Goal: Task Accomplishment & Management: Manage account settings

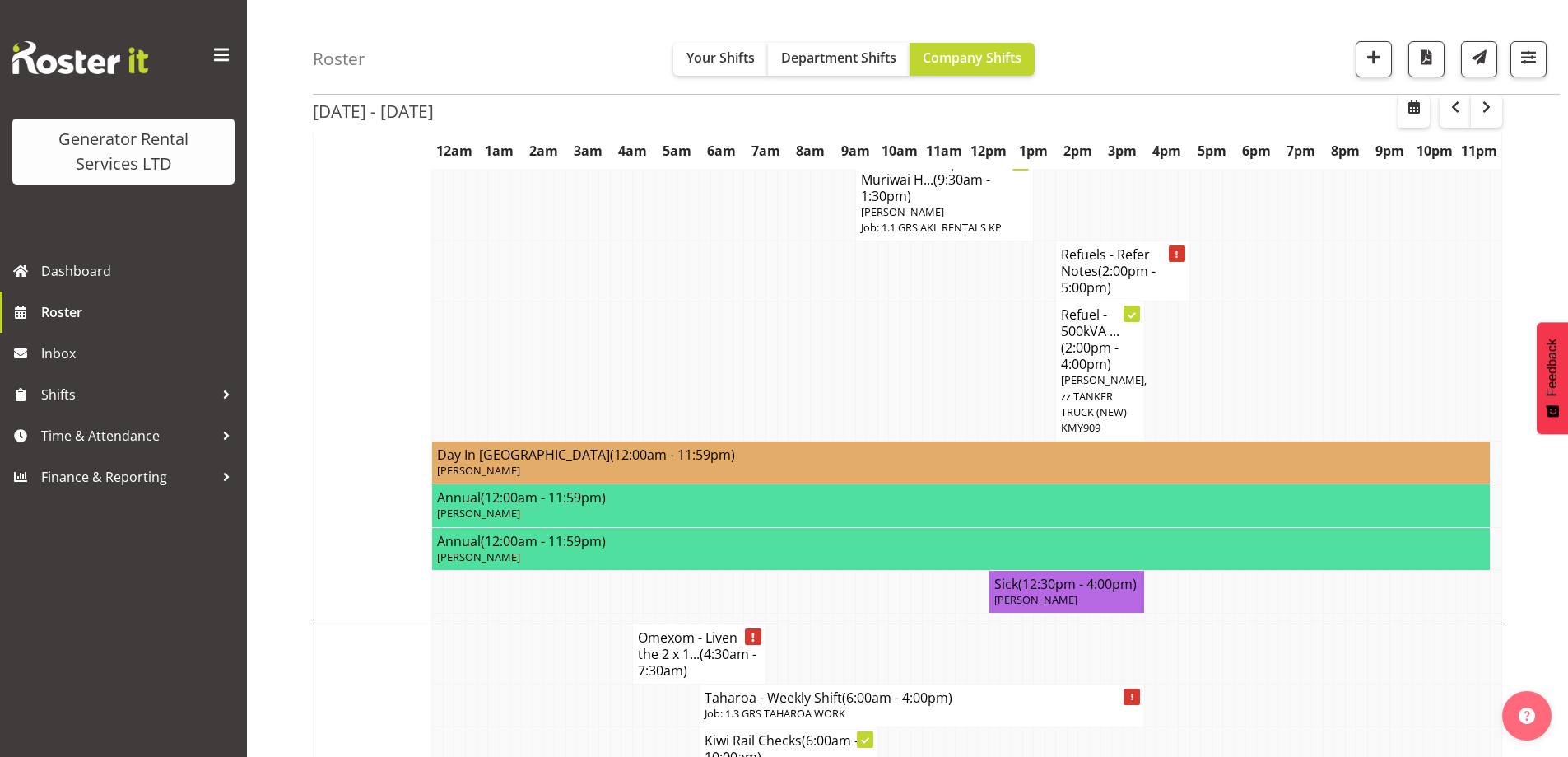
scroll to position [741, 0]
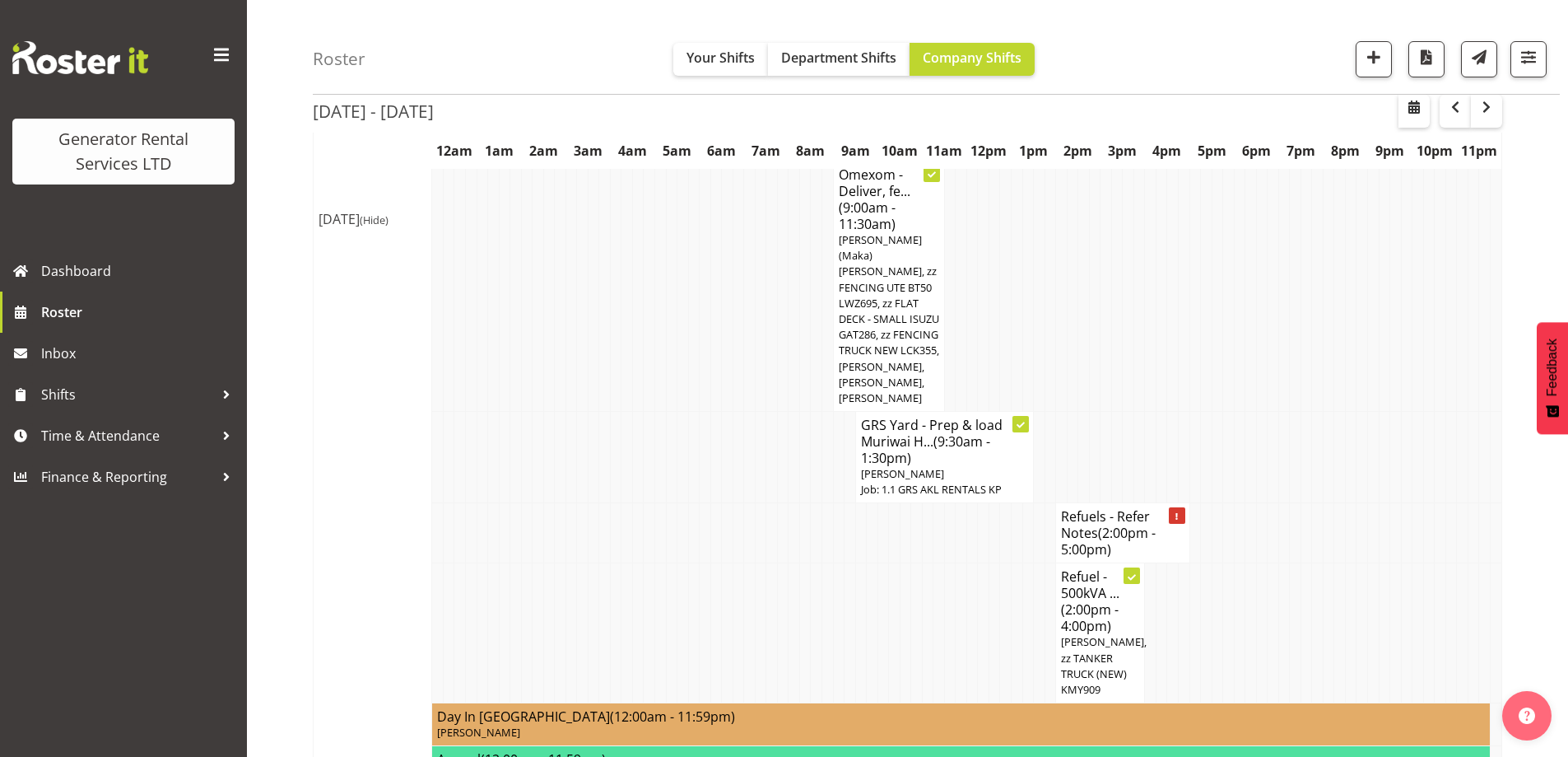
click at [639, 629] on td at bounding box center [638, 633] width 11 height 140
click at [540, 412] on td at bounding box center [538, 458] width 11 height 91
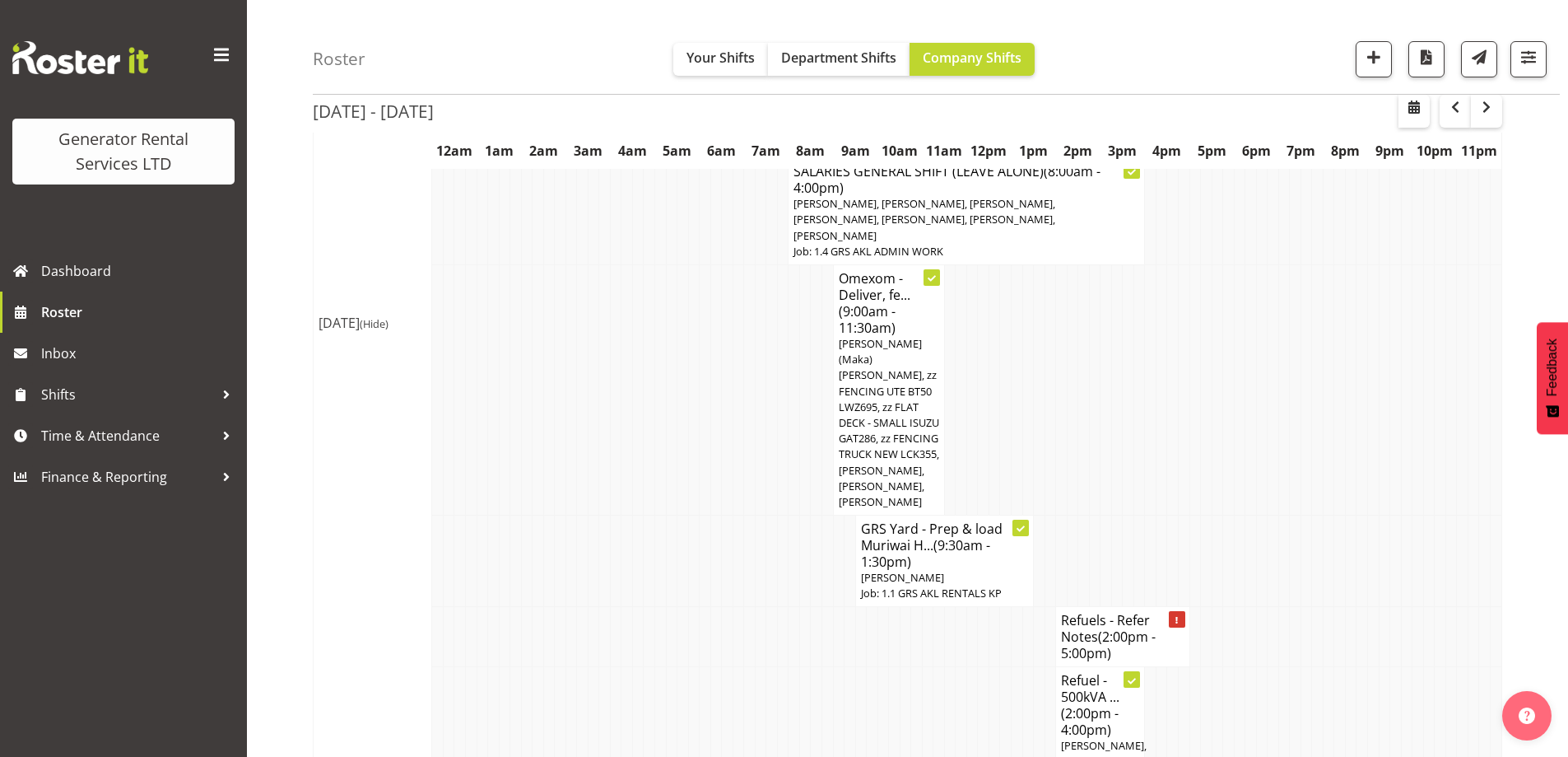
scroll to position [658, 0]
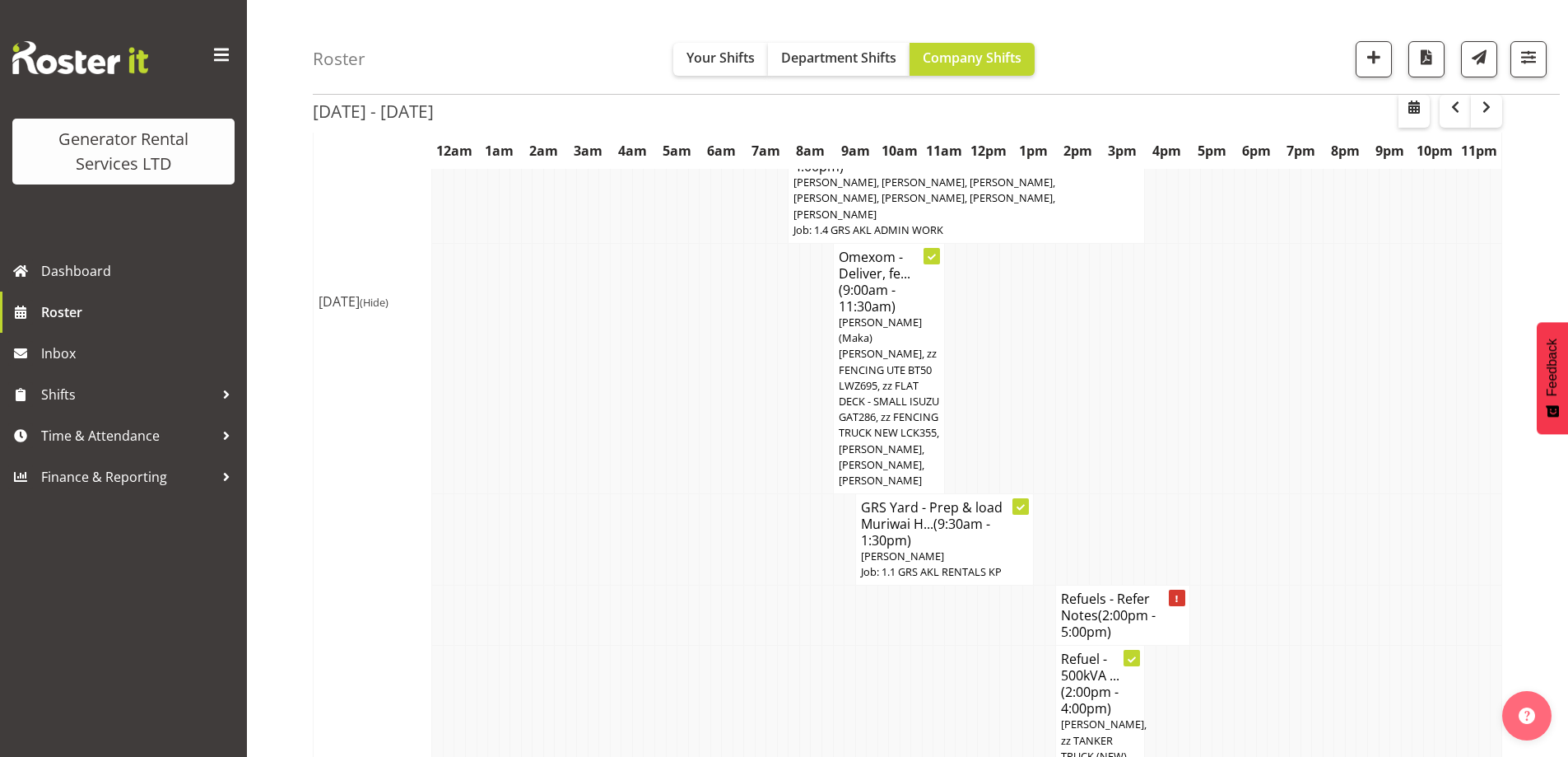
click at [756, 538] on td at bounding box center [760, 539] width 11 height 91
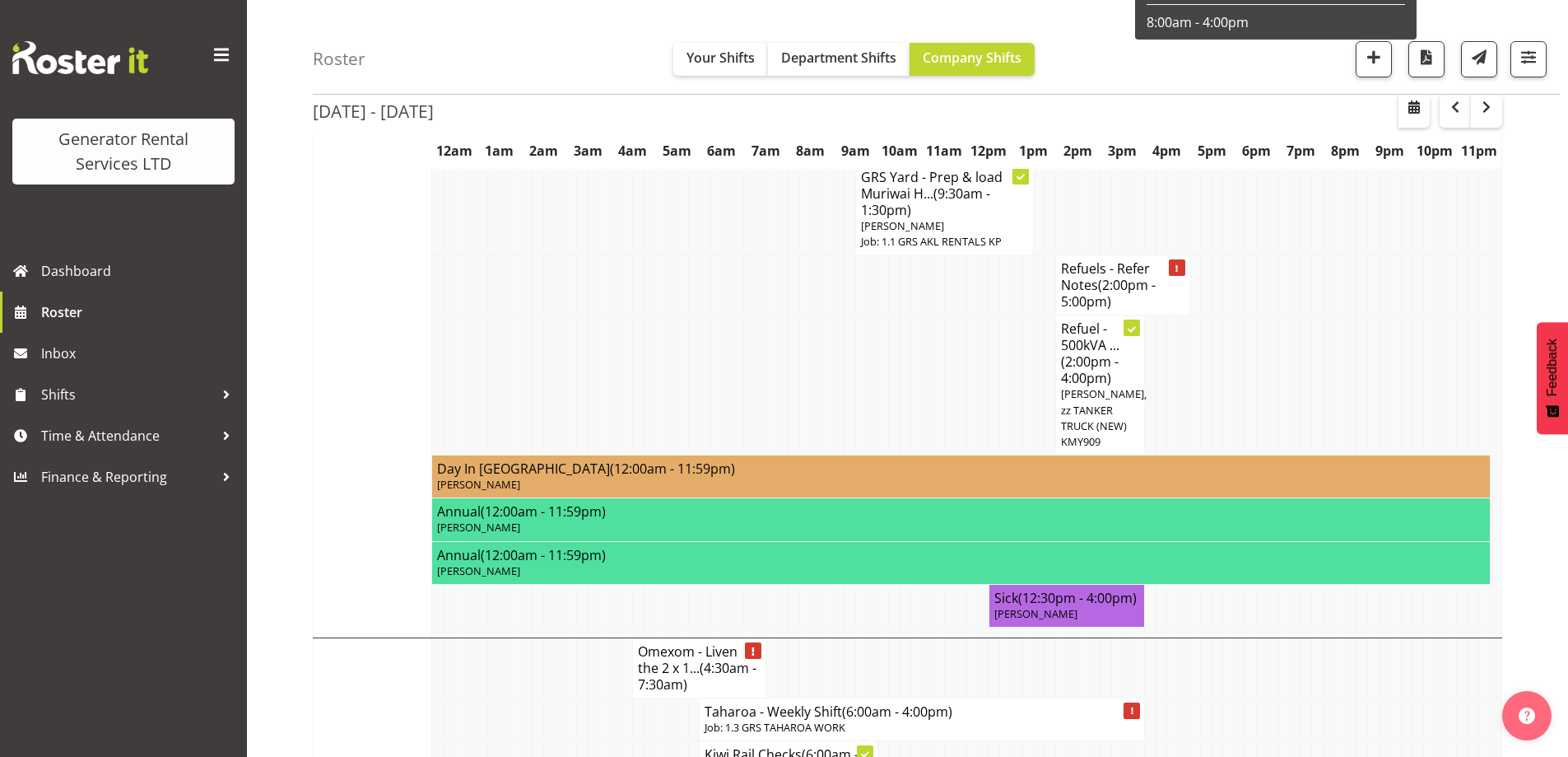
scroll to position [1235, 0]
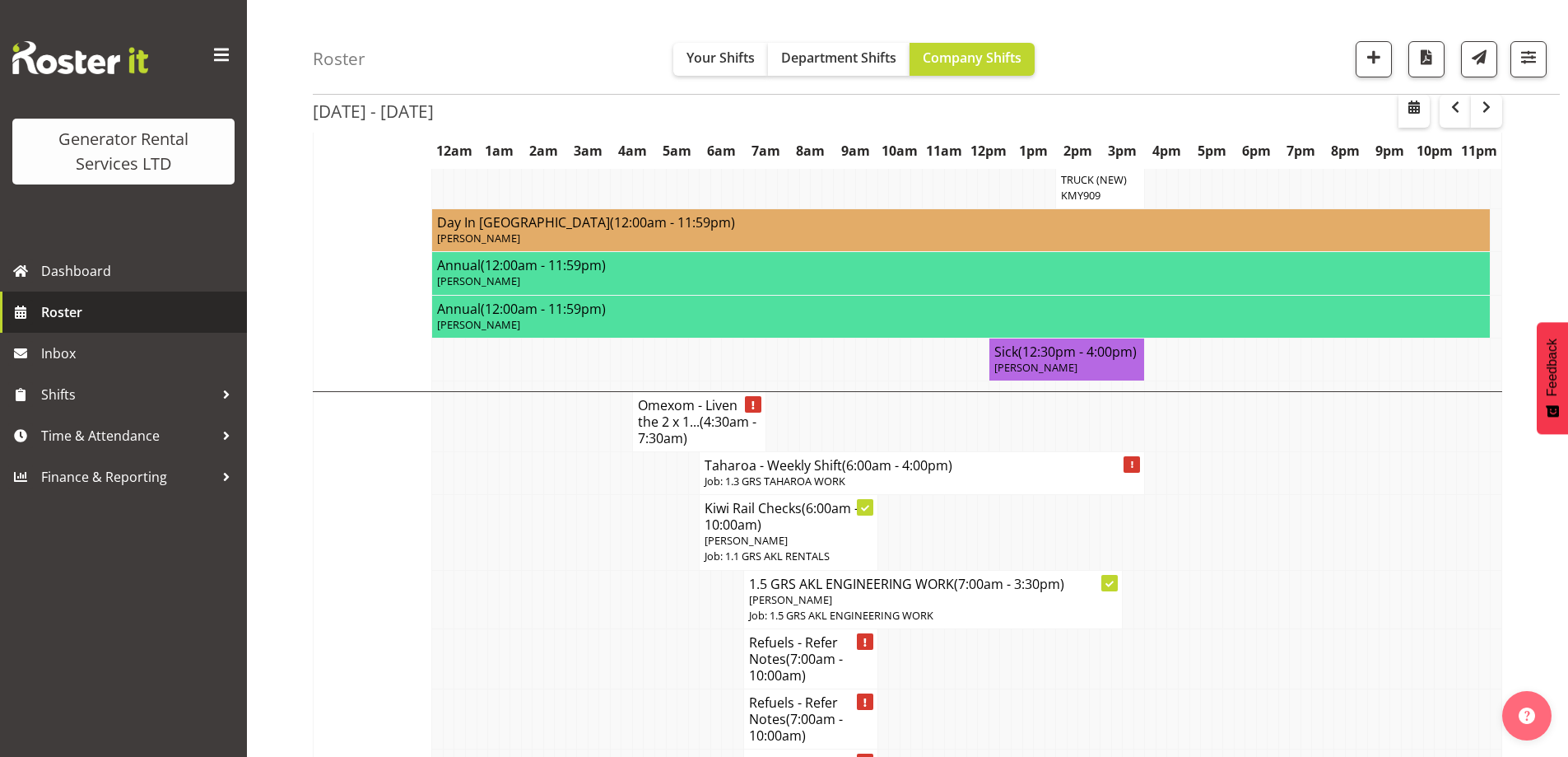
click at [139, 308] on span "Roster" at bounding box center [139, 312] width 197 height 25
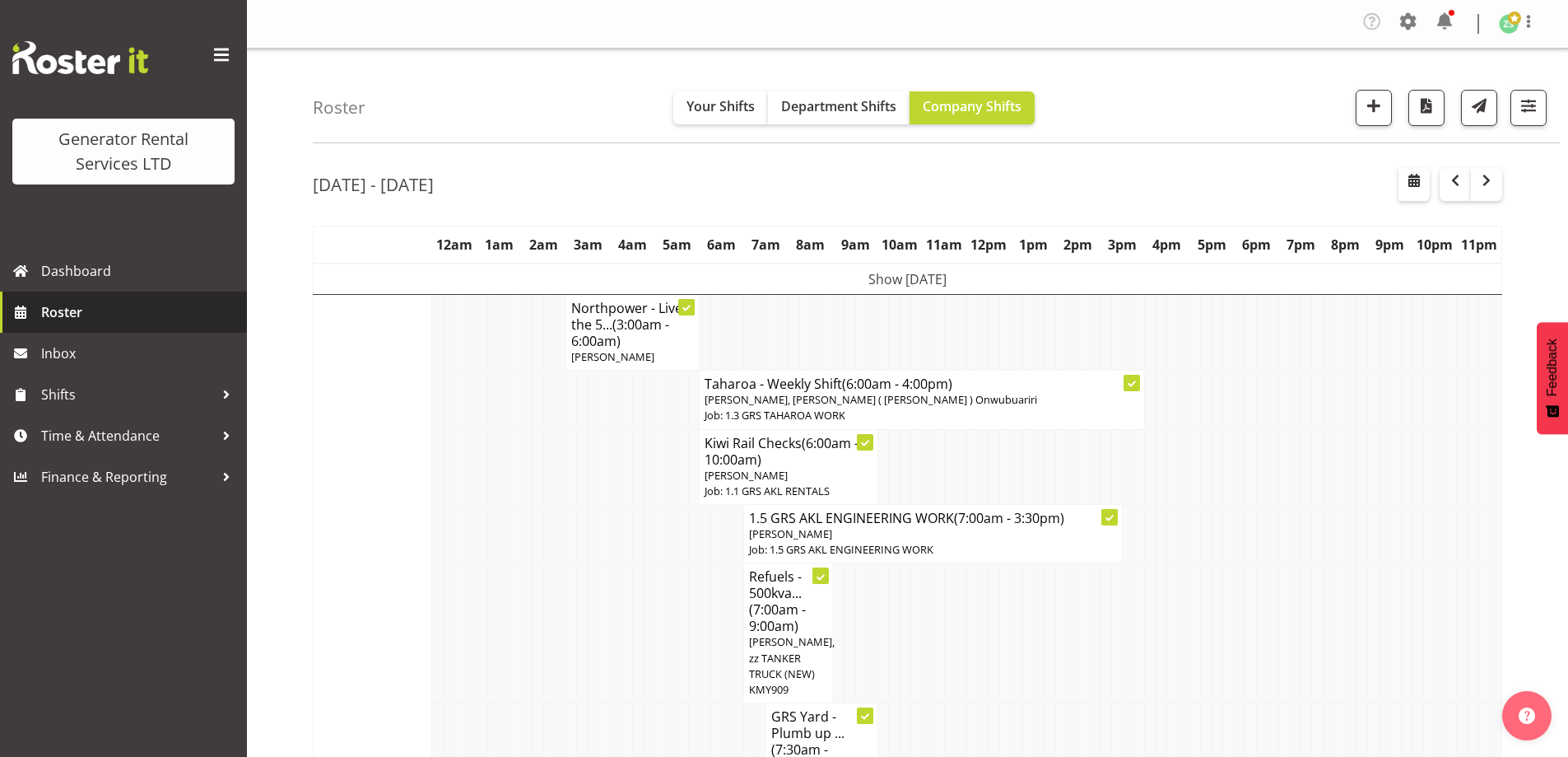
click at [110, 324] on span "Roster" at bounding box center [139, 312] width 197 height 25
click at [600, 574] on td at bounding box center [605, 633] width 11 height 140
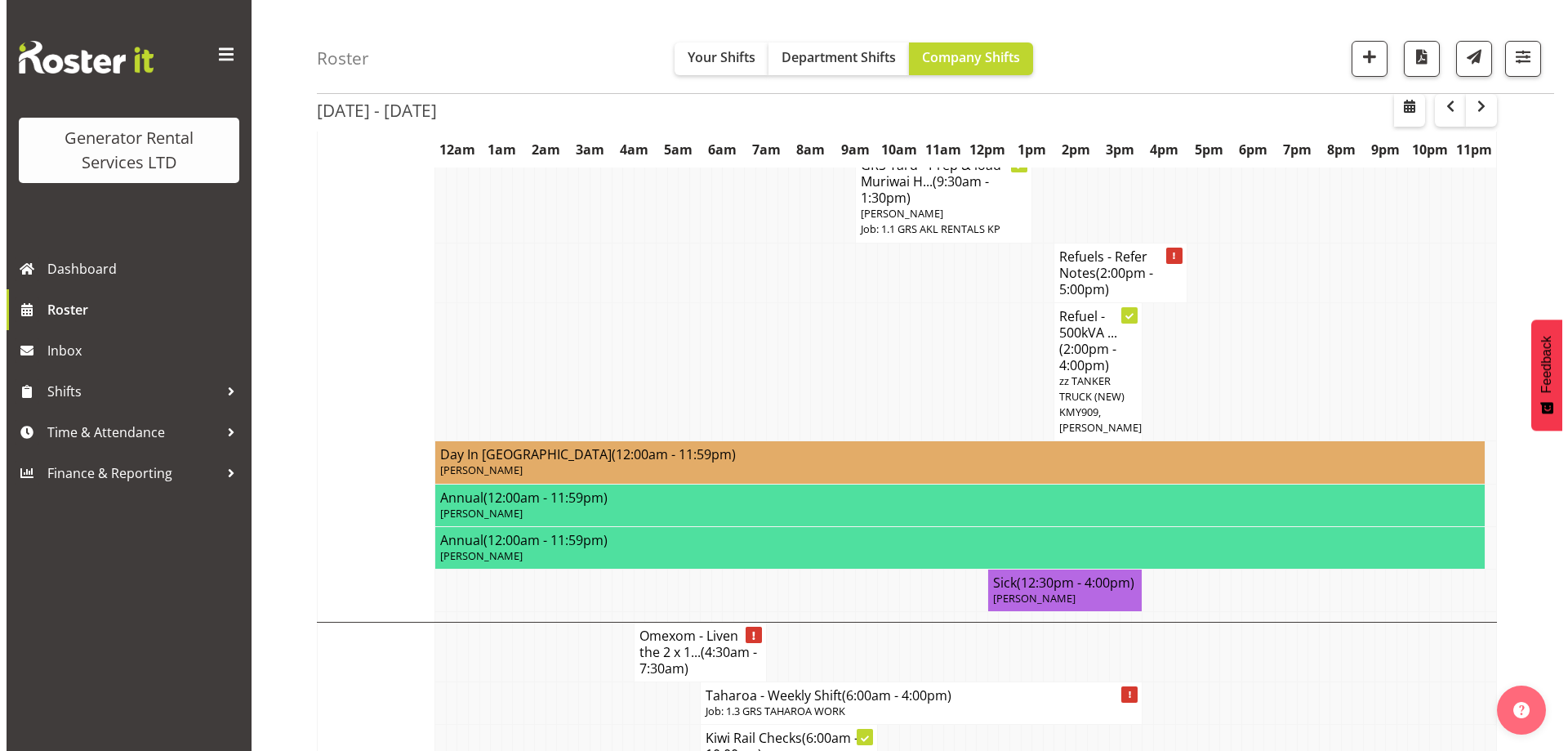
scroll to position [1225, 0]
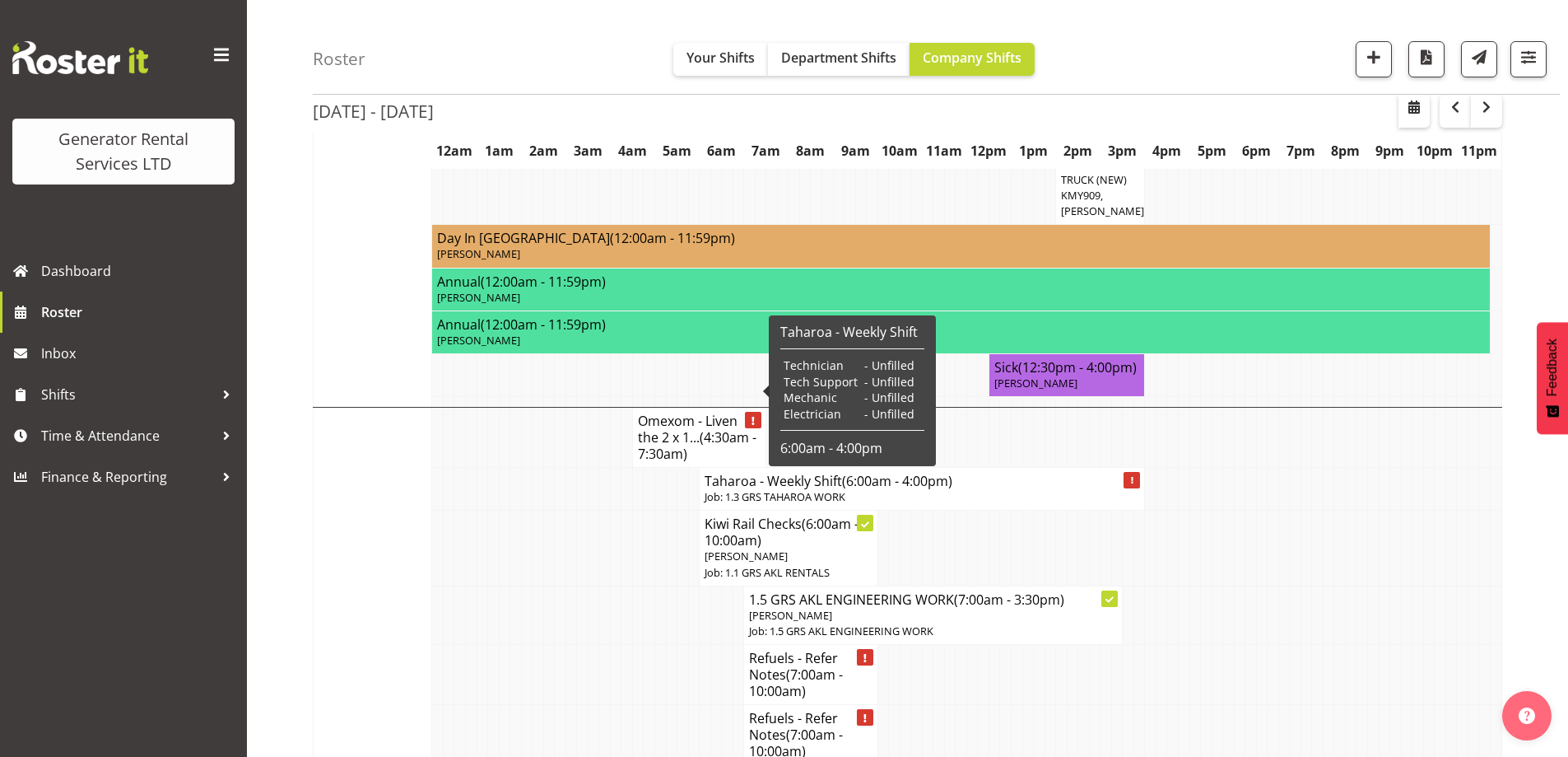
click at [674, 413] on h4 "Omexom - Liven the 2 x 1... (4:30am - 7:30am)" at bounding box center [699, 437] width 123 height 49
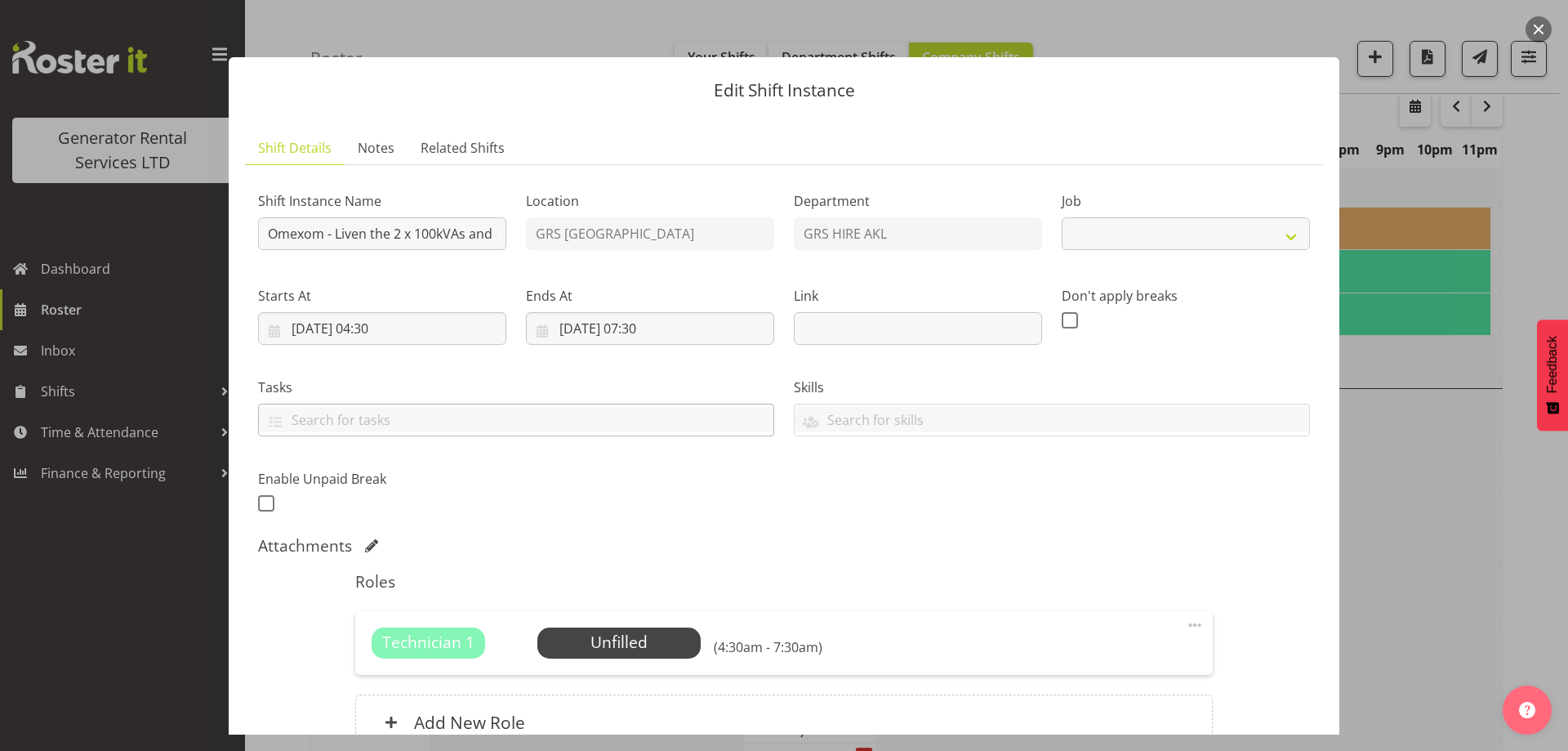
select select "7504"
click at [599, 645] on span "Select Employee" at bounding box center [619, 642] width 122 height 24
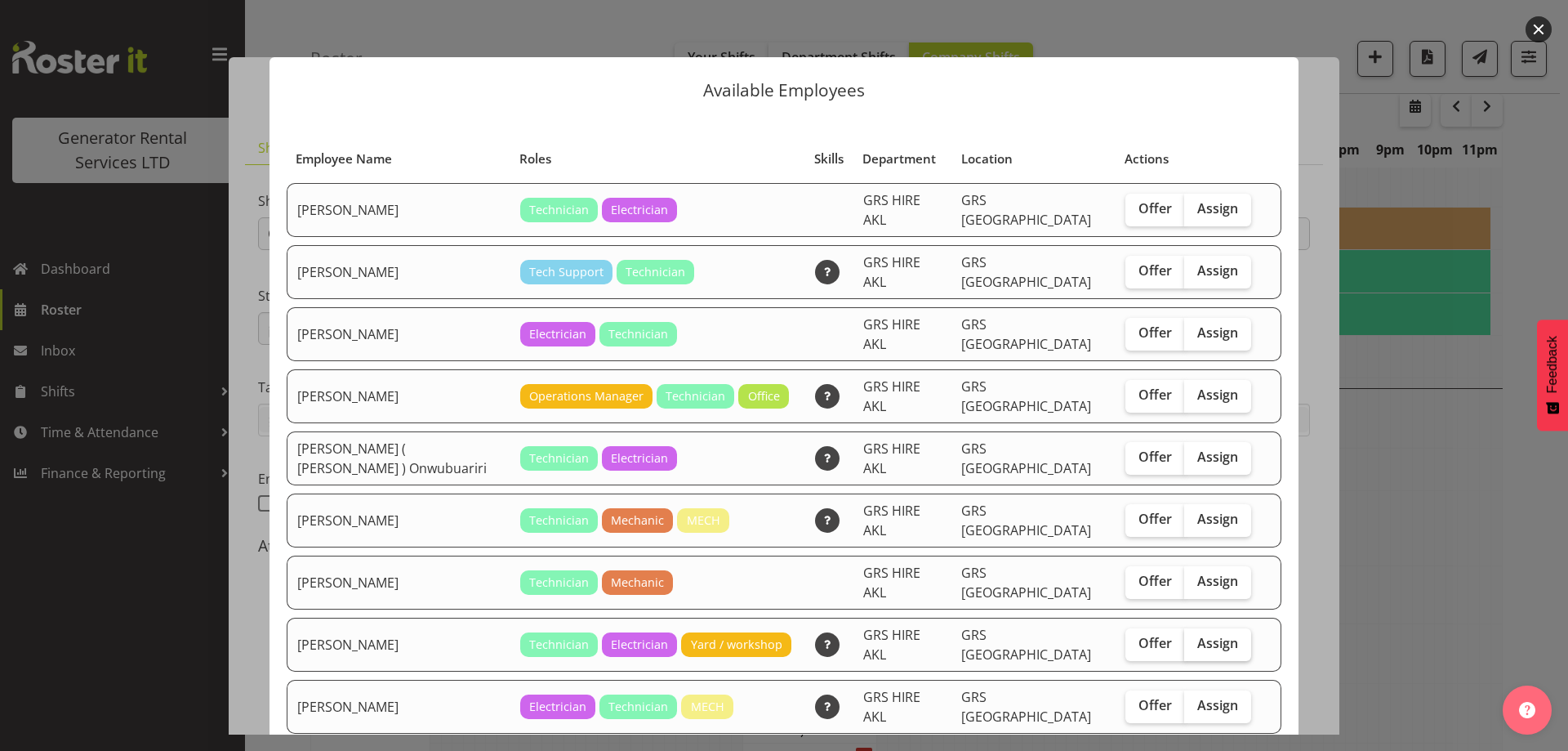
click at [1197, 635] on span "Assign" at bounding box center [1218, 643] width 41 height 17
click at [1194, 638] on input "Assign" at bounding box center [1190, 643] width 11 height 11
checkbox input "true"
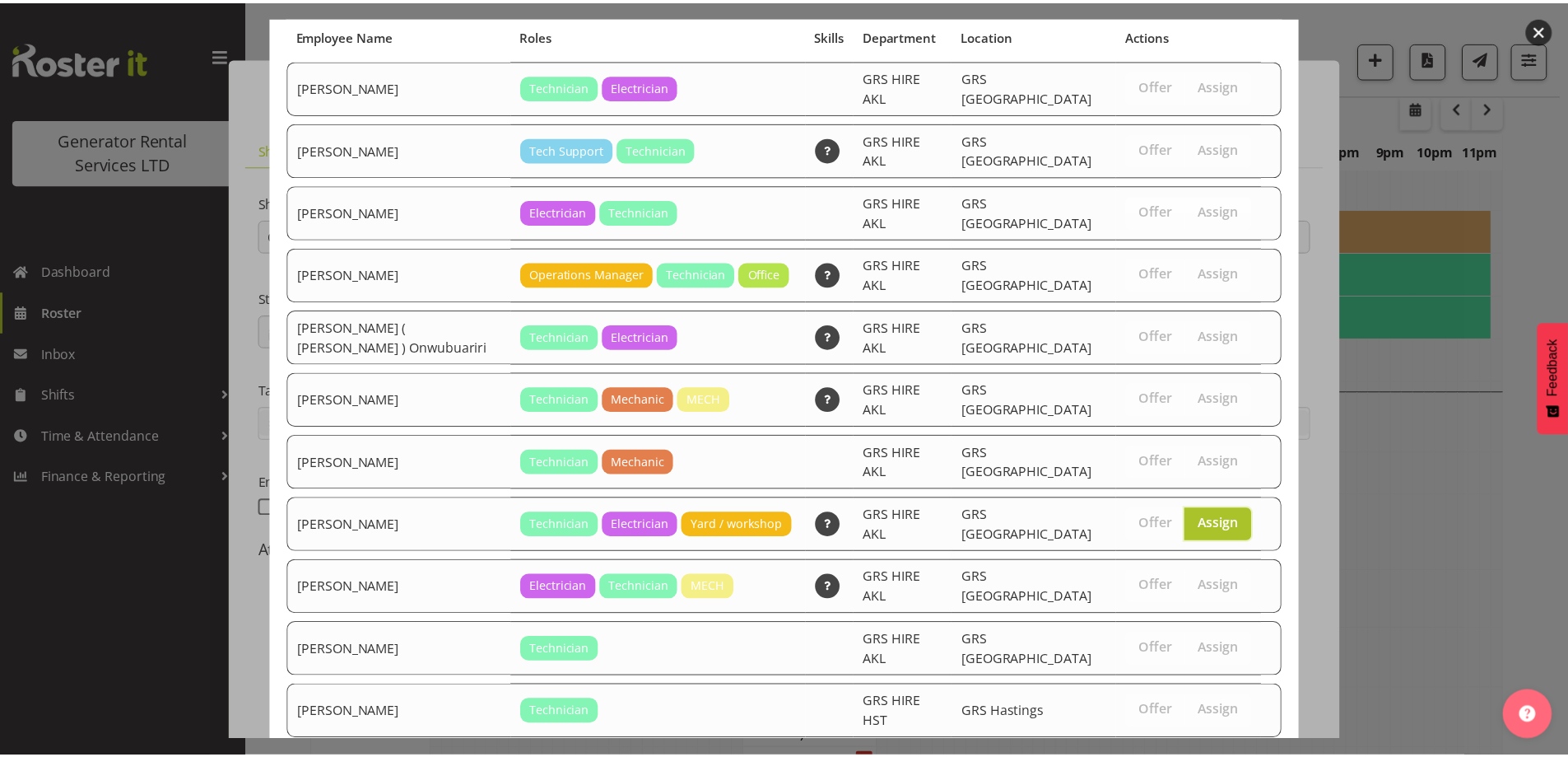
scroll to position [175, 0]
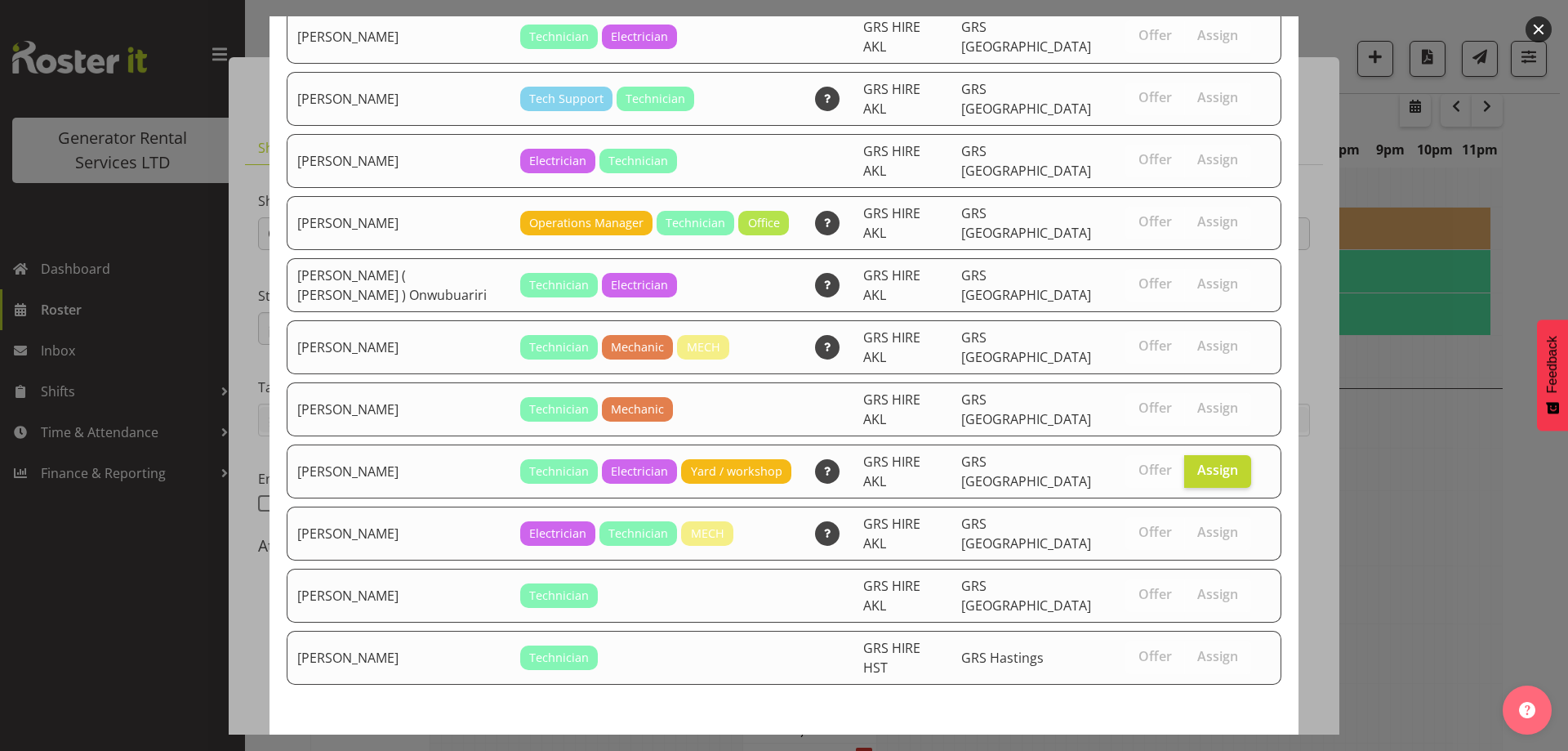
click at [1192, 750] on span "Assign [PERSON_NAME]" at bounding box center [1189, 763] width 165 height 19
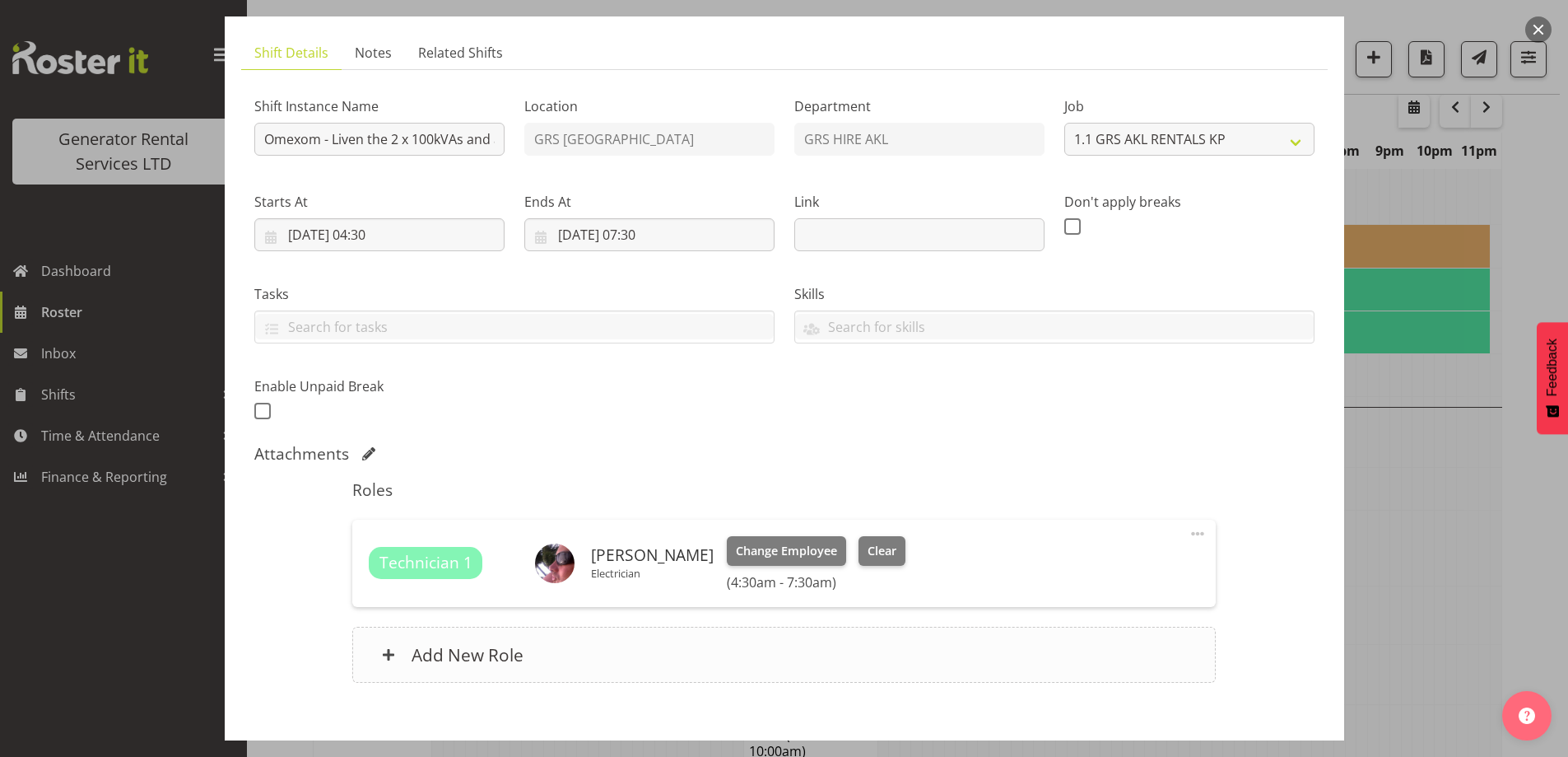
scroll to position [185, 0]
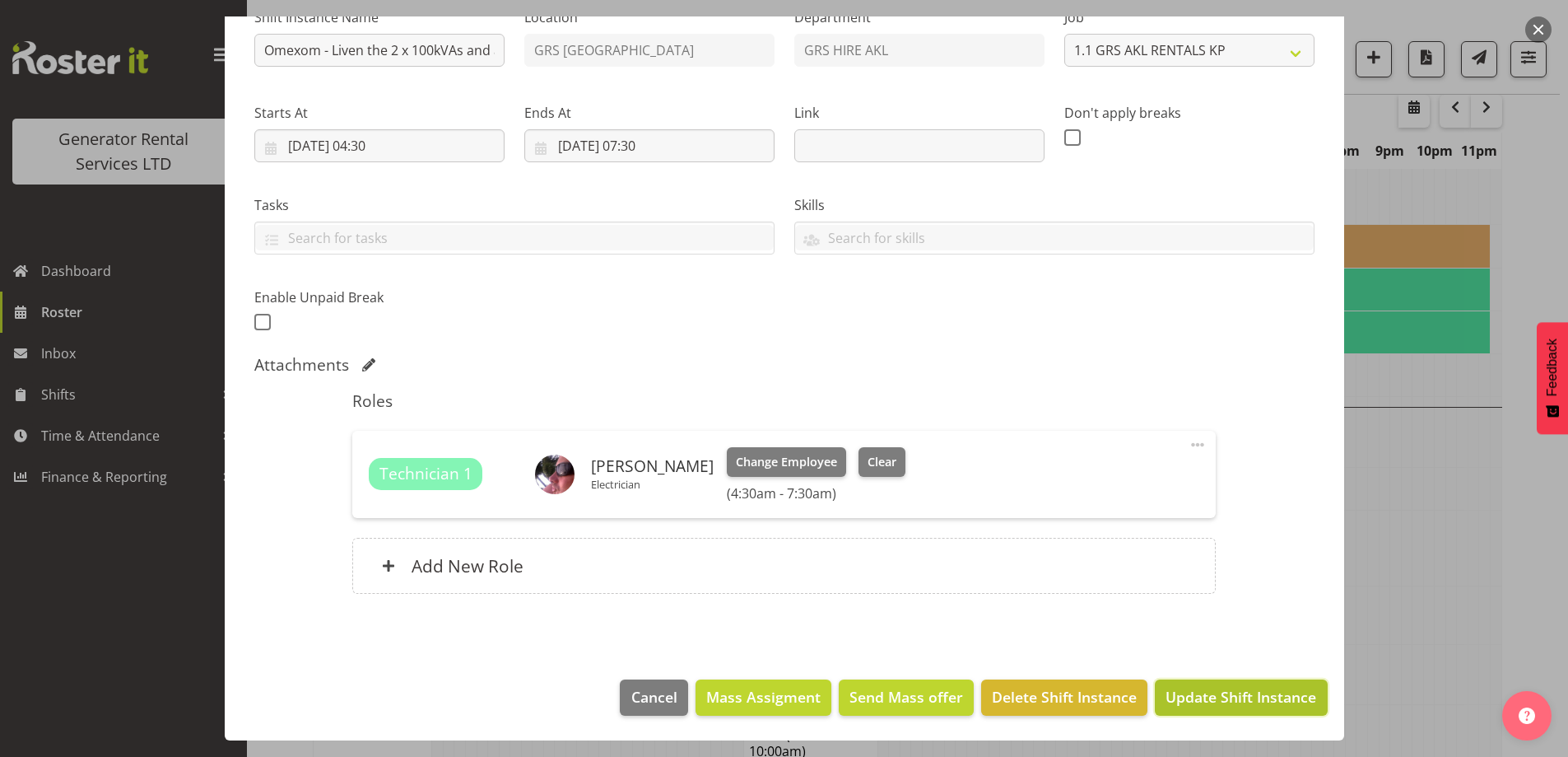
click at [1245, 708] on span "Update Shift Instance" at bounding box center [1241, 696] width 151 height 21
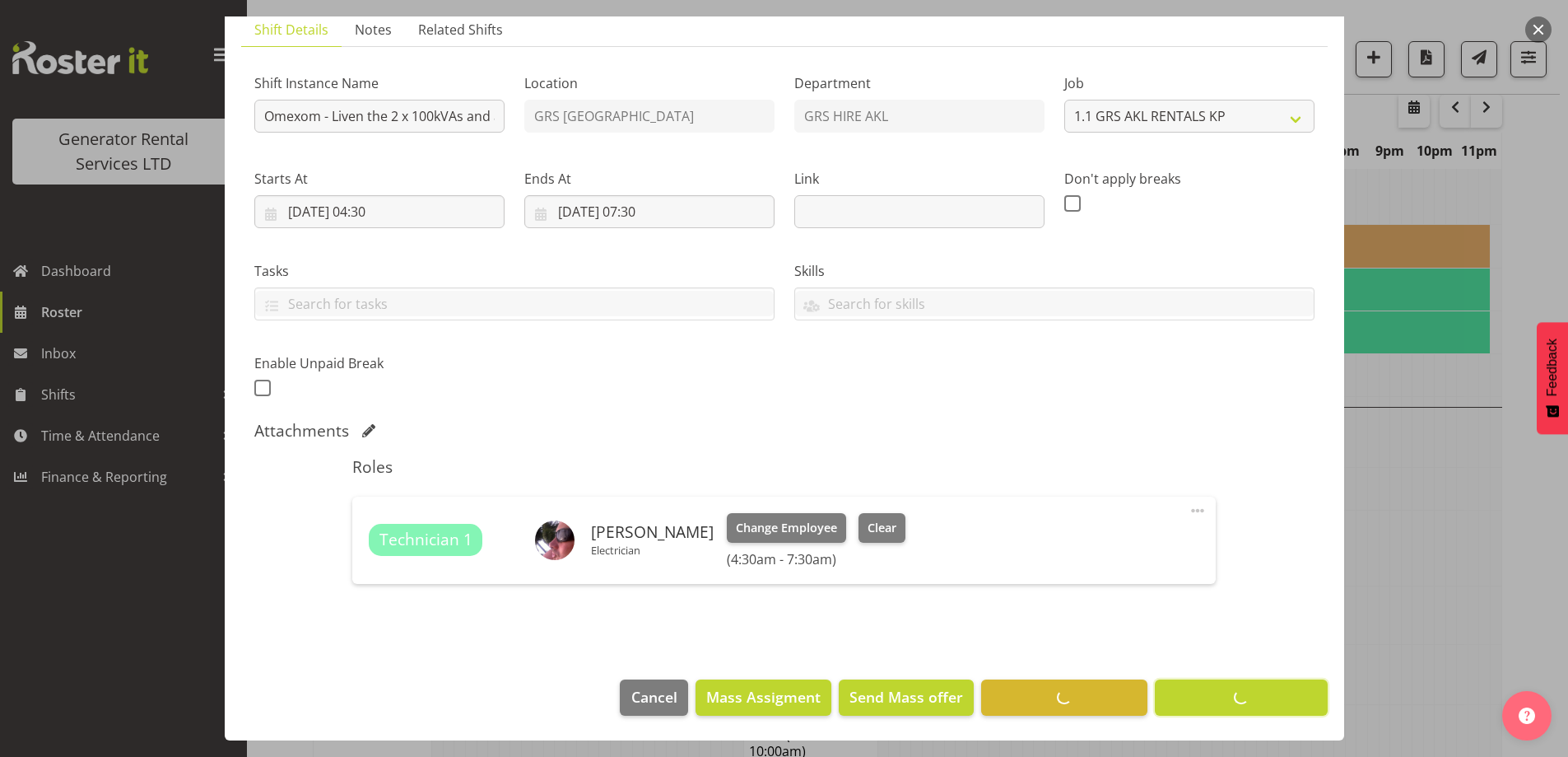
scroll to position [58, 0]
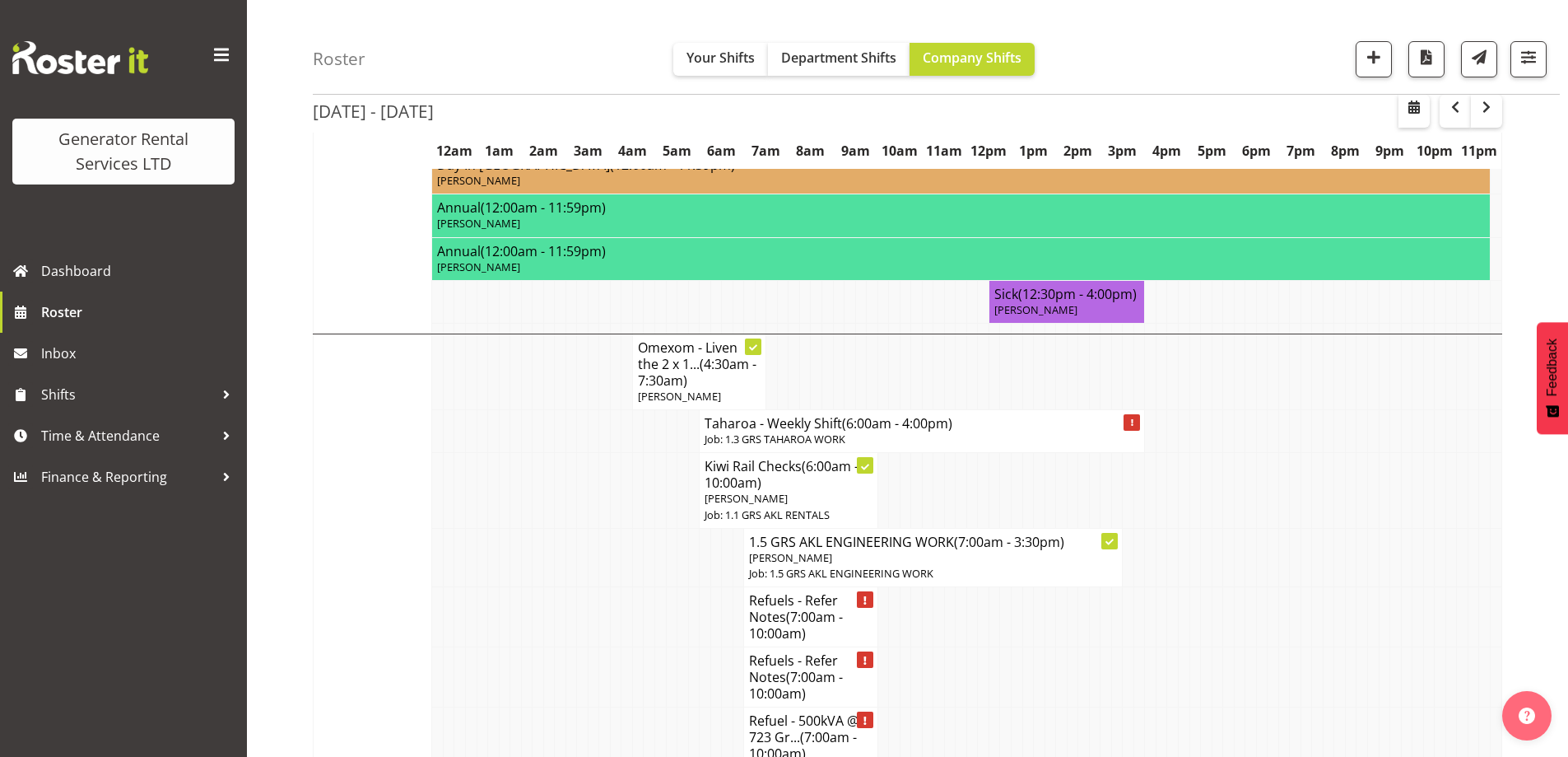
click at [630, 615] on td at bounding box center [626, 617] width 11 height 60
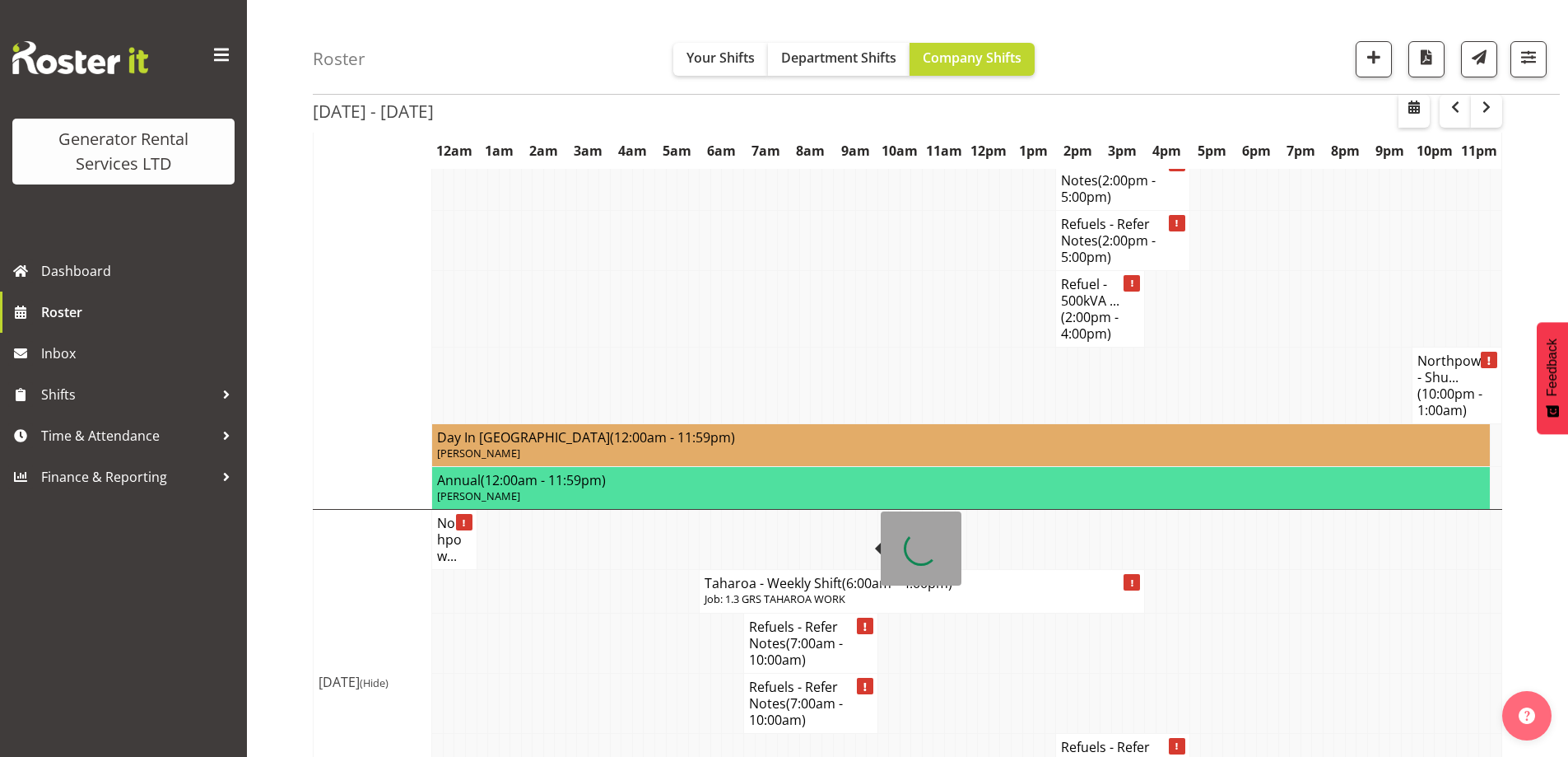
scroll to position [3839, 0]
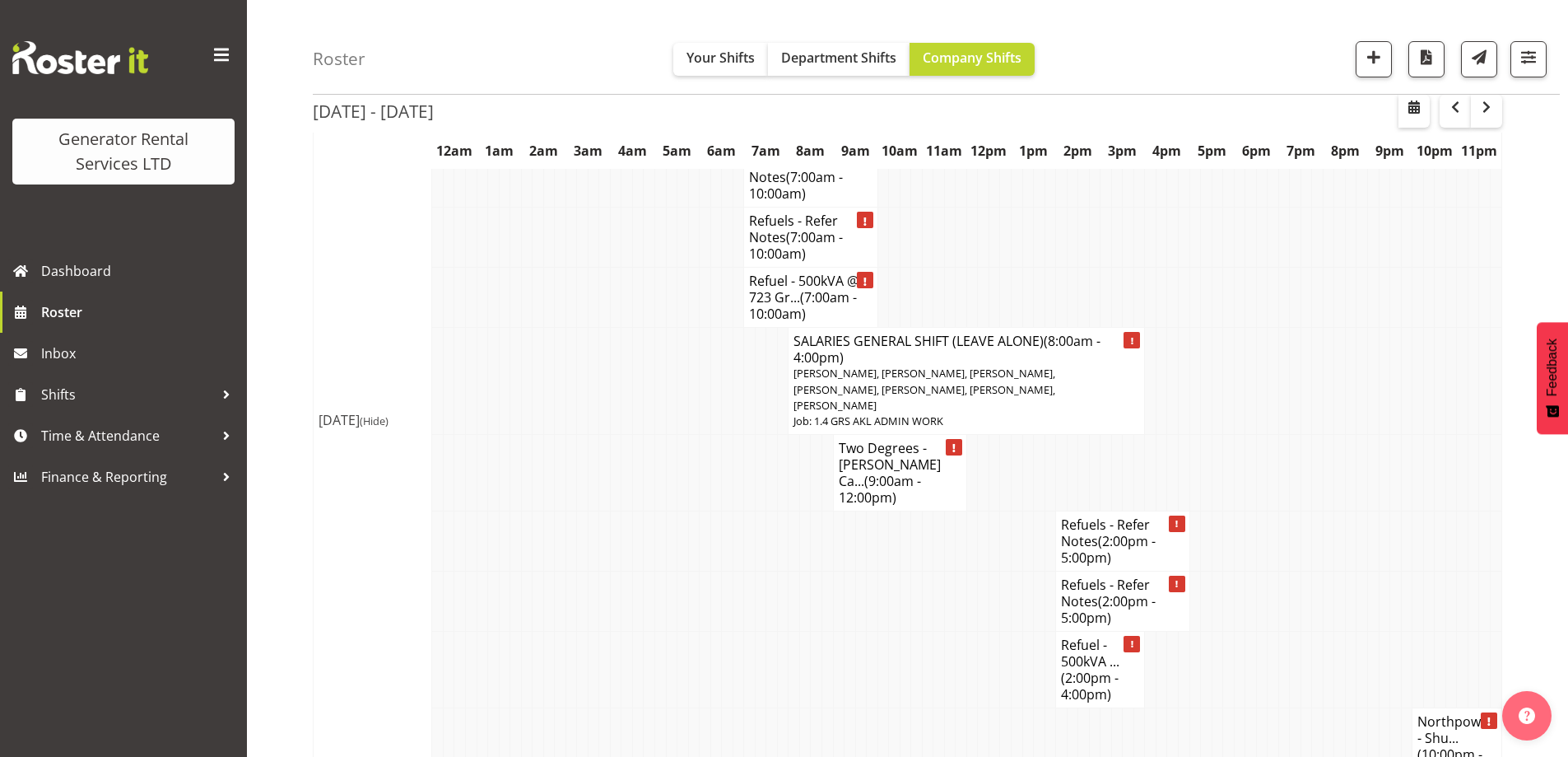
click at [618, 708] on td at bounding box center [615, 746] width 11 height 76
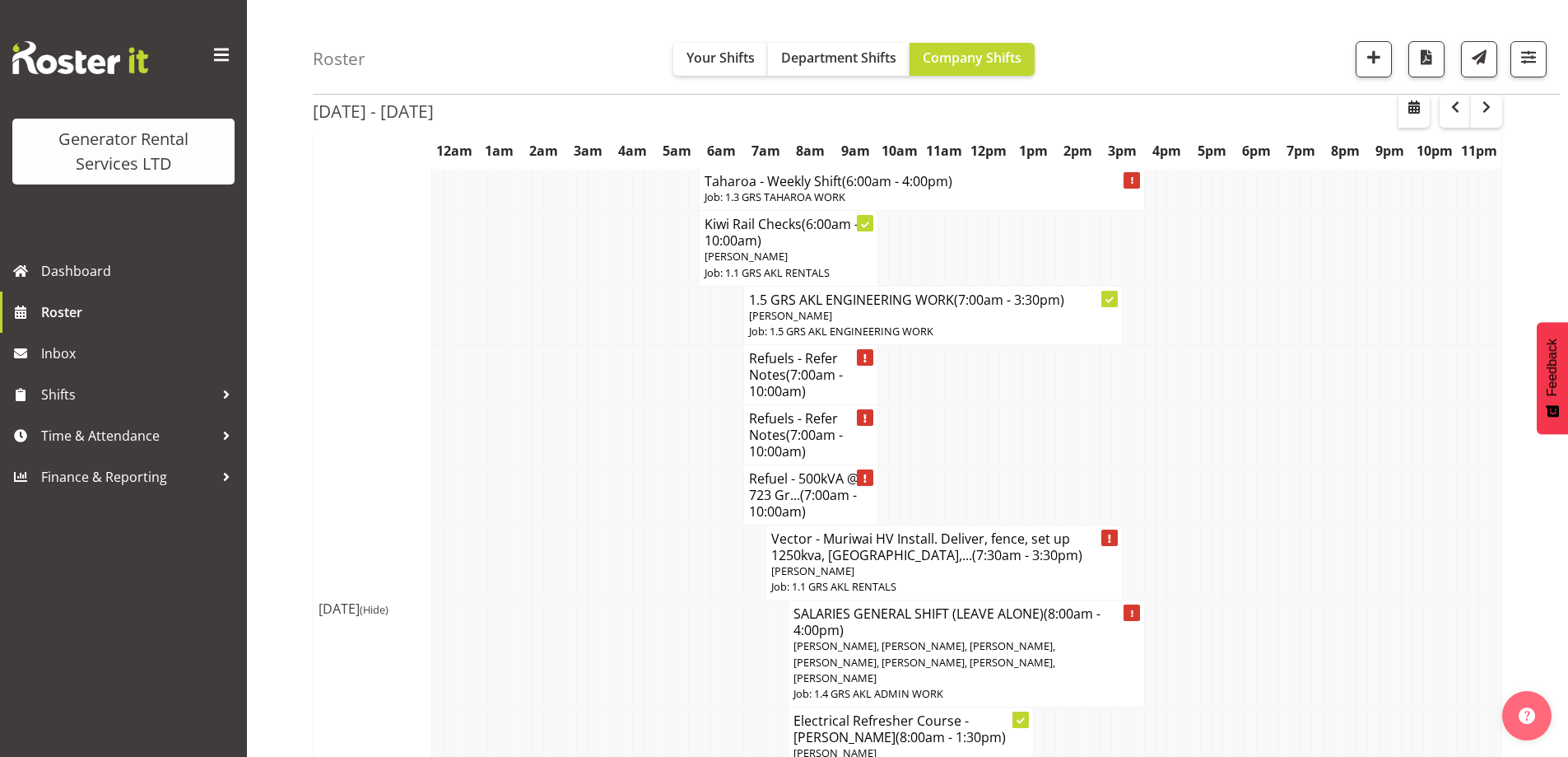
scroll to position [1698, 0]
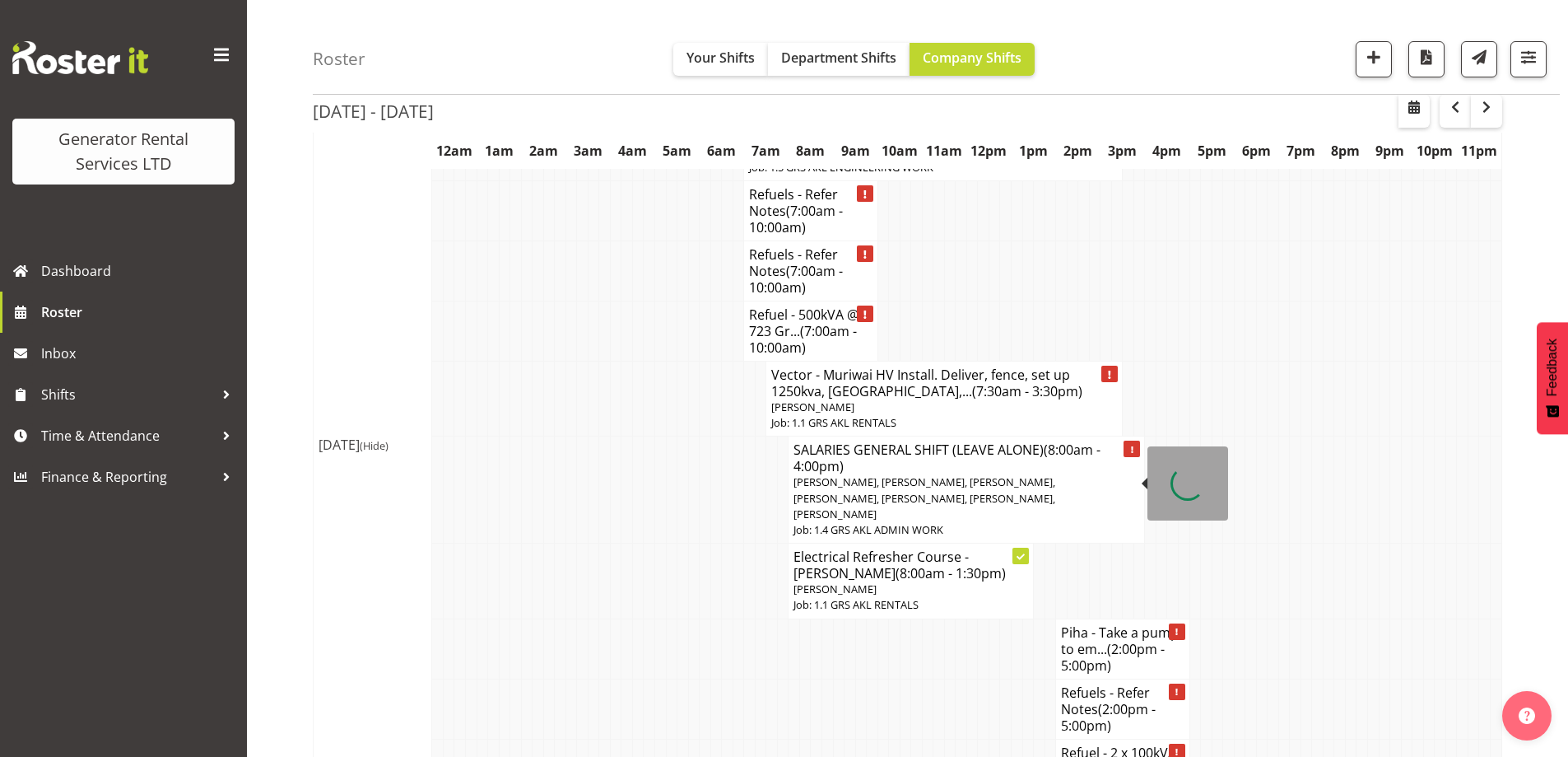
click at [884, 474] on span "[PERSON_NAME], [PERSON_NAME], [PERSON_NAME], [PERSON_NAME], [PERSON_NAME], [PER…" at bounding box center [924, 498] width 262 height 46
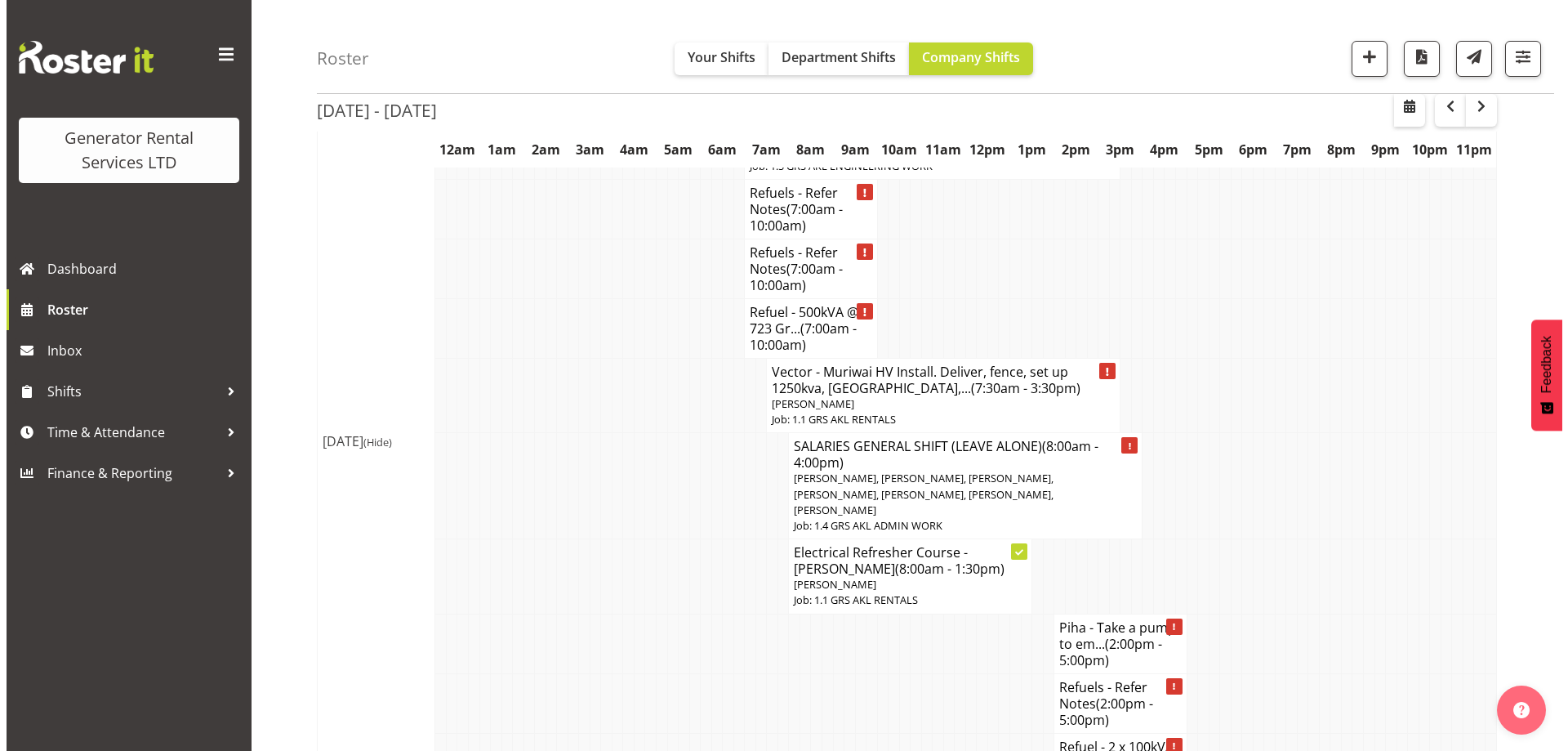
scroll to position [1669, 0]
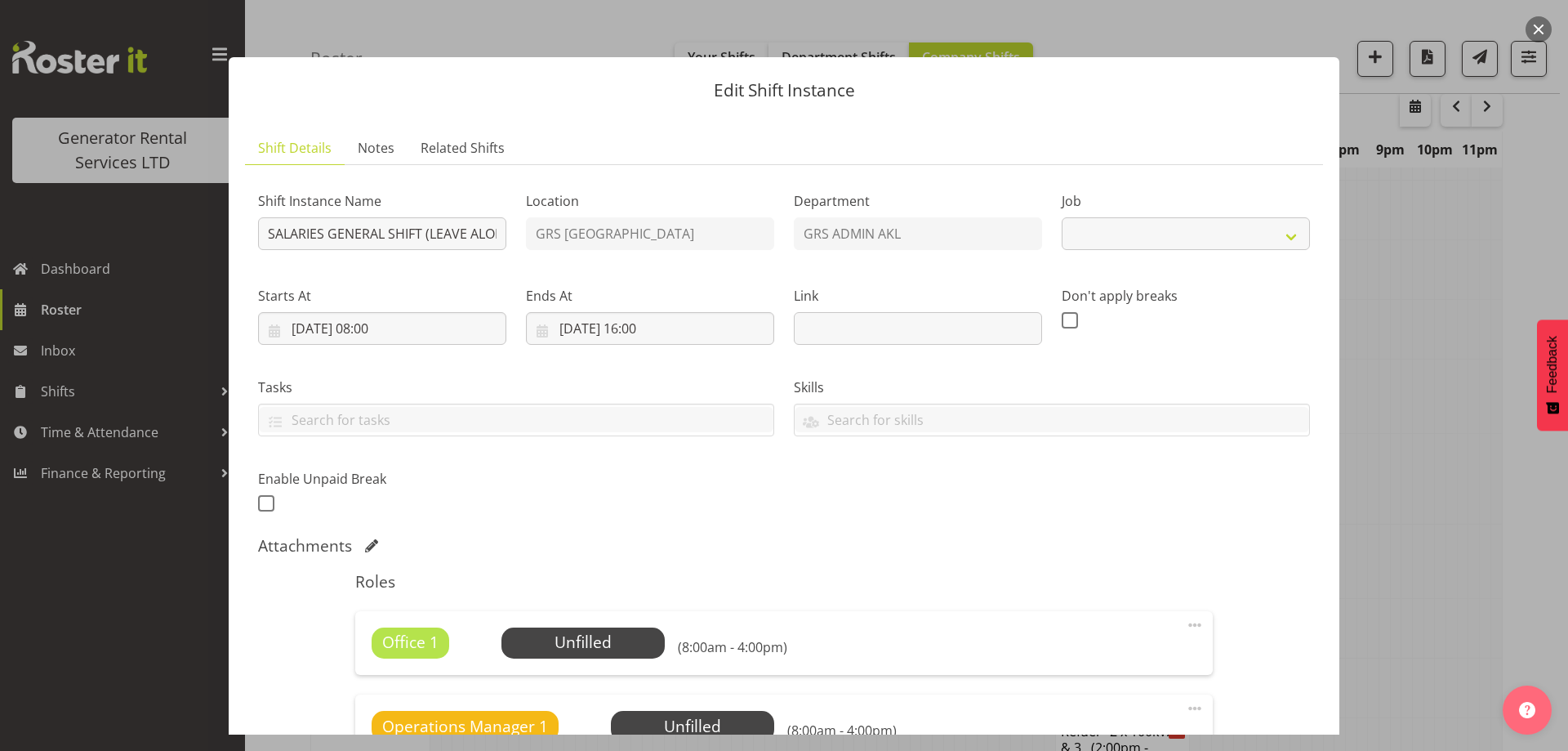
select select "875"
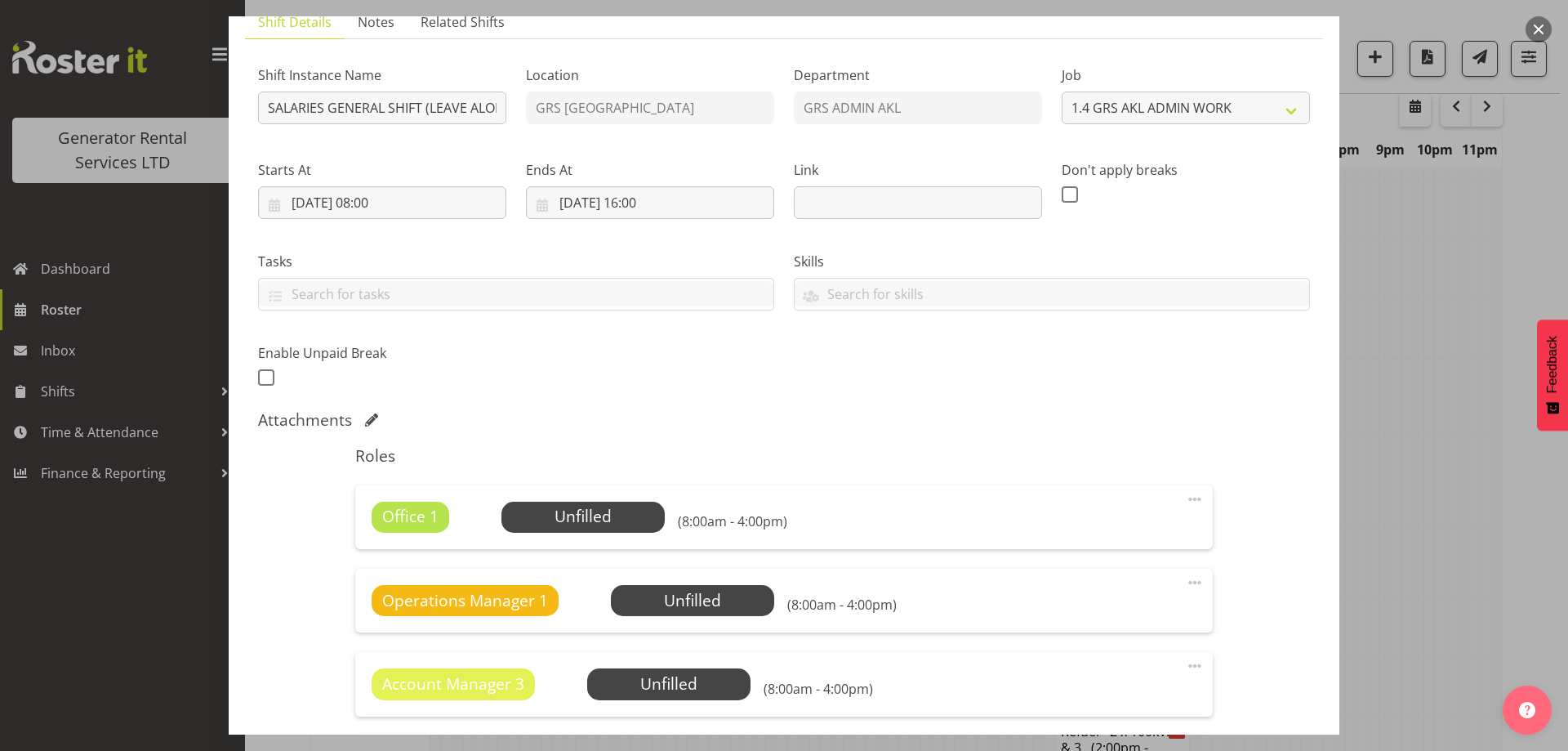
scroll to position [245, 0]
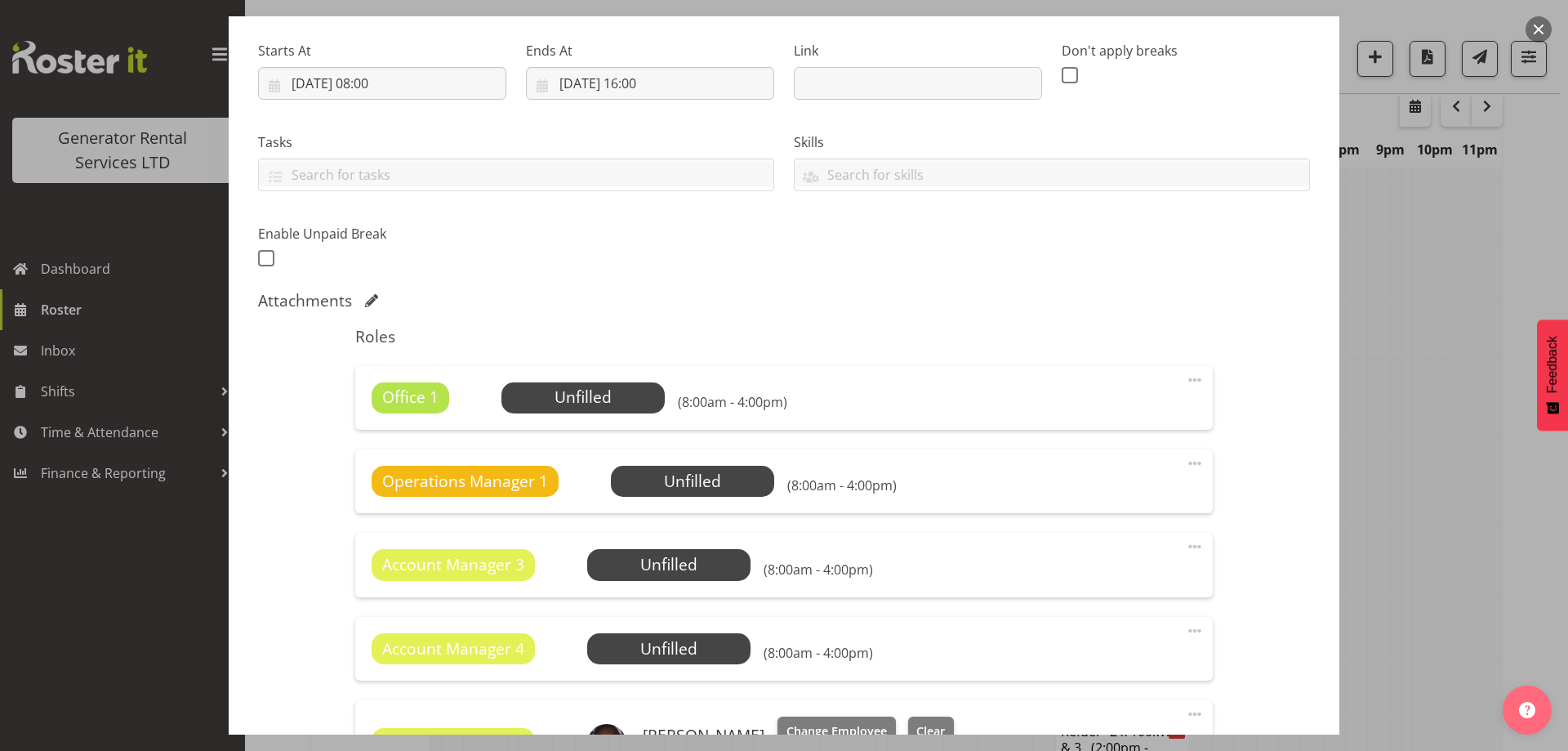
click at [1185, 379] on span at bounding box center [1194, 379] width 19 height 19
click at [1079, 474] on link "Delete" at bounding box center [1126, 478] width 157 height 30
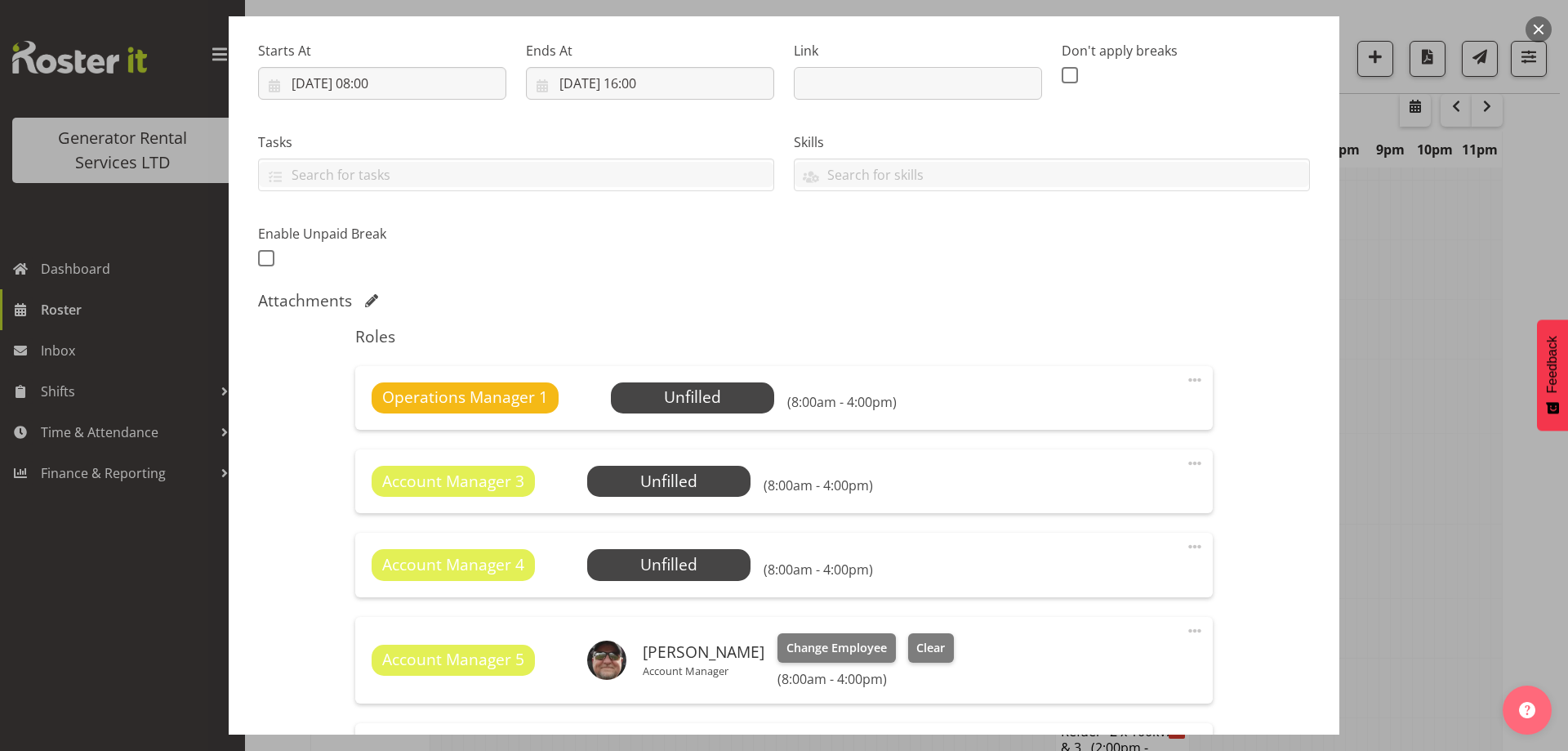
click at [1185, 375] on span at bounding box center [1194, 379] width 19 height 19
click at [1098, 474] on link "Delete" at bounding box center [1126, 478] width 157 height 30
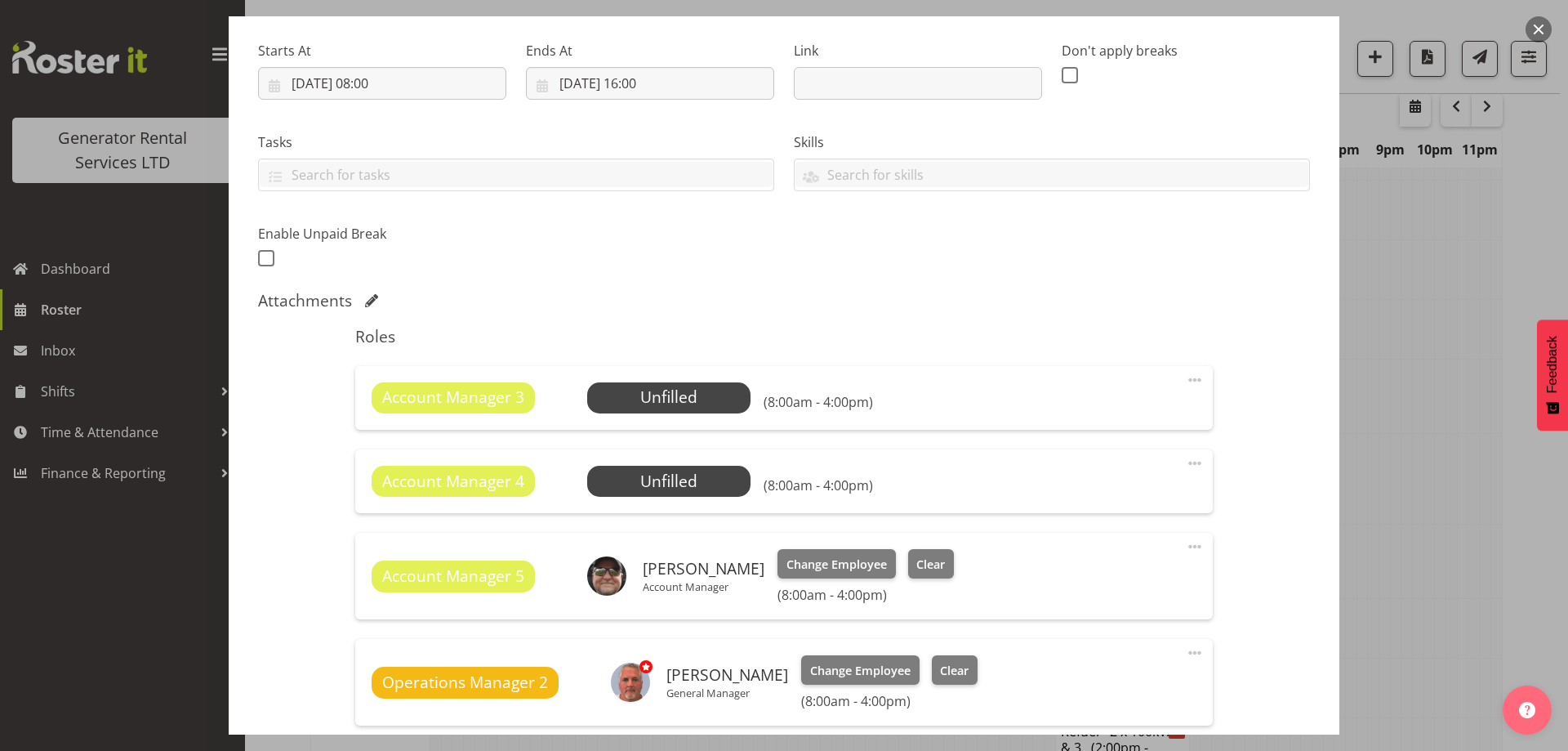
drag, startPoint x: 1197, startPoint y: 372, endPoint x: 1187, endPoint y: 381, distance: 13.5
click at [1197, 373] on div "Account Manager 3 Unfilled Select Employee (8:00am - 4:00pm) Edit Cover Role De…" at bounding box center [783, 398] width 857 height 64
click at [1186, 382] on span at bounding box center [1194, 379] width 19 height 19
click at [1143, 472] on link "Delete" at bounding box center [1126, 478] width 157 height 30
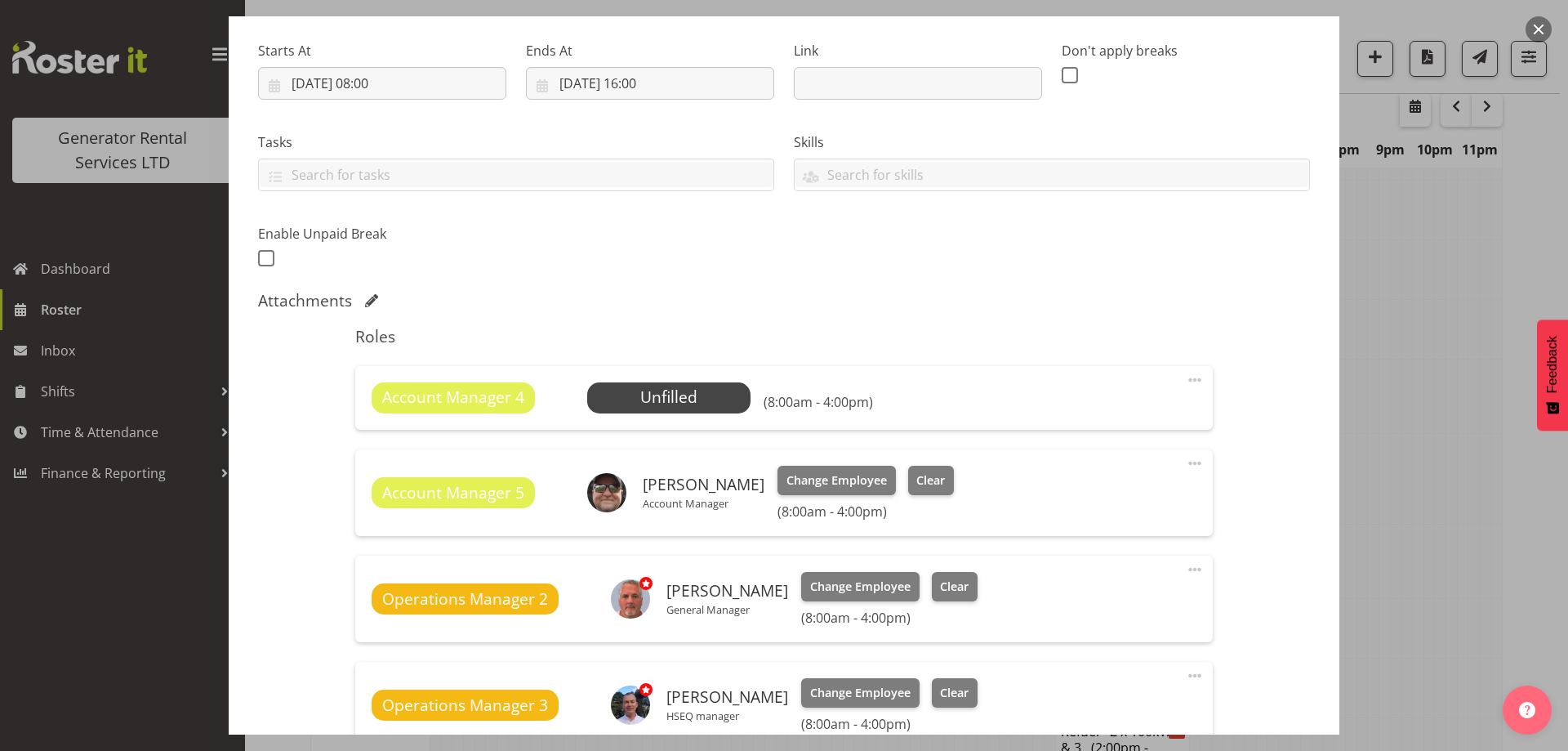
drag, startPoint x: 1183, startPoint y: 378, endPoint x: 1146, endPoint y: 453, distance: 83.6
click at [1185, 383] on span at bounding box center [1194, 379] width 19 height 19
click at [1135, 473] on link "Delete" at bounding box center [1126, 478] width 157 height 30
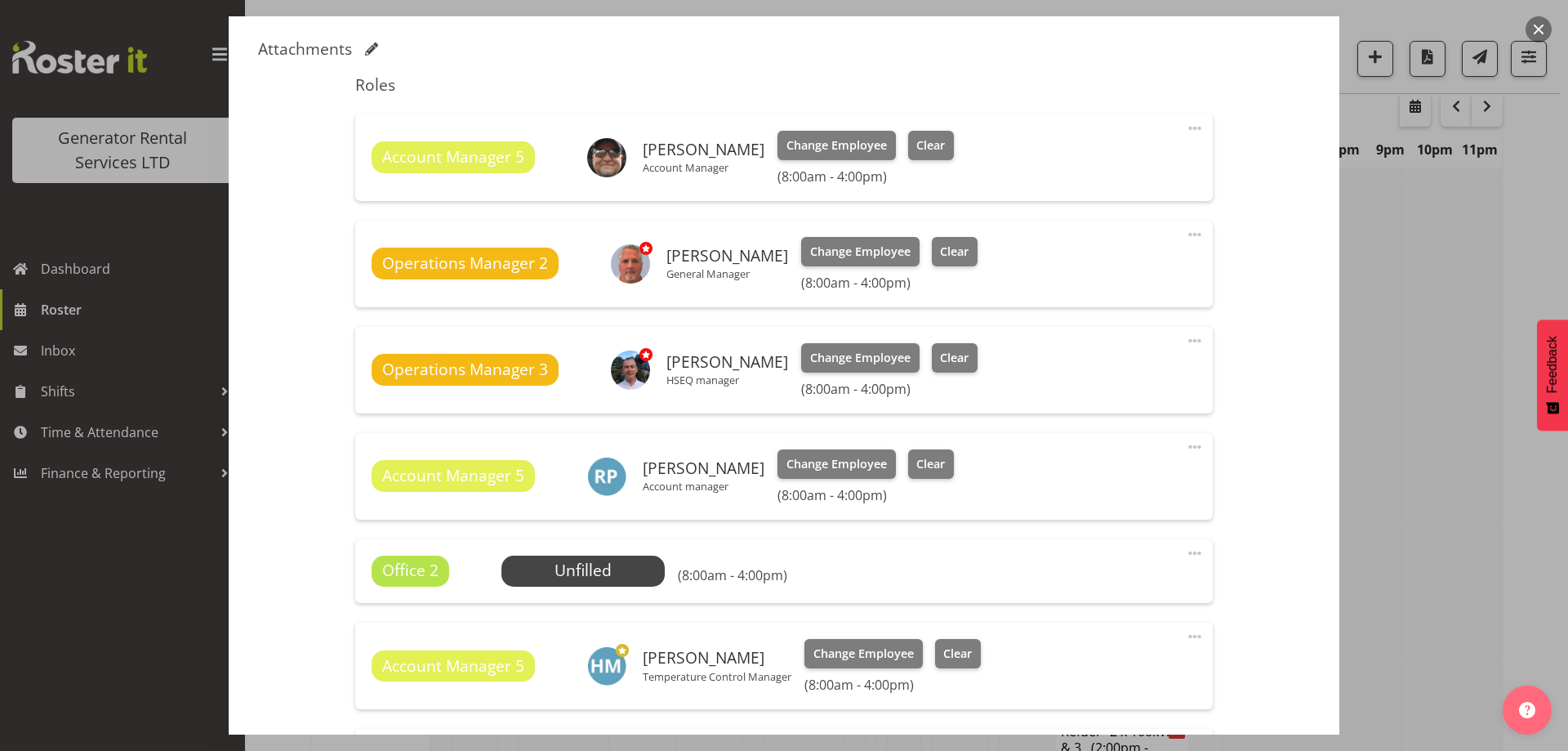
scroll to position [653, 0]
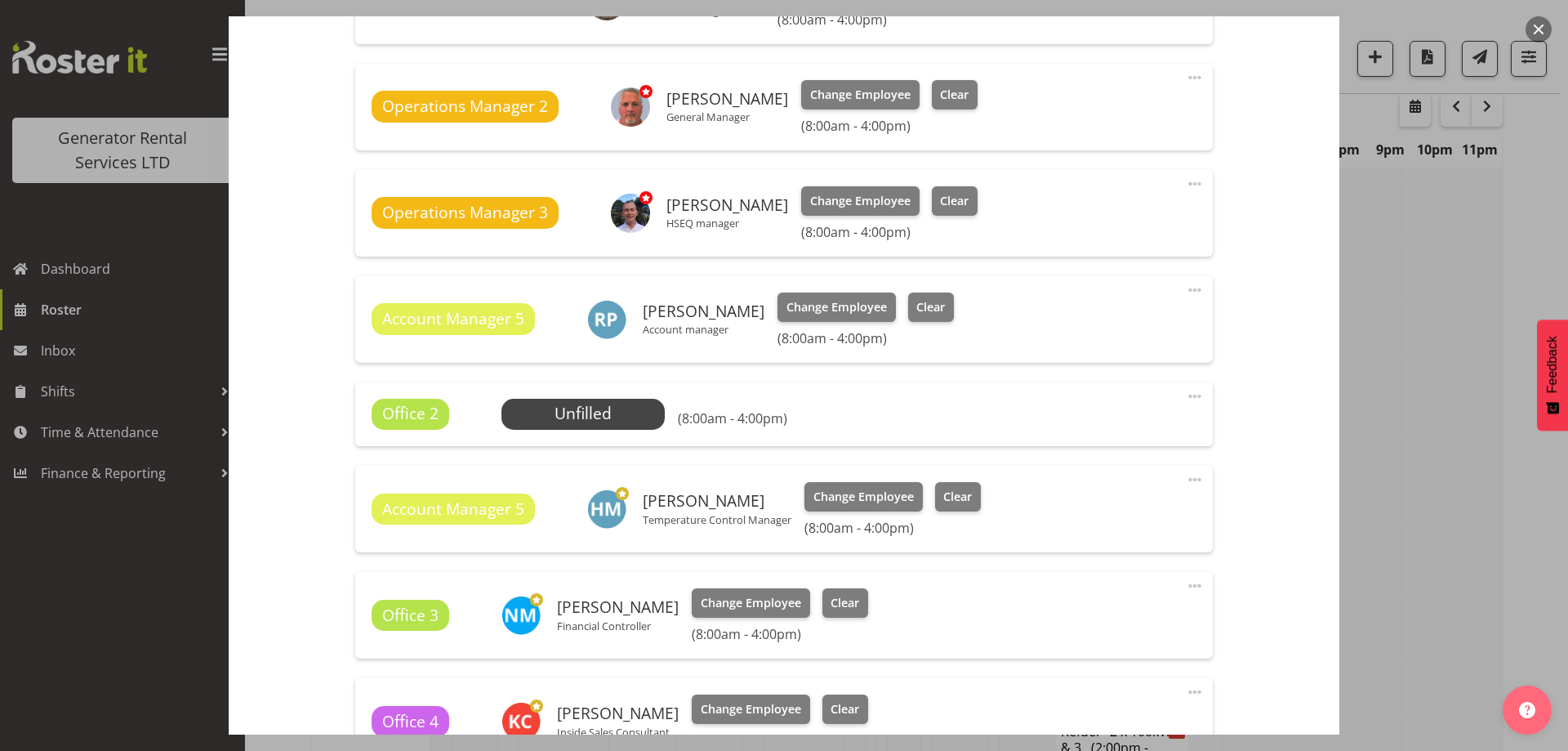
click at [1187, 398] on span at bounding box center [1194, 396] width 19 height 19
click at [1133, 491] on link "Delete" at bounding box center [1126, 495] width 157 height 30
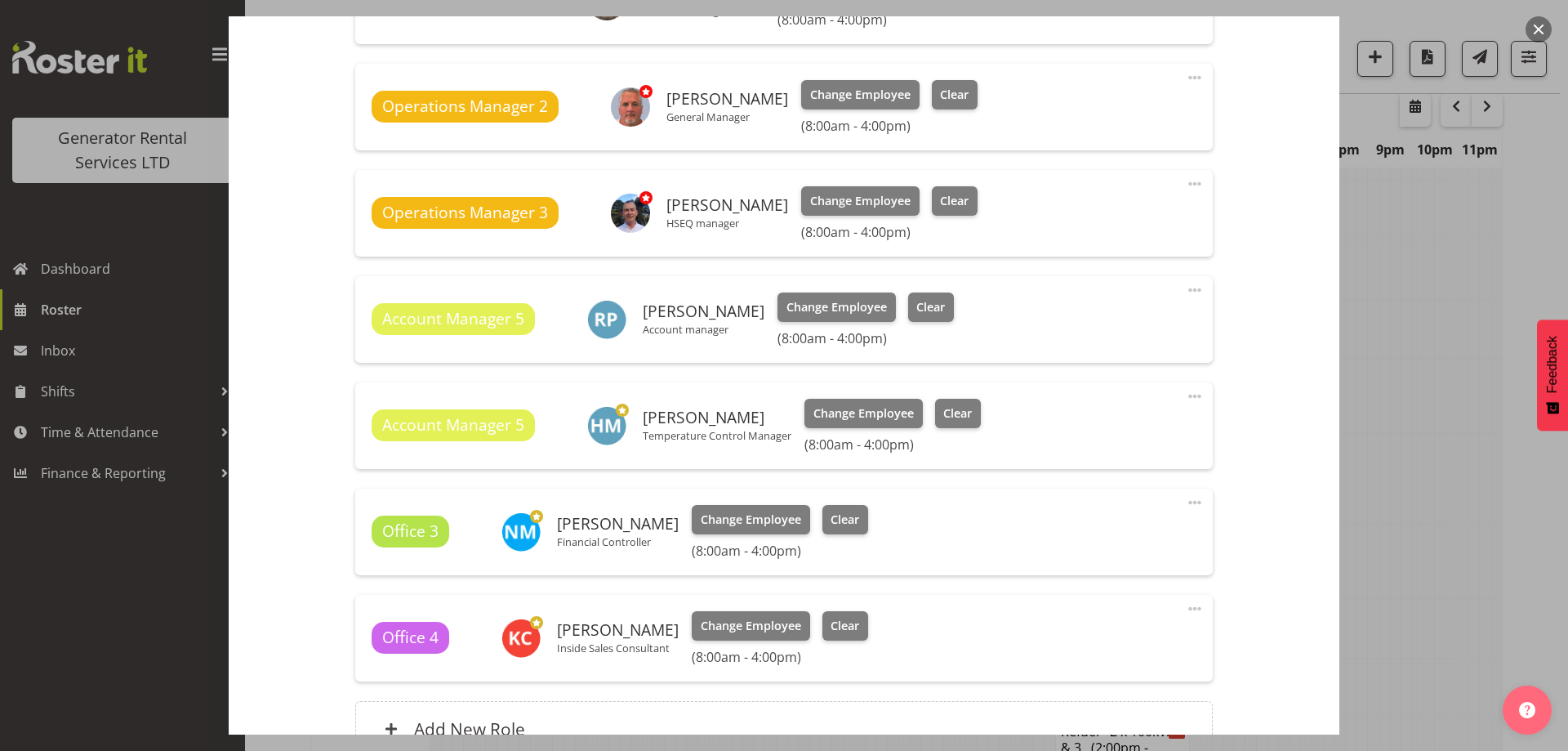
scroll to position [821, 0]
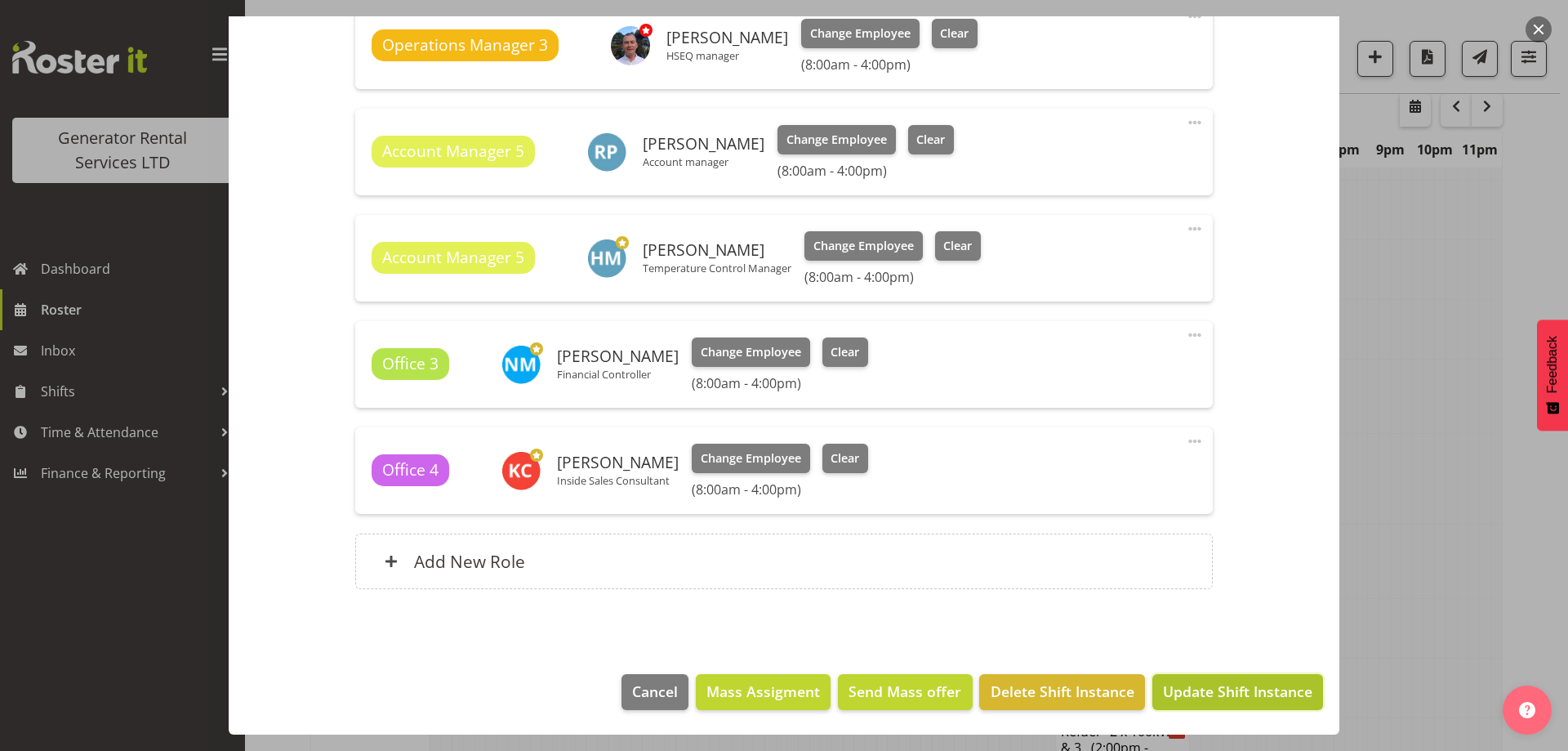
click at [1204, 700] on span "Update Shift Instance" at bounding box center [1238, 690] width 149 height 21
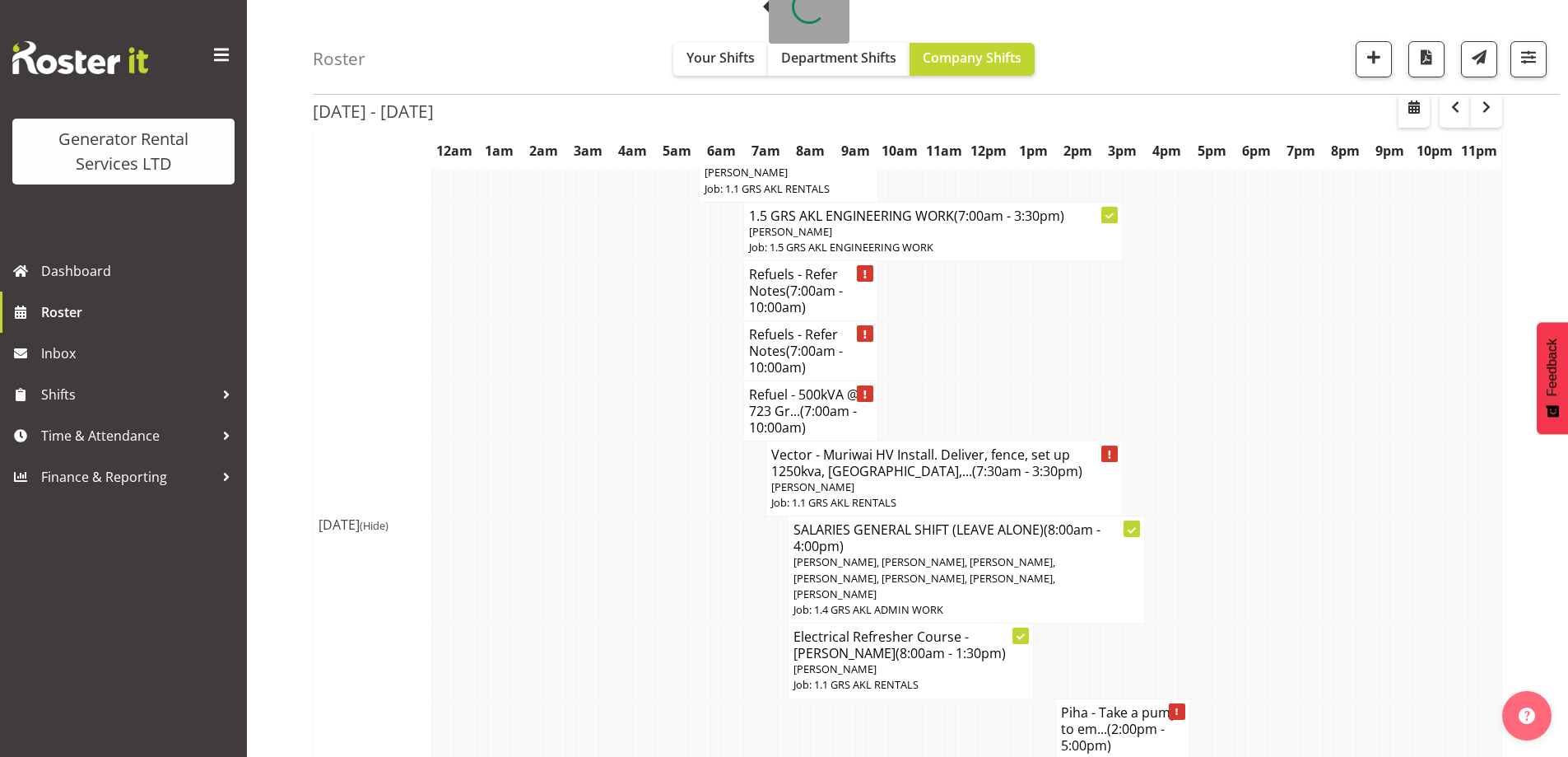
scroll to position [1622, 0]
click at [570, 647] on td at bounding box center [571, 657] width 11 height 75
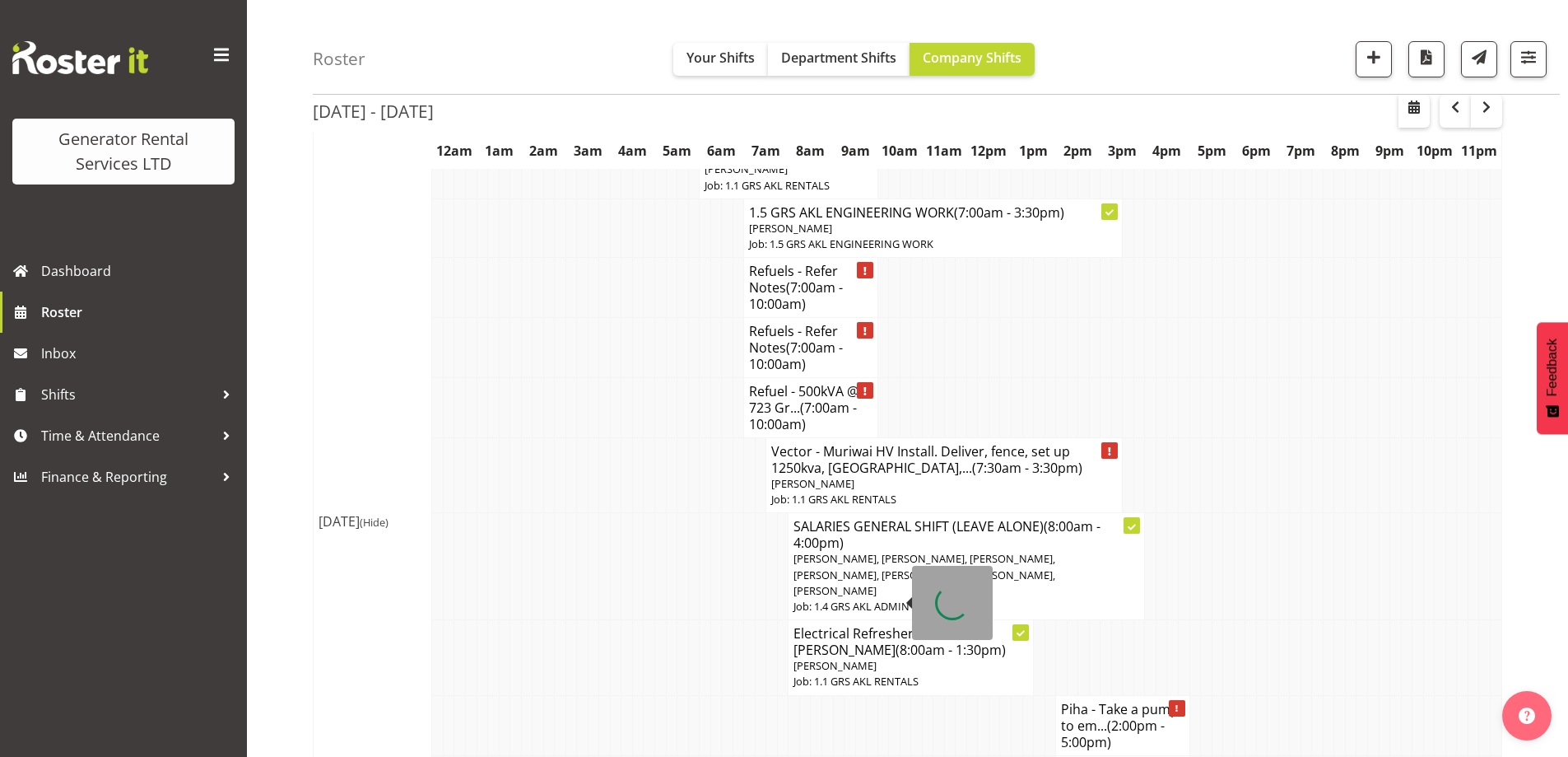
click at [895, 641] on span "(8:00am - 1:30pm)" at bounding box center [950, 649] width 111 height 18
select select
select select "8"
select select "2025"
select select "8"
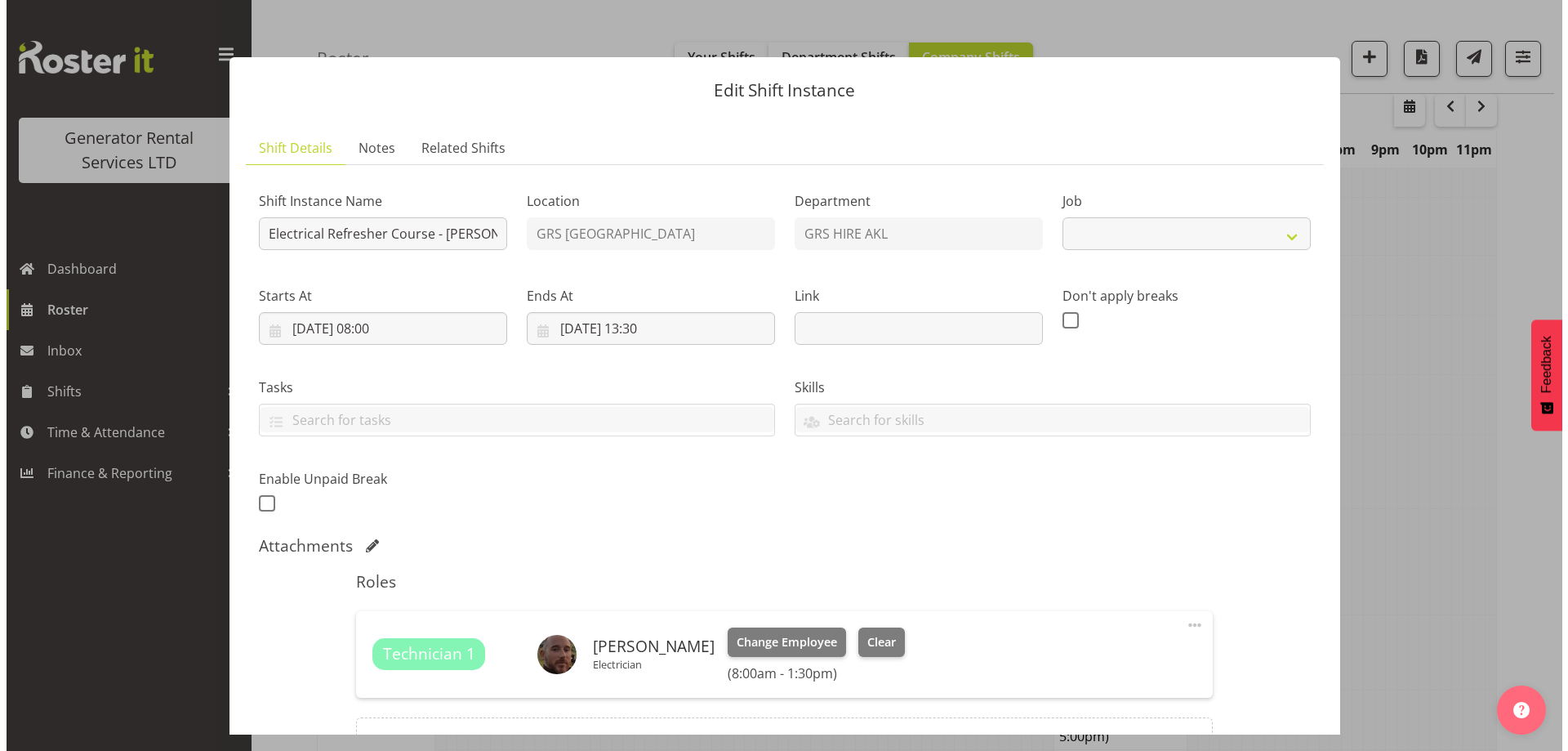
scroll to position [1592, 0]
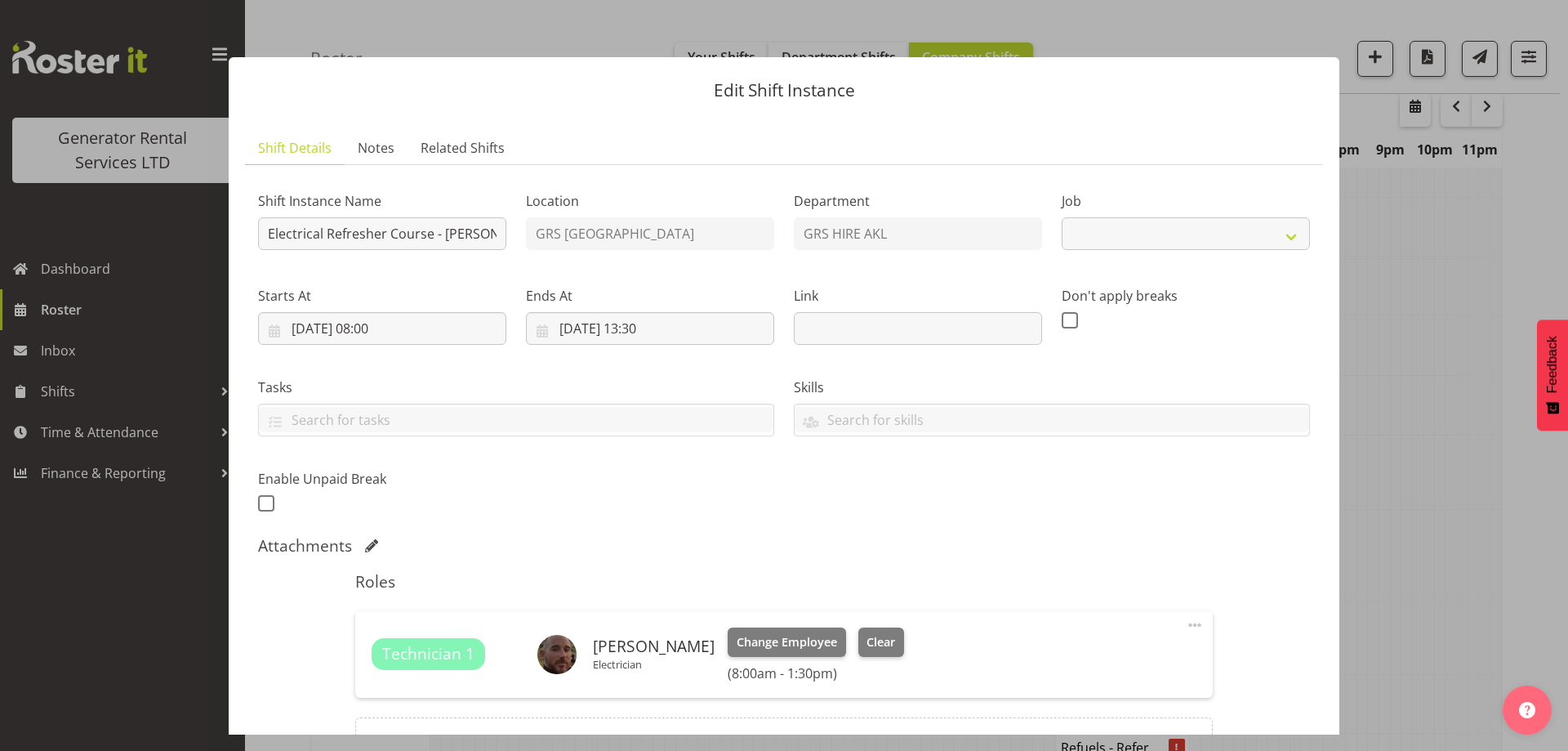
select select "9"
click at [443, 333] on input "[DATE] 08:00" at bounding box center [382, 328] width 248 height 32
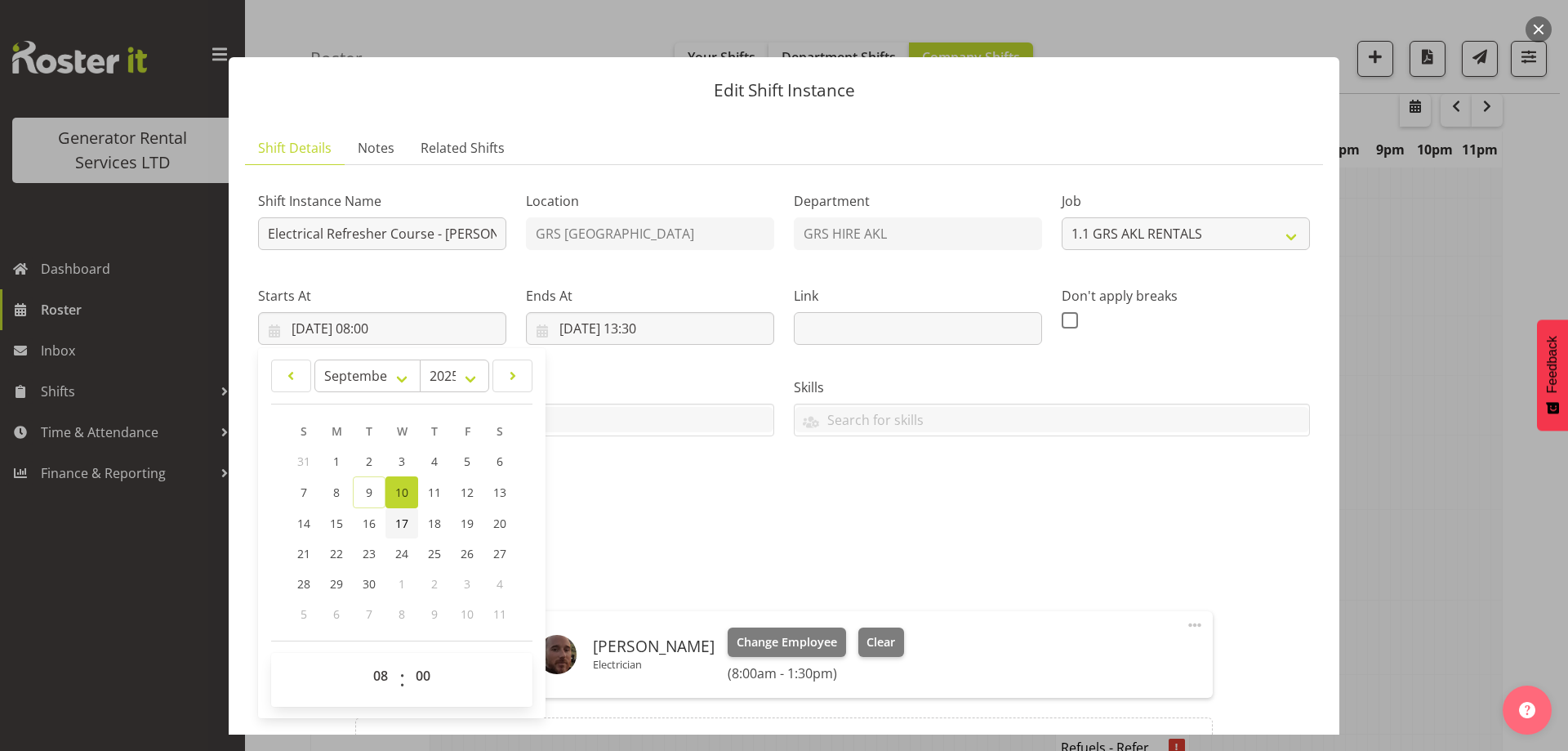
click at [398, 527] on span "17" at bounding box center [402, 523] width 13 height 16
type input "[DATE] 08:00"
click at [645, 340] on input "[DATE] 13:30" at bounding box center [649, 328] width 248 height 32
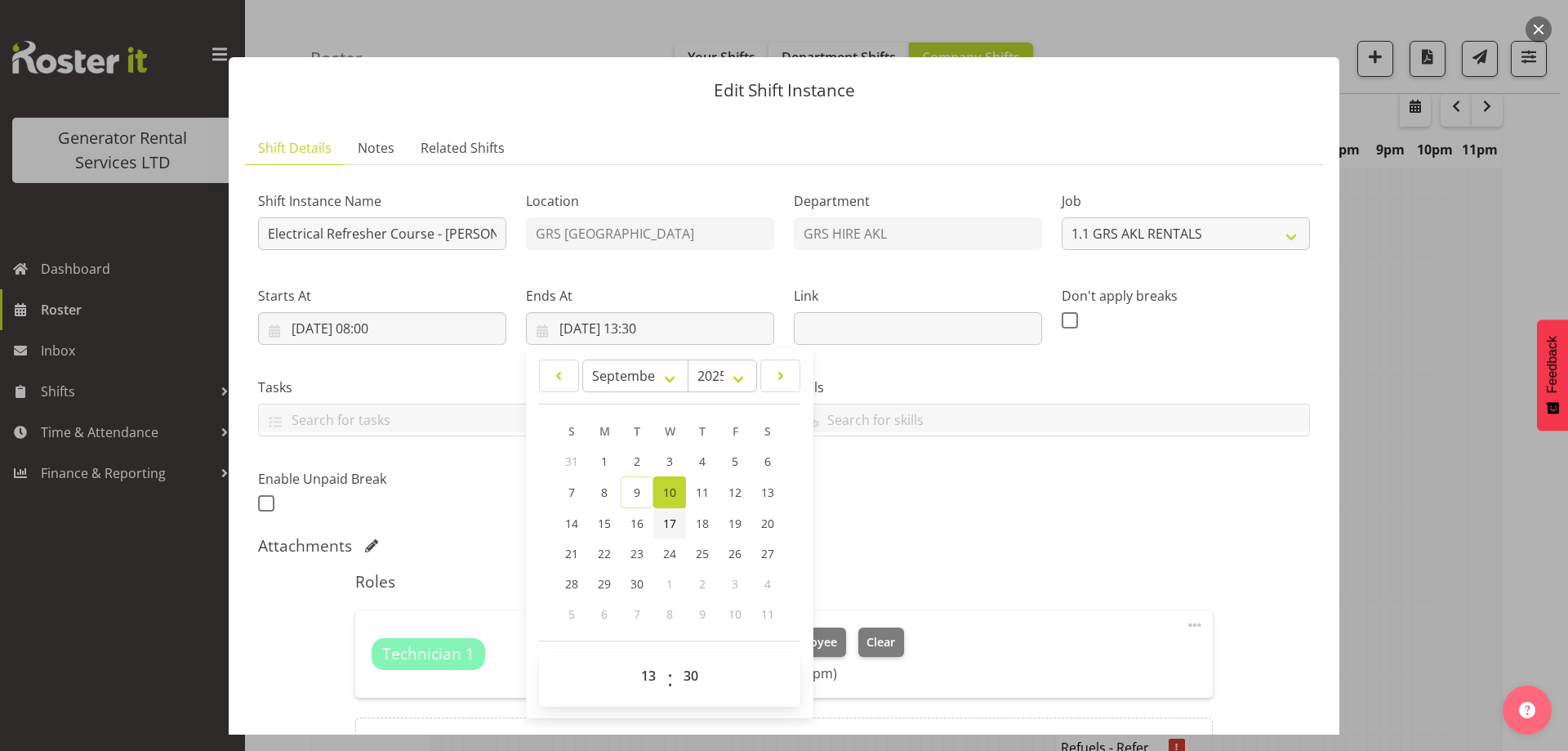
click at [666, 526] on span "17" at bounding box center [670, 523] width 13 height 16
type input "[DATE] 13:30"
click at [909, 466] on div "Shift Instance Name Electrical Refresher Course - [PERSON_NAME] P Location GRS …" at bounding box center [784, 347] width 1072 height 358
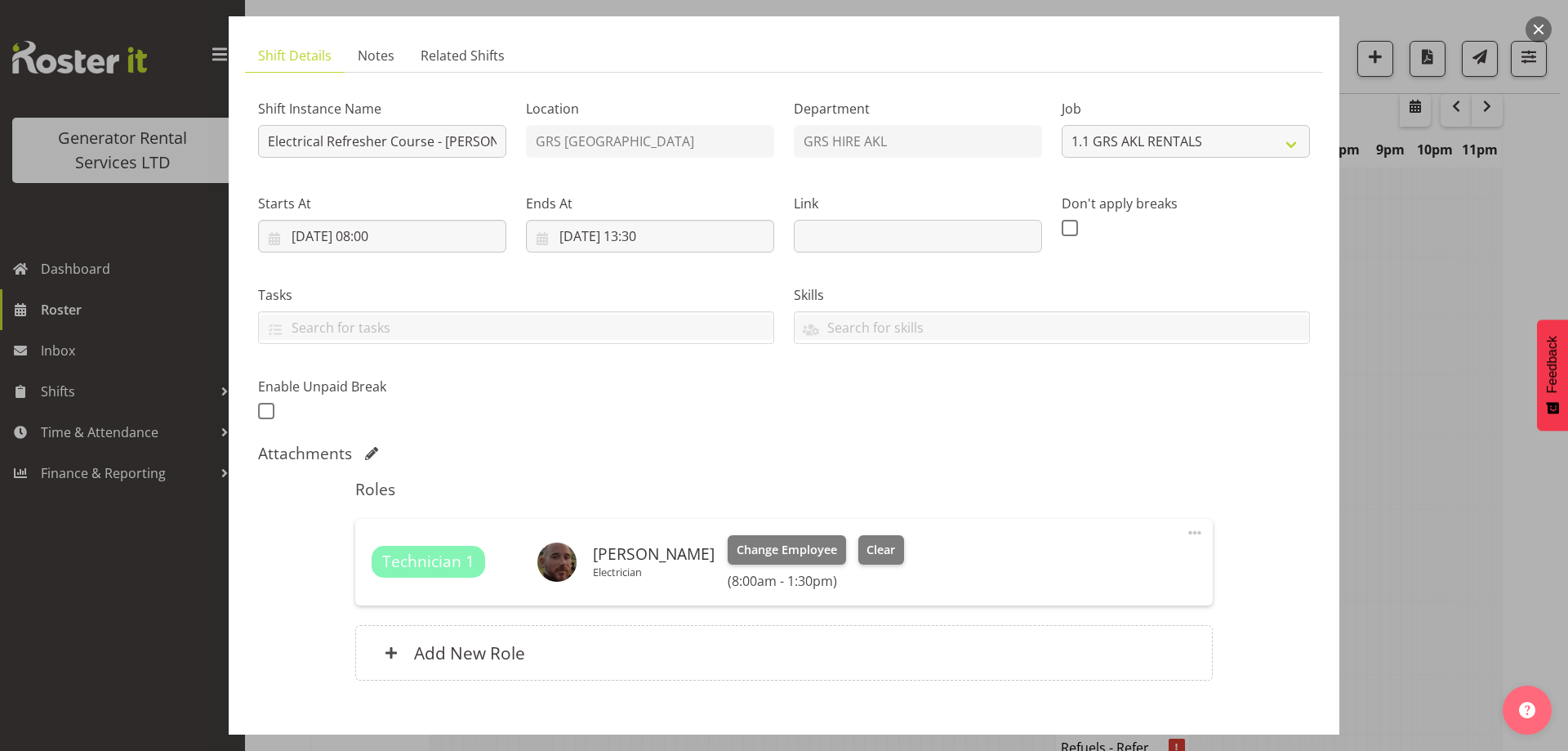
scroll to position [184, 0]
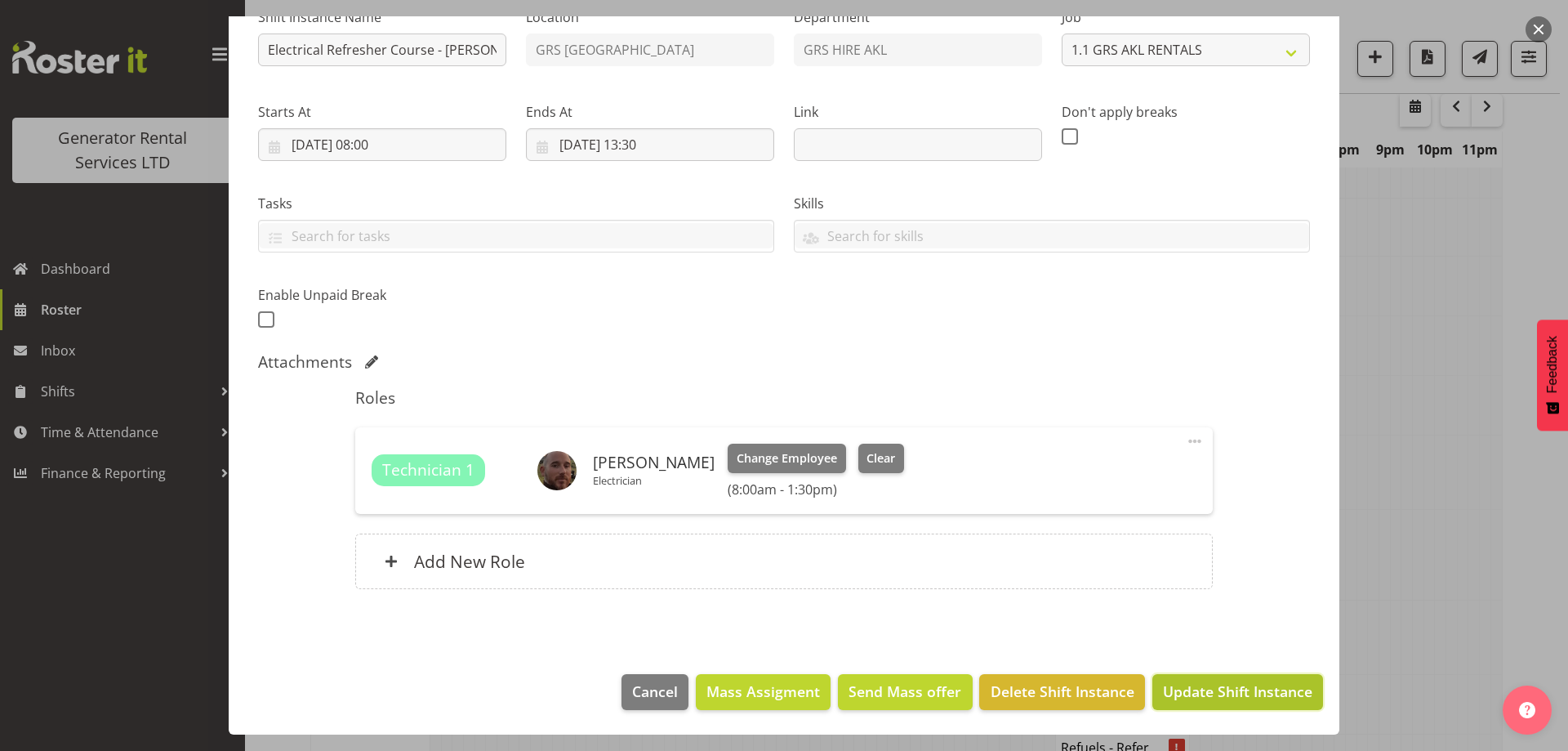
click at [1164, 697] on span "Update Shift Instance" at bounding box center [1238, 690] width 149 height 21
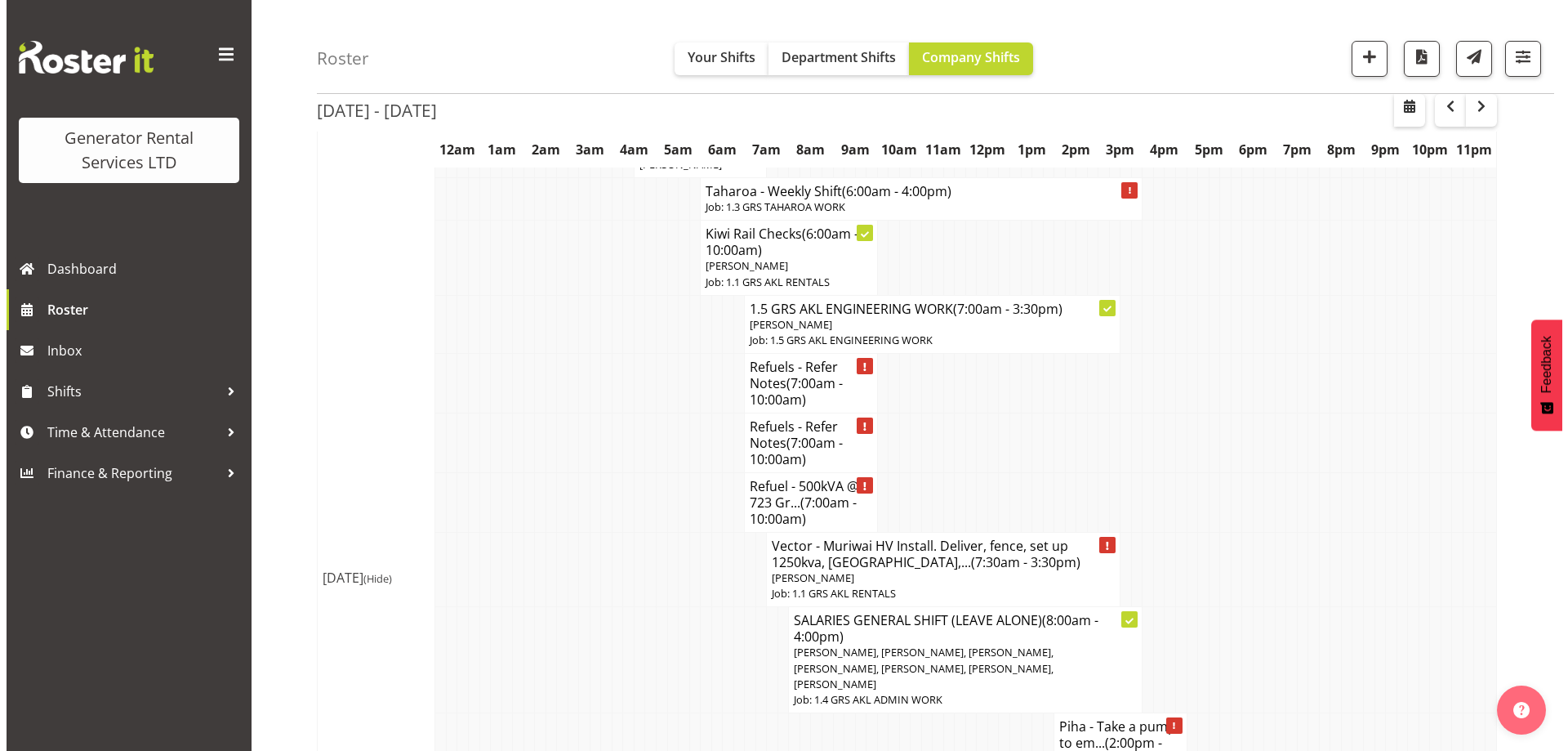
scroll to position [1528, 0]
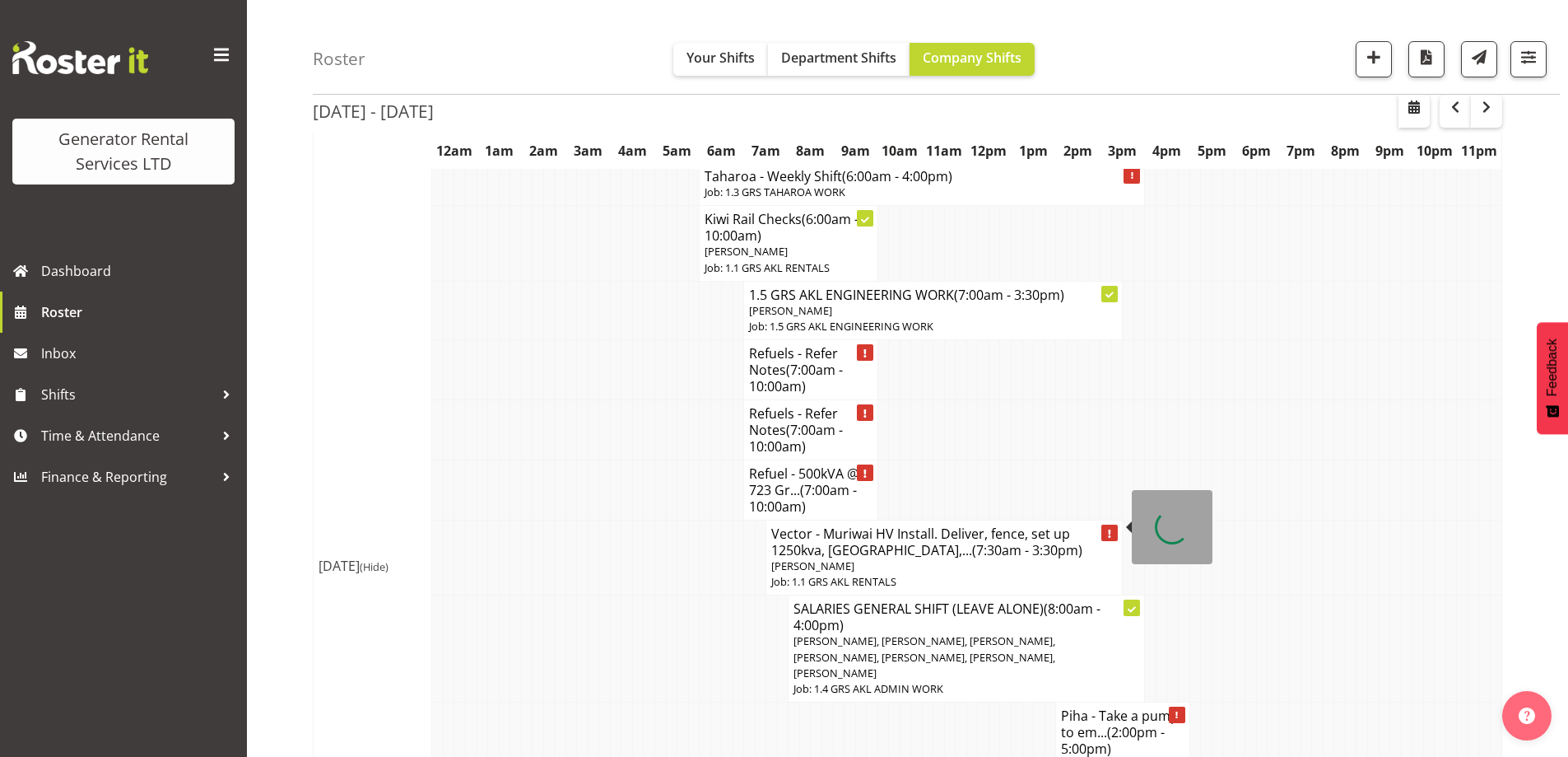
click at [772, 525] on h4 "Vector - Muriwai HV Install. Deliver, fence, set up 1250kva, [GEOGRAPHIC_DATA],…" at bounding box center [944, 541] width 346 height 33
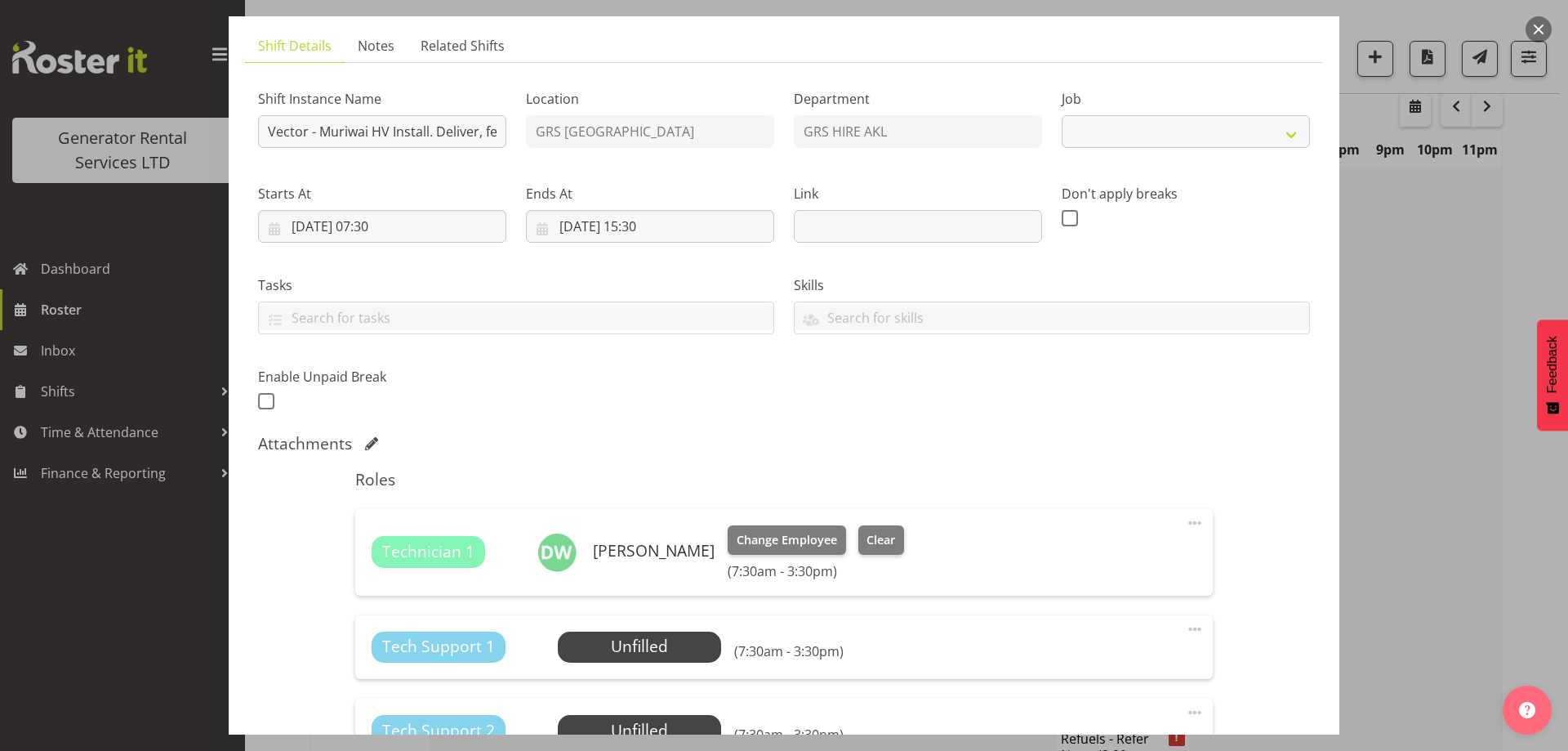
select select "9"
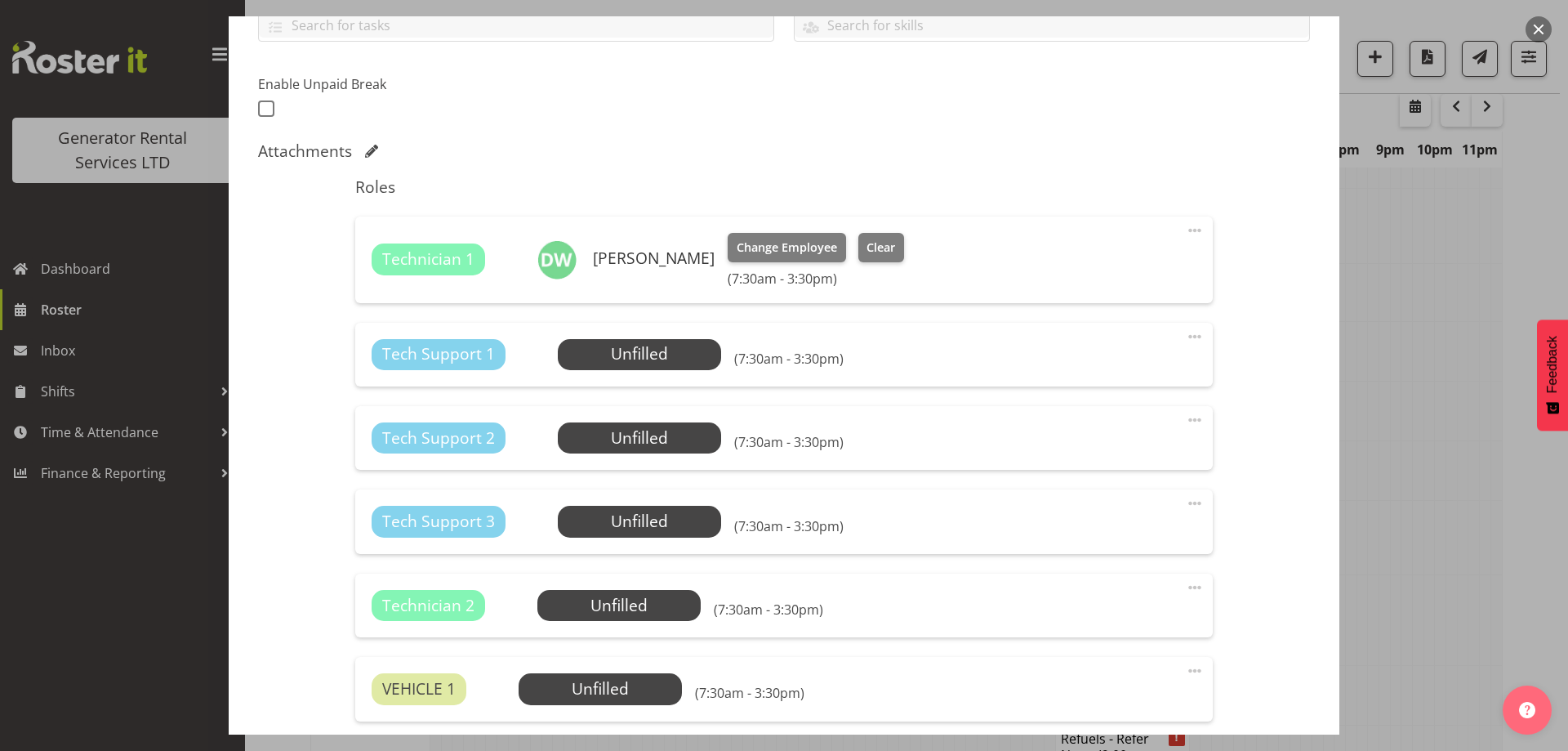
scroll to position [409, 0]
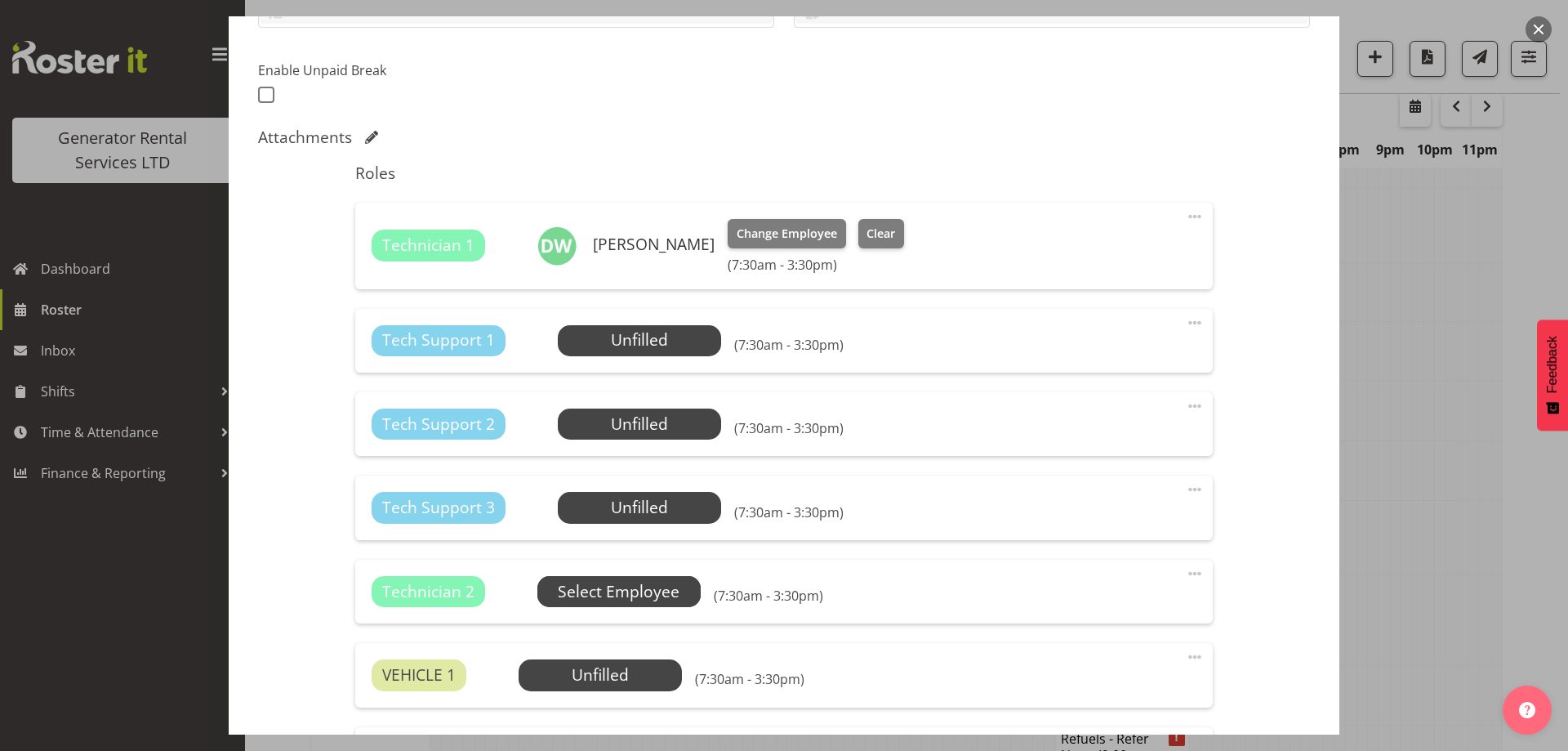
click at [635, 588] on span "Select Employee" at bounding box center [619, 592] width 122 height 24
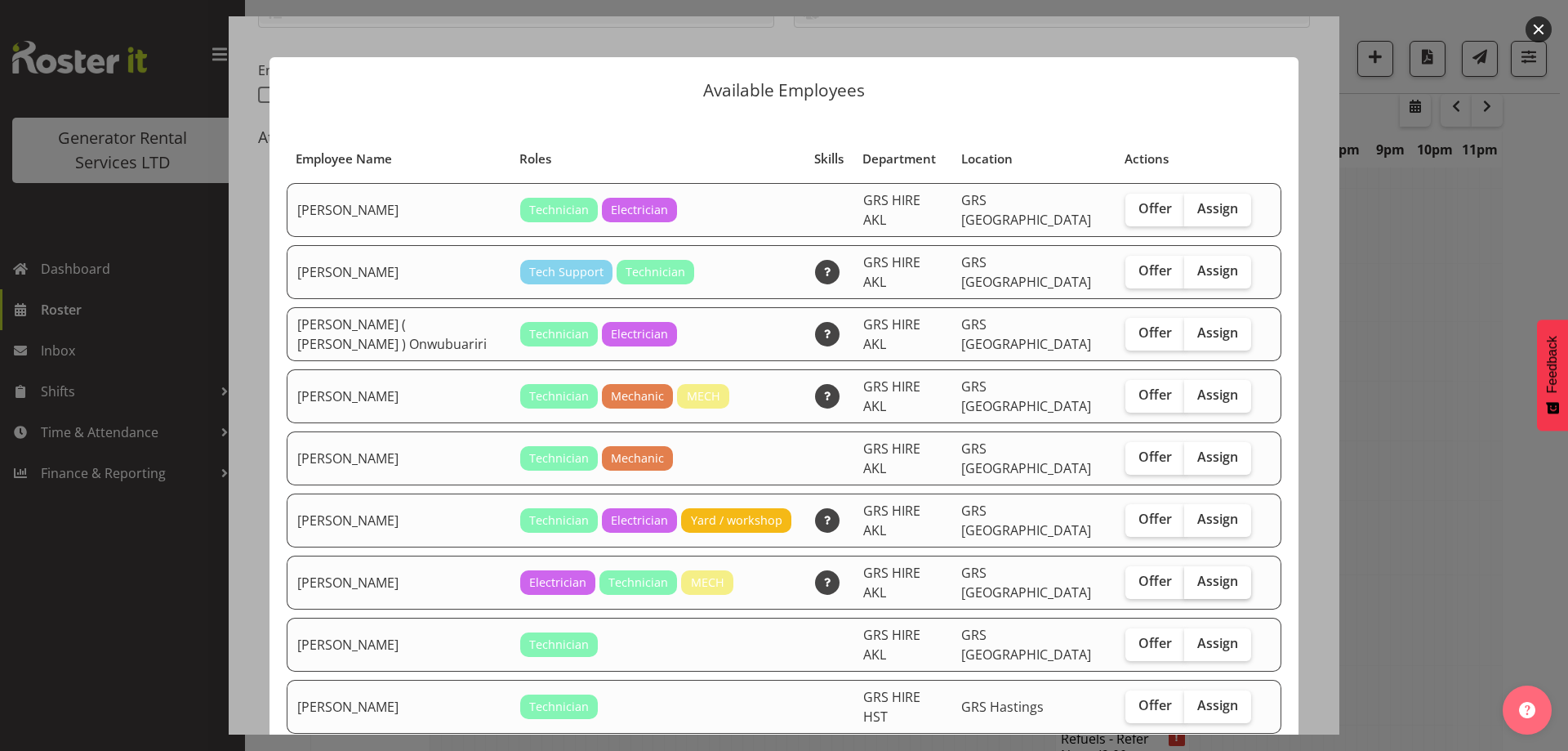
click at [1197, 573] on span "Assign" at bounding box center [1218, 581] width 41 height 17
click at [1187, 576] on input "Assign" at bounding box center [1190, 581] width 11 height 11
checkbox input "true"
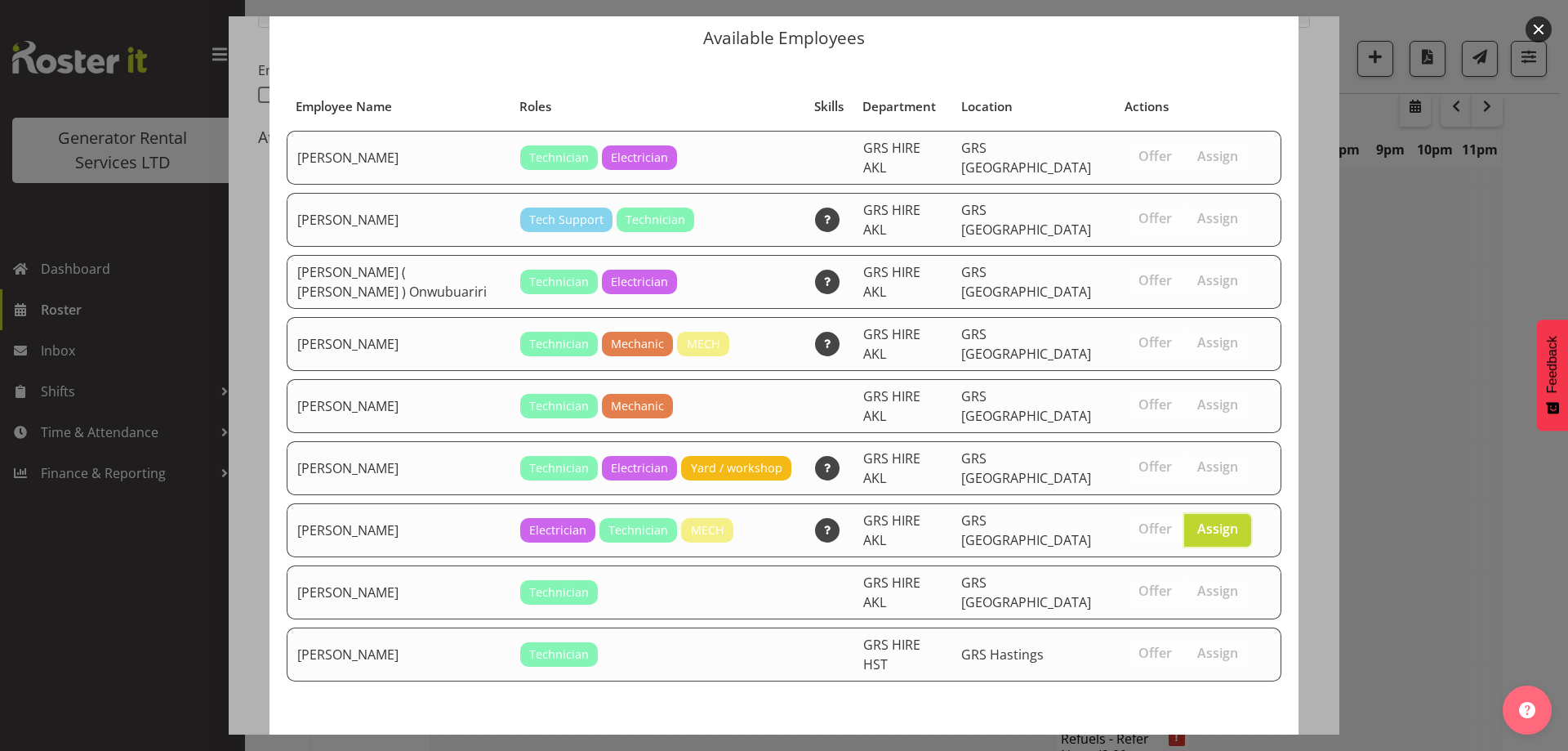
scroll to position [62, 0]
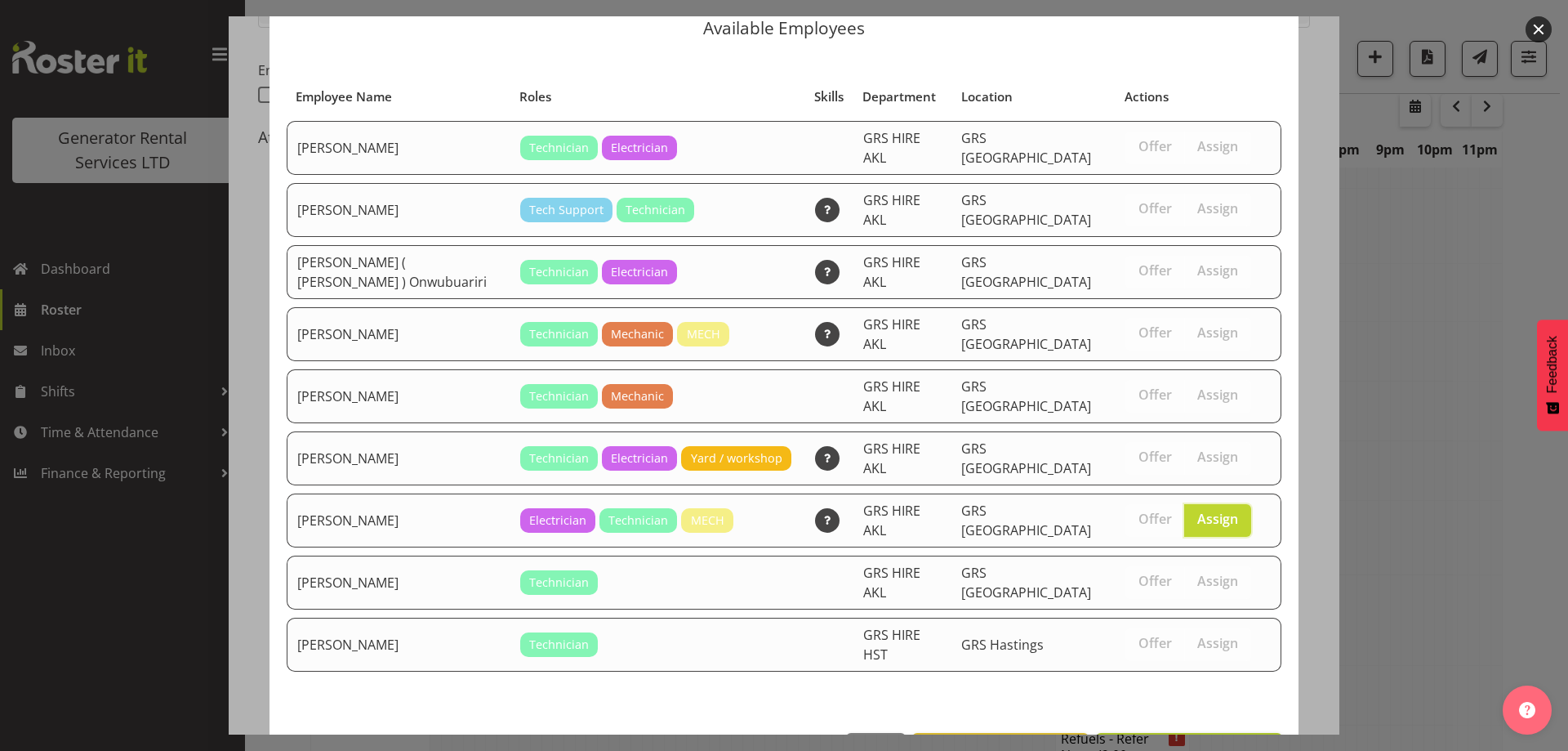
click at [1211, 716] on footer "Close View Unavailable Staff Assign [PERSON_NAME]" at bounding box center [784, 754] width 1029 height 77
click at [1193, 741] on span "Assign [PERSON_NAME]" at bounding box center [1189, 750] width 165 height 19
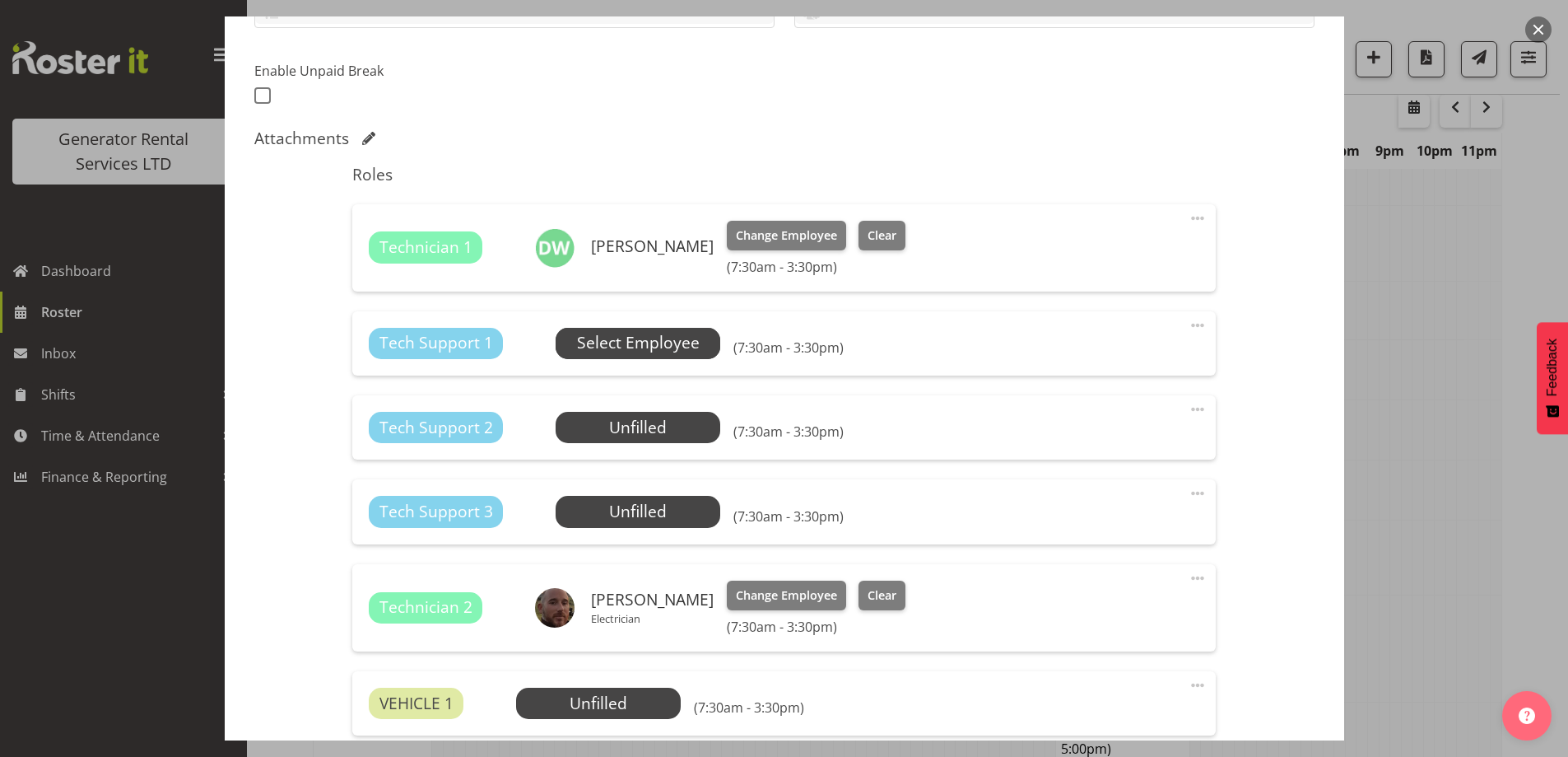
click at [645, 335] on span "Select Employee" at bounding box center [639, 343] width 123 height 24
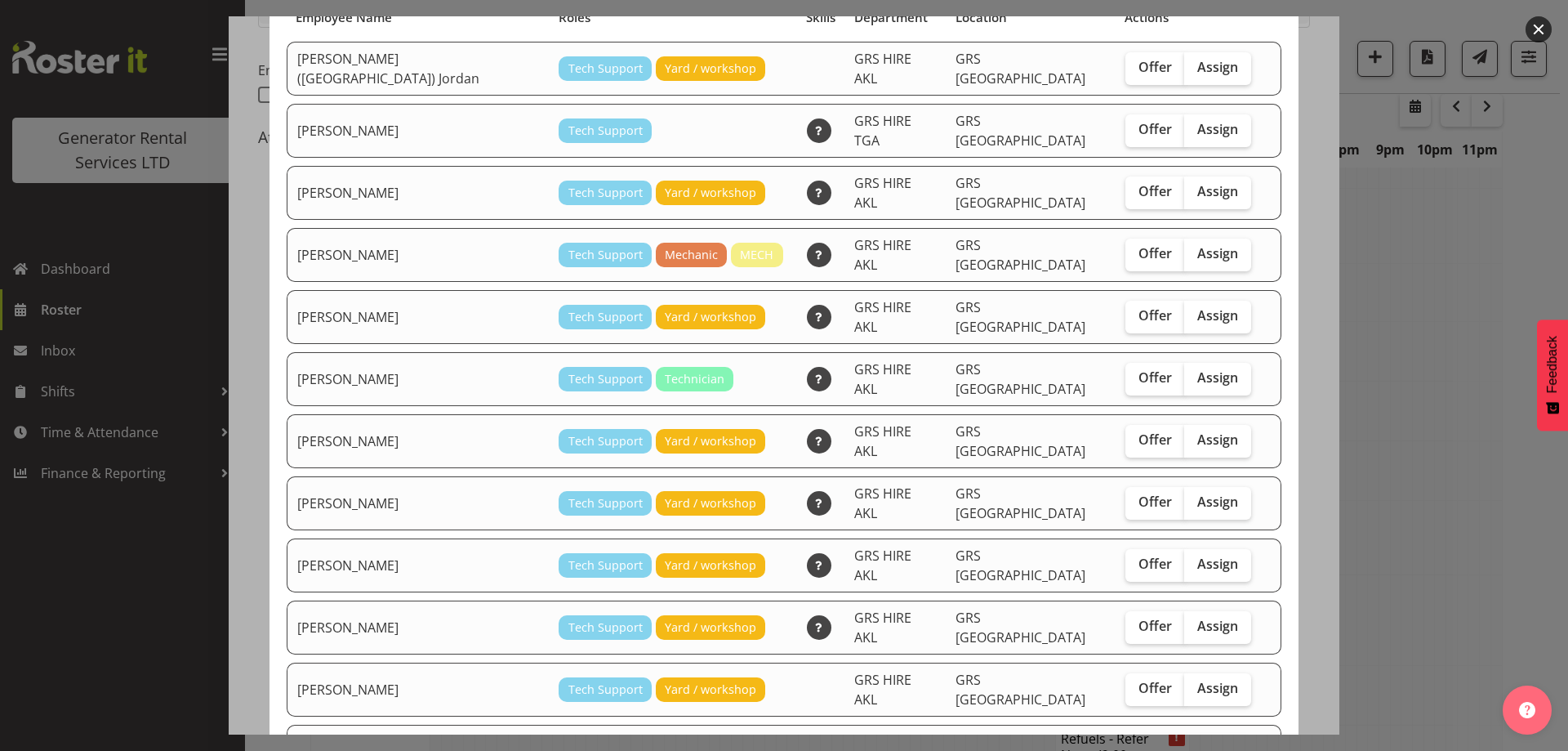
scroll to position [163, 0]
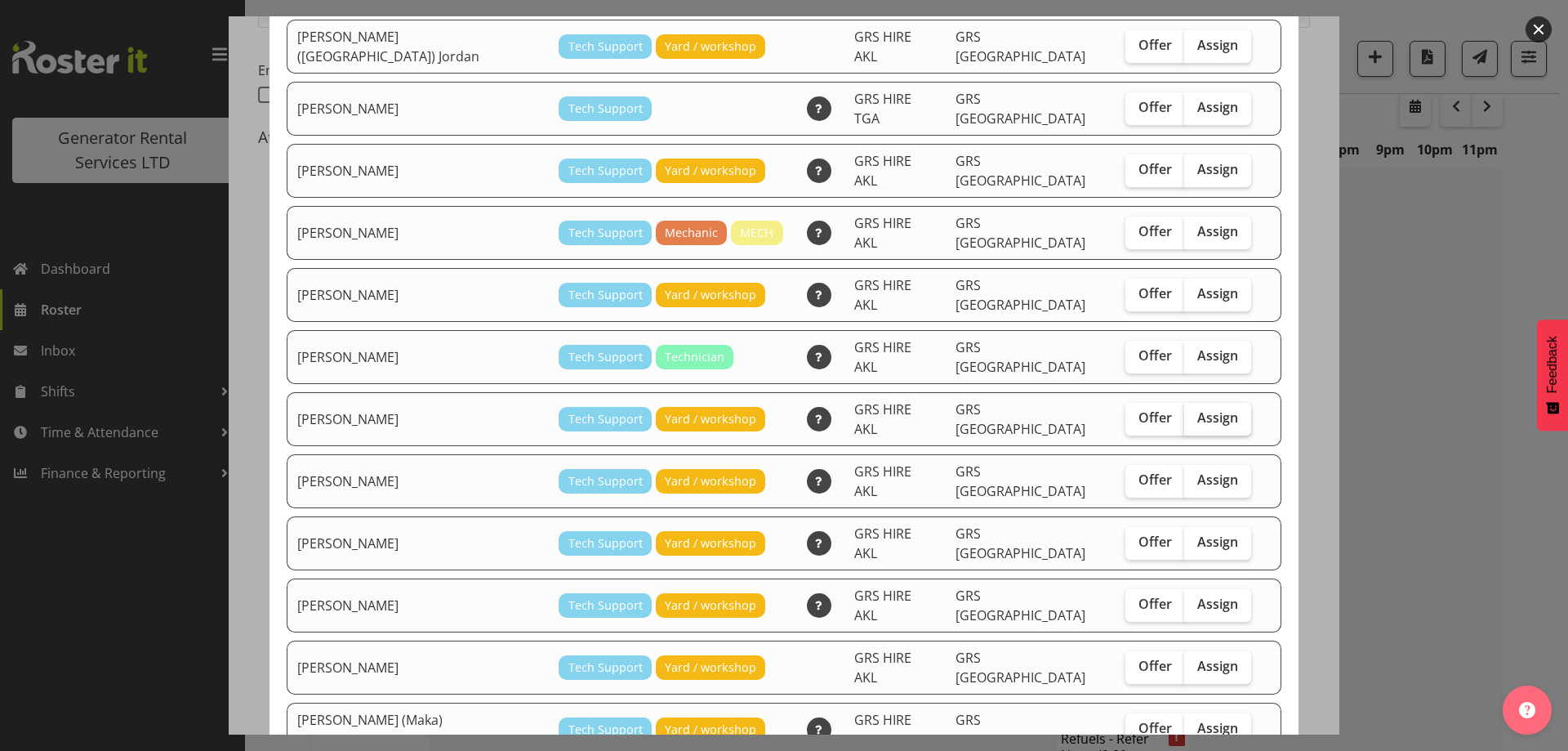
click at [1197, 410] on span "Assign" at bounding box center [1218, 418] width 41 height 17
click at [1191, 412] on input "Assign" at bounding box center [1190, 418] width 11 height 11
checkbox input "true"
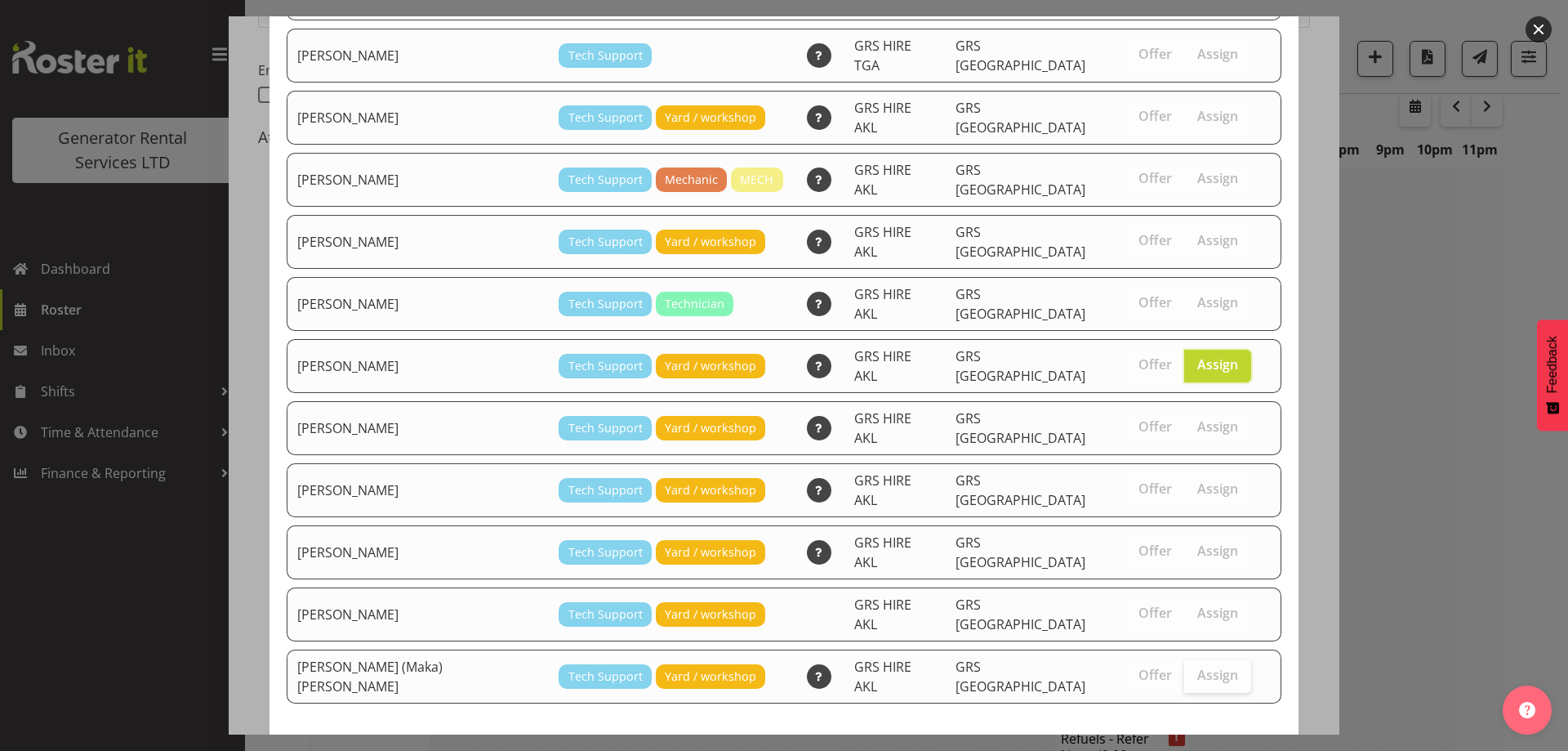
scroll to position [229, 0]
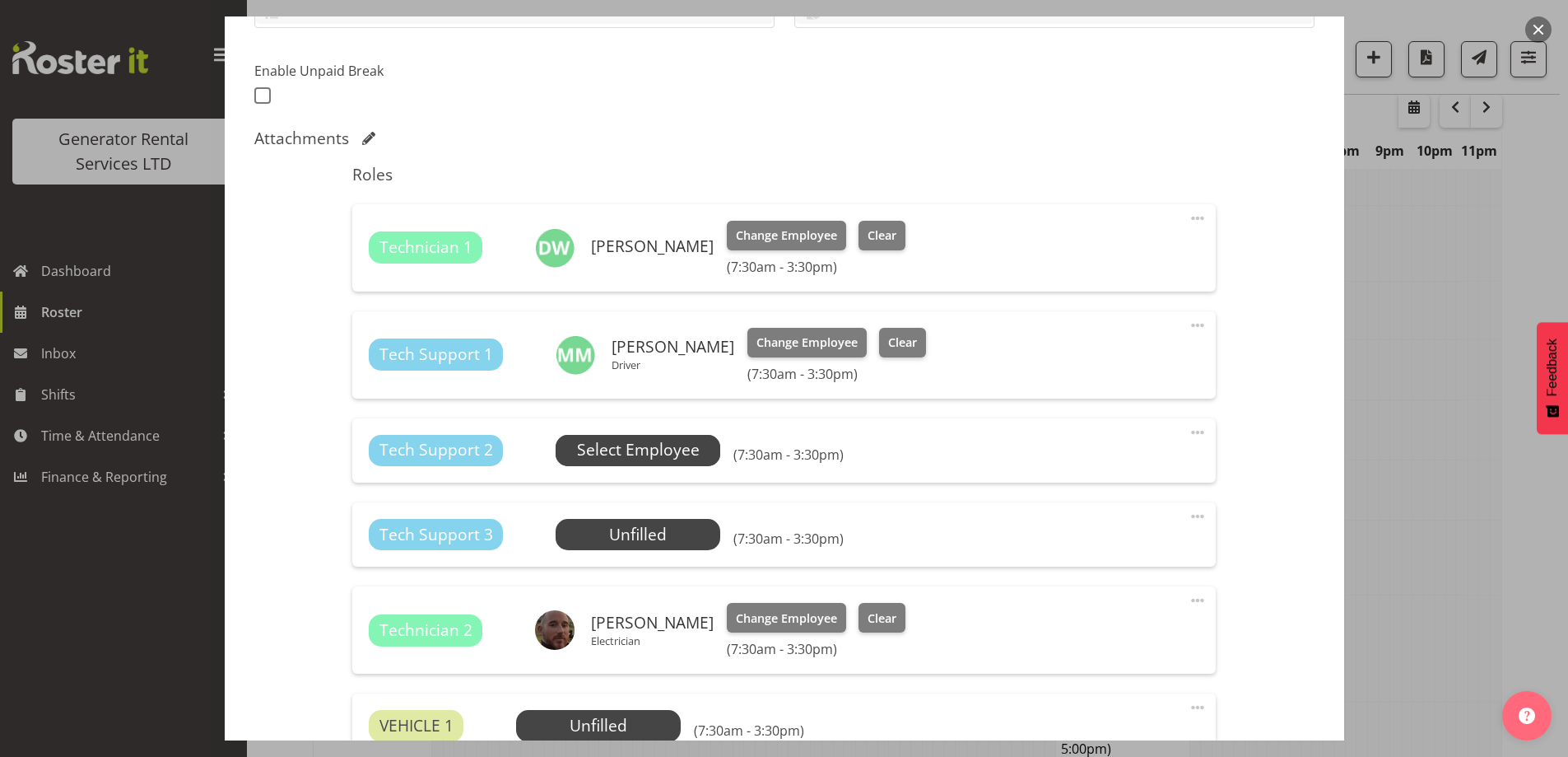
click at [665, 445] on span "Select Employee" at bounding box center [639, 450] width 123 height 24
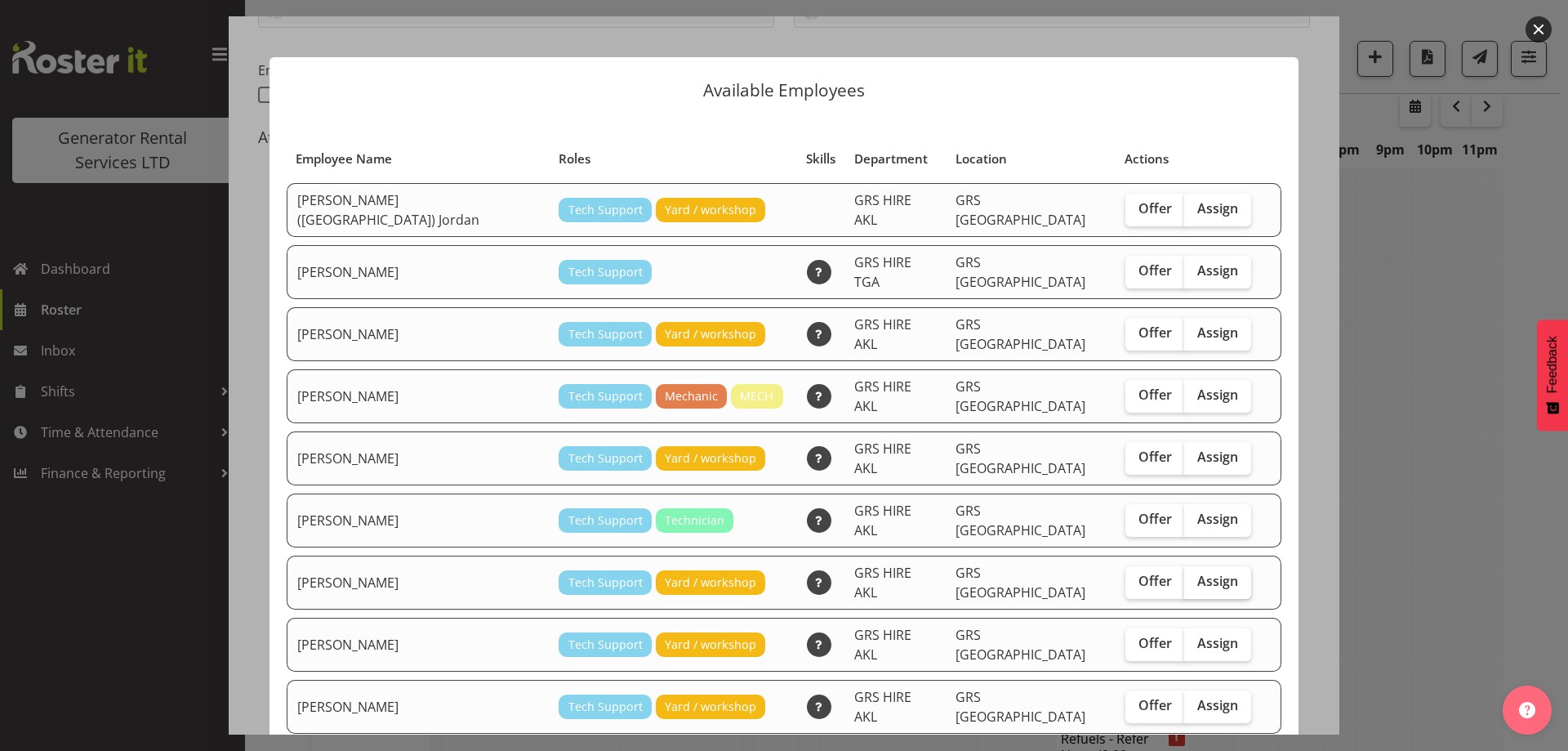
click at [1197, 573] on span "Assign" at bounding box center [1218, 581] width 41 height 17
click at [1184, 576] on input "Assign" at bounding box center [1190, 581] width 11 height 11
checkbox input "true"
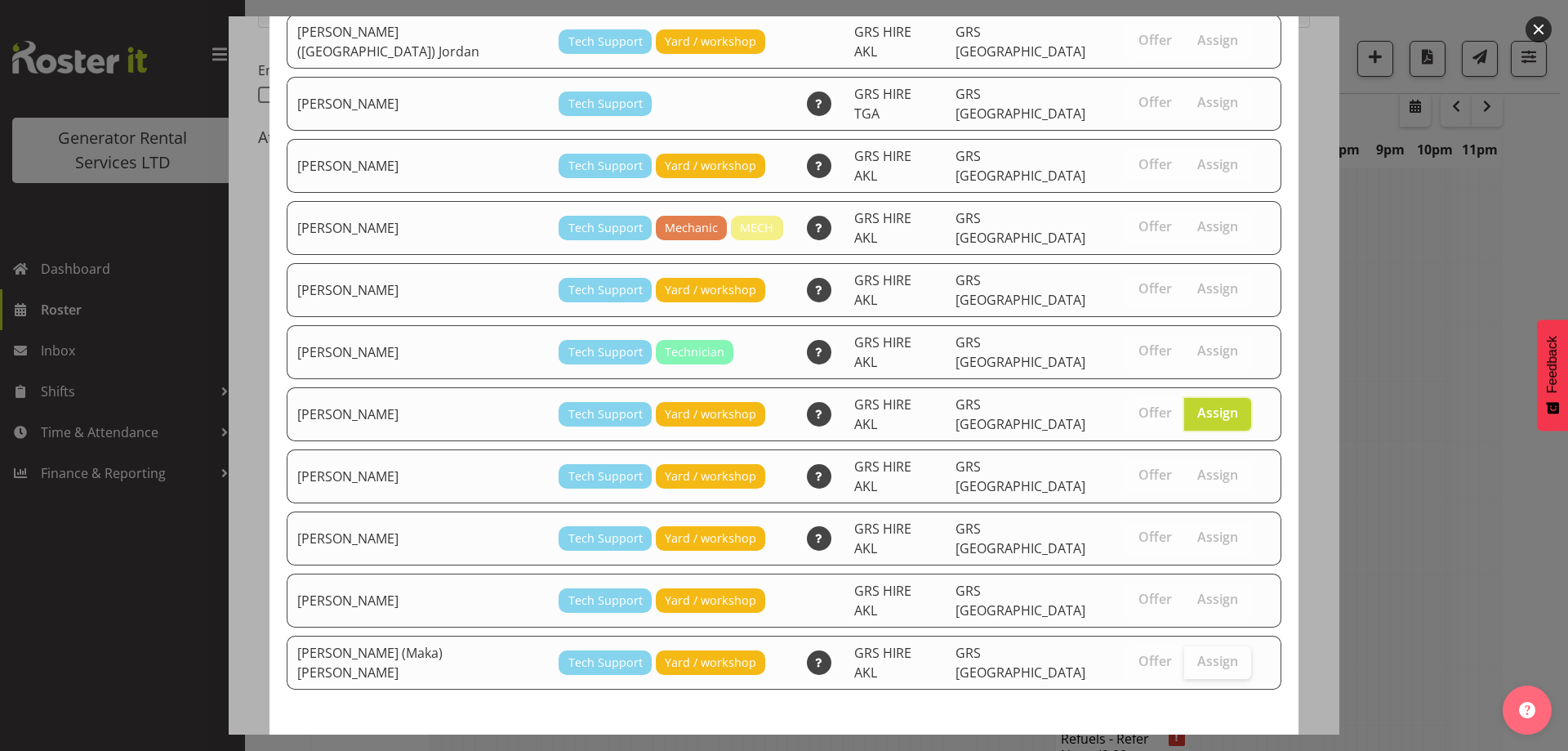
scroll to position [173, 0]
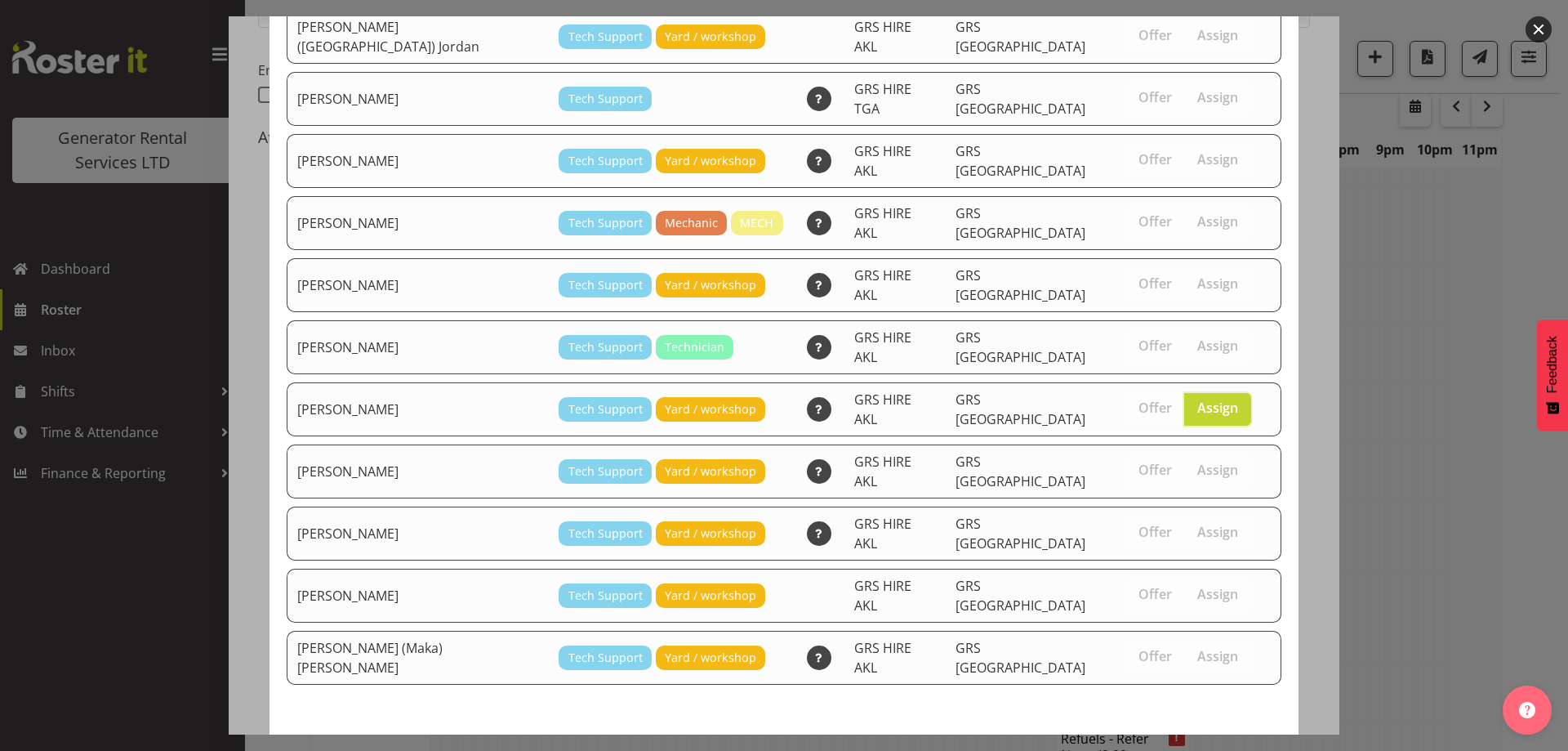
click at [1179, 750] on span "Assign [PERSON_NAME]" at bounding box center [1189, 763] width 165 height 19
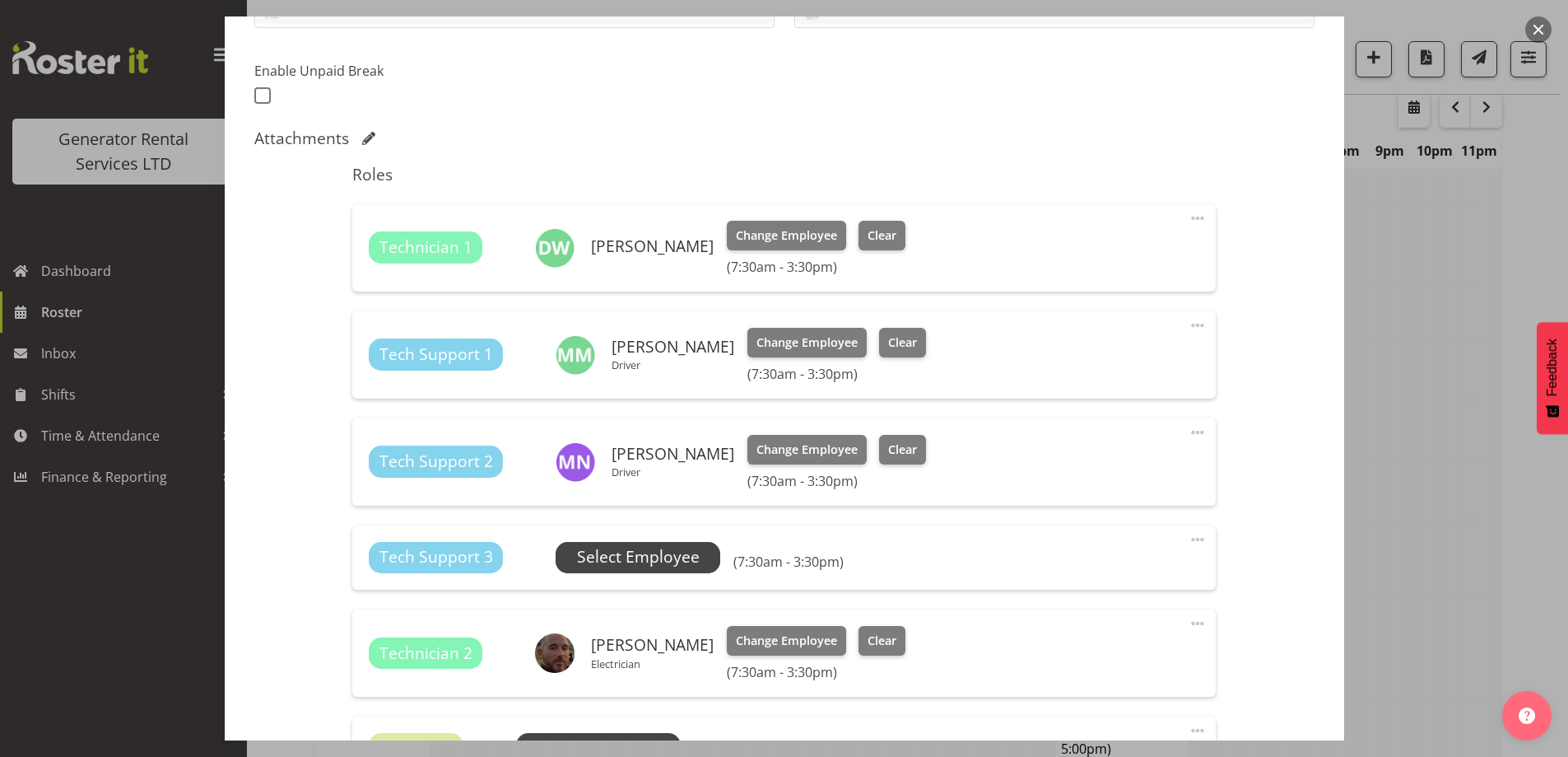
click at [665, 556] on span "Select Employee" at bounding box center [639, 557] width 123 height 24
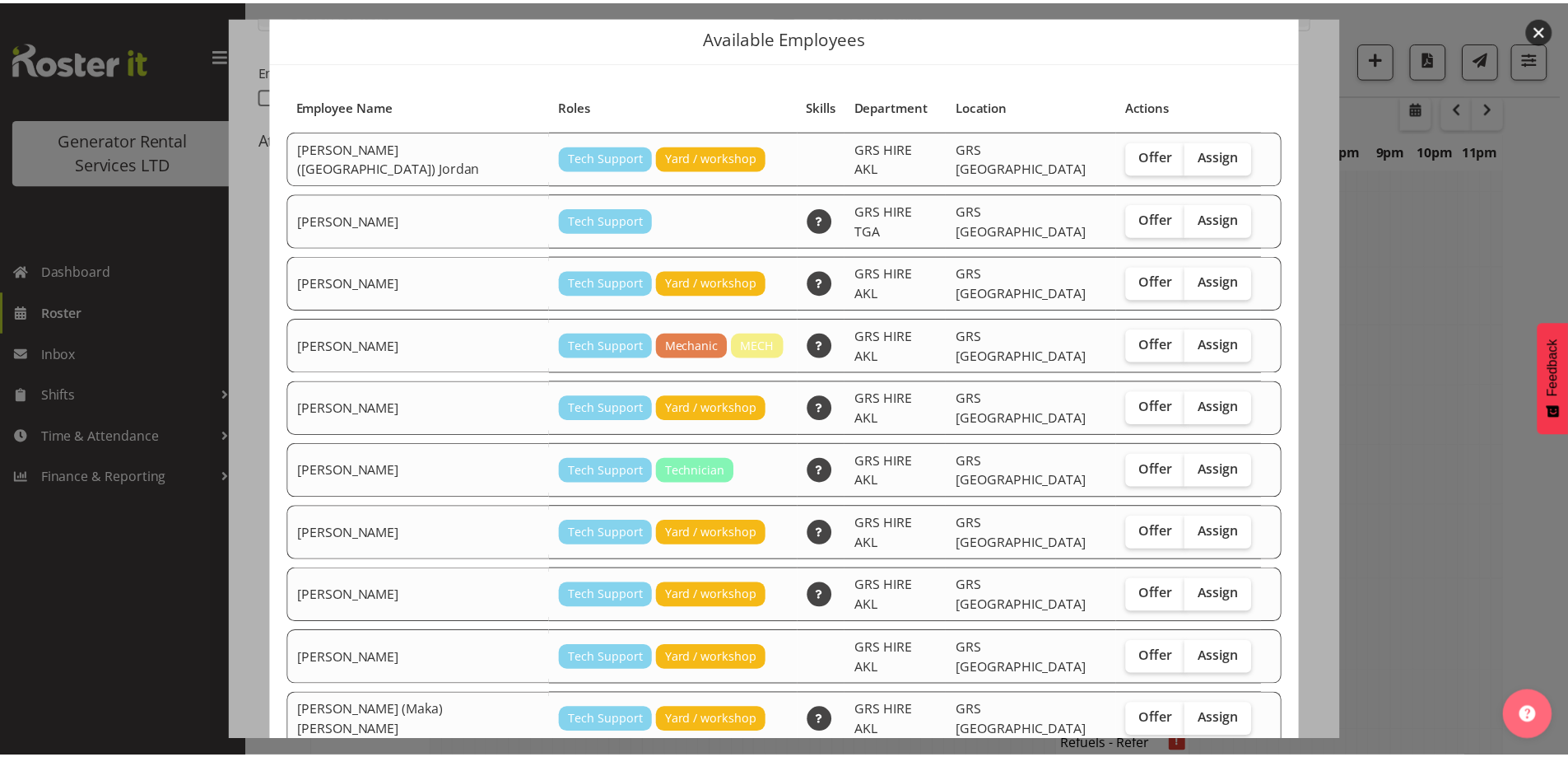
scroll to position [83, 0]
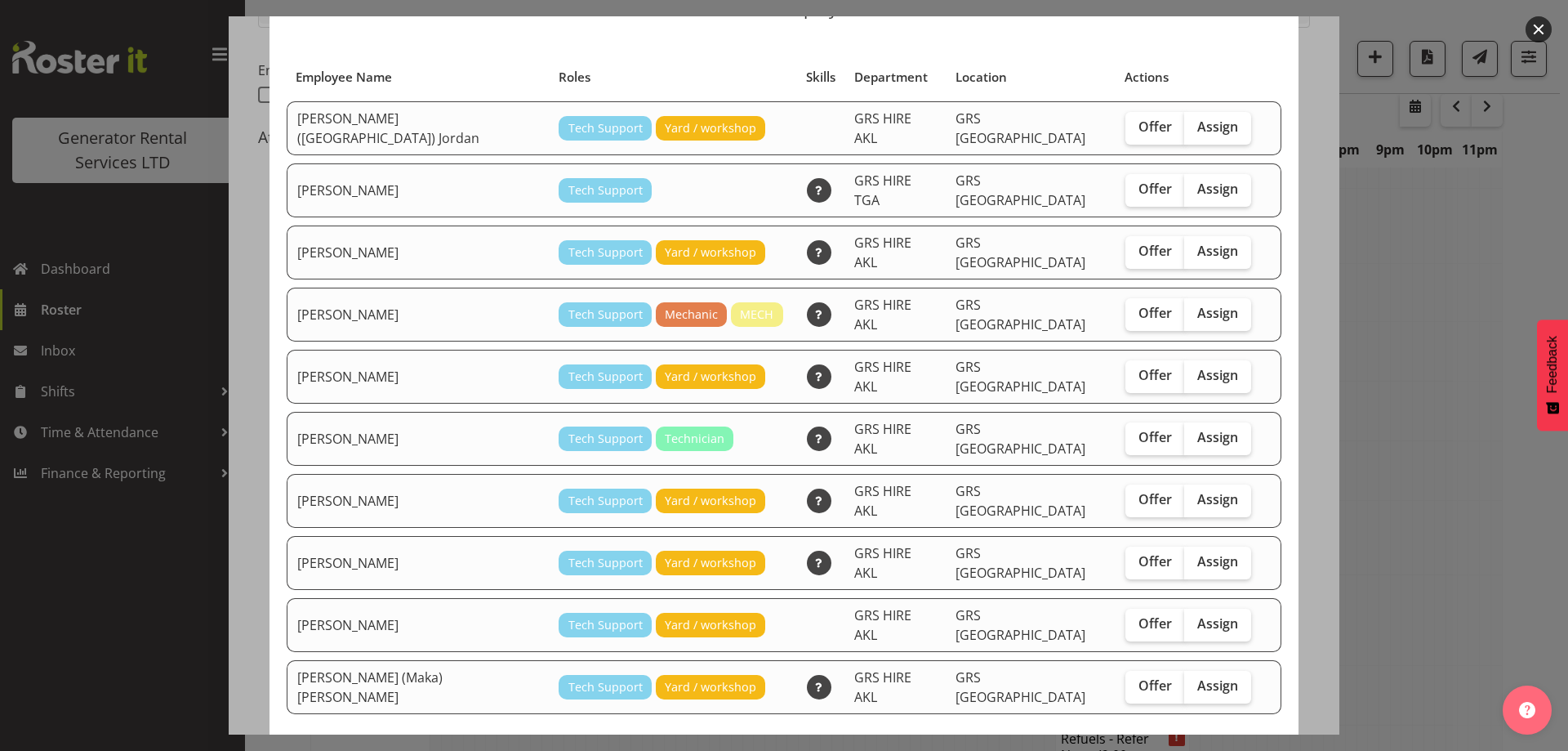
drag, startPoint x: 1204, startPoint y: 630, endPoint x: 1203, endPoint y: 691, distance: 61.0
click at [1204, 671] on label "Assign" at bounding box center [1218, 686] width 67 height 32
click at [1194, 680] on input "Assign" at bounding box center [1190, 685] width 11 height 11
checkbox input "true"
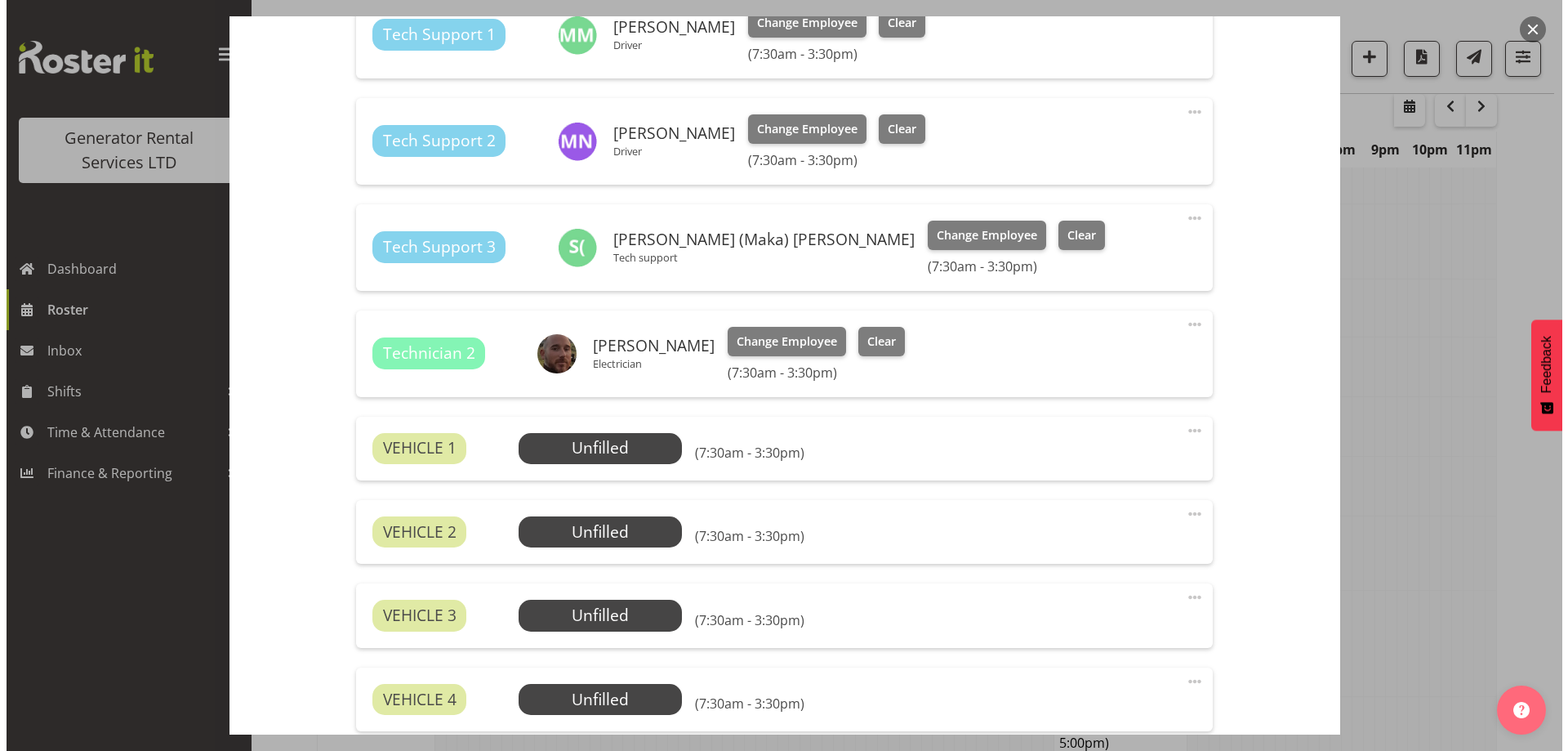
scroll to position [817, 0]
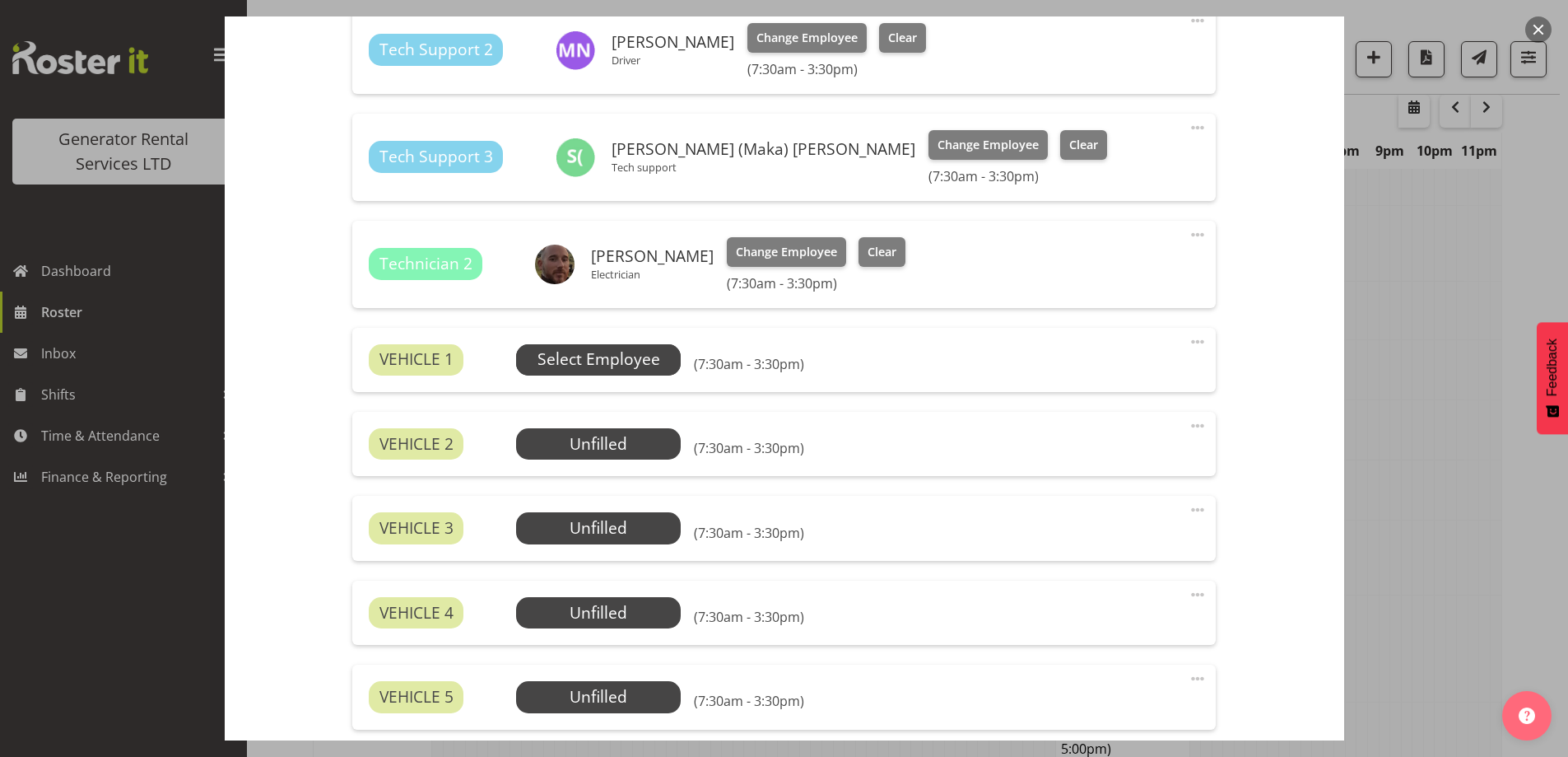
click at [642, 357] on span "Select Employee" at bounding box center [599, 360] width 123 height 24
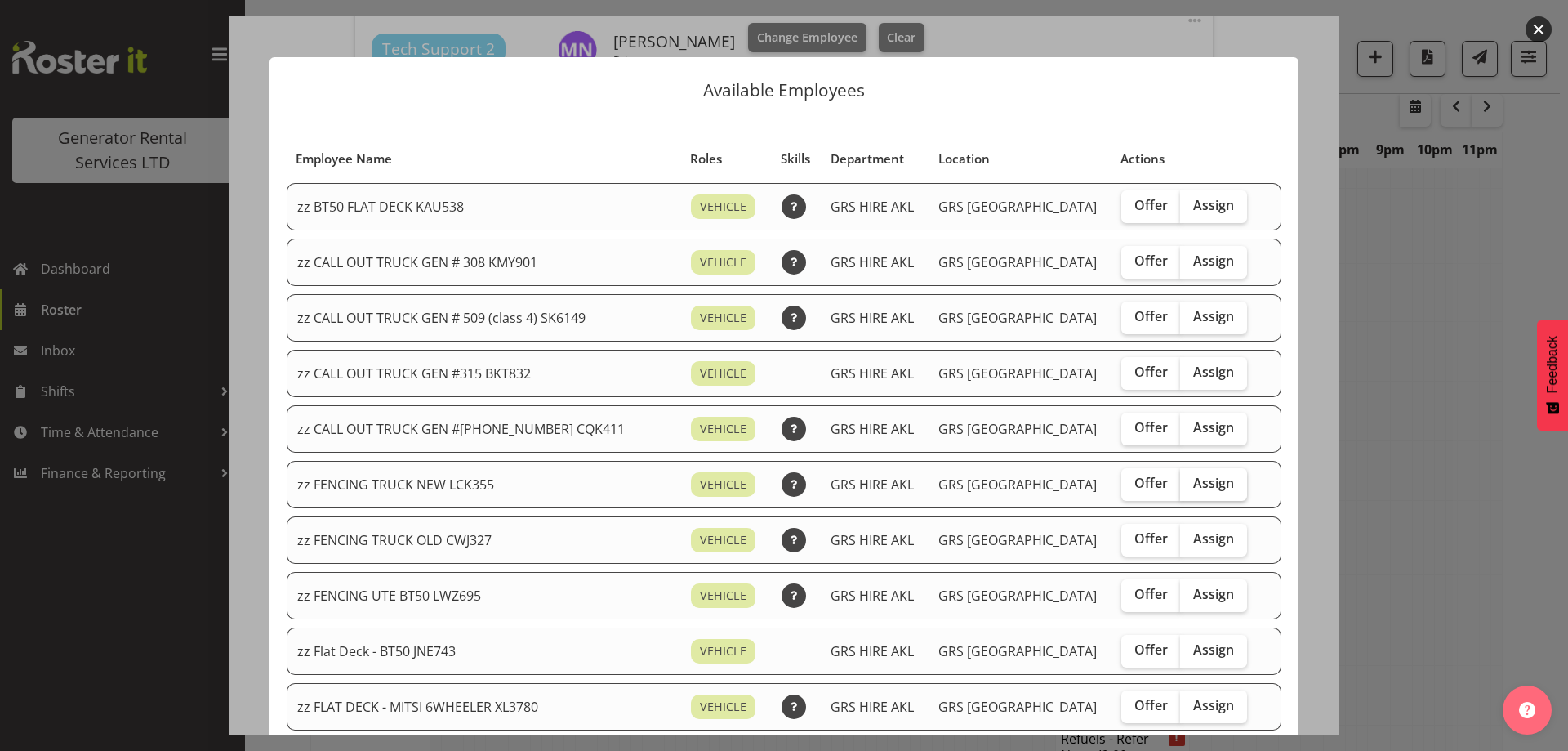
click at [1212, 483] on label "Assign" at bounding box center [1213, 483] width 67 height 32
click at [1191, 483] on input "Assign" at bounding box center [1185, 483] width 11 height 11
checkbox input "true"
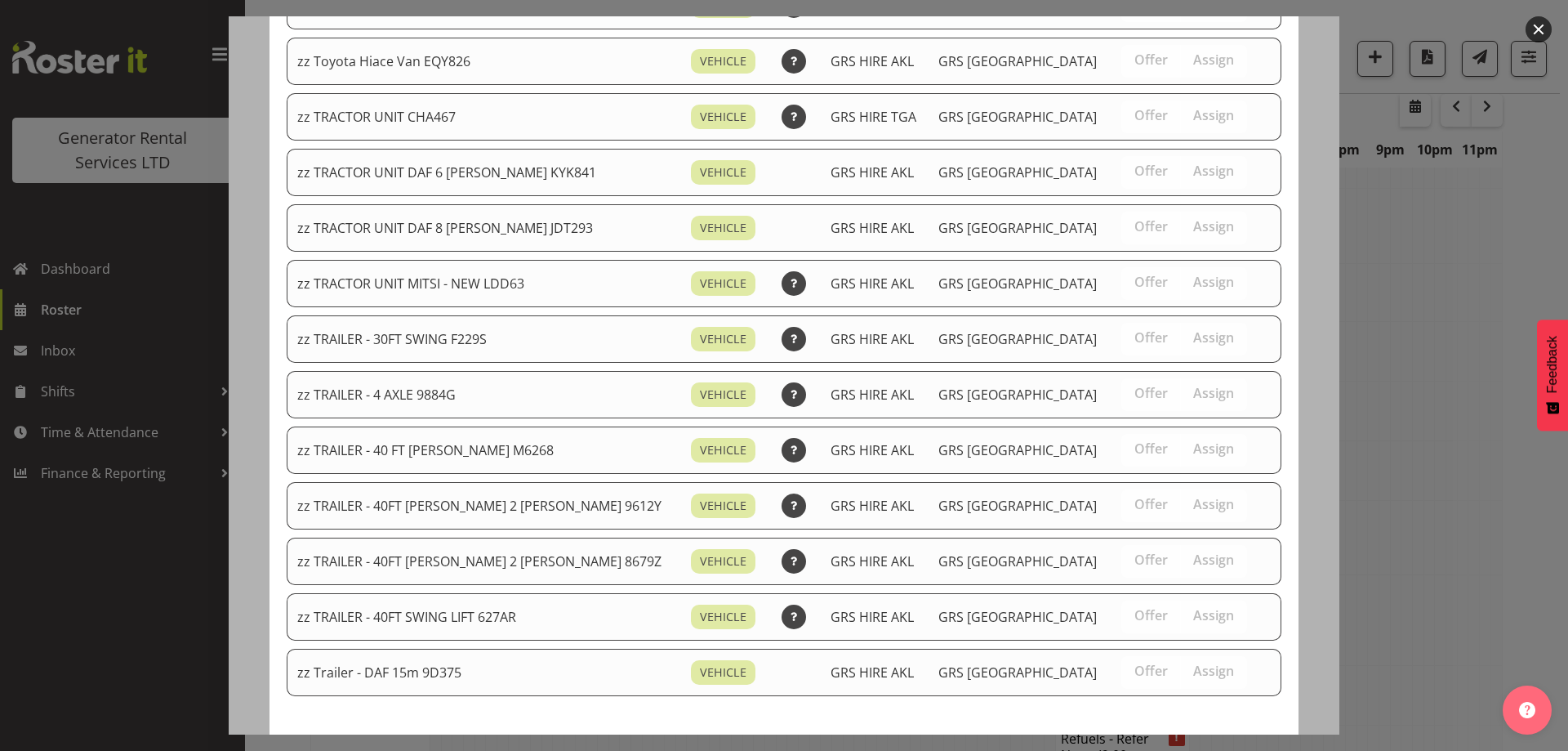
scroll to position [2062, 0]
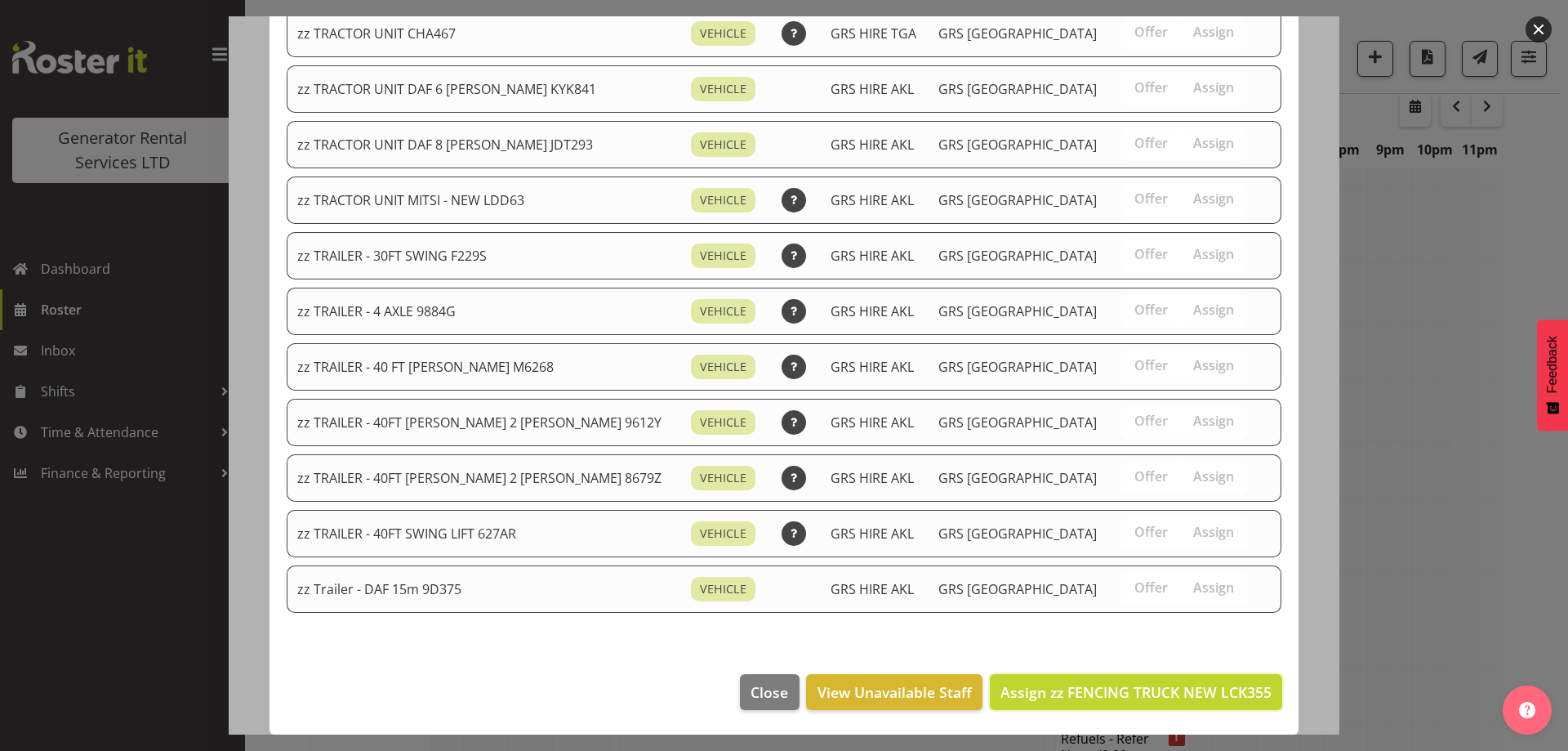
click at [1195, 683] on span "Assign zz FENCING TRUCK NEW LCK355" at bounding box center [1136, 691] width 271 height 19
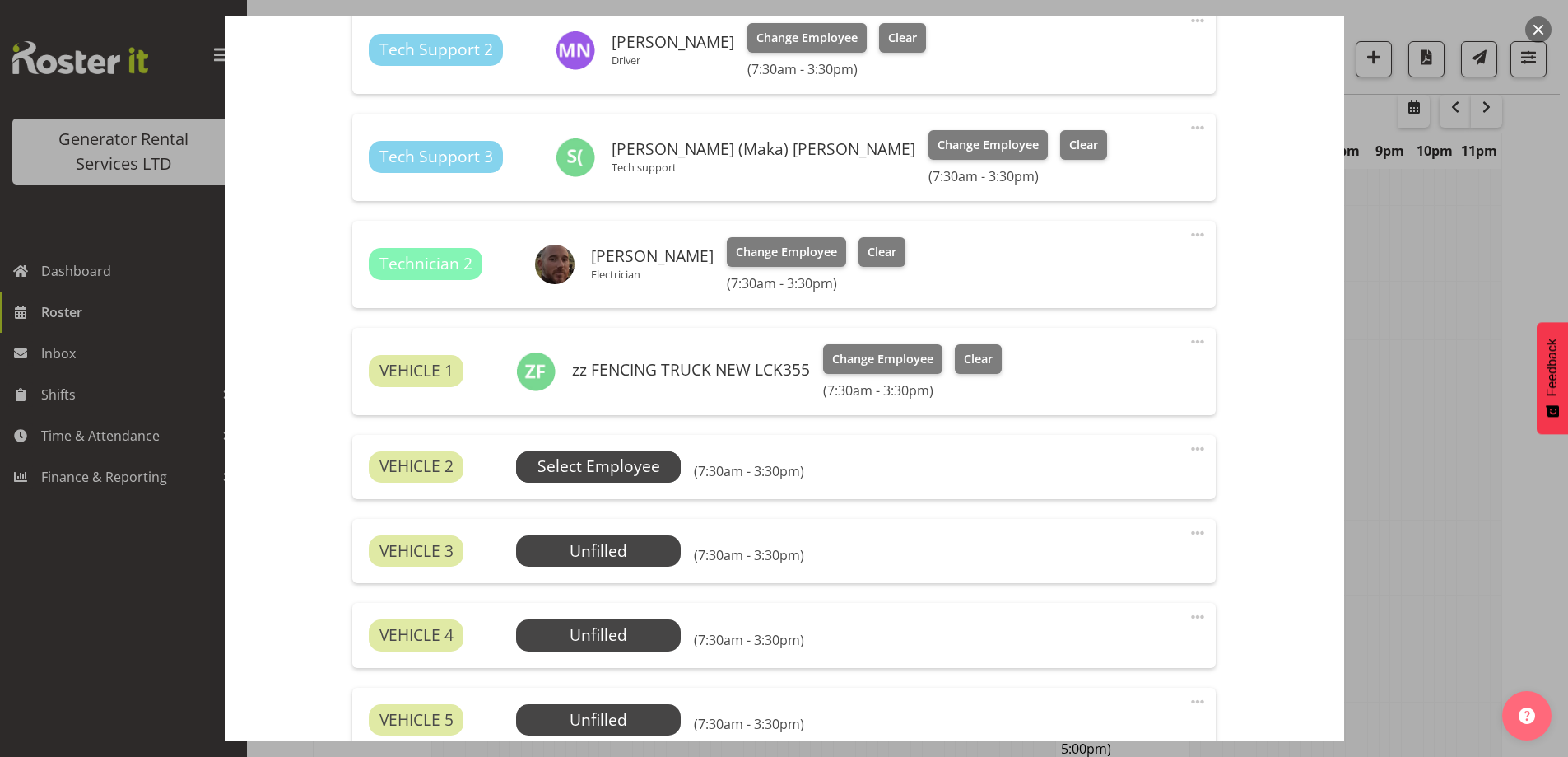
click at [662, 471] on span "Select Employee" at bounding box center [598, 467] width 165 height 32
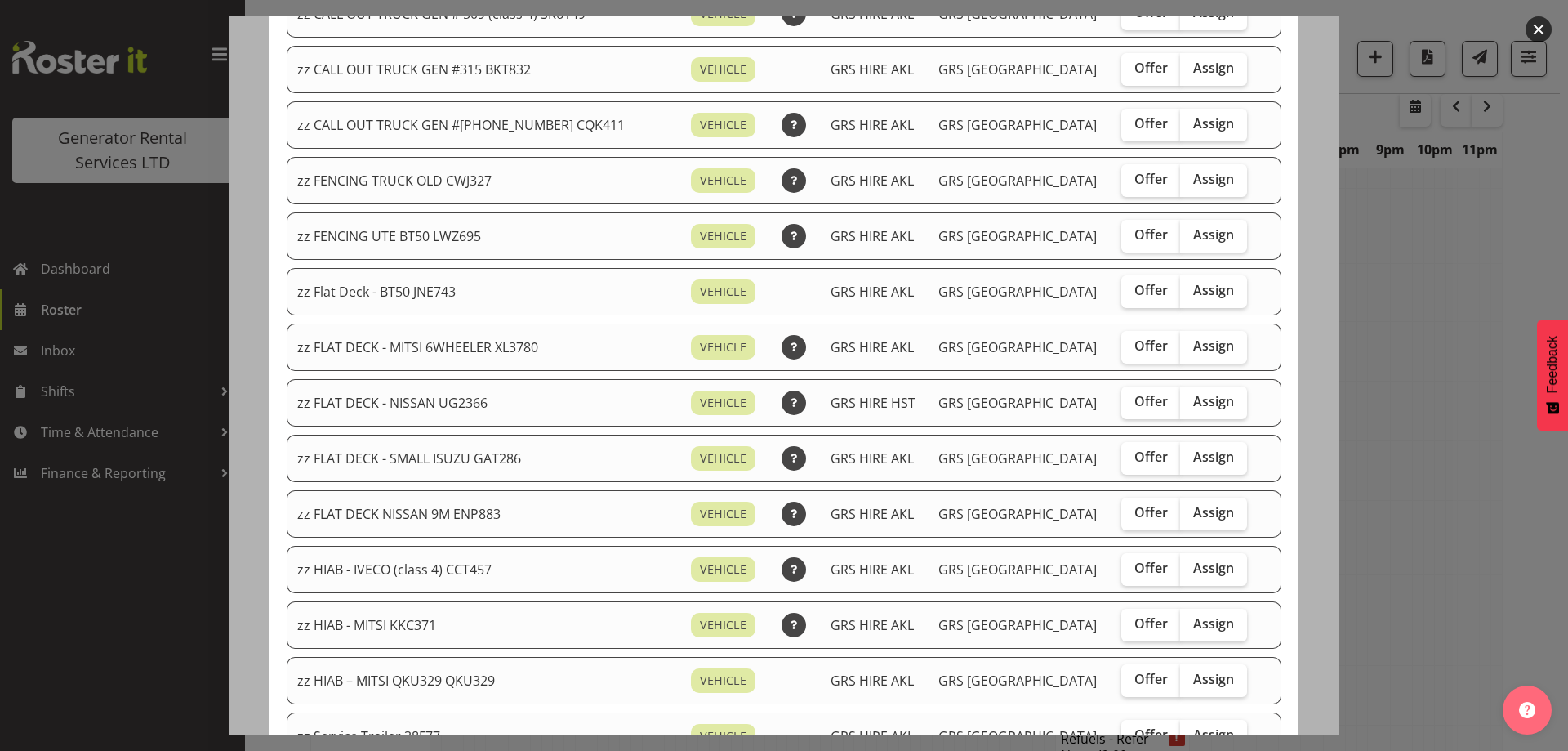
scroll to position [327, 0]
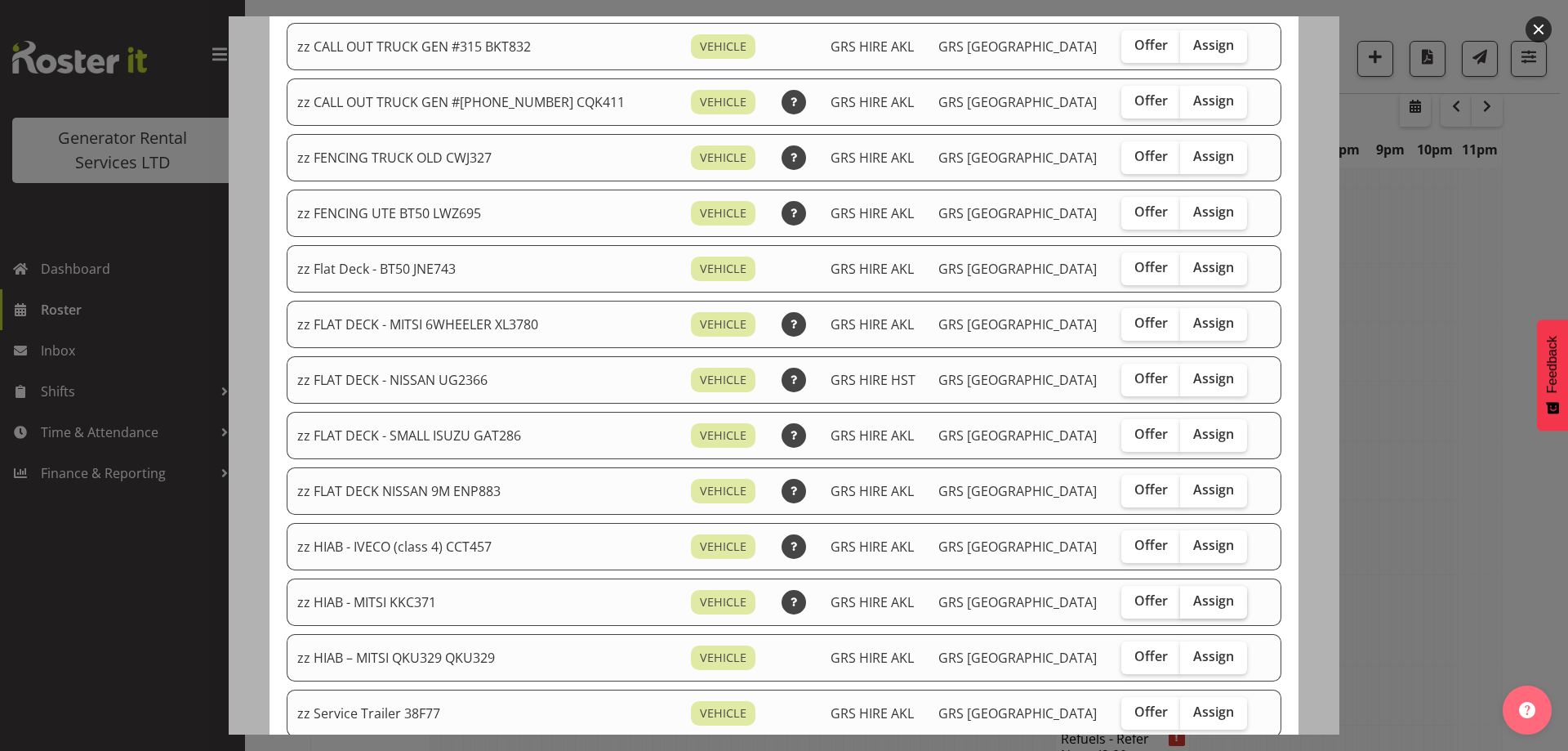
drag, startPoint x: 1171, startPoint y: 602, endPoint x: 1179, endPoint y: 655, distance: 53.6
click at [1193, 605] on span "Assign" at bounding box center [1213, 601] width 41 height 17
click at [1180, 605] on input "Assign" at bounding box center [1185, 601] width 11 height 11
checkbox input "true"
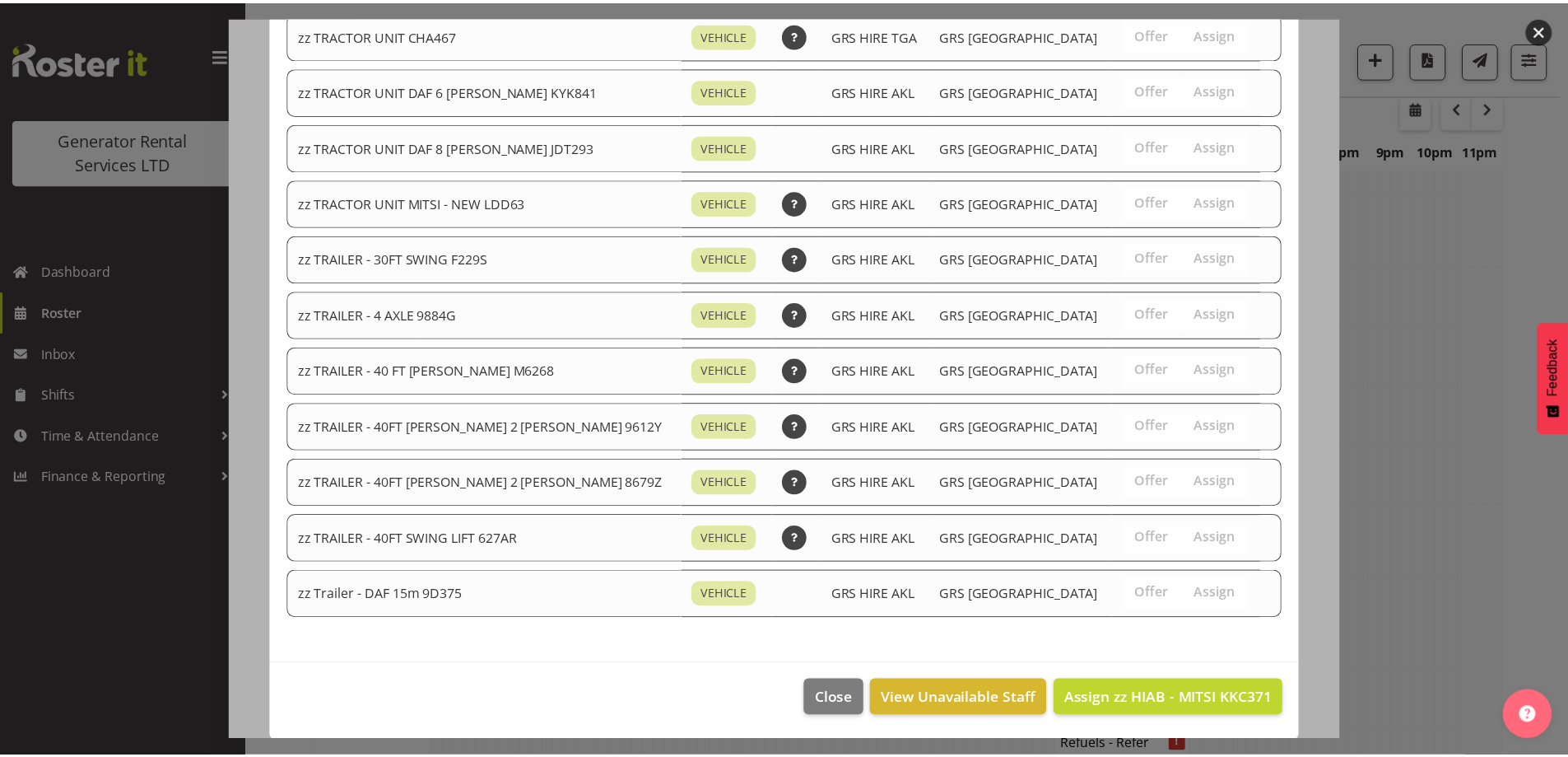
scroll to position [2022, 0]
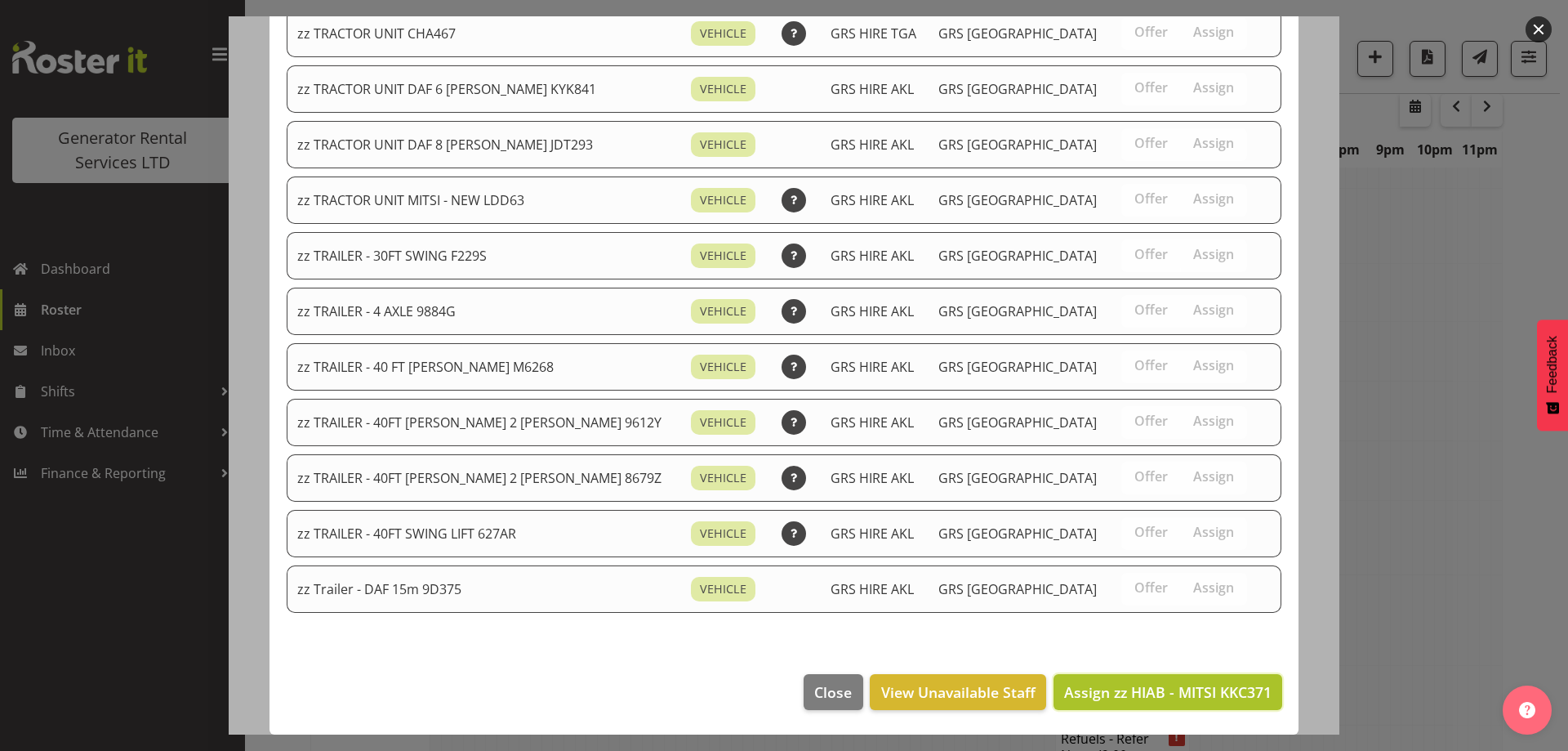
click at [1171, 697] on span "Assign zz HIAB - MITSI KKC371" at bounding box center [1168, 691] width 208 height 19
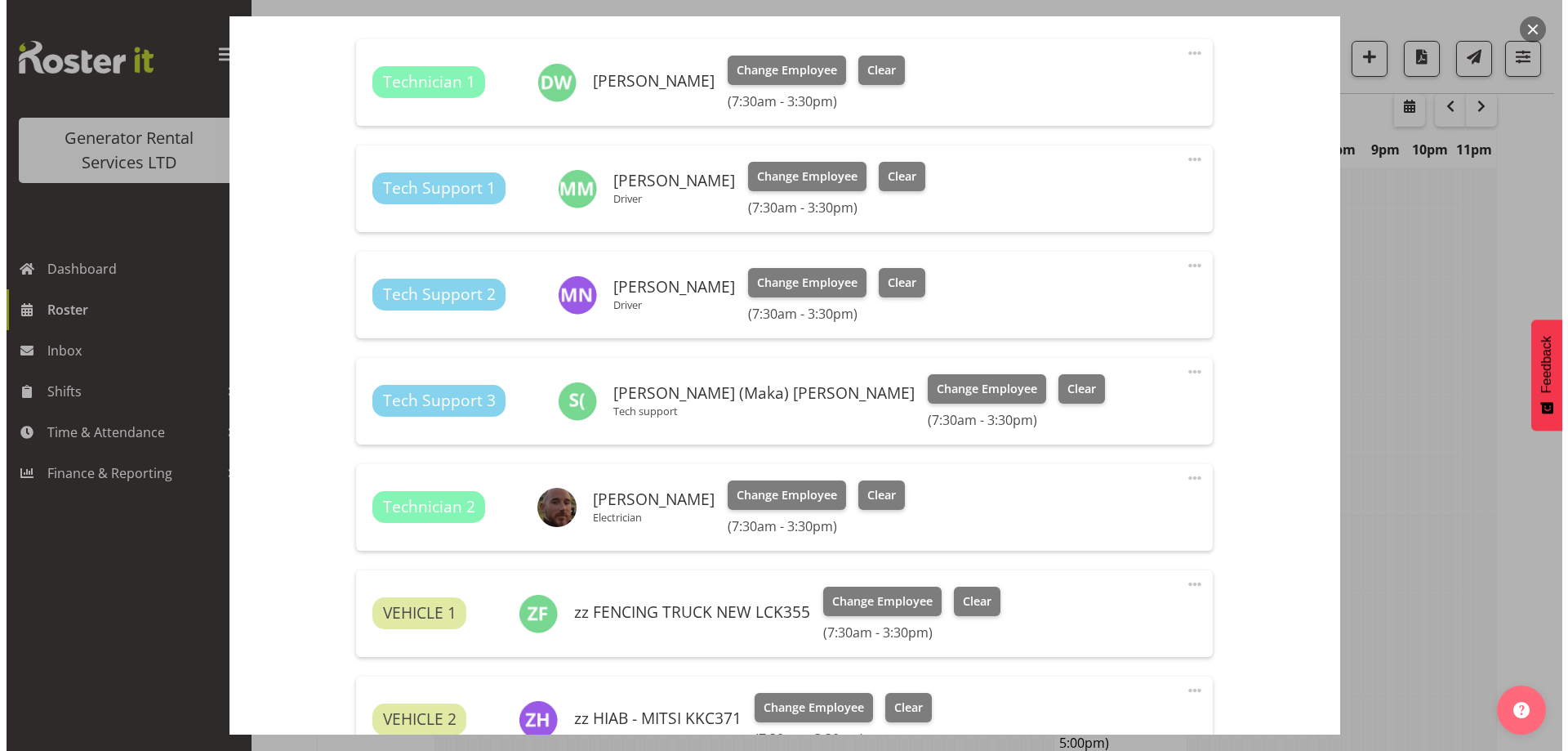
scroll to position [1062, 0]
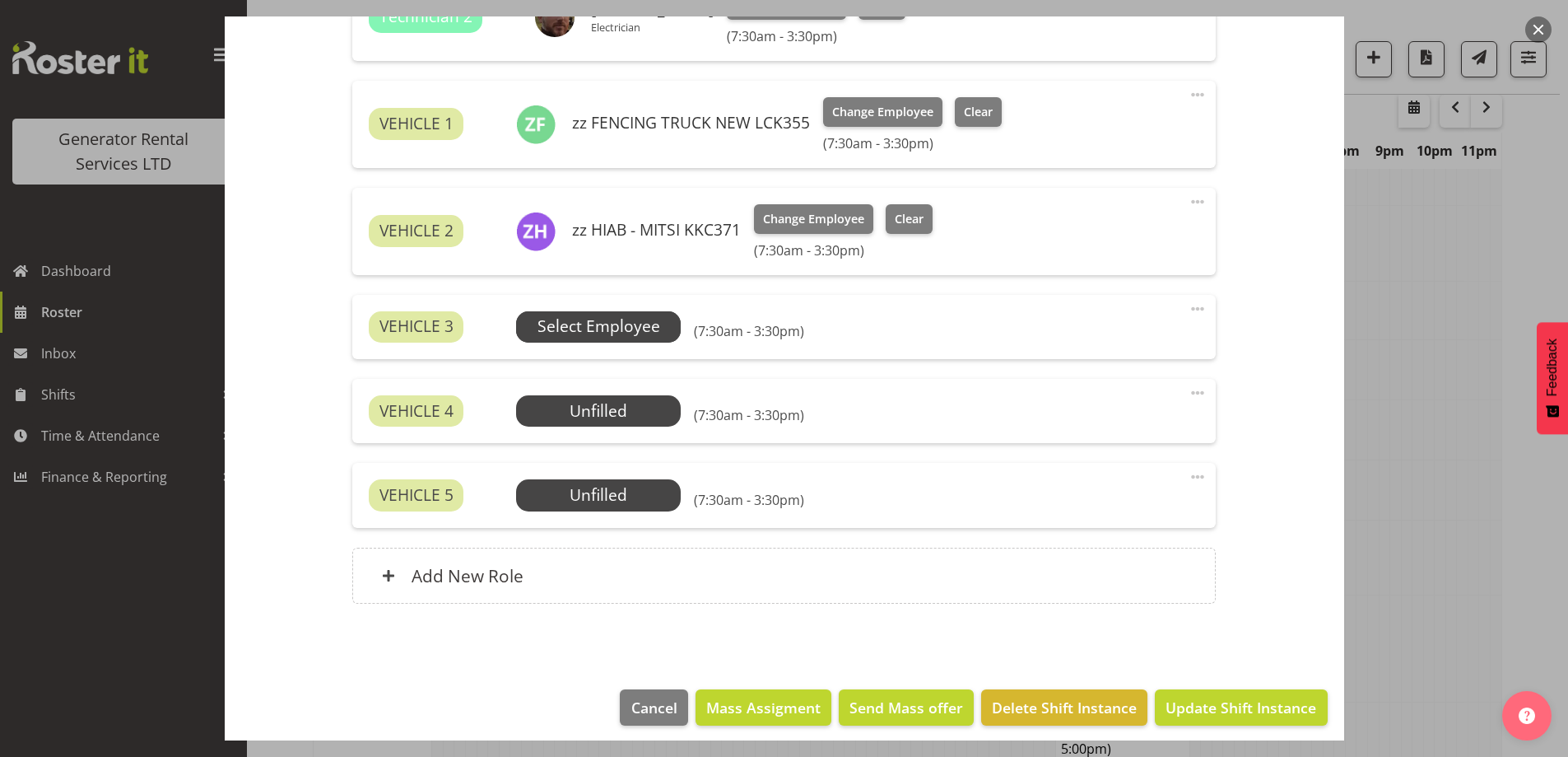
click at [570, 341] on span "Select Employee" at bounding box center [598, 327] width 165 height 32
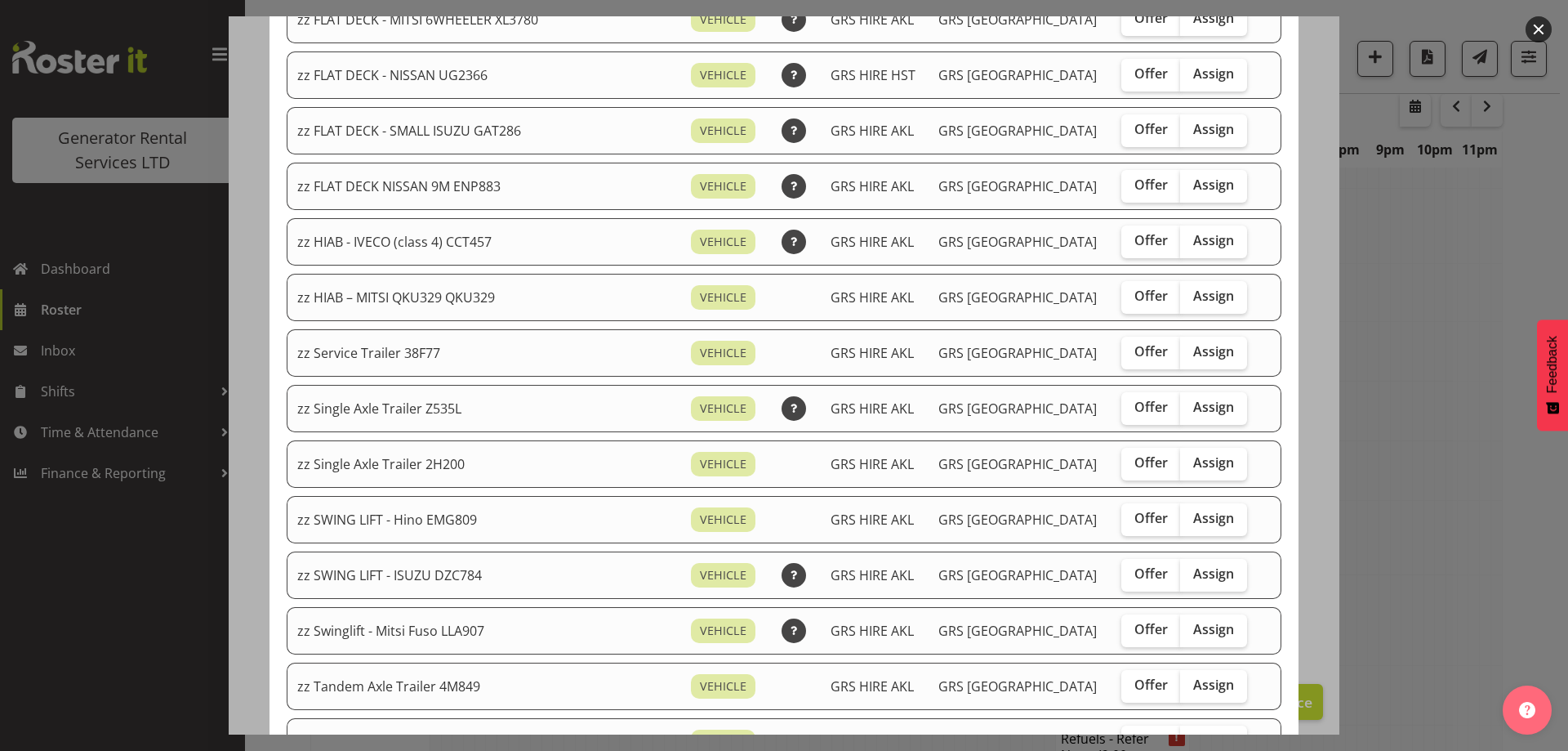
scroll to position [653, 0]
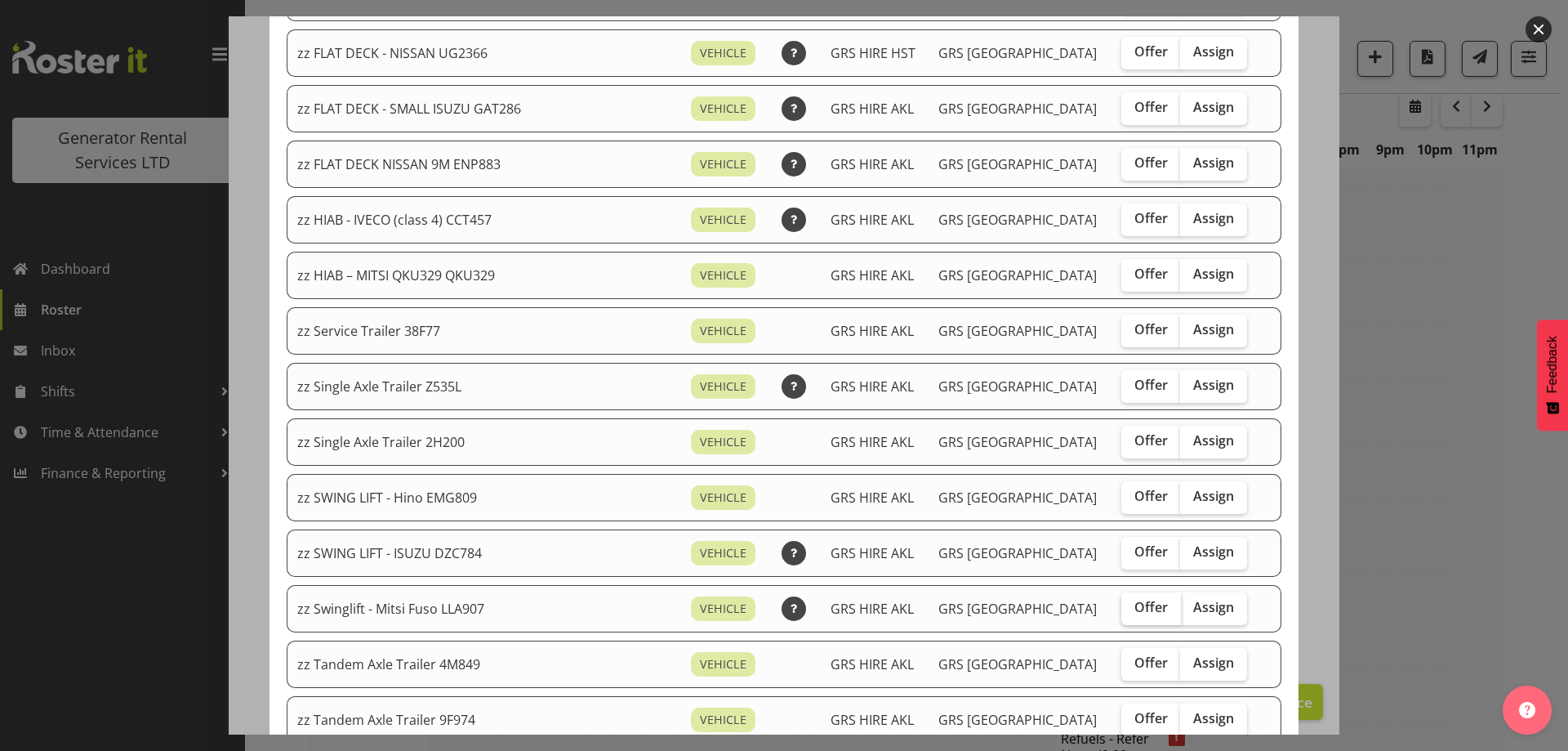
click at [1146, 604] on label "Offer" at bounding box center [1151, 608] width 60 height 32
click at [1132, 604] on input "Offer" at bounding box center [1127, 607] width 11 height 11
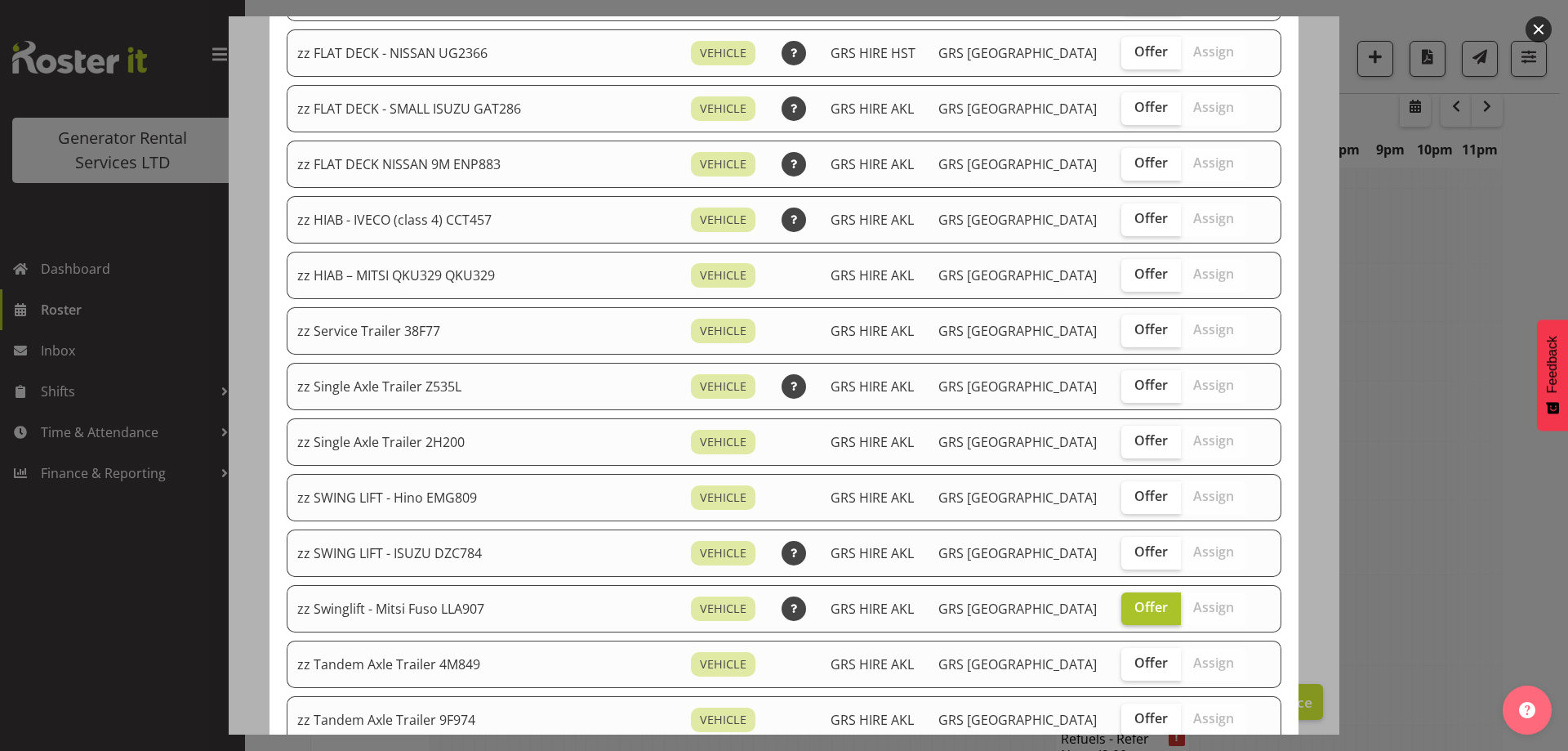
click at [1146, 604] on label "Offer" at bounding box center [1151, 608] width 60 height 32
click at [1132, 604] on input "Offer" at bounding box center [1127, 607] width 11 height 11
checkbox input "false"
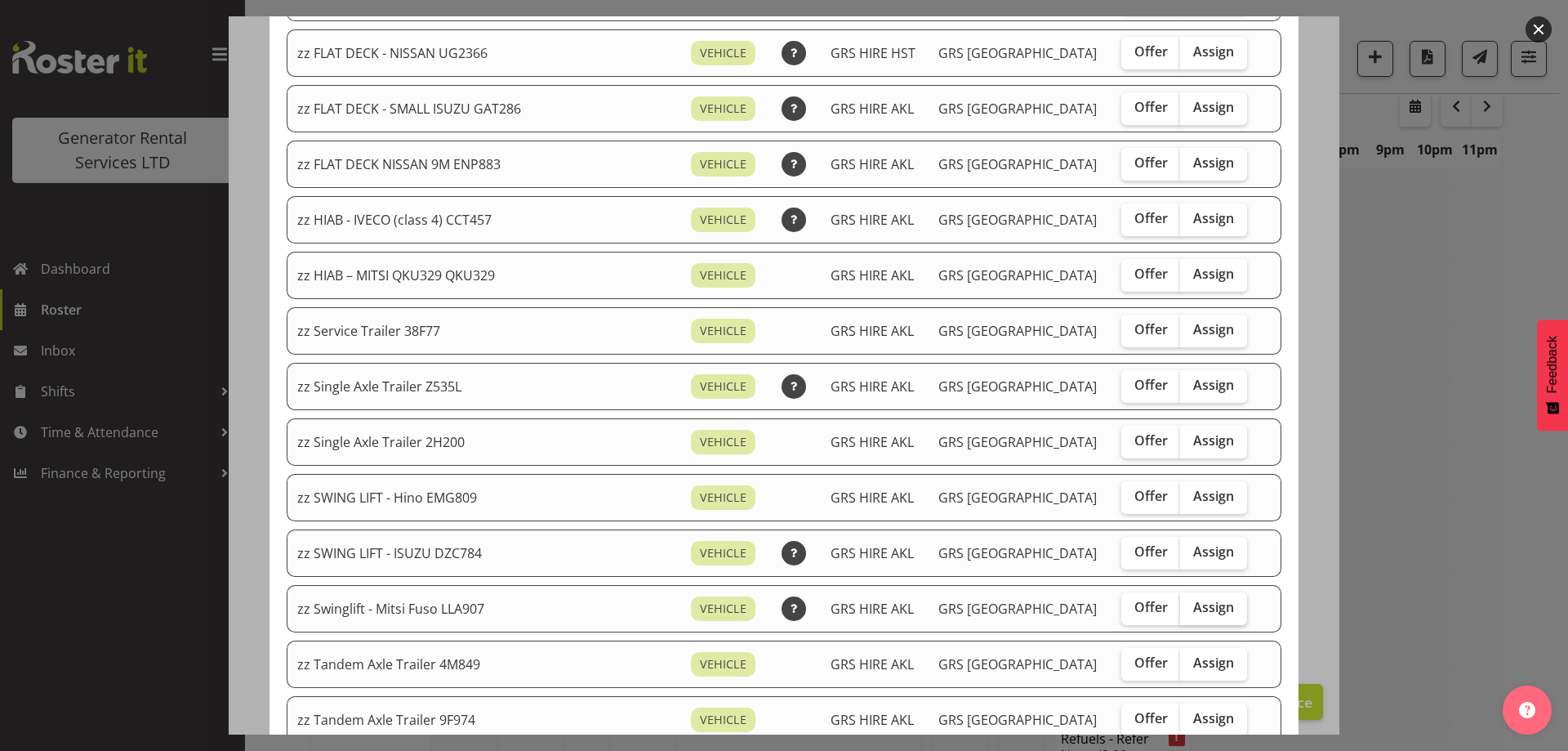
click at [1193, 604] on span "Assign" at bounding box center [1213, 607] width 41 height 17
click at [1188, 604] on input "Assign" at bounding box center [1185, 607] width 11 height 11
checkbox input "true"
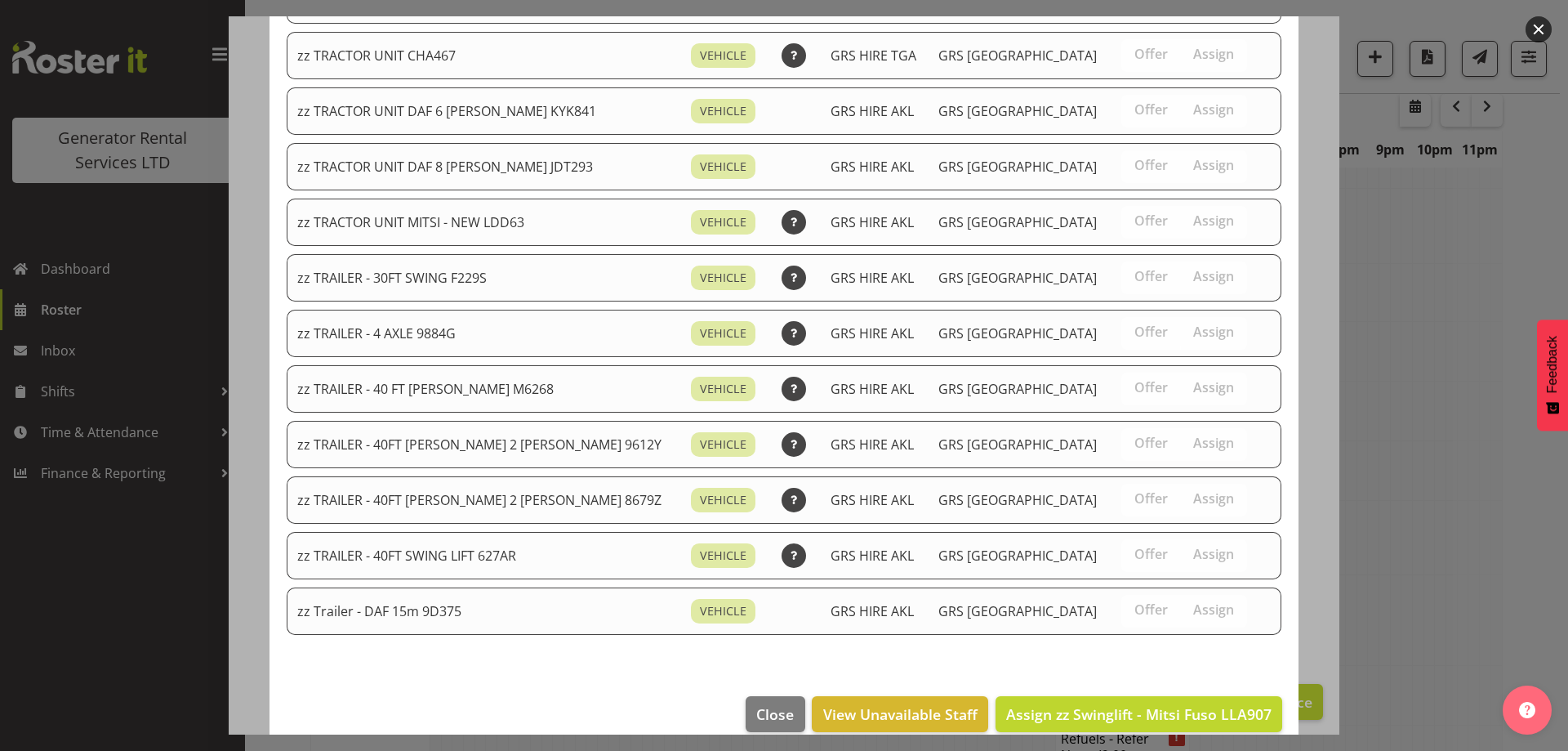
scroll to position [1950, 0]
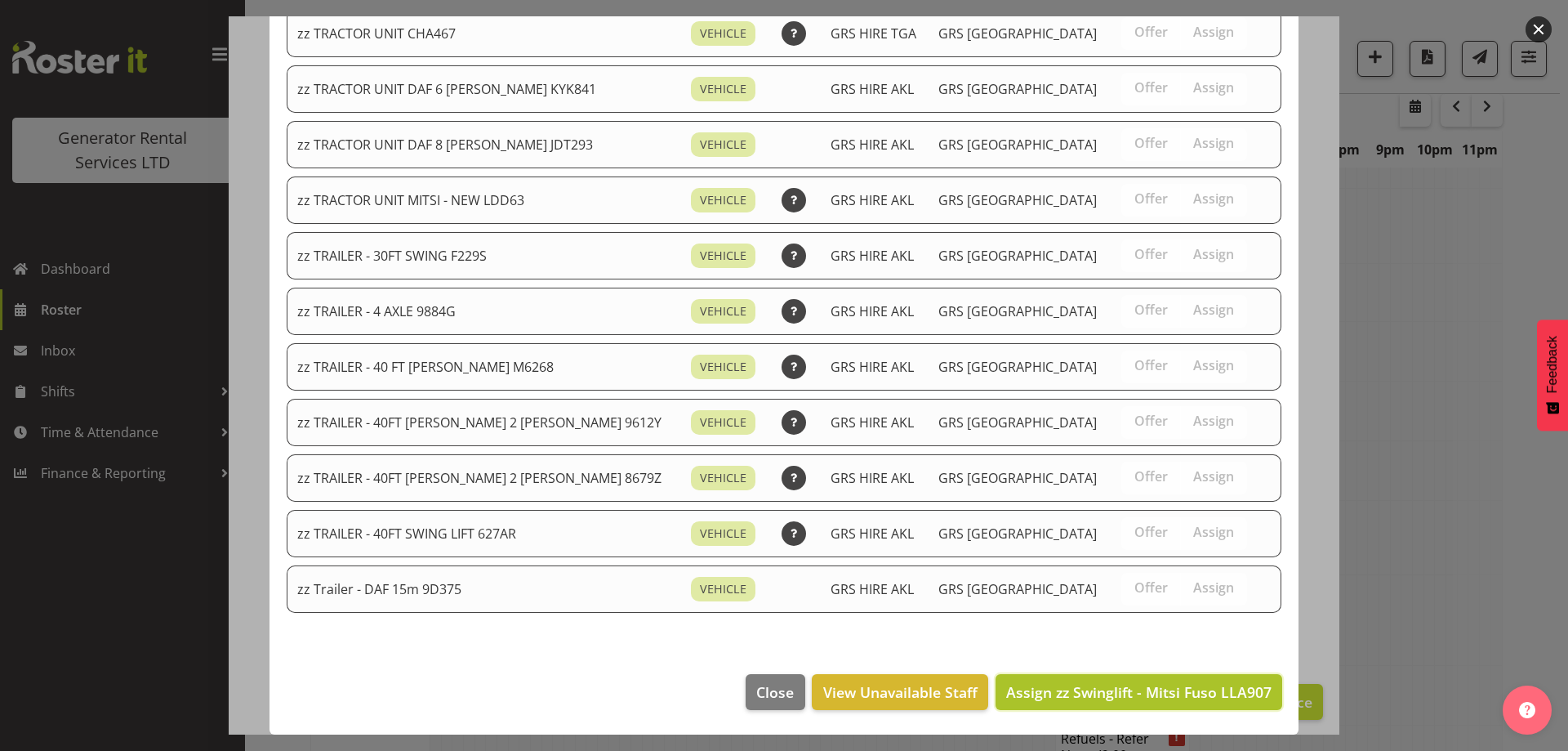
click at [1193, 688] on span "Assign zz Swinglift - Mitsi Fuso LLA907" at bounding box center [1139, 691] width 266 height 19
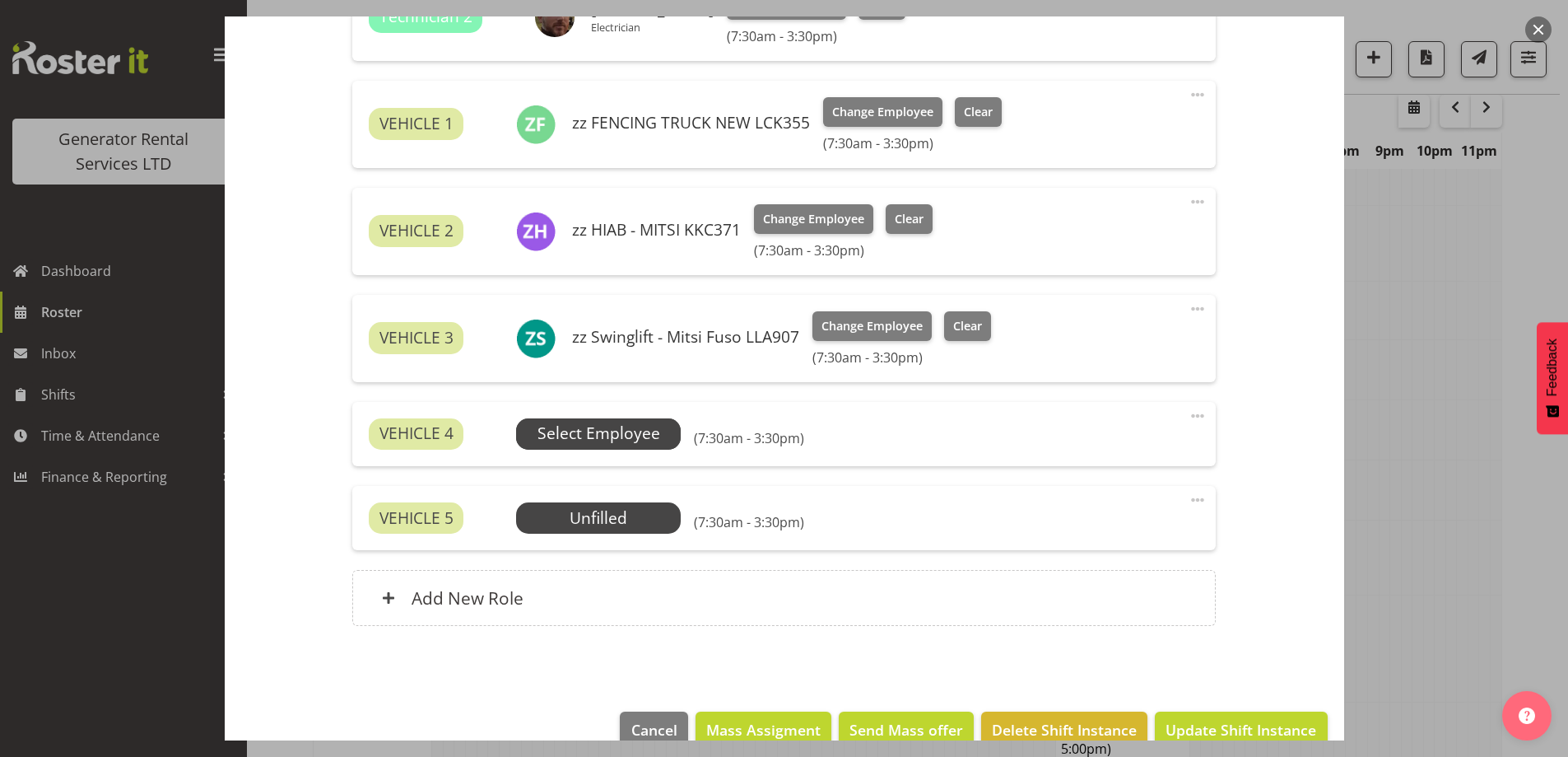
click at [631, 435] on span "Select Employee" at bounding box center [599, 433] width 123 height 24
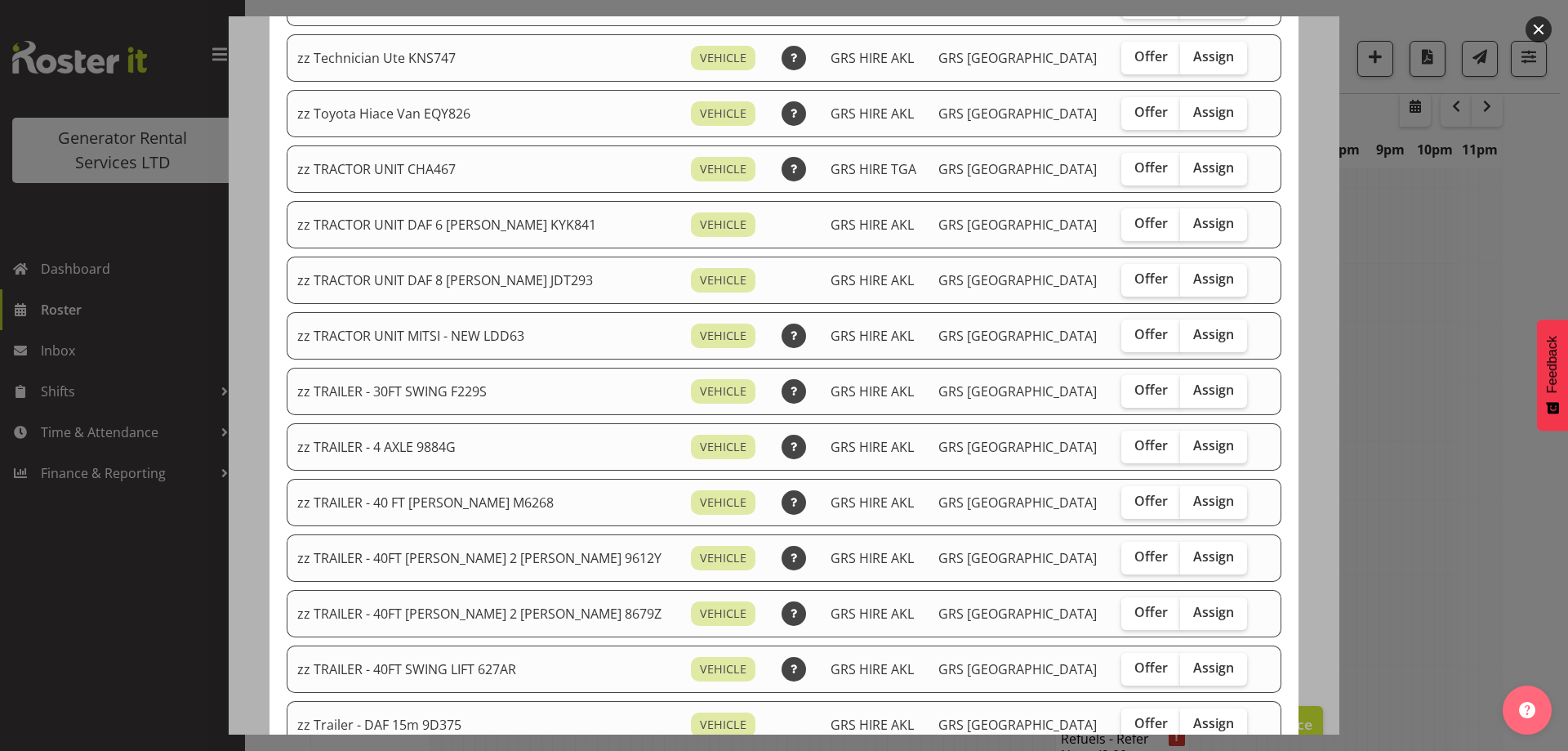
scroll to position [1895, 0]
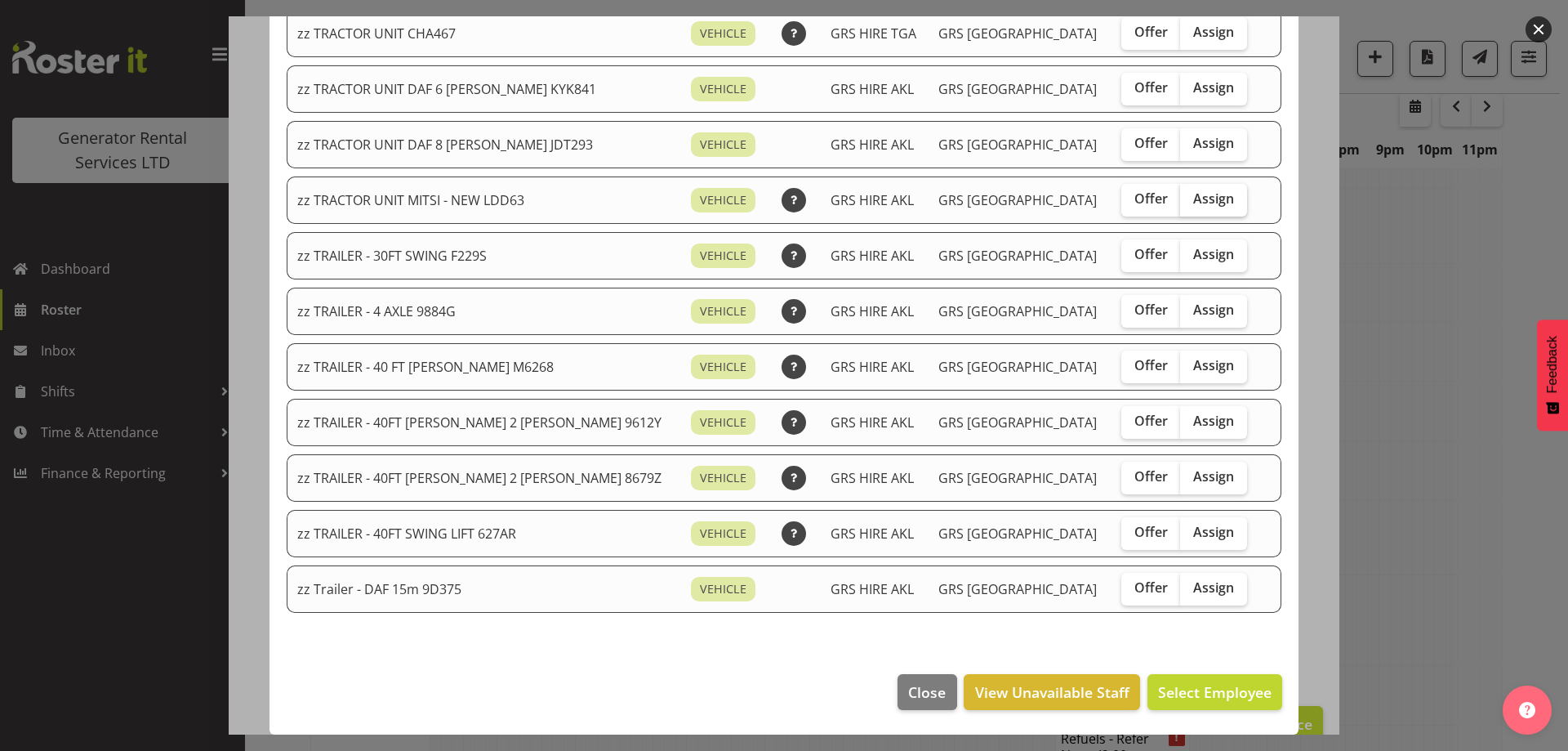
click at [1207, 197] on label "Assign" at bounding box center [1213, 199] width 67 height 32
click at [1191, 197] on input "Assign" at bounding box center [1185, 199] width 11 height 11
checkbox input "true"
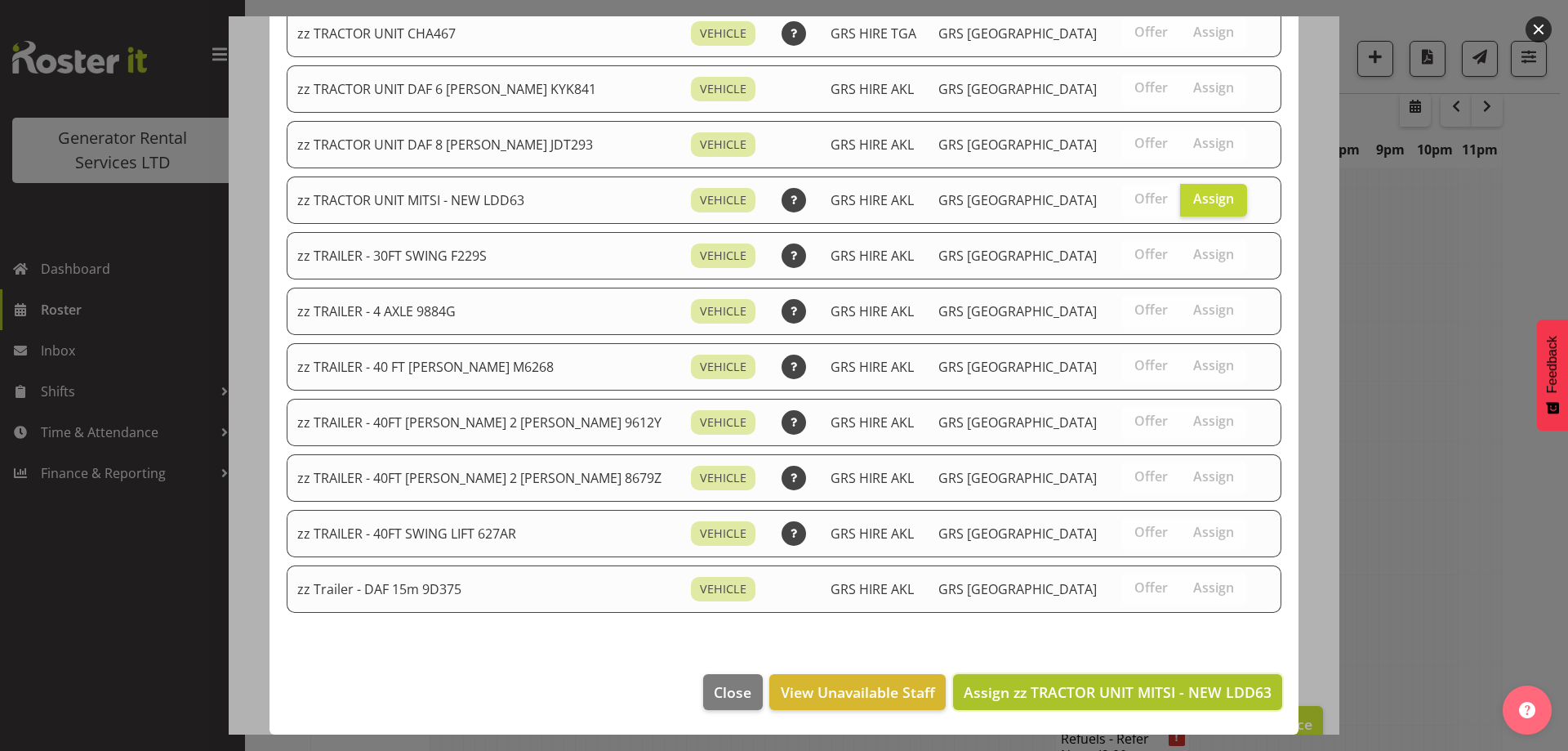
click at [1171, 688] on span "Assign zz TRACTOR UNIT MITSI - NEW LDD63" at bounding box center [1118, 691] width 308 height 19
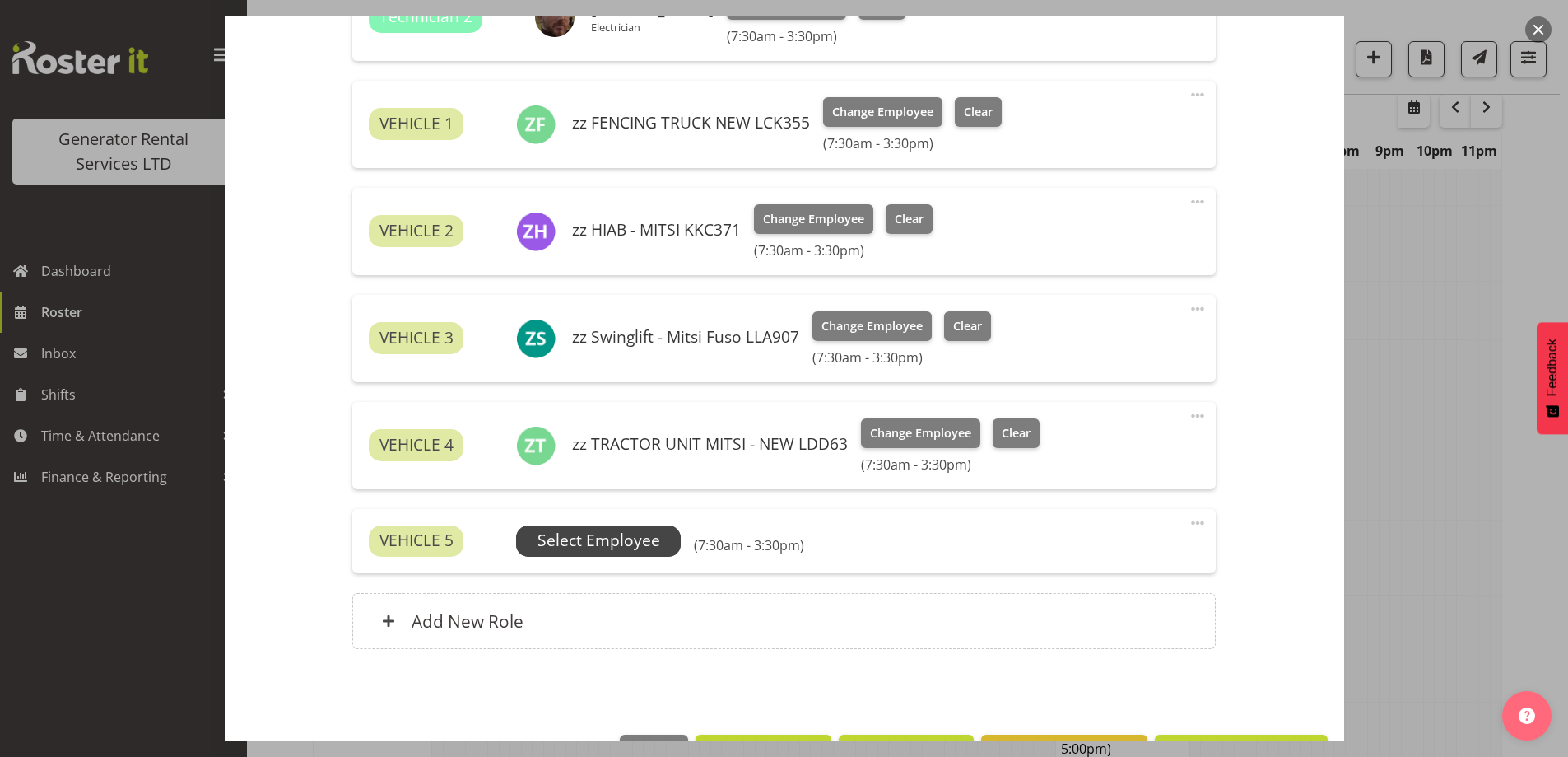
click at [647, 547] on span "Select Employee" at bounding box center [599, 540] width 123 height 24
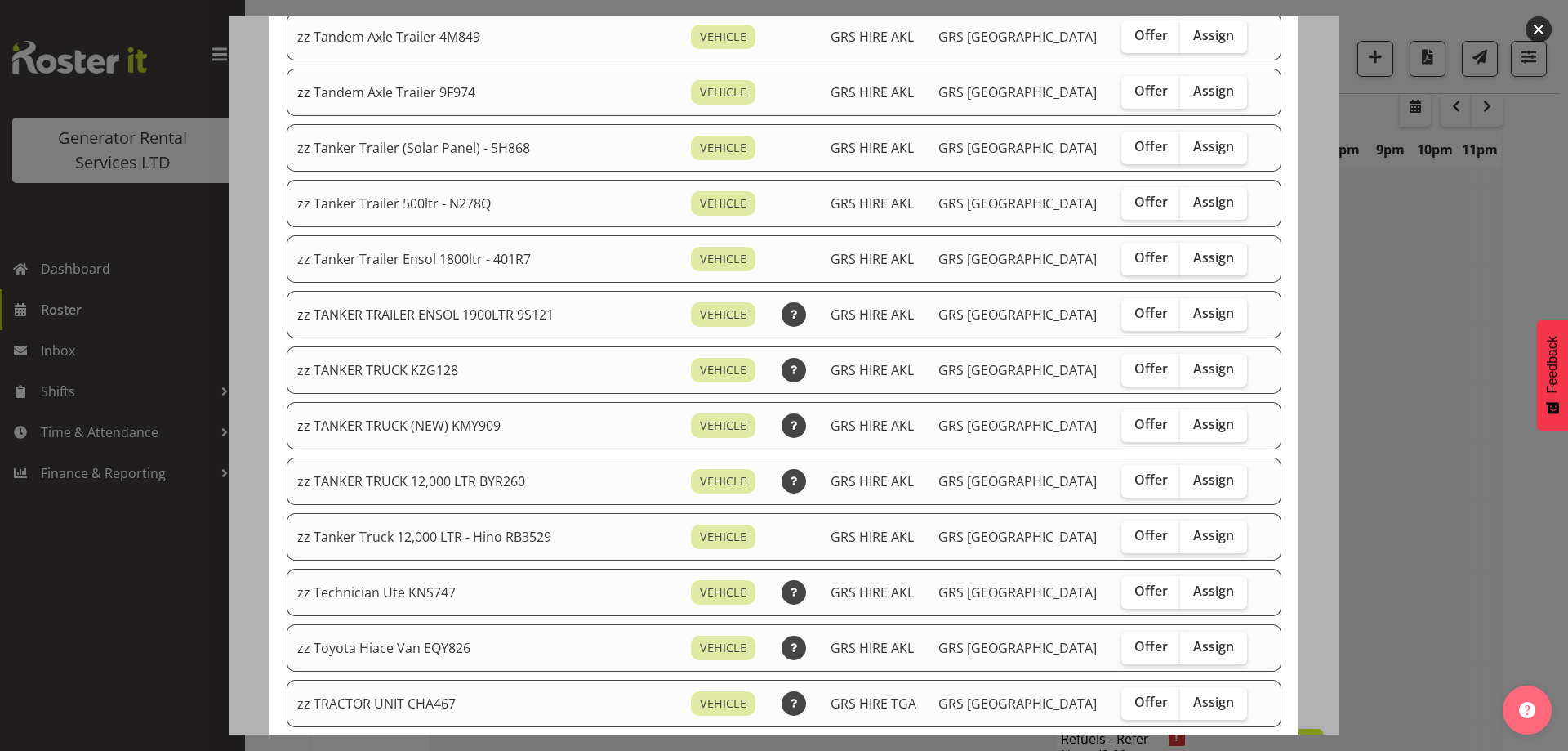
scroll to position [1797, 0]
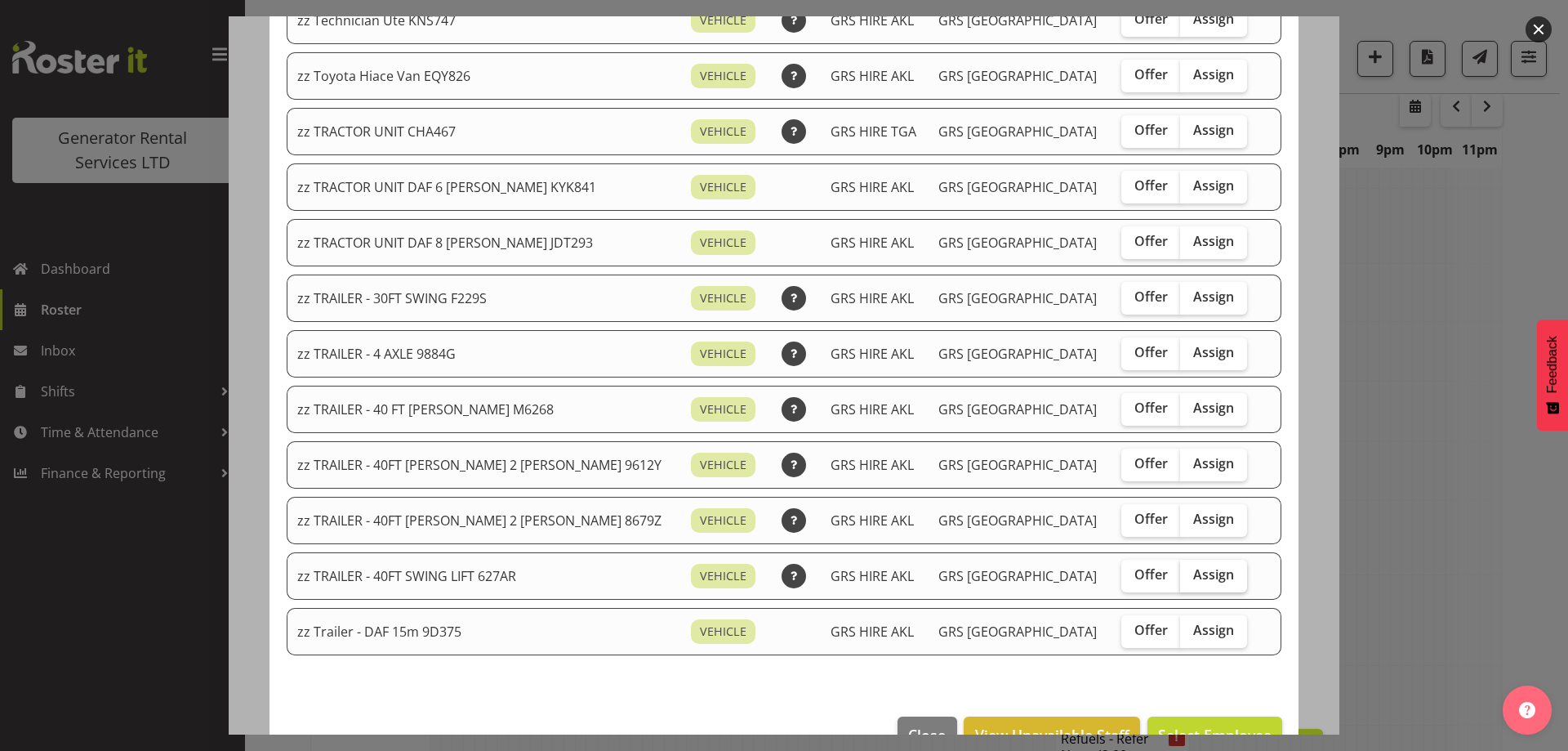
click at [1193, 569] on span "Assign" at bounding box center [1213, 575] width 41 height 17
click at [1182, 569] on input "Assign" at bounding box center [1185, 575] width 11 height 11
checkbox input "true"
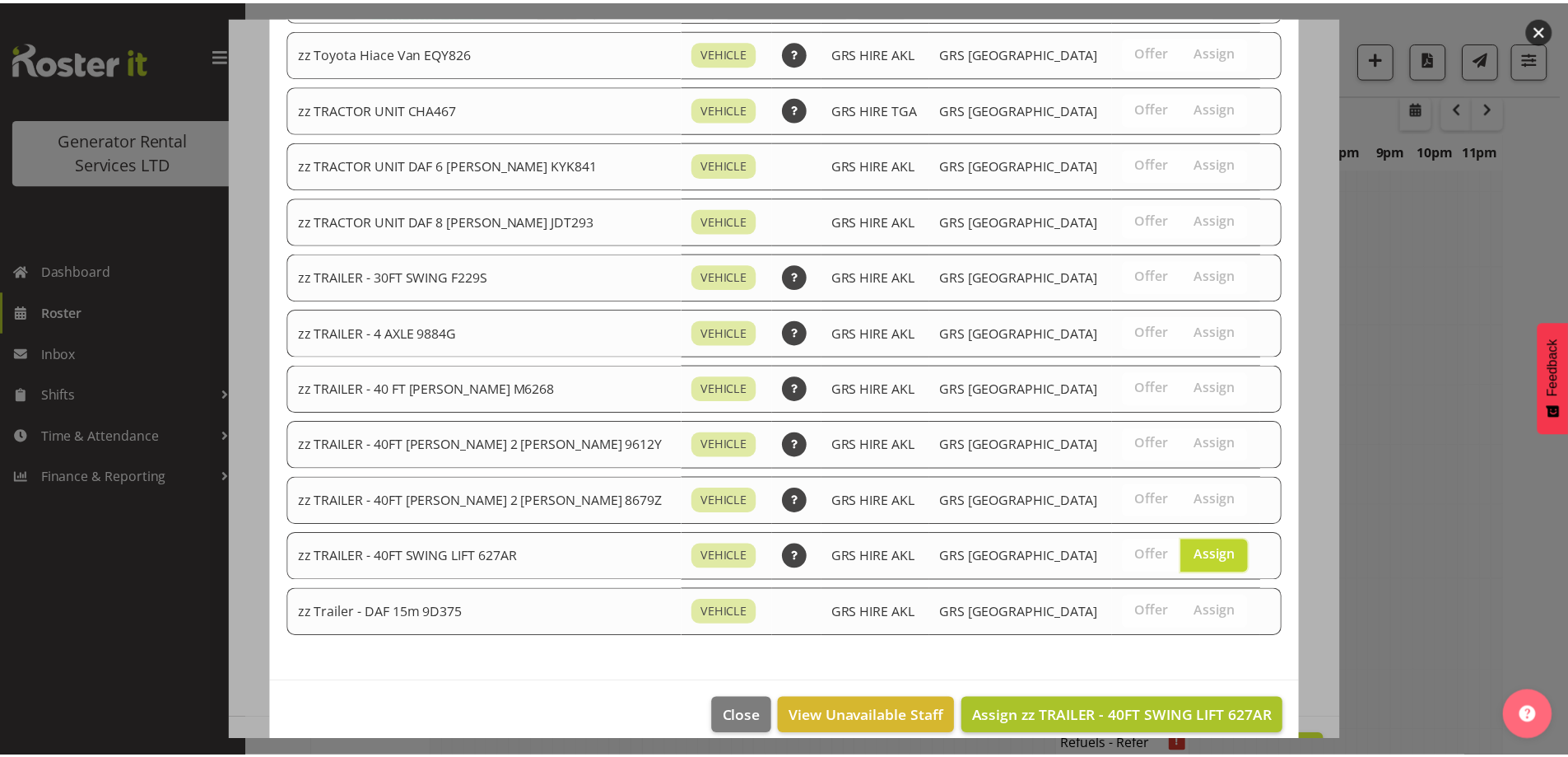
scroll to position [1854, 0]
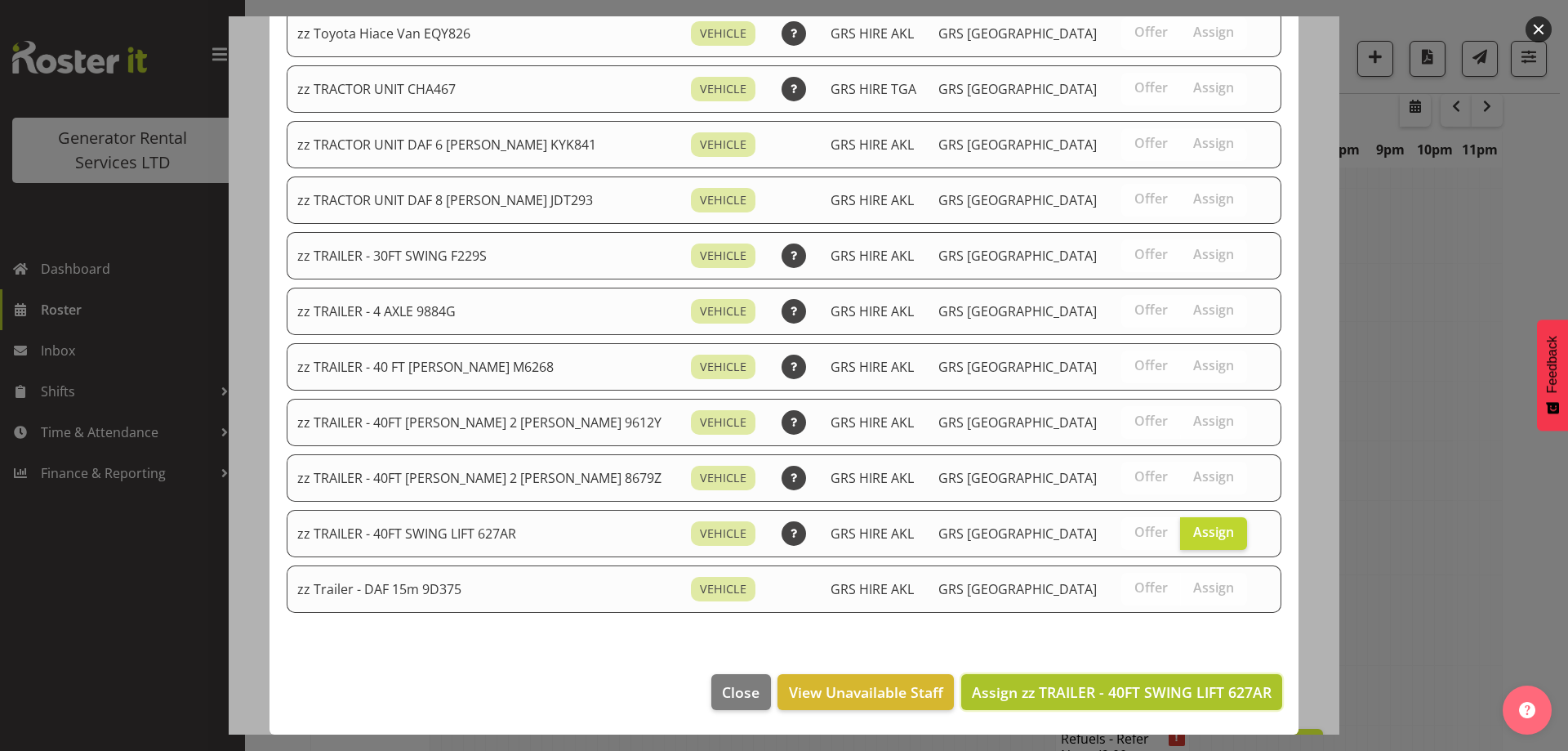
click at [1207, 695] on span "Assign zz TRAILER - 40FT SWING LIFT 627AR" at bounding box center [1122, 691] width 300 height 19
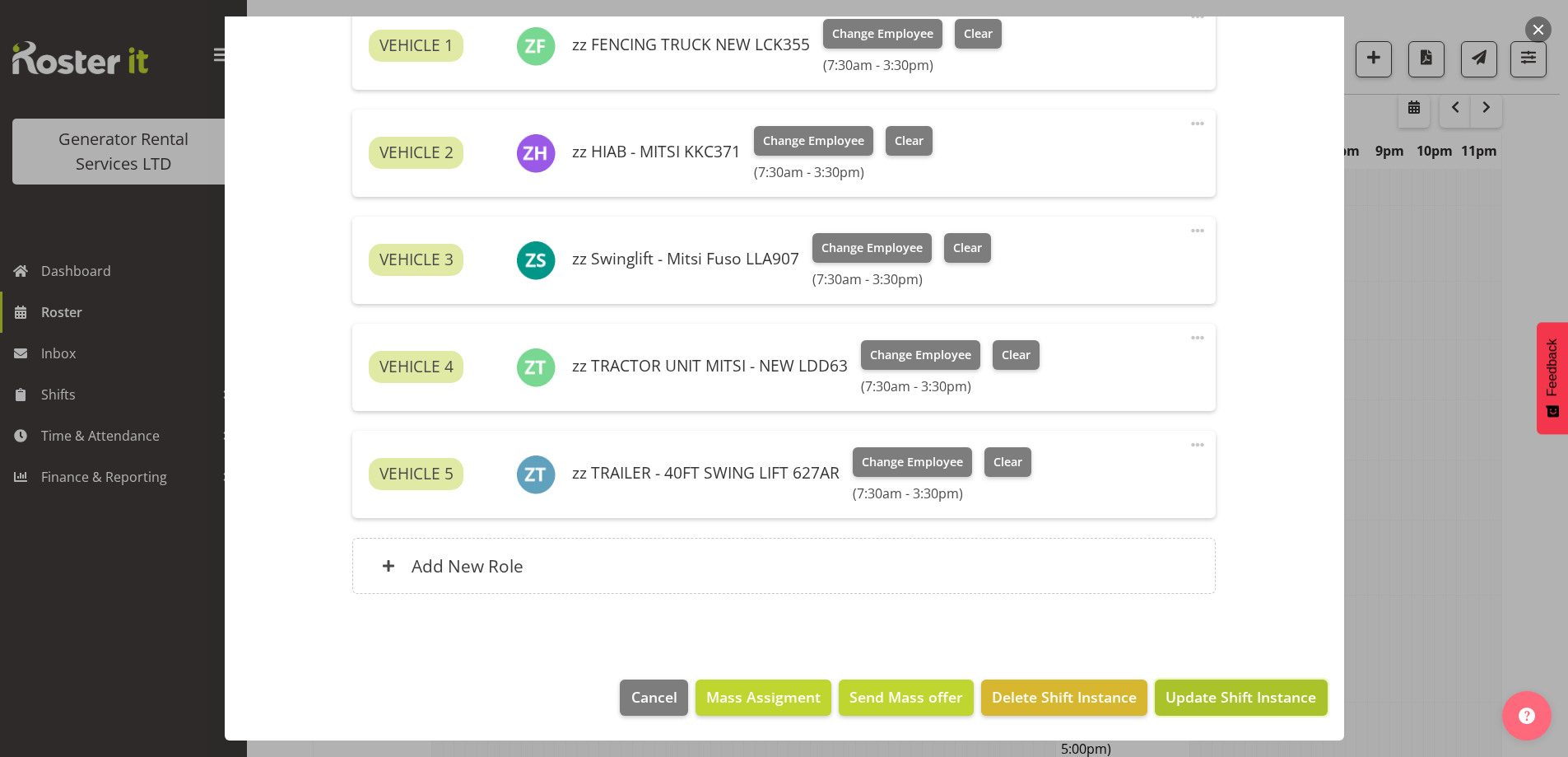
click at [1195, 687] on span "Update Shift Instance" at bounding box center [1241, 696] width 151 height 21
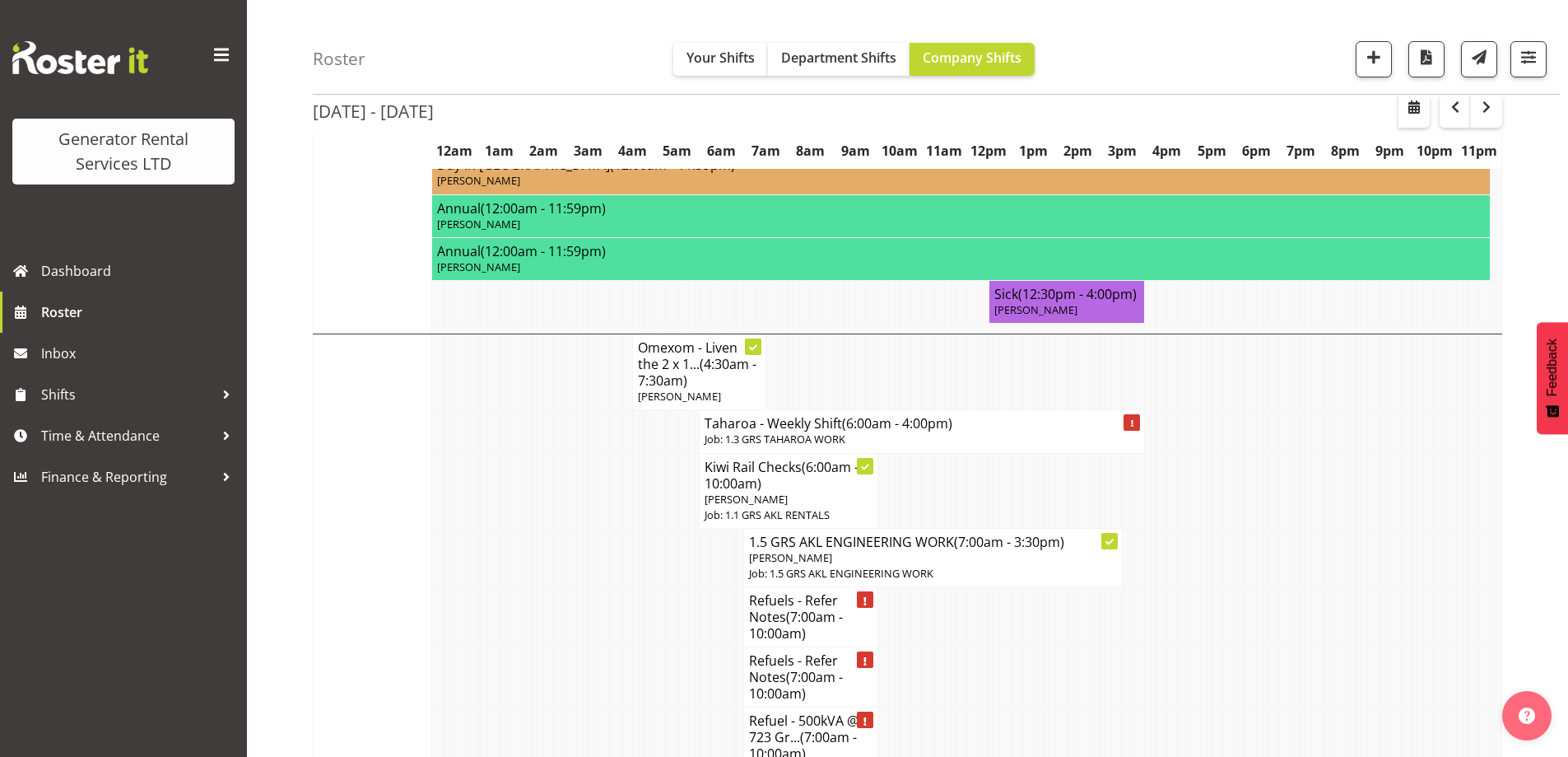
scroll to position [1293, 0]
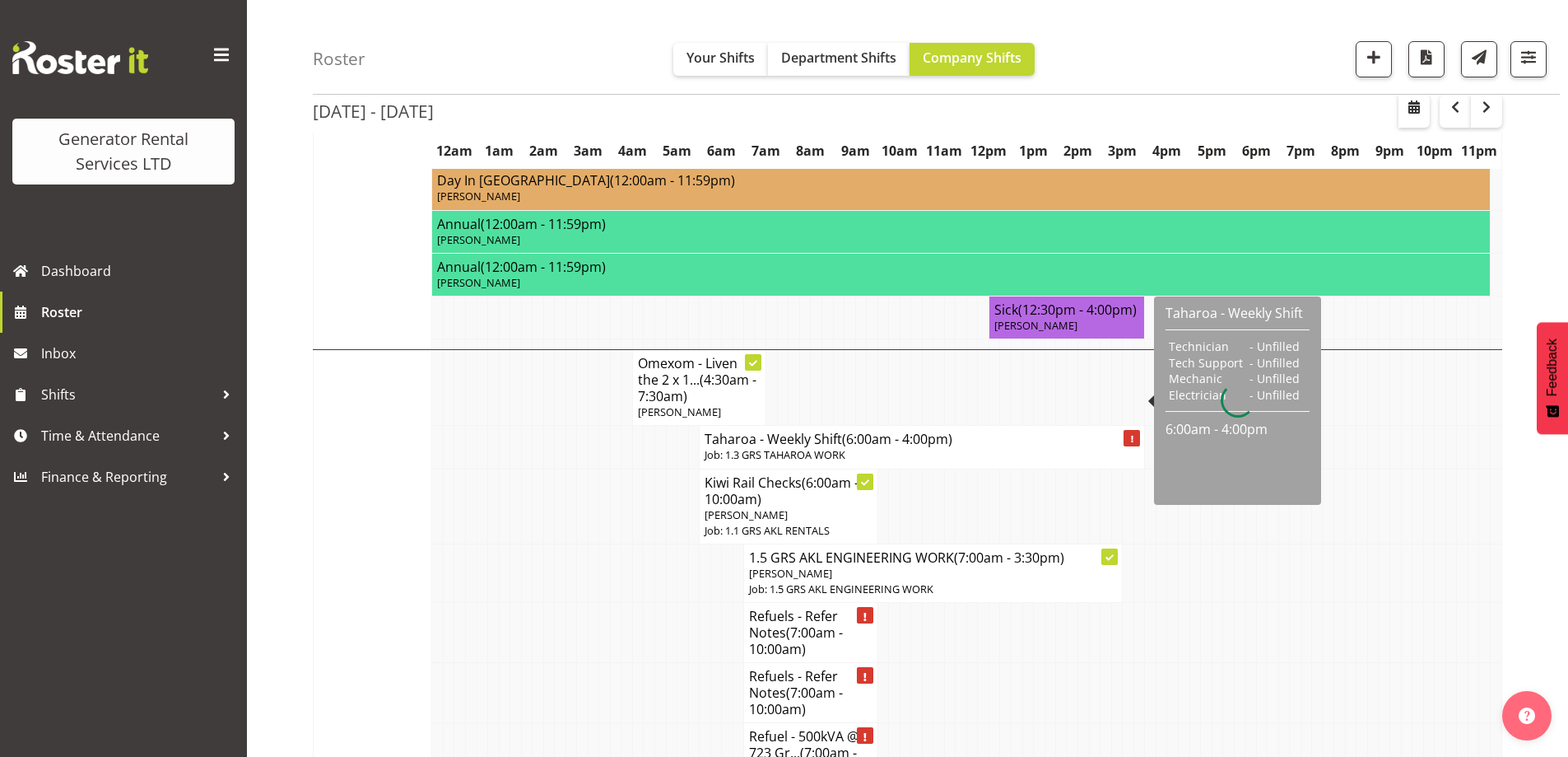
click at [942, 430] on span "(6:00am - 4:00pm)" at bounding box center [897, 438] width 111 height 18
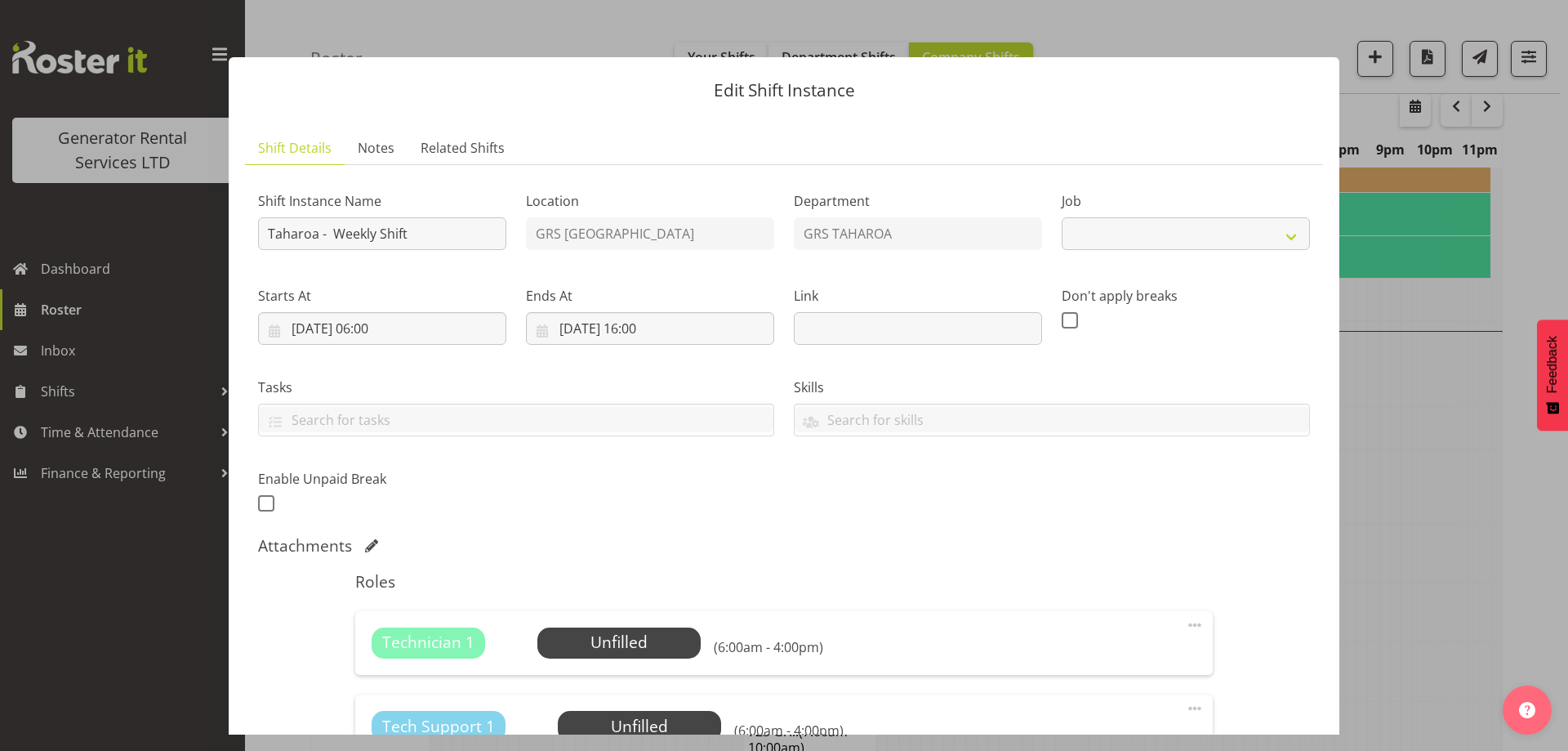
select select "874"
click at [611, 658] on span "Select Employee" at bounding box center [619, 643] width 163 height 31
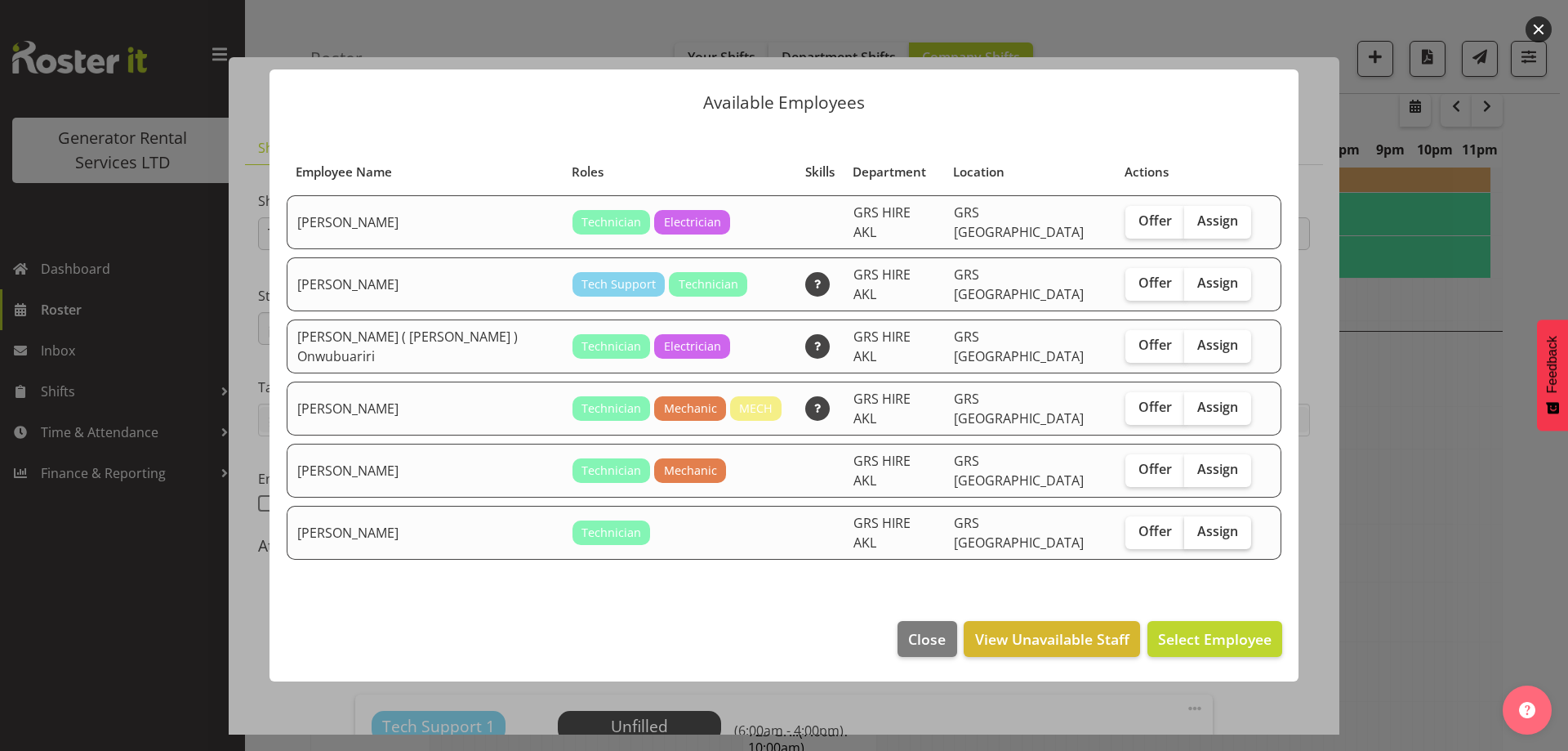
click at [1197, 523] on span "Assign" at bounding box center [1218, 531] width 41 height 17
click at [1194, 526] on input "Assign" at bounding box center [1190, 531] width 11 height 11
checkbox input "true"
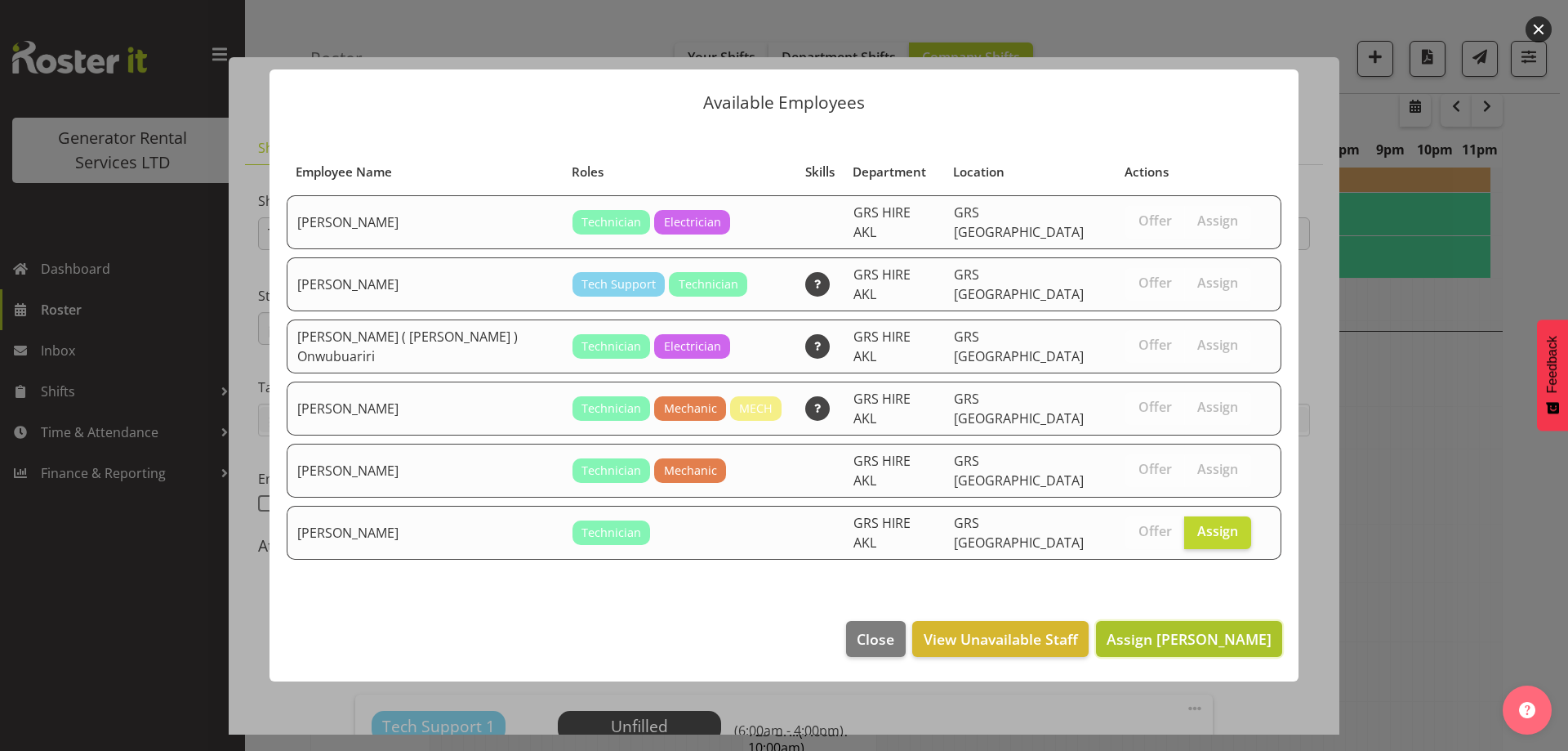
click at [1182, 629] on span "Assign [PERSON_NAME]" at bounding box center [1189, 638] width 165 height 19
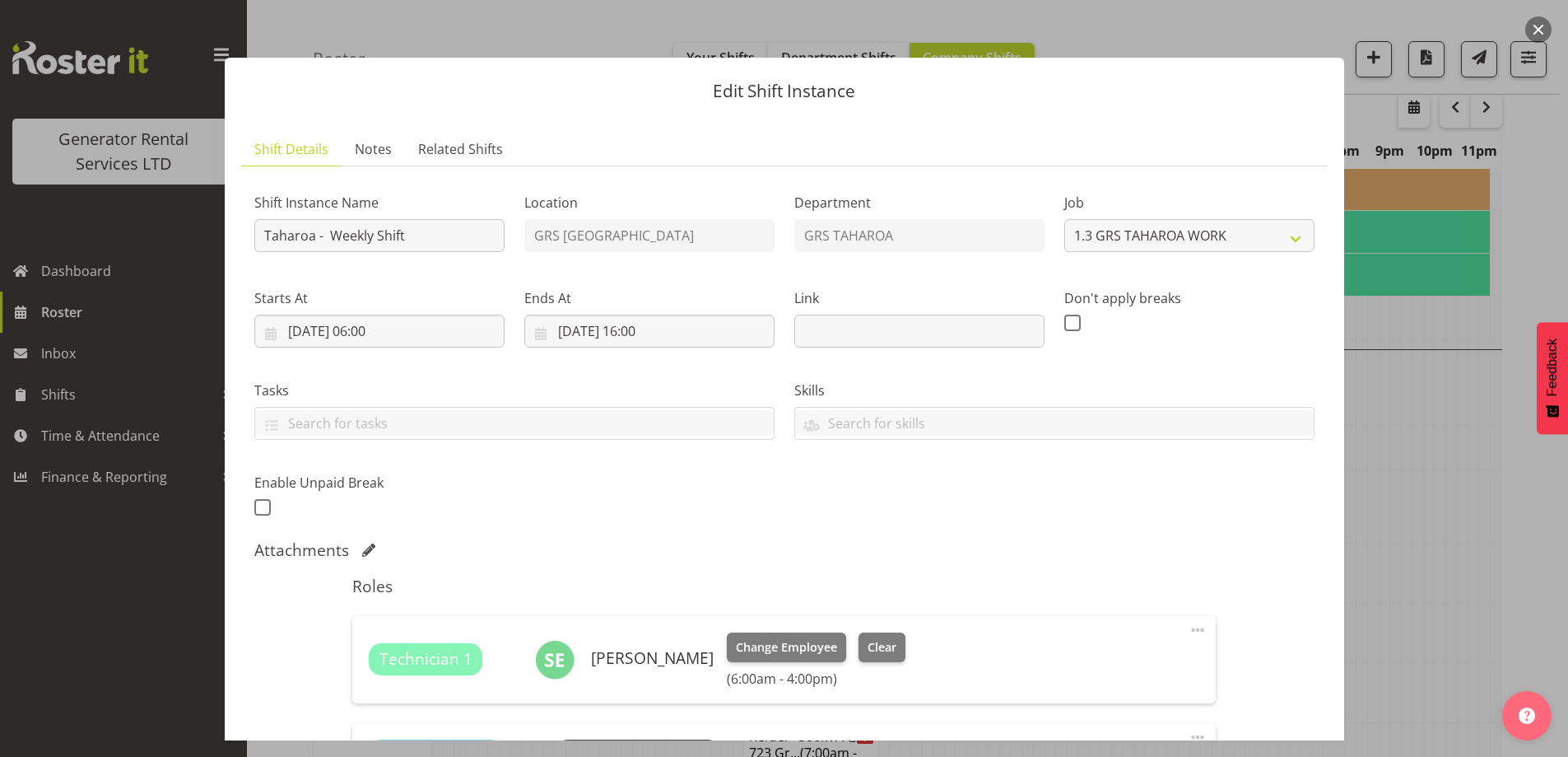
scroll to position [412, 0]
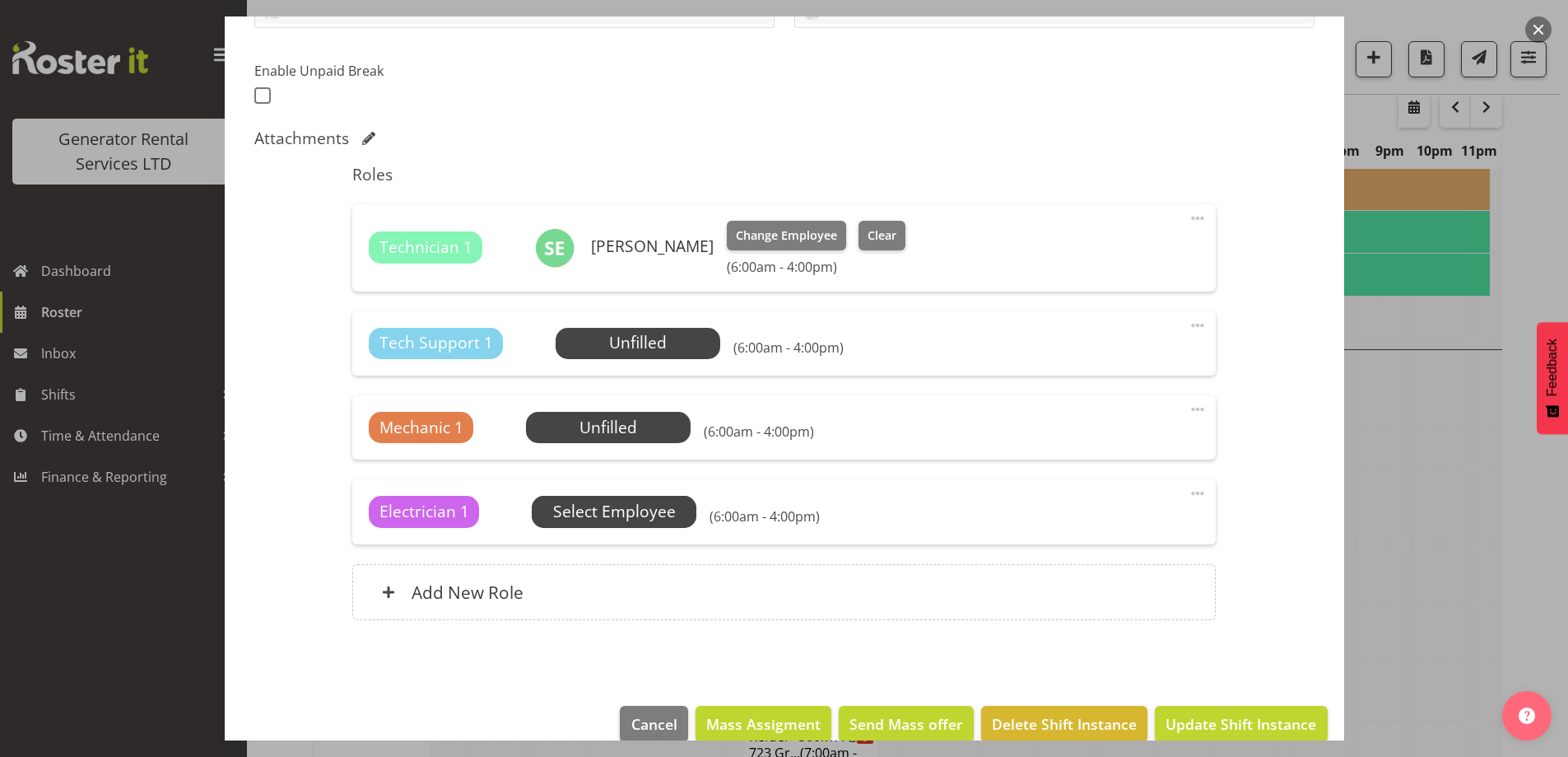
click at [646, 511] on span "Select Employee" at bounding box center [614, 511] width 123 height 24
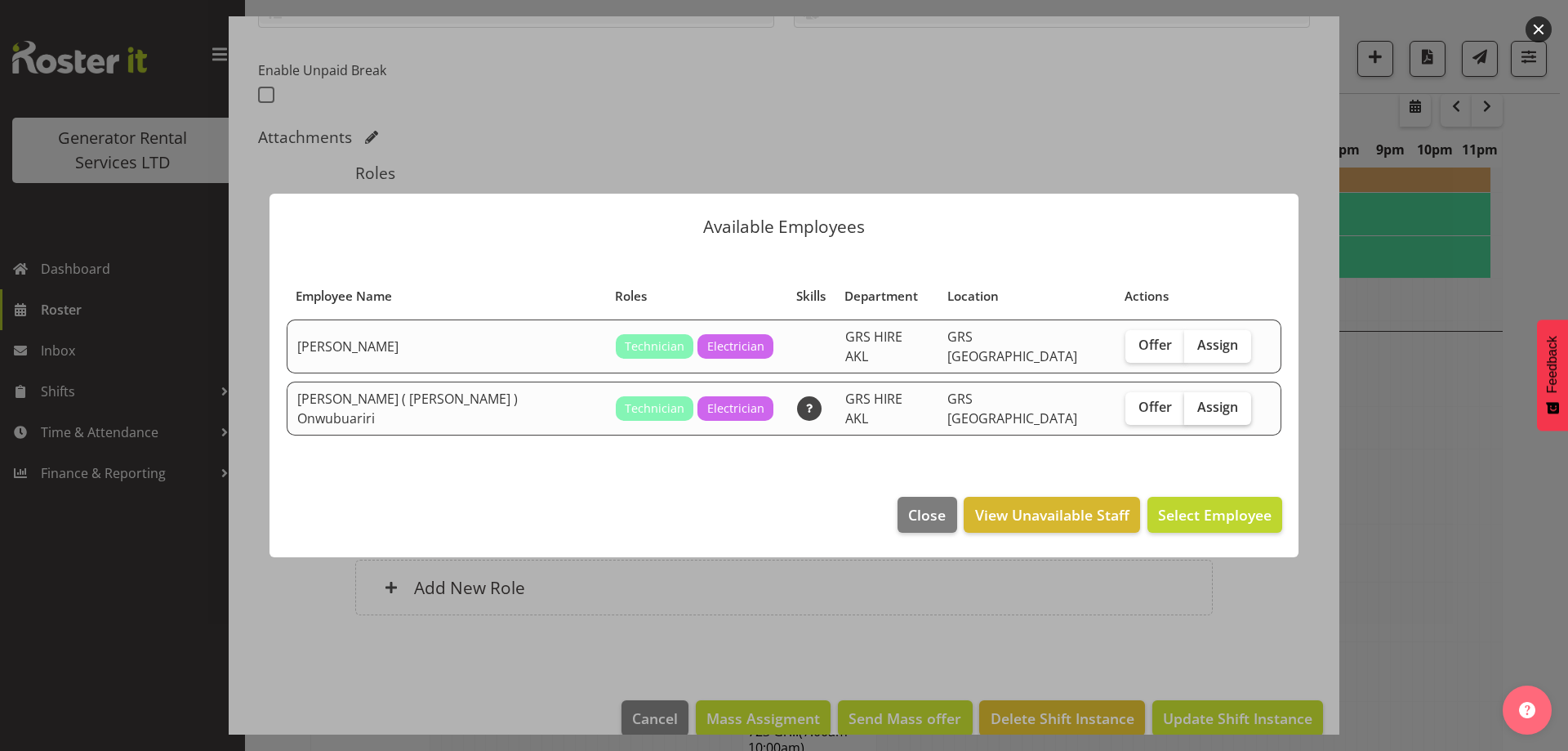
click at [1197, 410] on span "Assign" at bounding box center [1218, 407] width 41 height 17
click at [1184, 410] on input "Assign" at bounding box center [1190, 408] width 11 height 11
checkbox input "true"
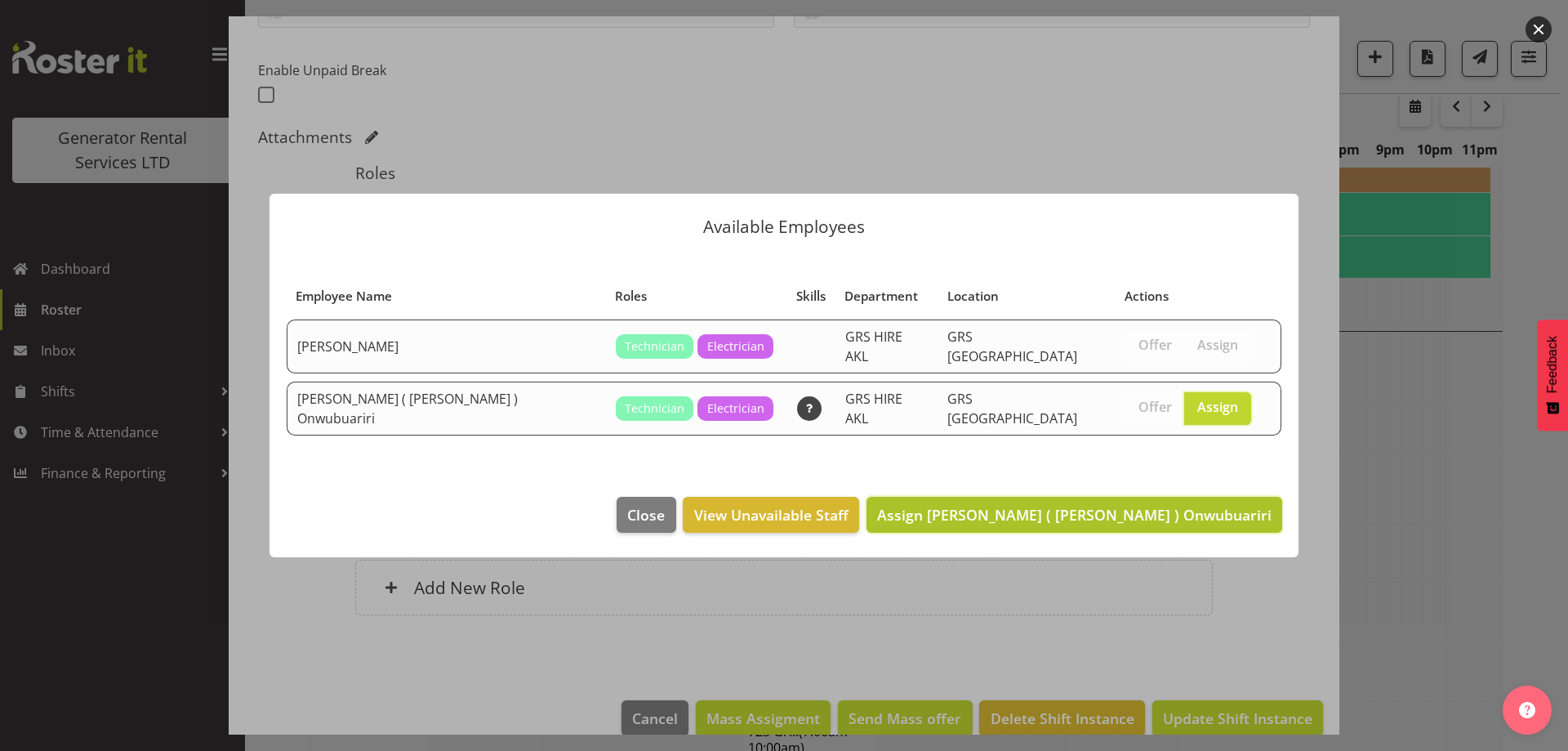
click at [1201, 518] on span "Assign [PERSON_NAME] ( [PERSON_NAME] ) Onwubuariri" at bounding box center [1075, 514] width 395 height 21
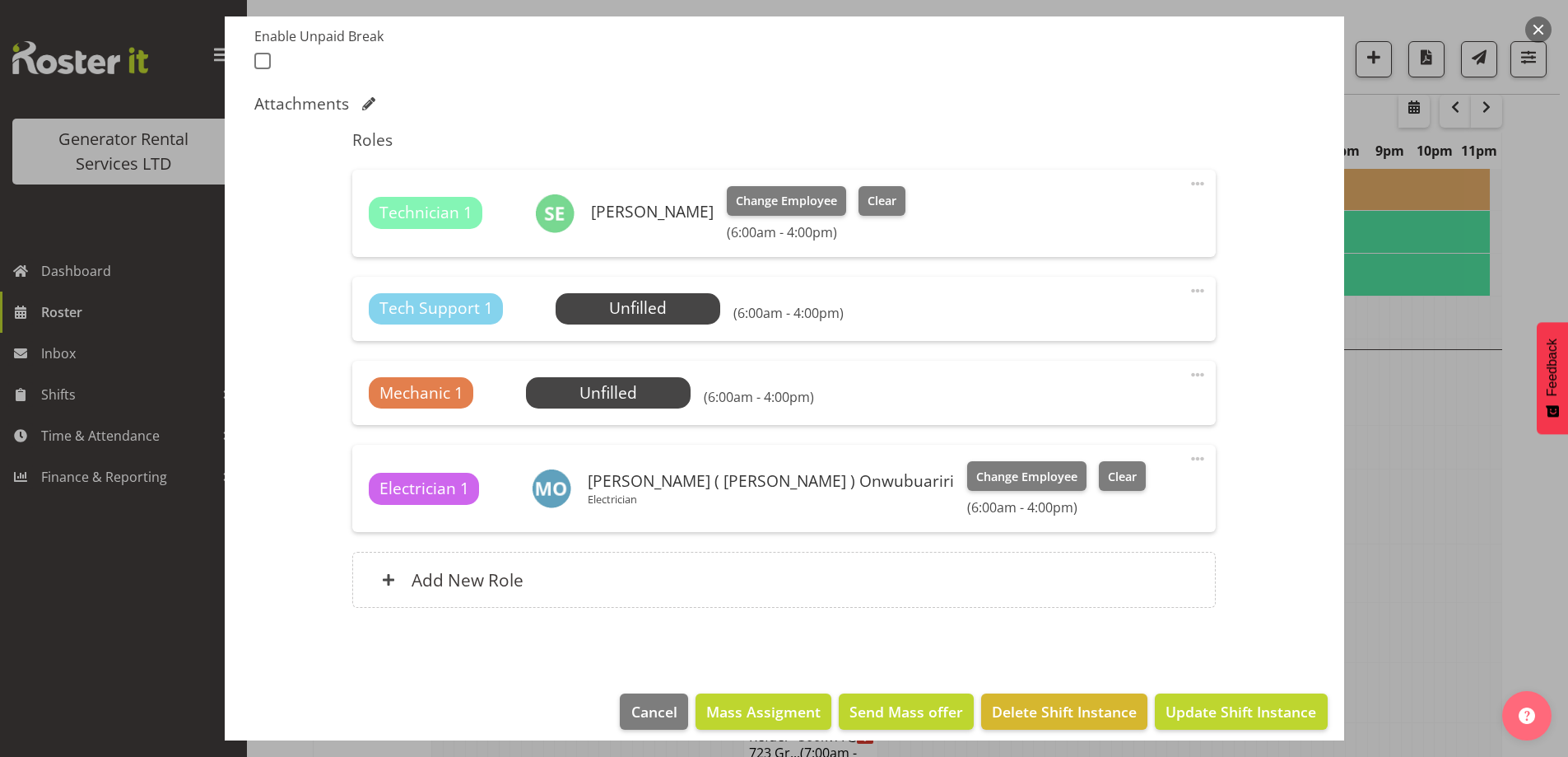
scroll to position [460, 0]
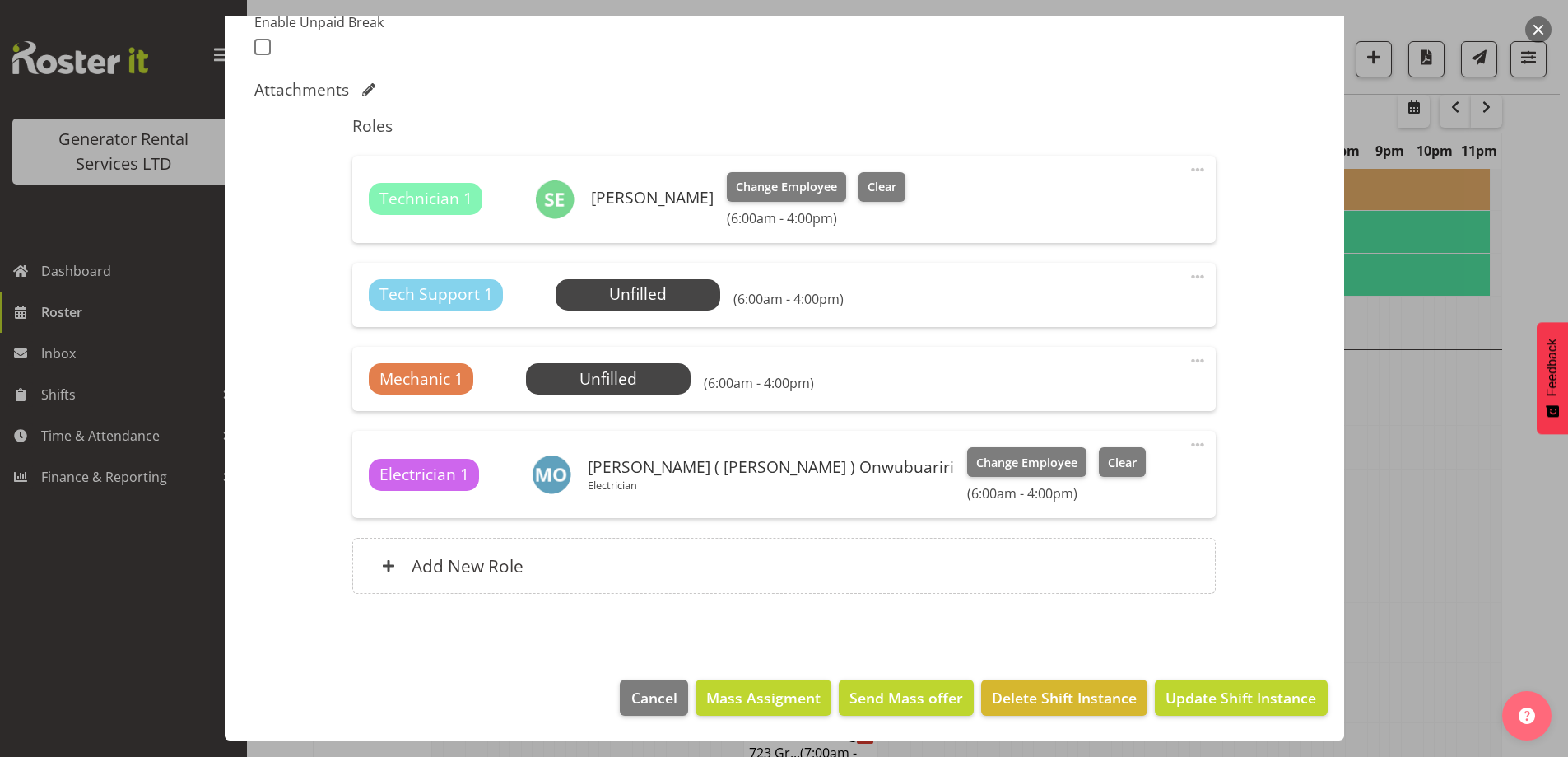
click at [1188, 274] on span at bounding box center [1197, 276] width 20 height 20
click at [1099, 372] on link "Delete" at bounding box center [1128, 376] width 158 height 30
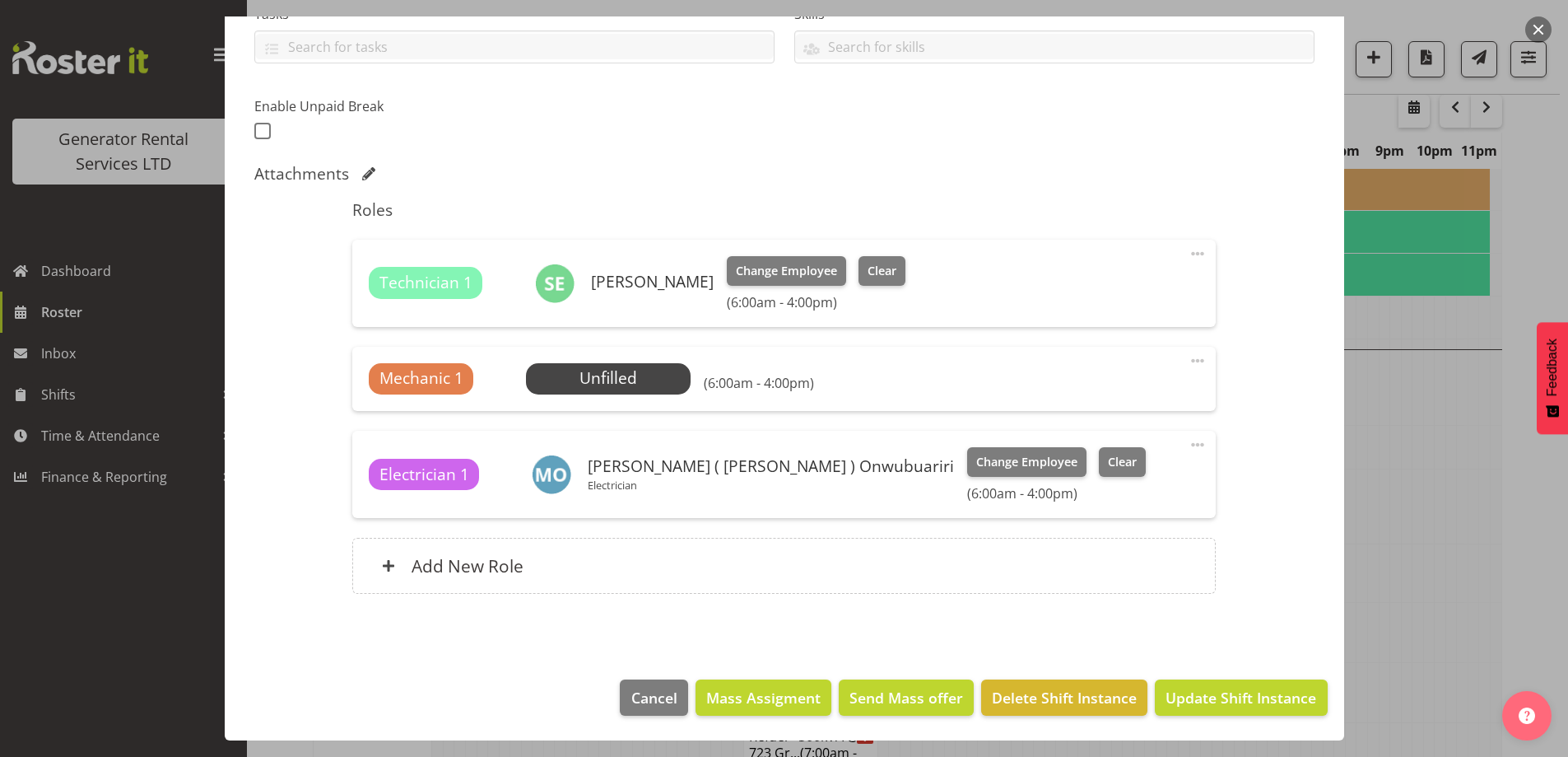
click at [1193, 361] on span at bounding box center [1197, 360] width 20 height 20
click at [1099, 456] on link "Delete" at bounding box center [1128, 459] width 158 height 30
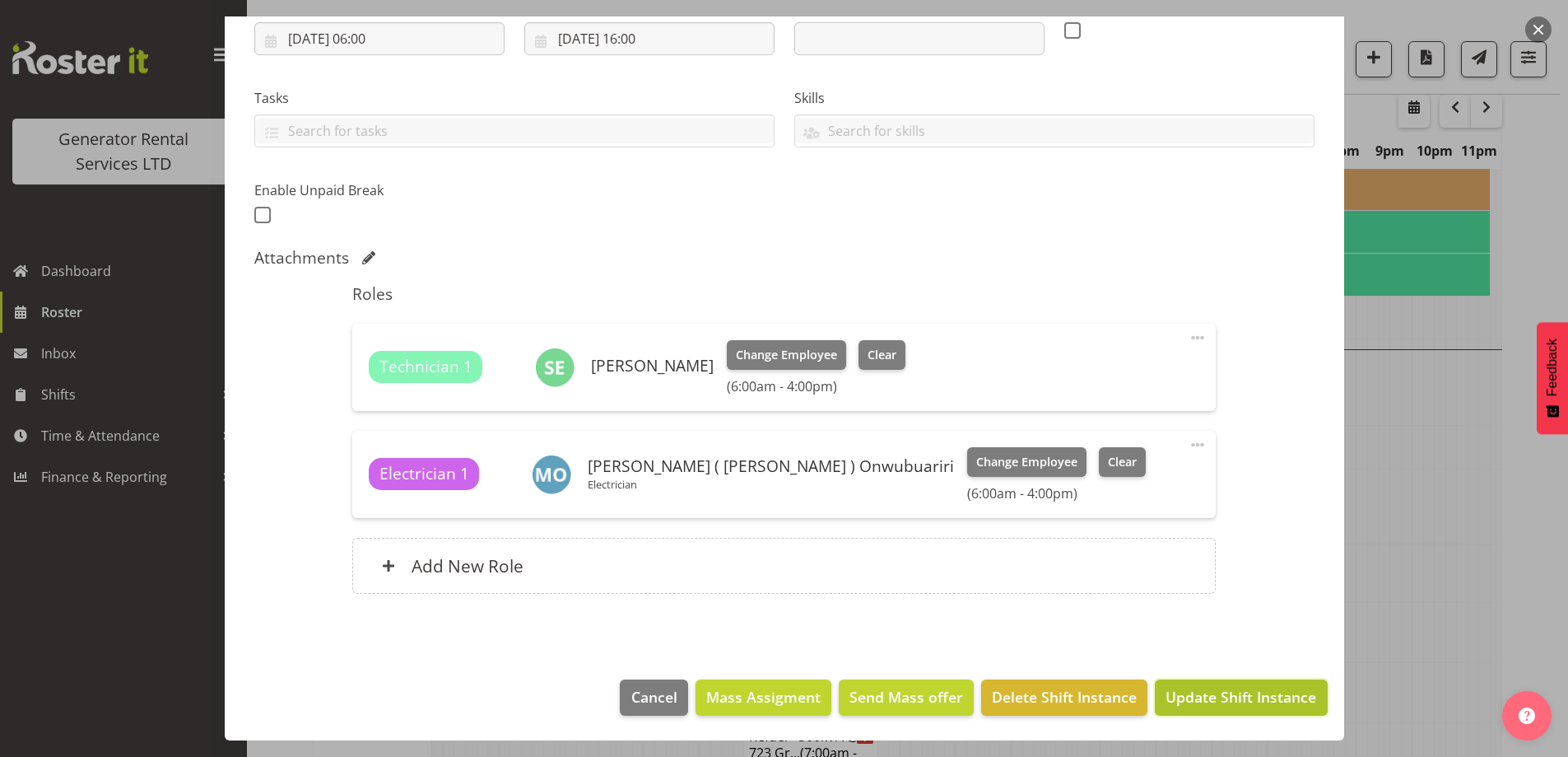
click at [1214, 685] on span "Update Shift Instance" at bounding box center [1241, 696] width 151 height 21
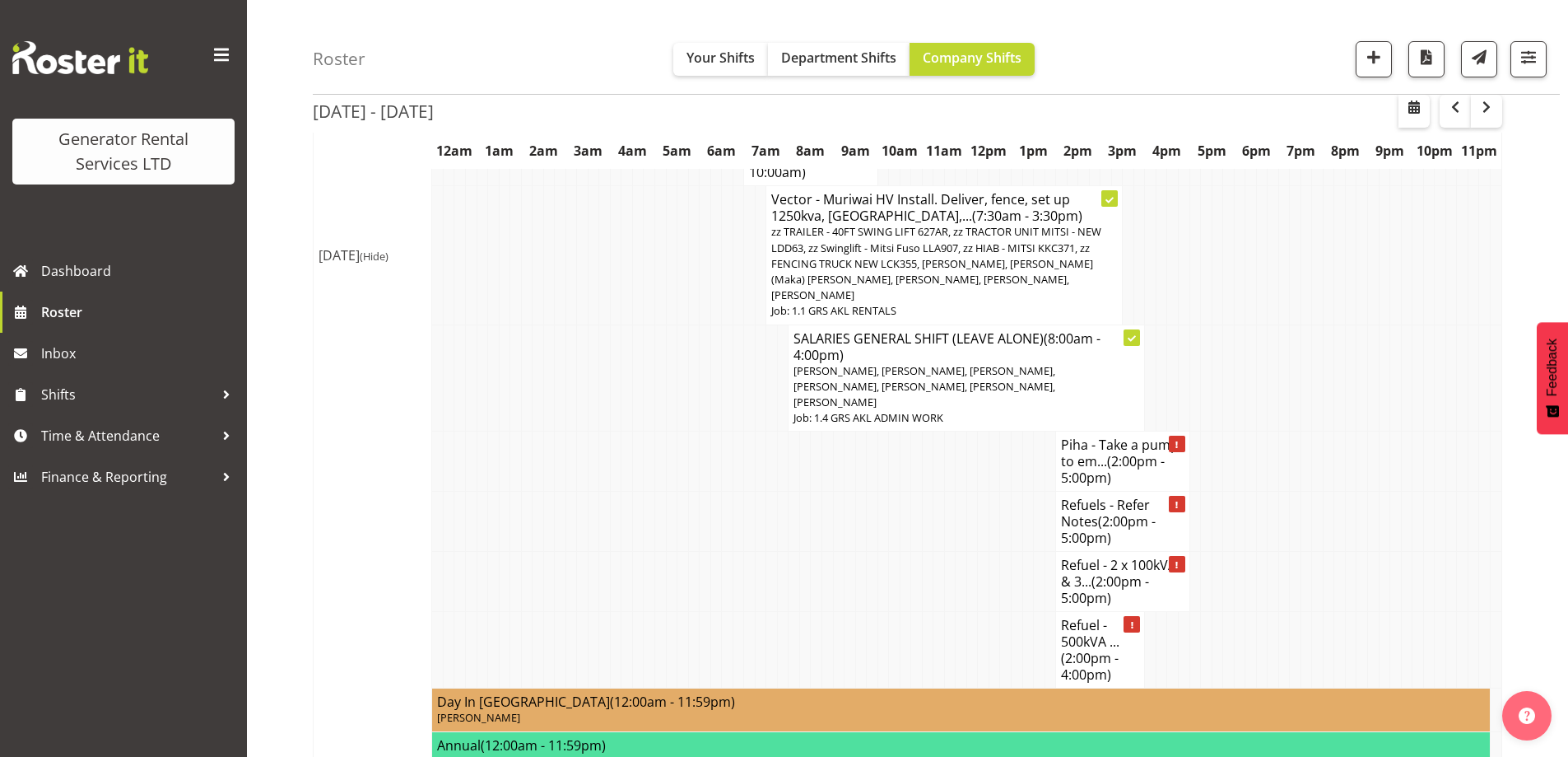
scroll to position [1951, 0]
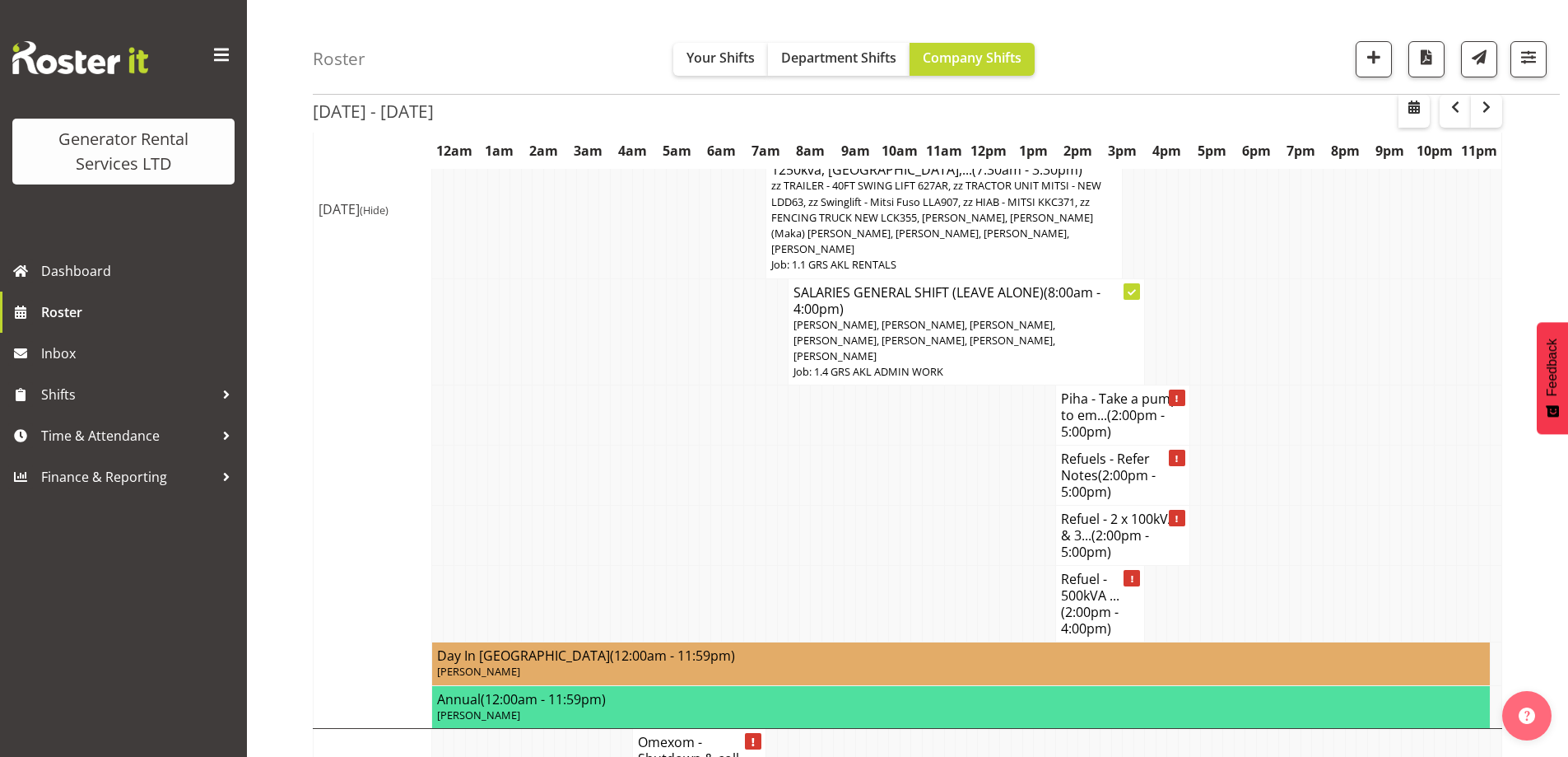
click at [994, 445] on td at bounding box center [994, 475] width 11 height 60
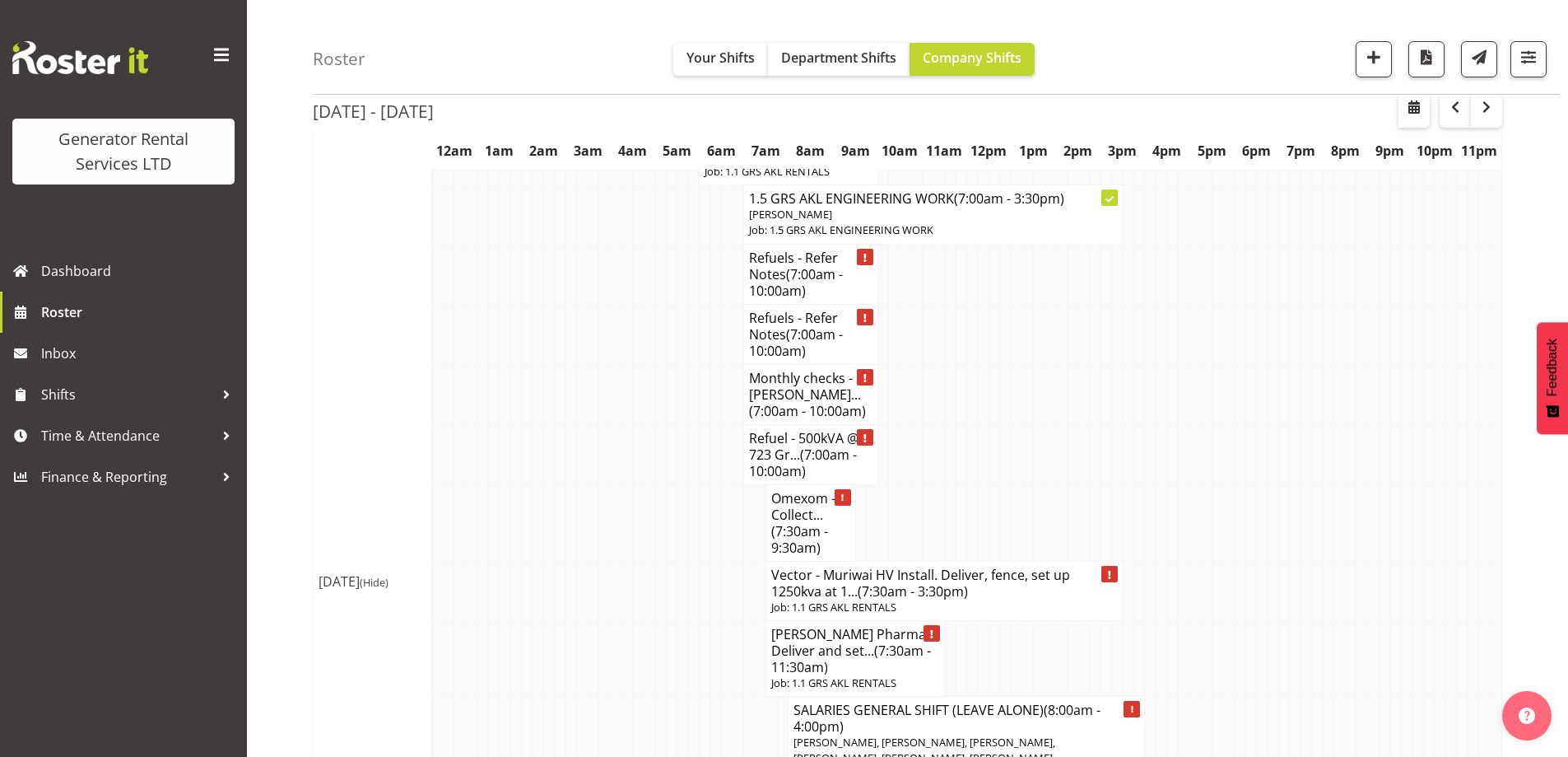
scroll to position [2445, 0]
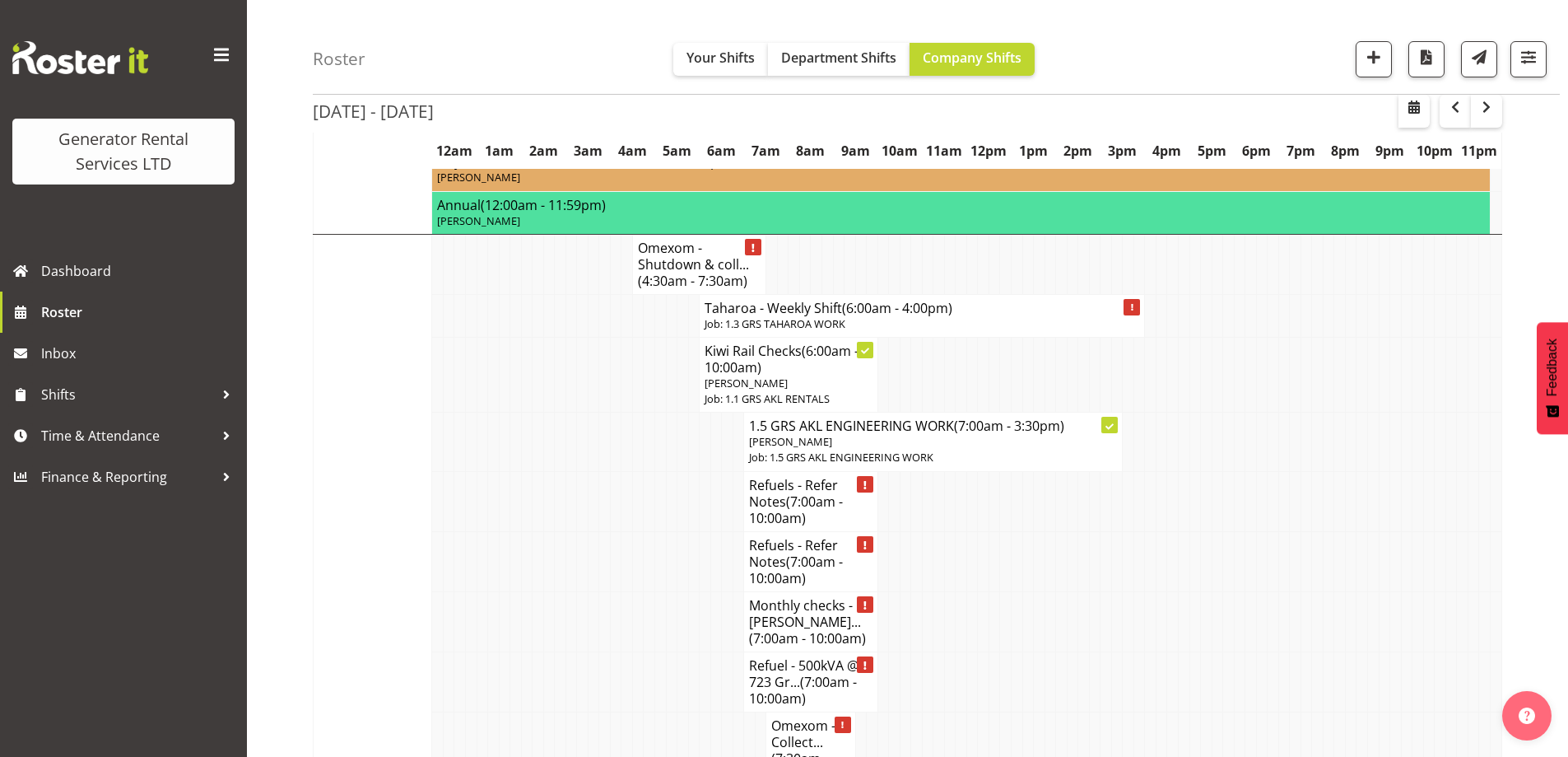
click at [626, 471] on td at bounding box center [626, 500] width 11 height 60
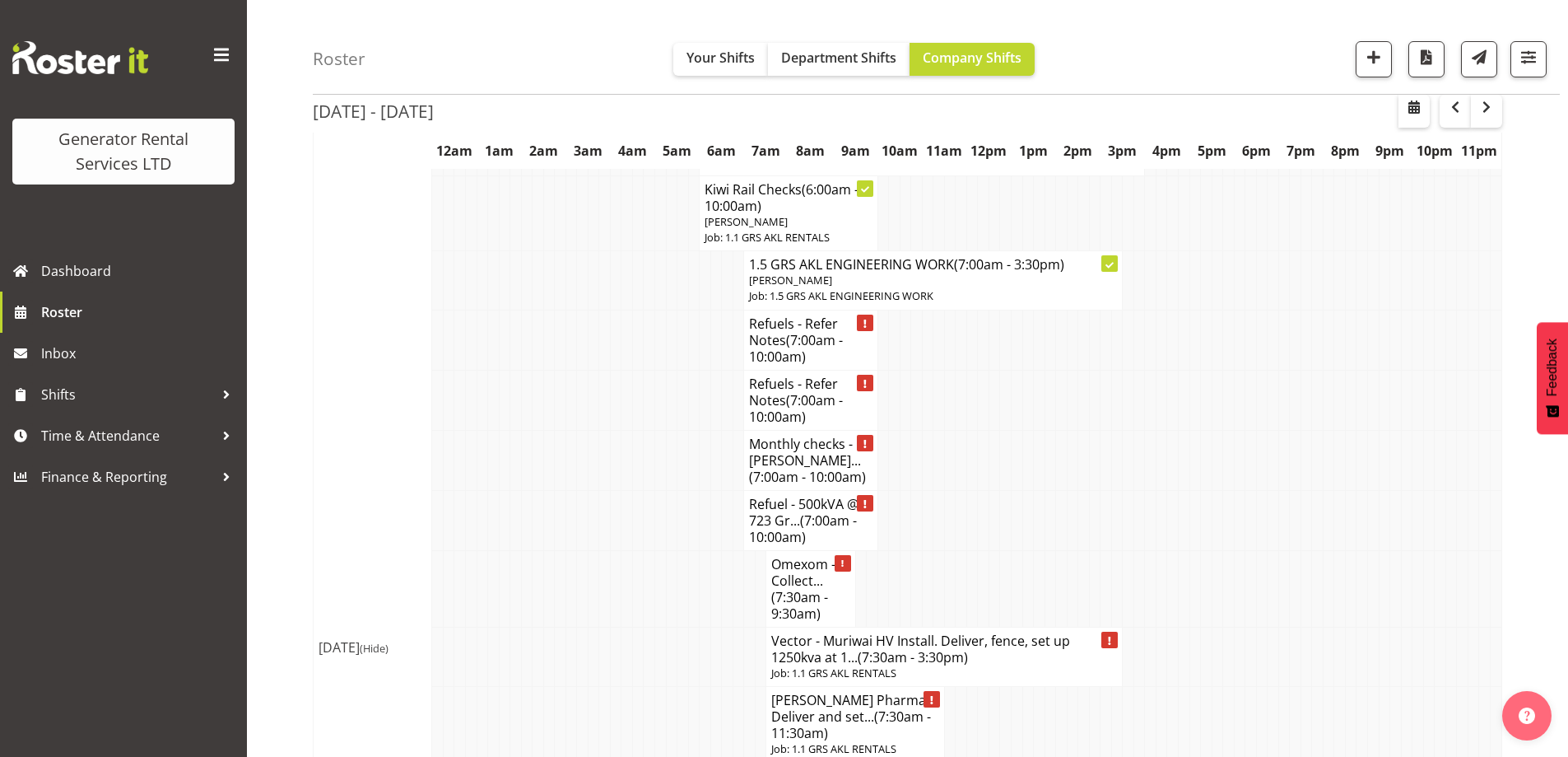
scroll to position [2610, 0]
click at [643, 623] on td at bounding box center [649, 653] width 11 height 60
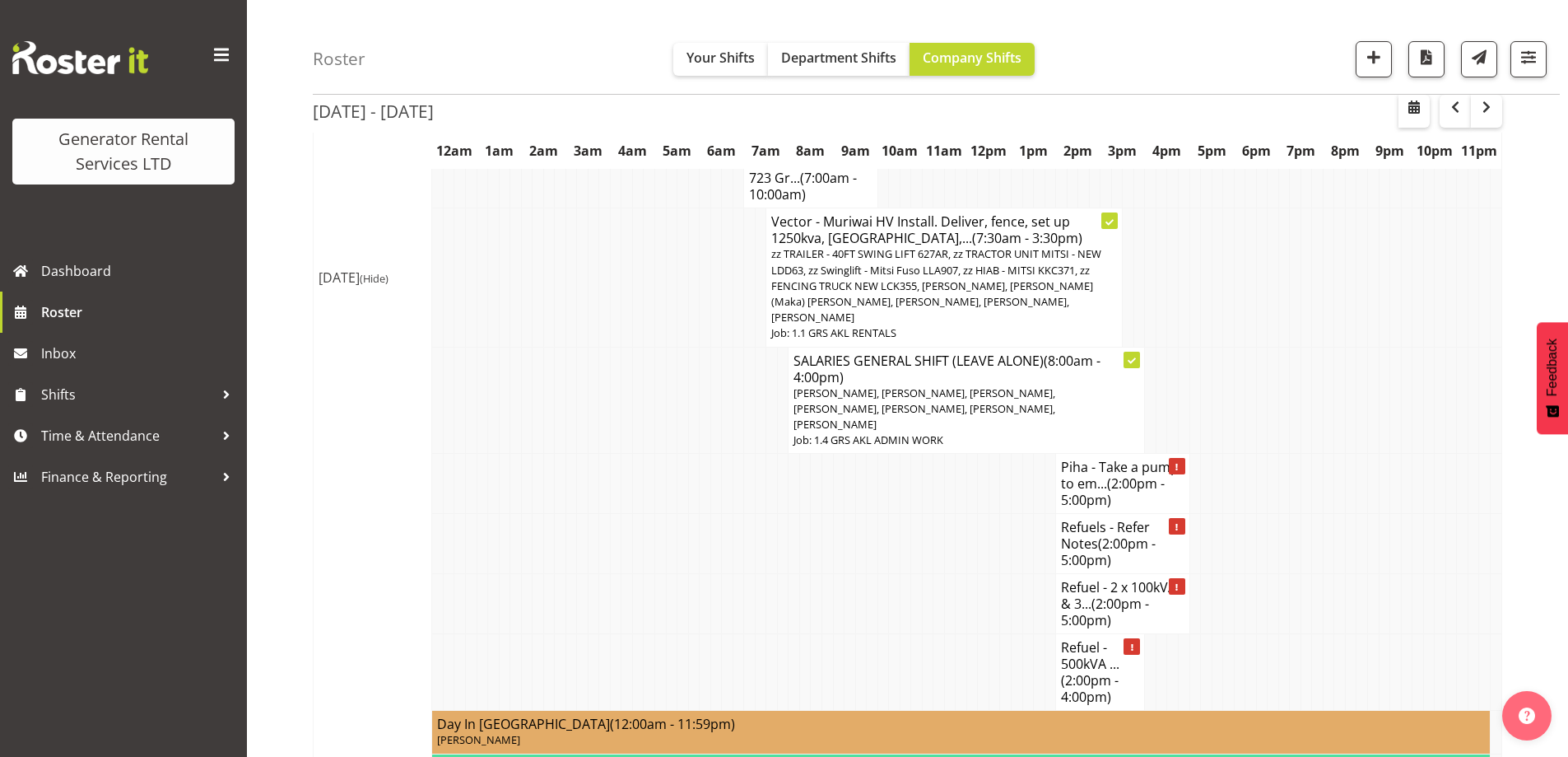
scroll to position [1869, 0]
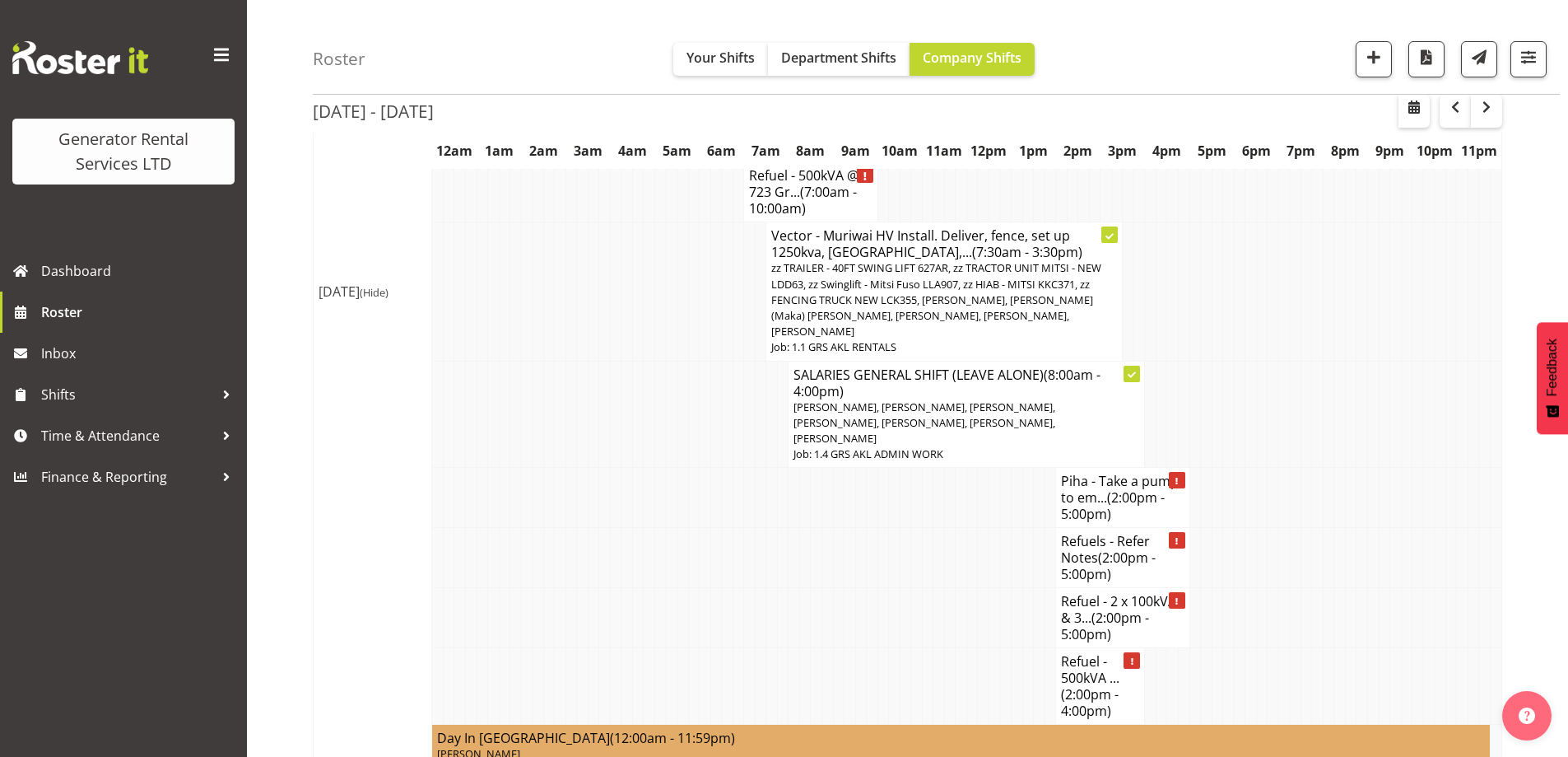
click at [636, 468] on td at bounding box center [638, 498] width 11 height 60
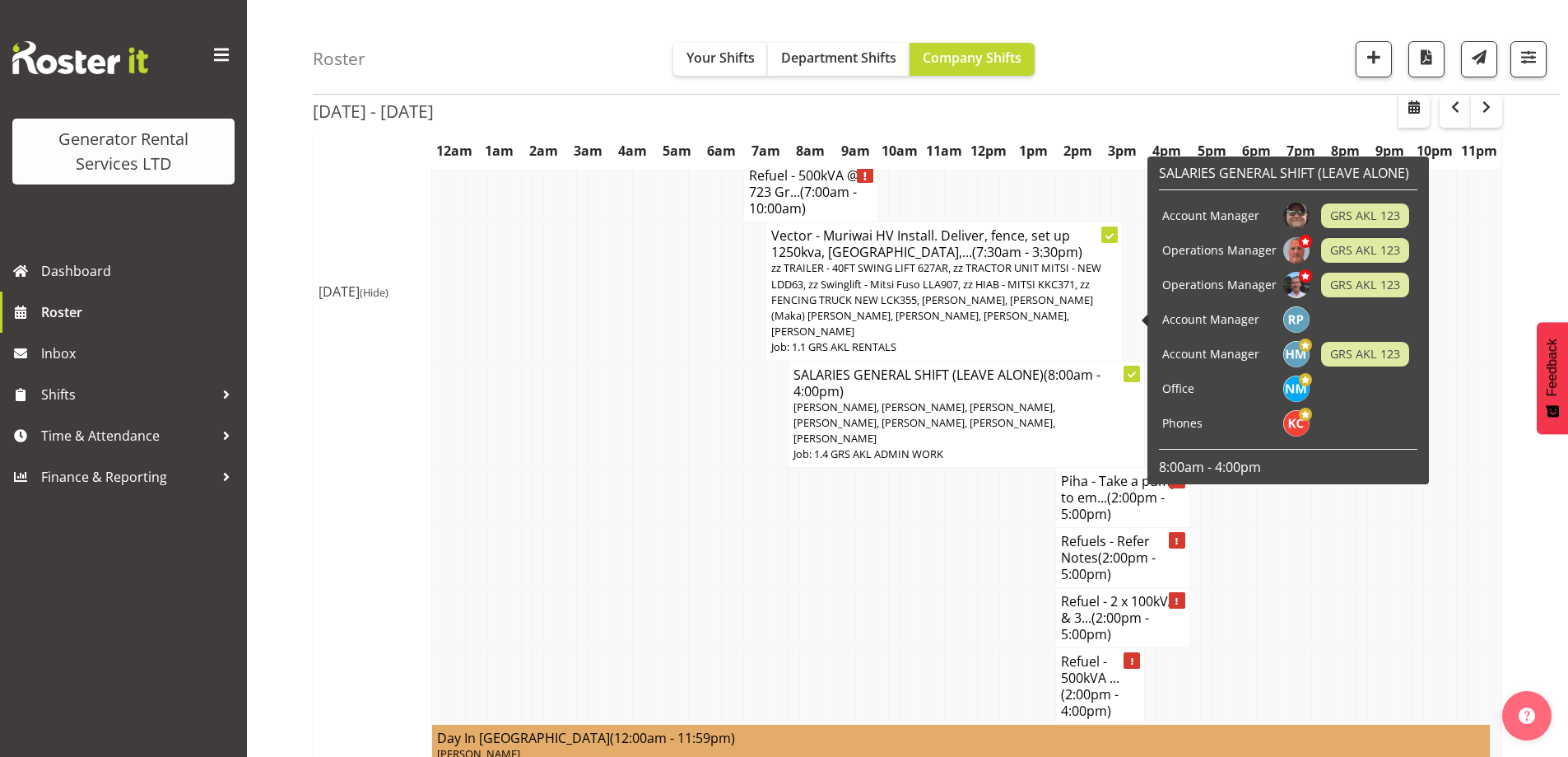
click at [692, 528] on td at bounding box center [693, 558] width 11 height 60
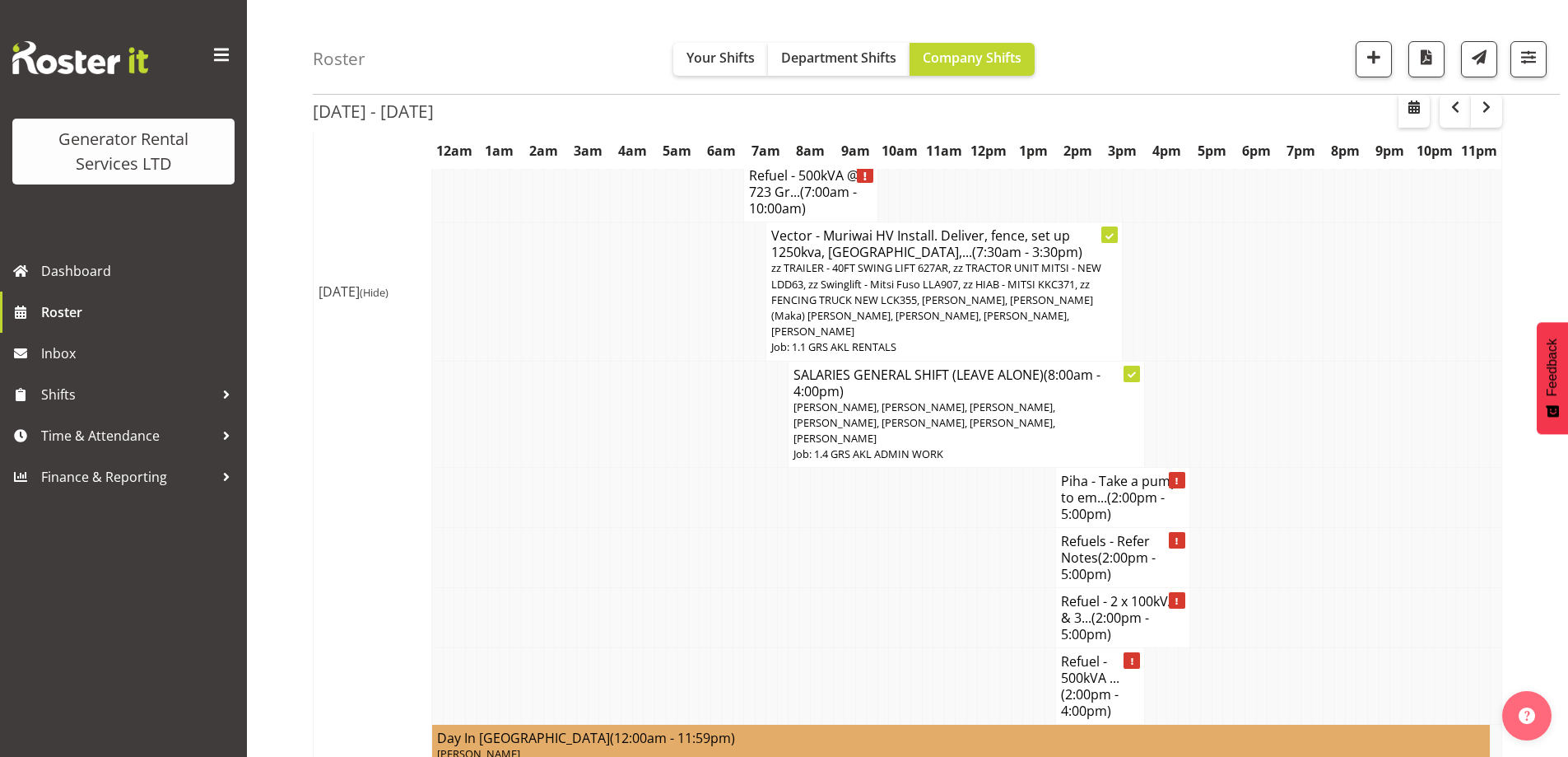
click at [640, 468] on td at bounding box center [638, 498] width 11 height 60
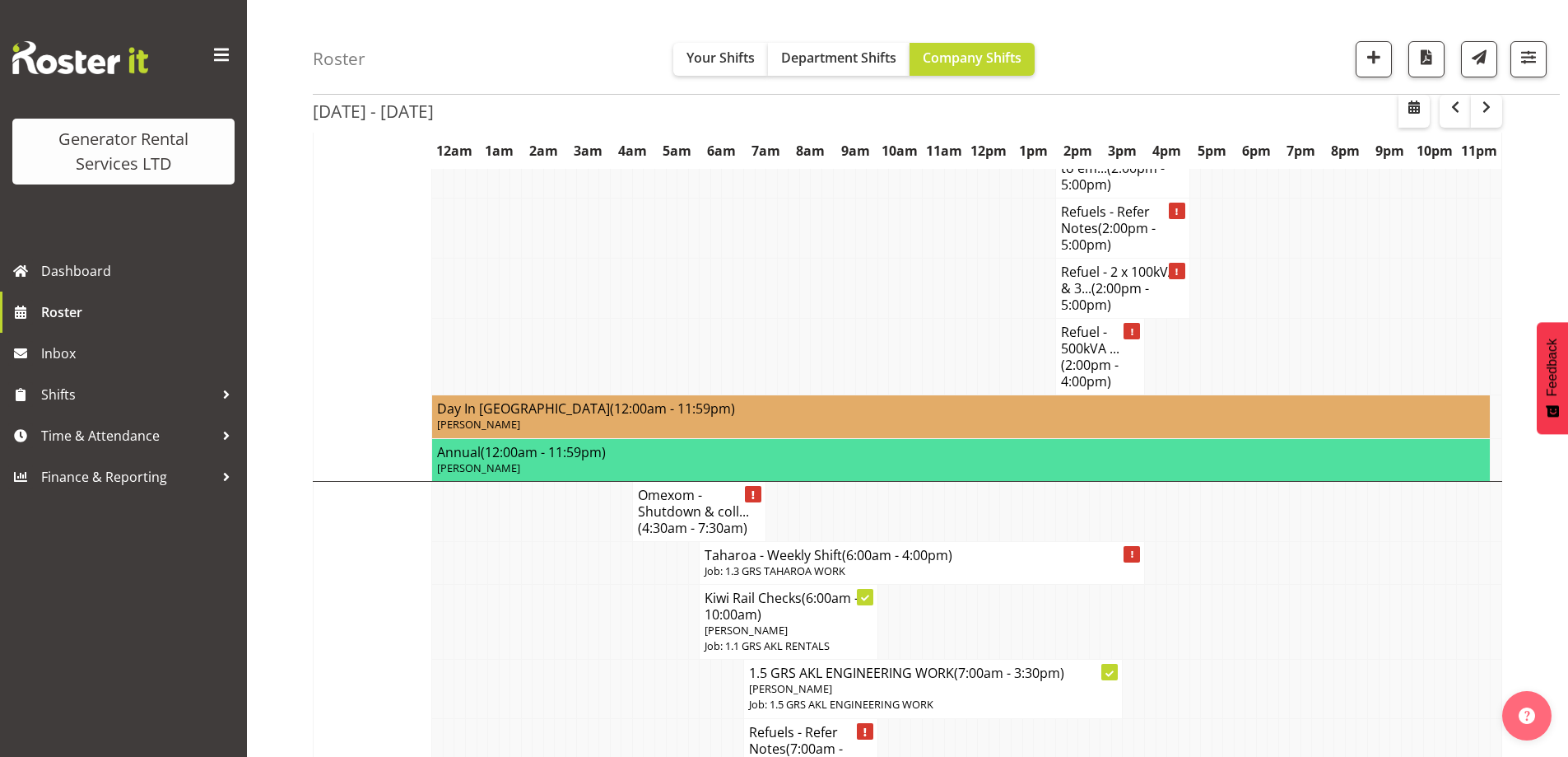
click at [622, 584] on td at bounding box center [626, 621] width 11 height 75
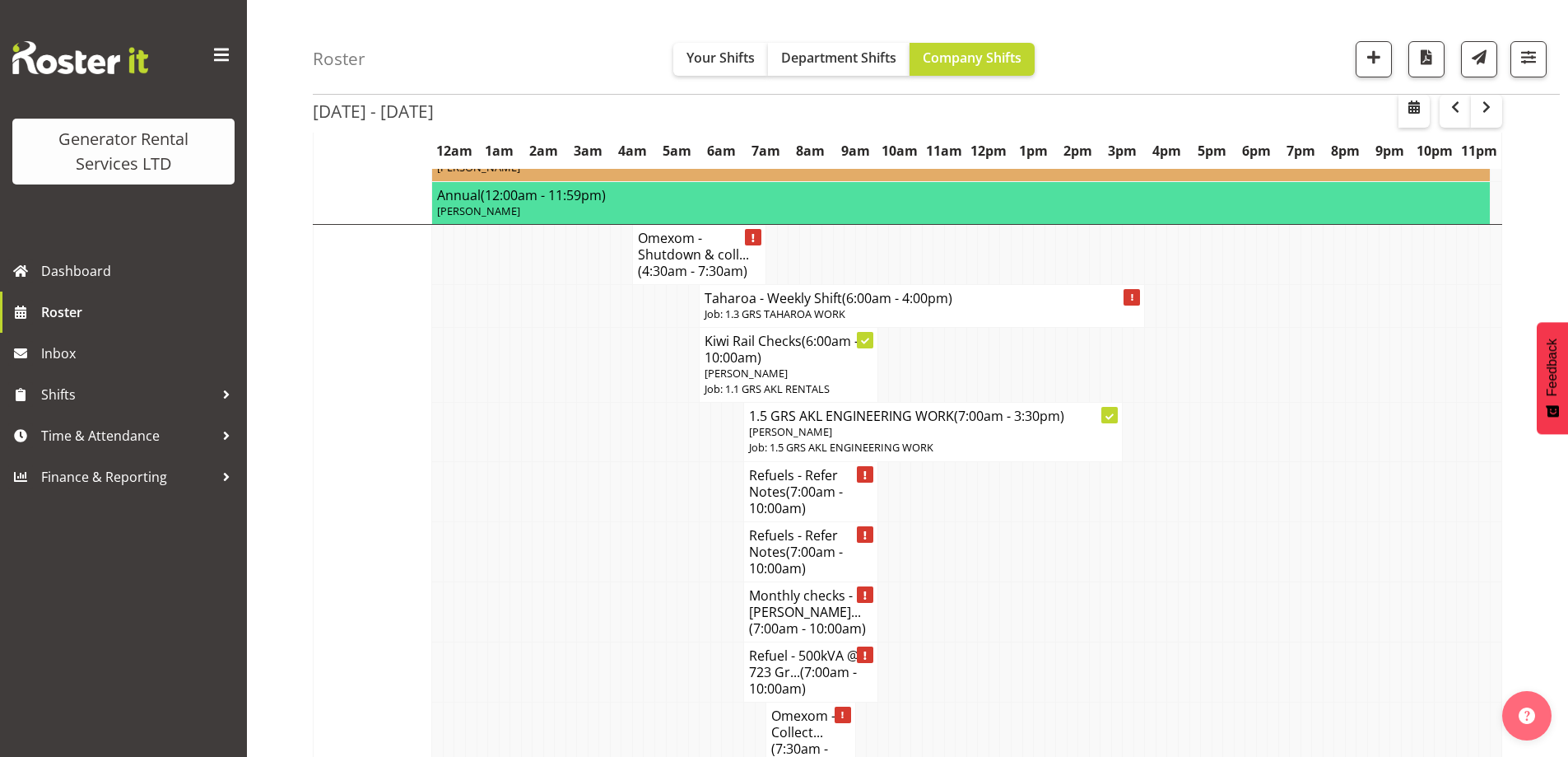
scroll to position [2363, 0]
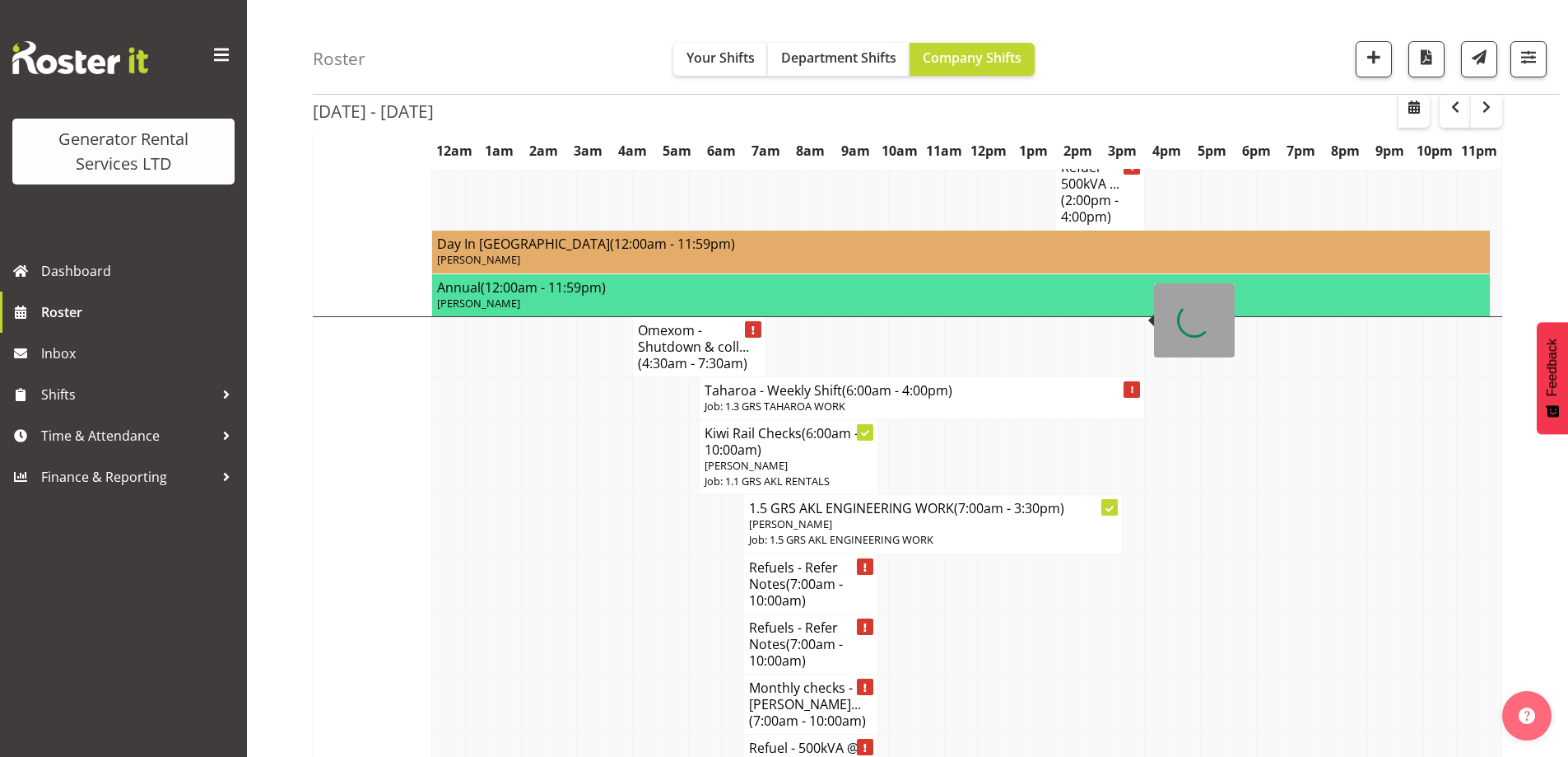
click at [768, 382] on h4 "Taharoa - Weekly Shift (6:00am - 4:00pm)" at bounding box center [921, 391] width 434 height 17
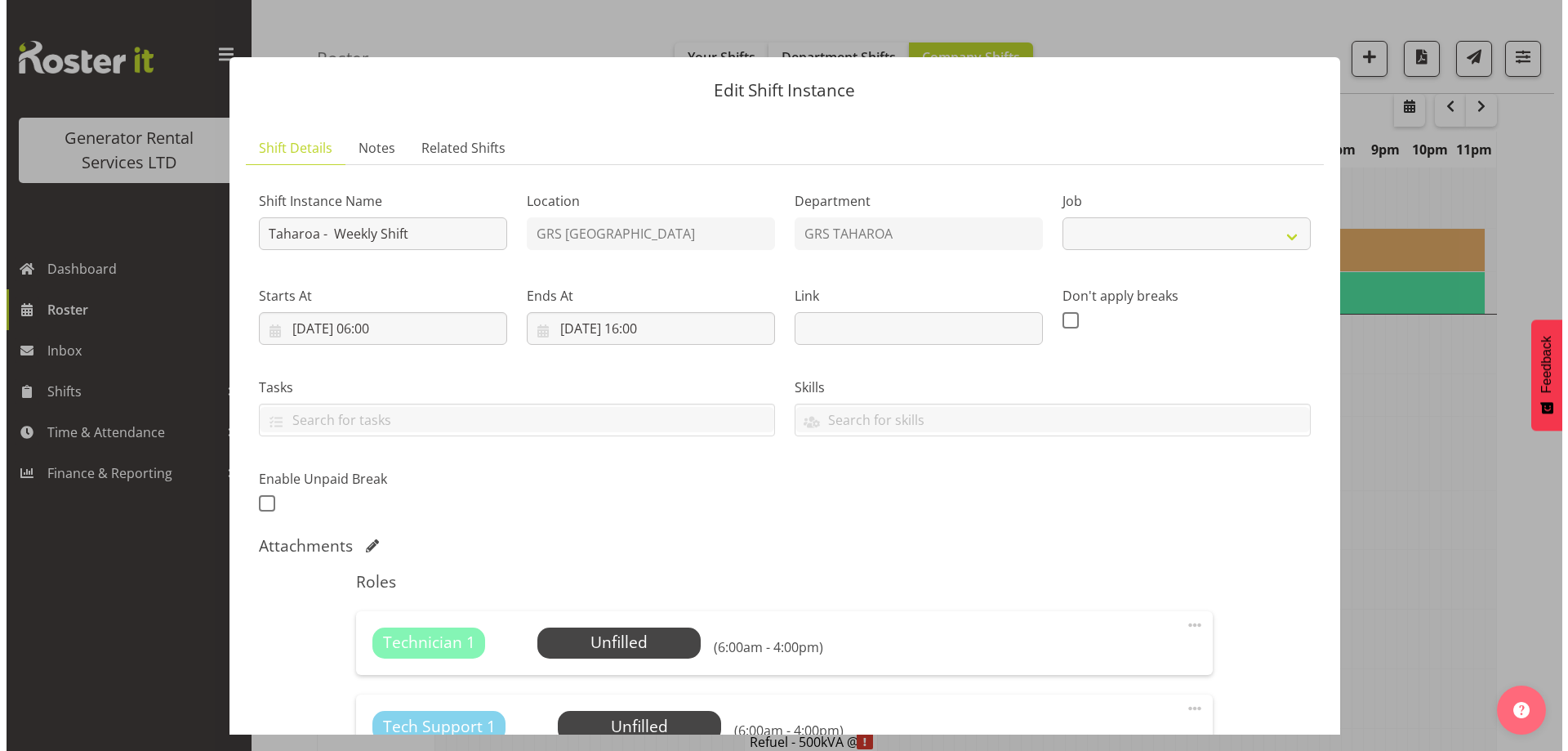
scroll to position [2328, 0]
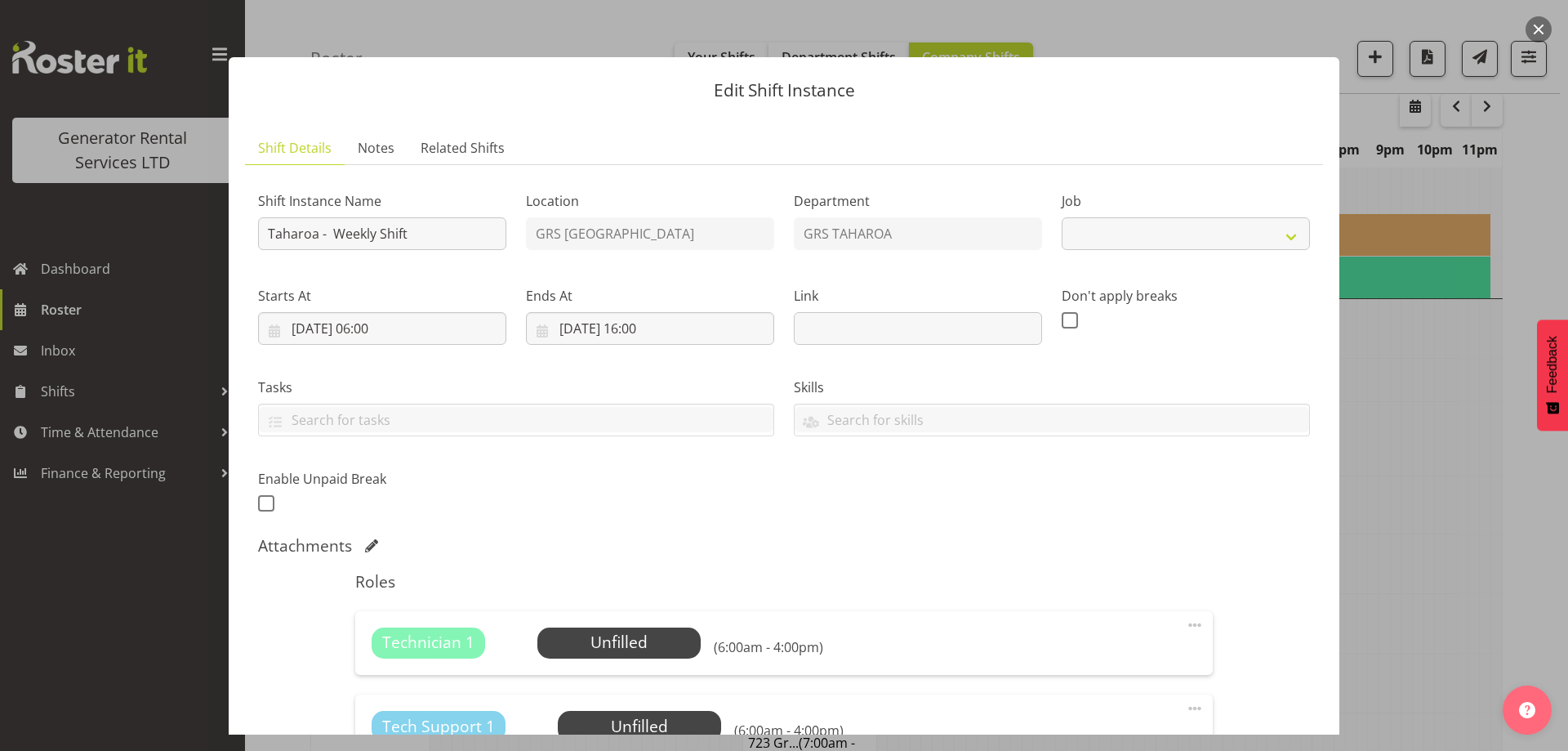
select select "874"
click at [926, 545] on div "Attachments" at bounding box center [784, 545] width 1051 height 19
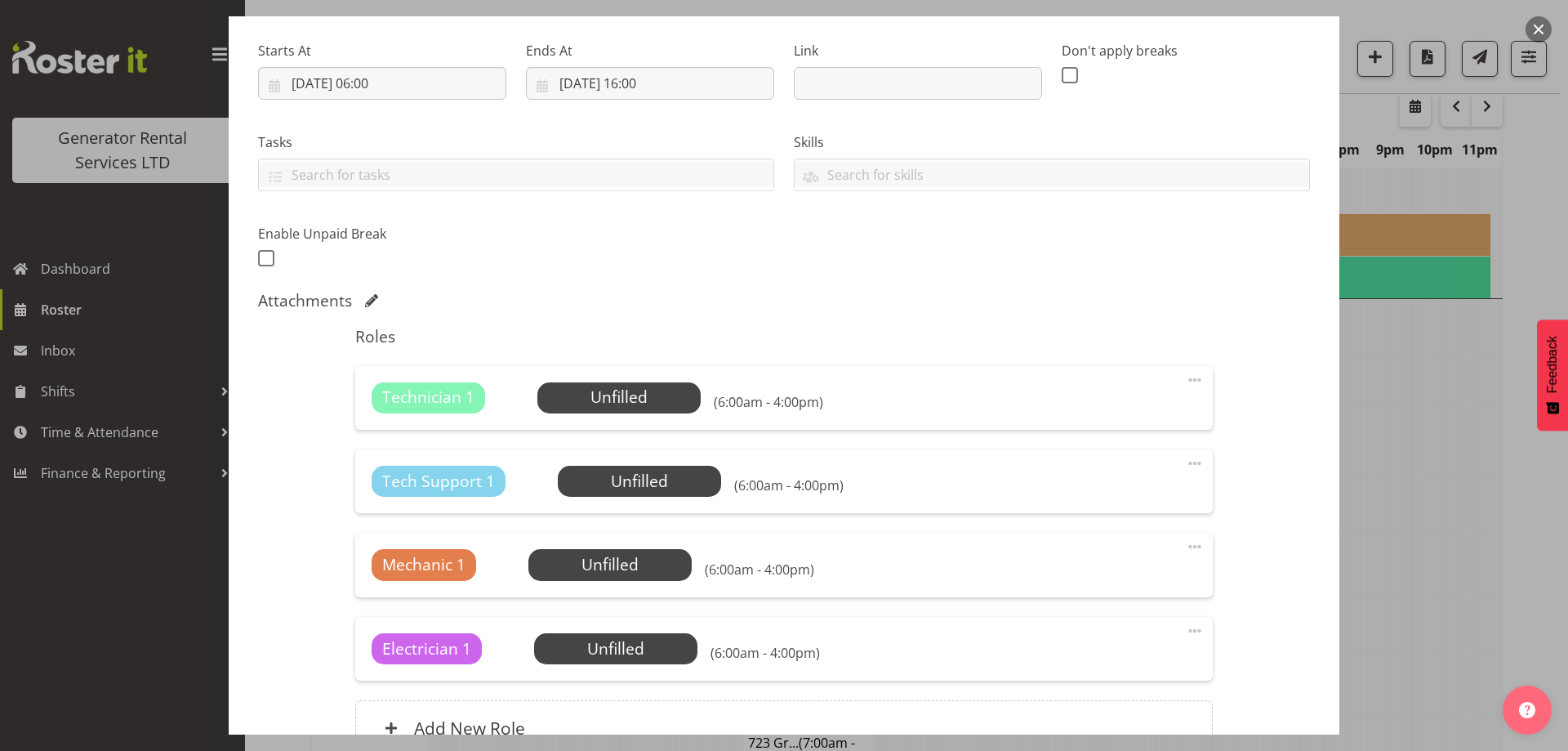
scroll to position [411, 0]
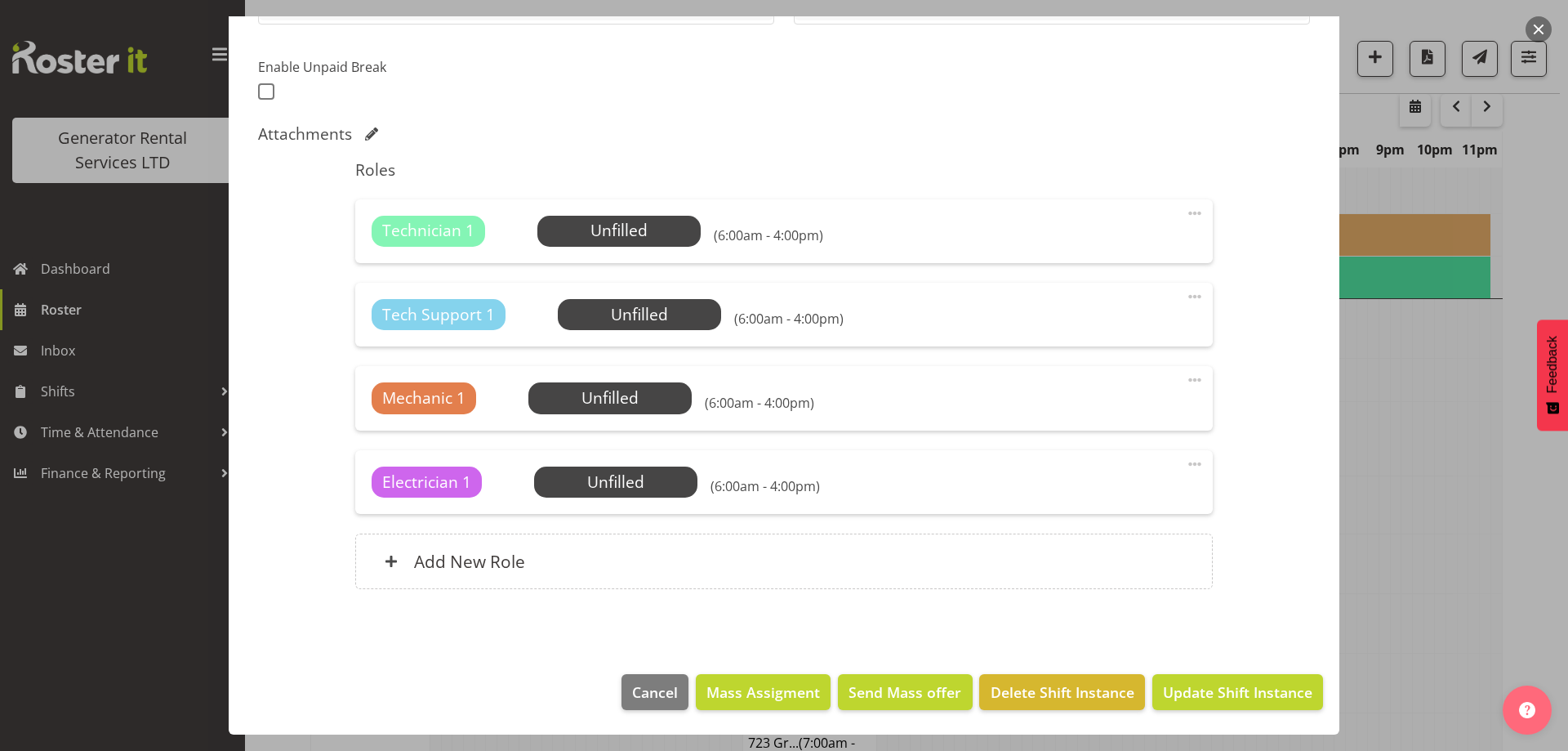
click at [1377, 526] on div at bounding box center [784, 376] width 1568 height 751
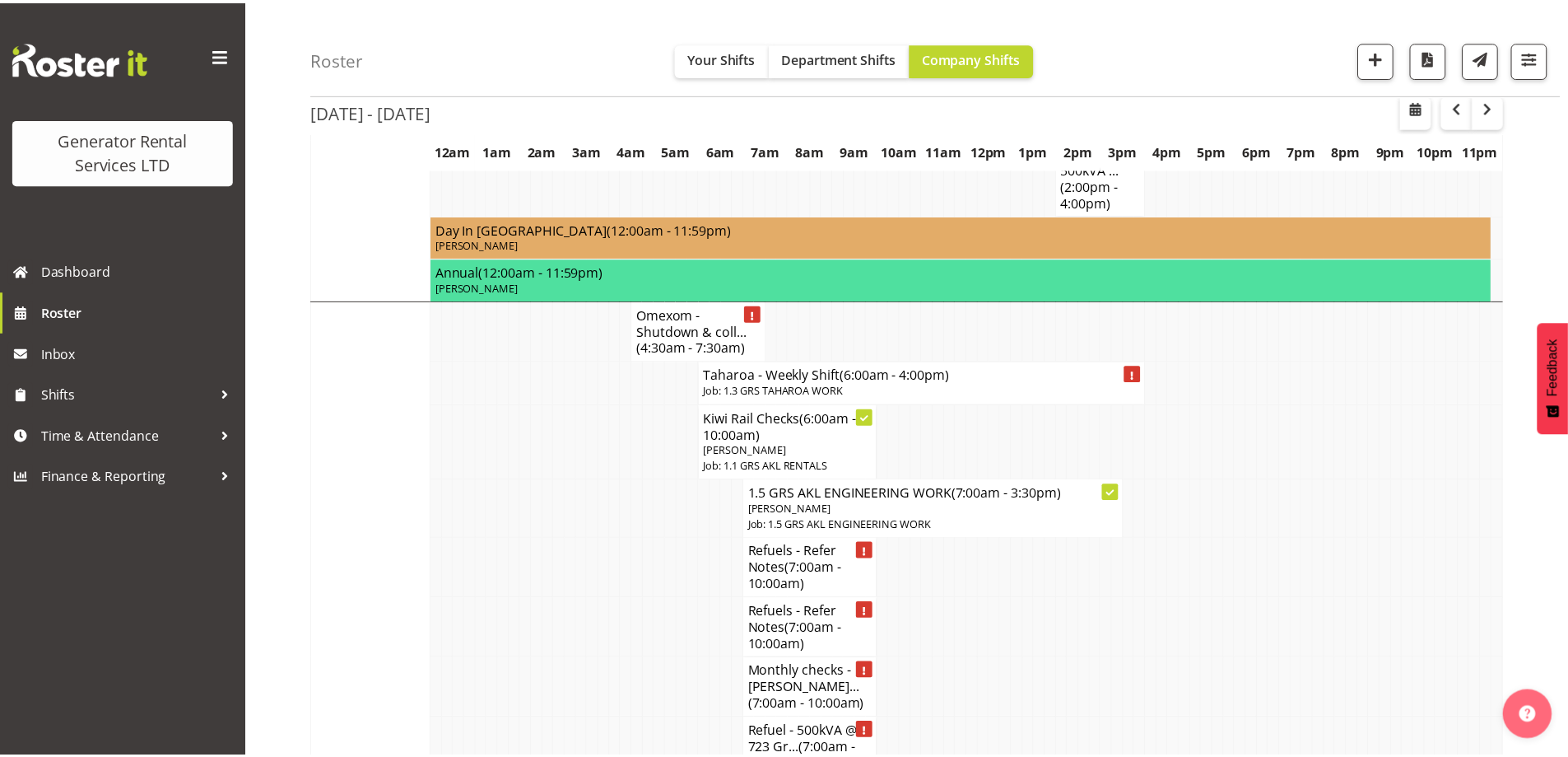
scroll to position [2363, 0]
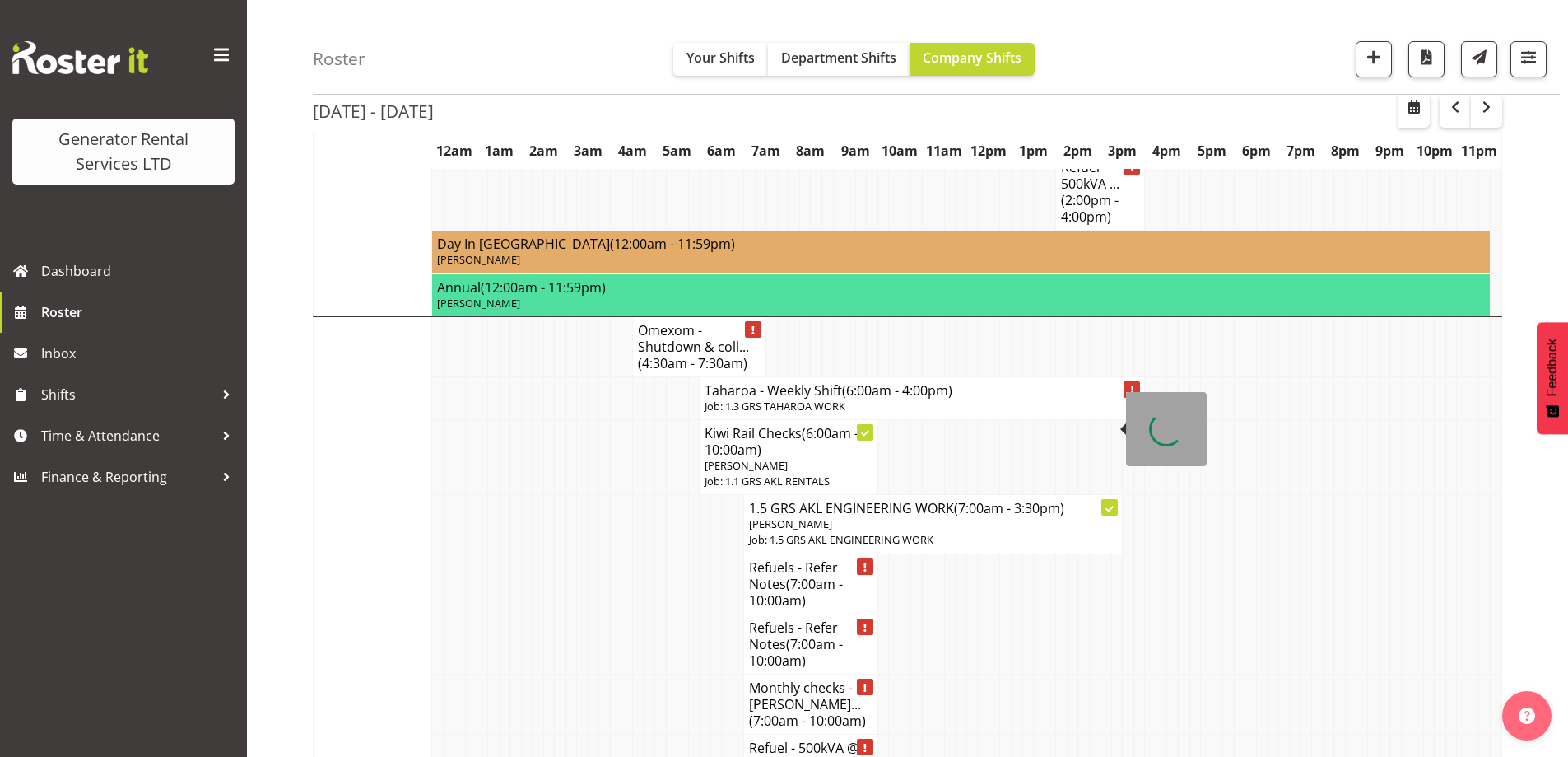
click at [573, 614] on td at bounding box center [571, 644] width 11 height 60
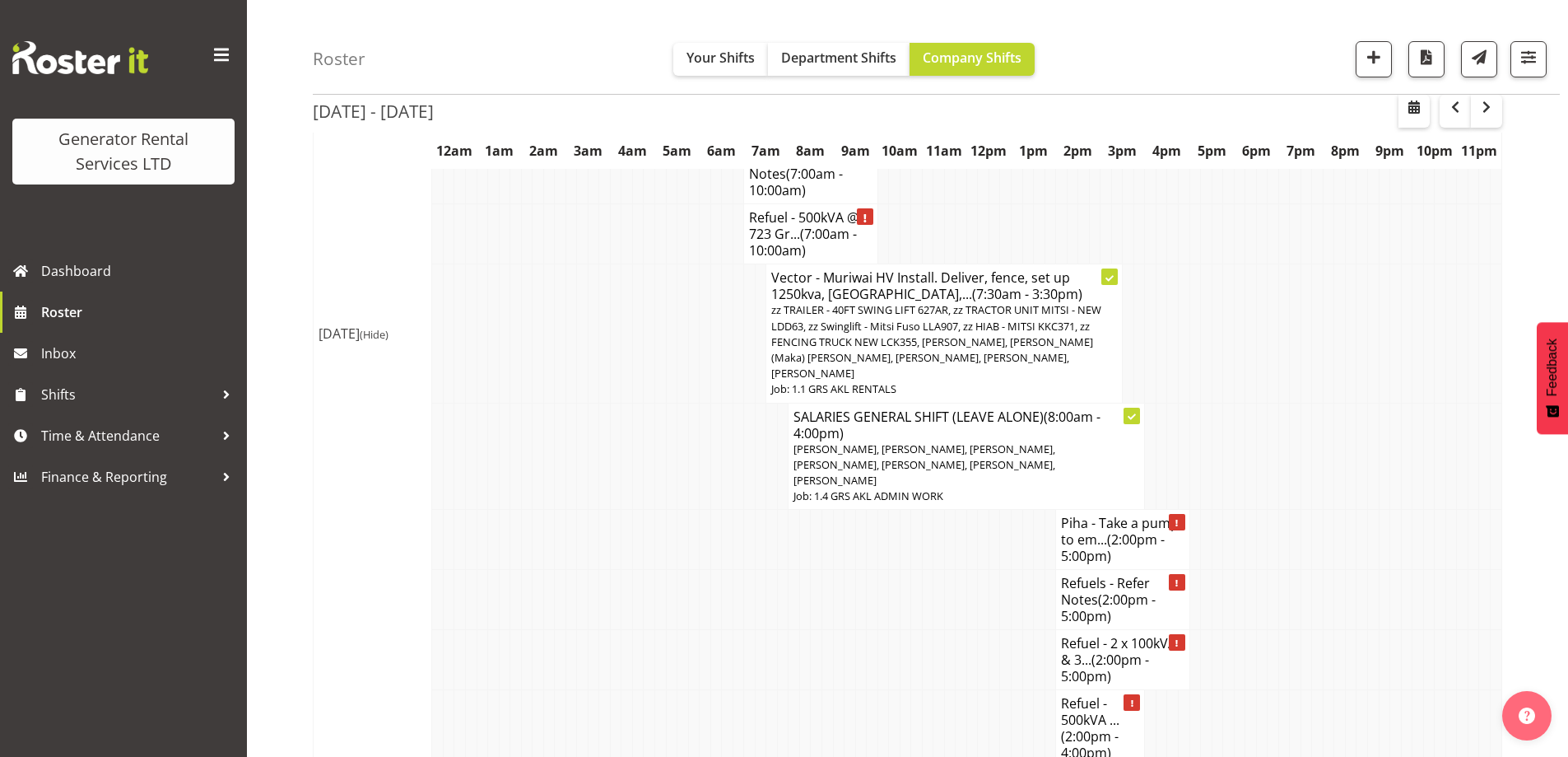
scroll to position [1786, 0]
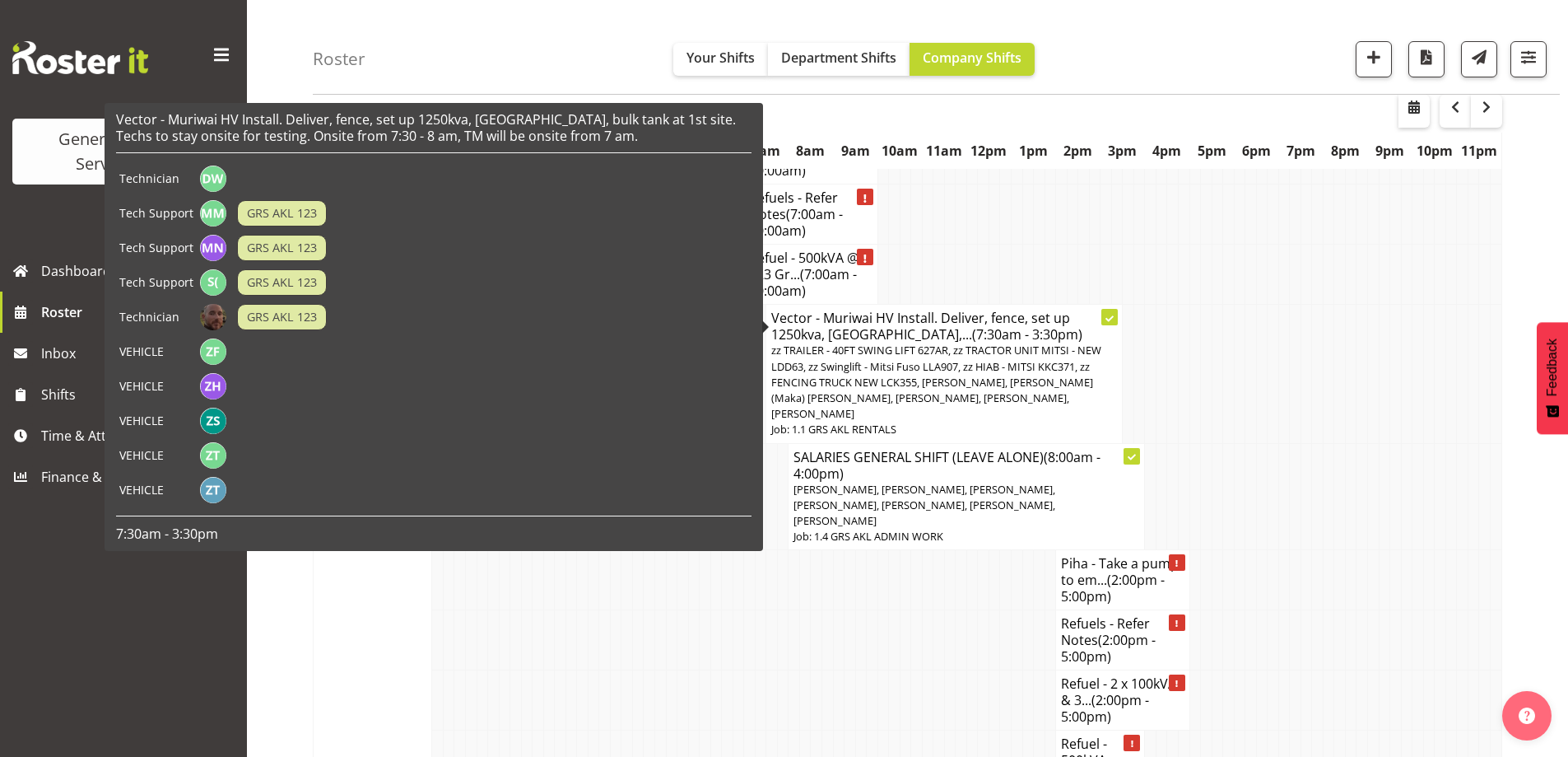
click at [1259, 339] on td at bounding box center [1261, 374] width 11 height 139
click at [950, 342] on span "zz TRAILER - 40FT SWING LIFT 627AR, zz TRACTOR UNIT MITSI - NEW LDD63, zz Swing…" at bounding box center [936, 381] width 330 height 78
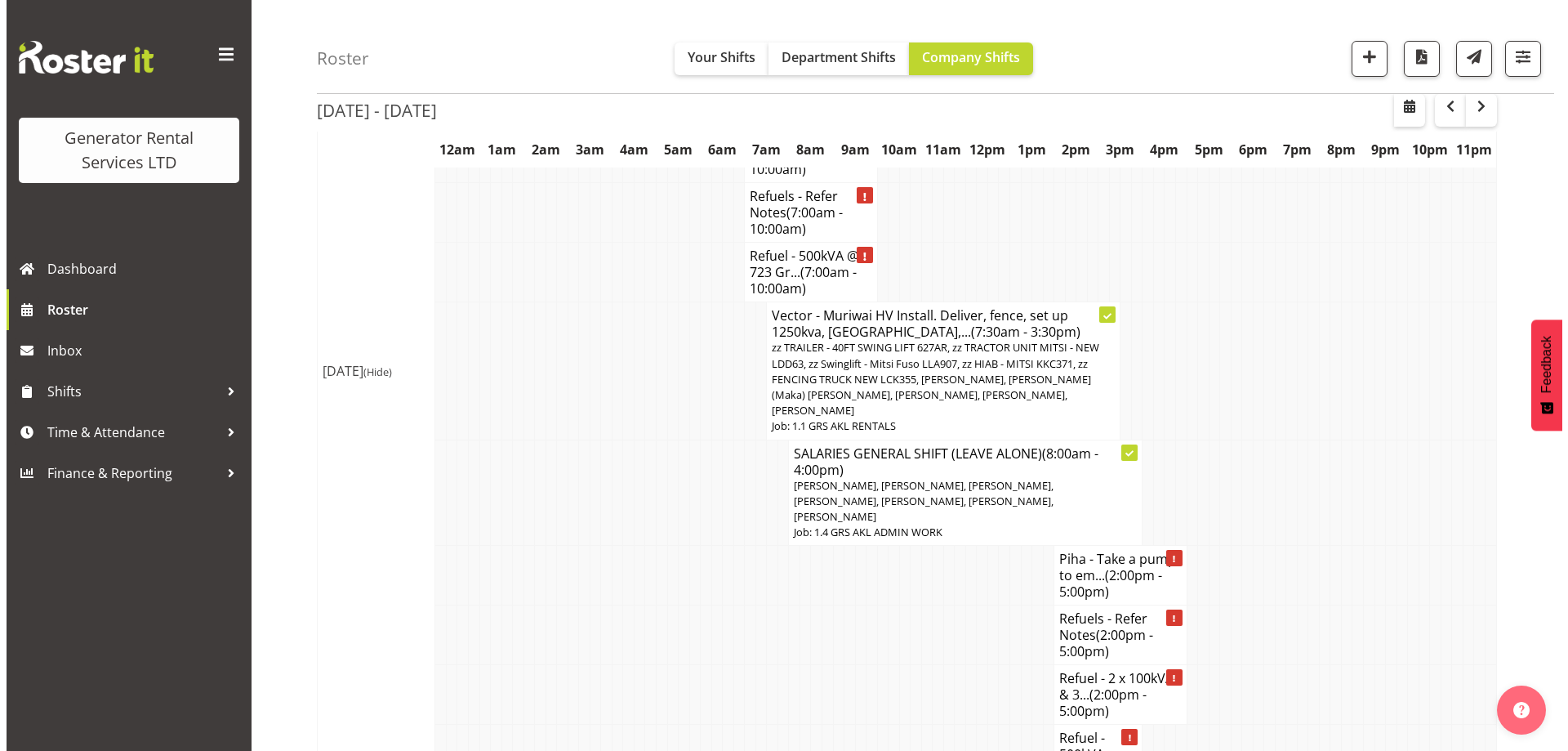
scroll to position [1756, 0]
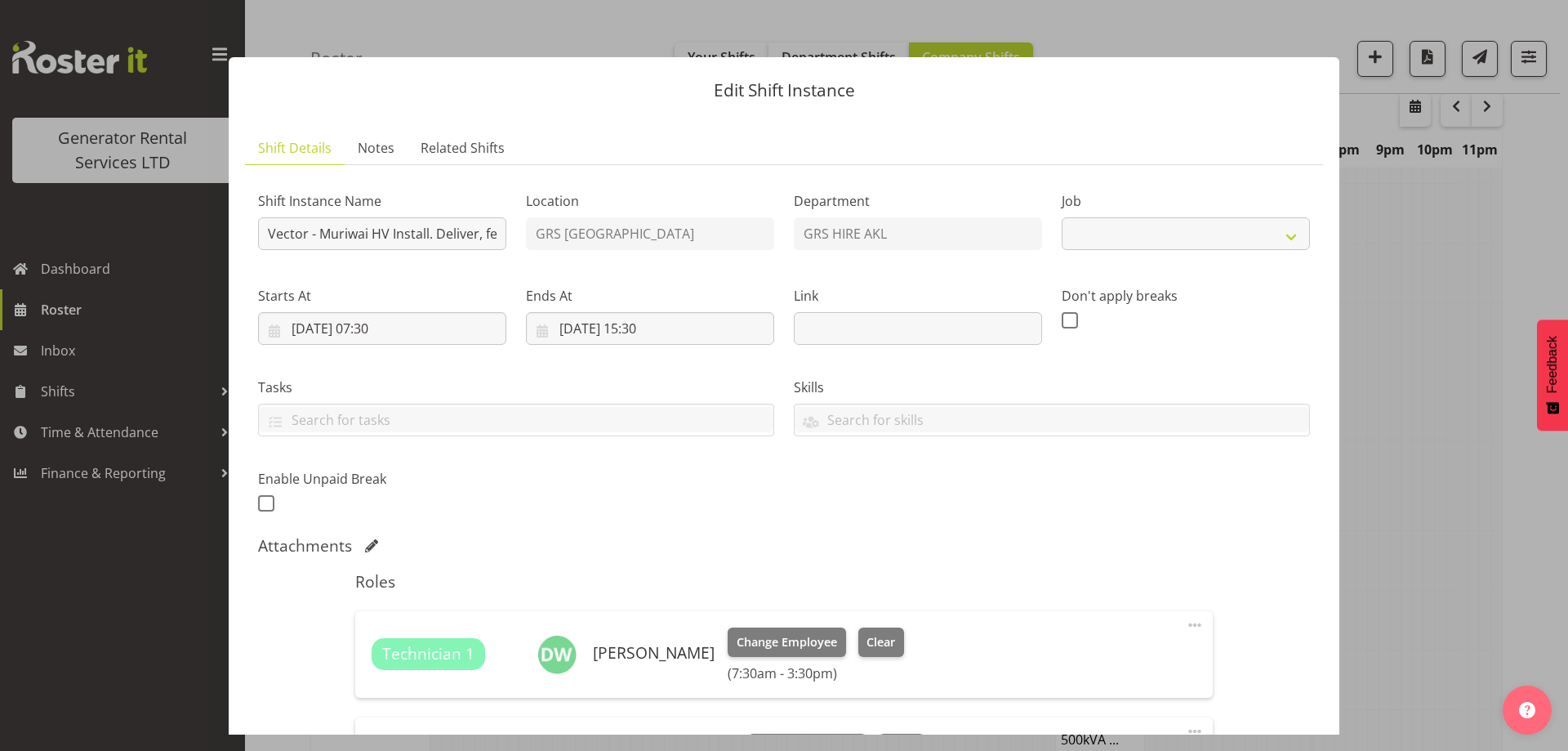
select select "9"
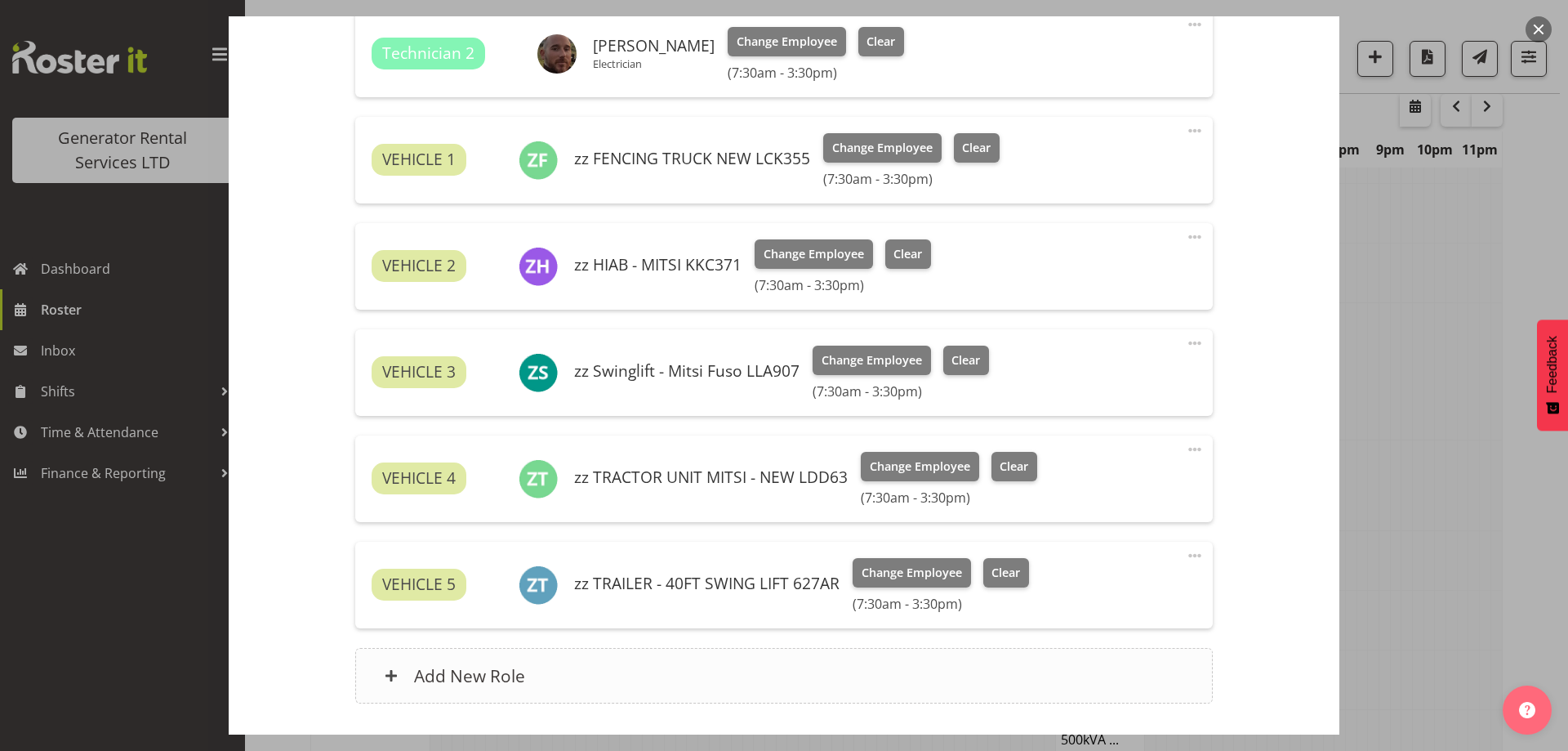
scroll to position [1139, 0]
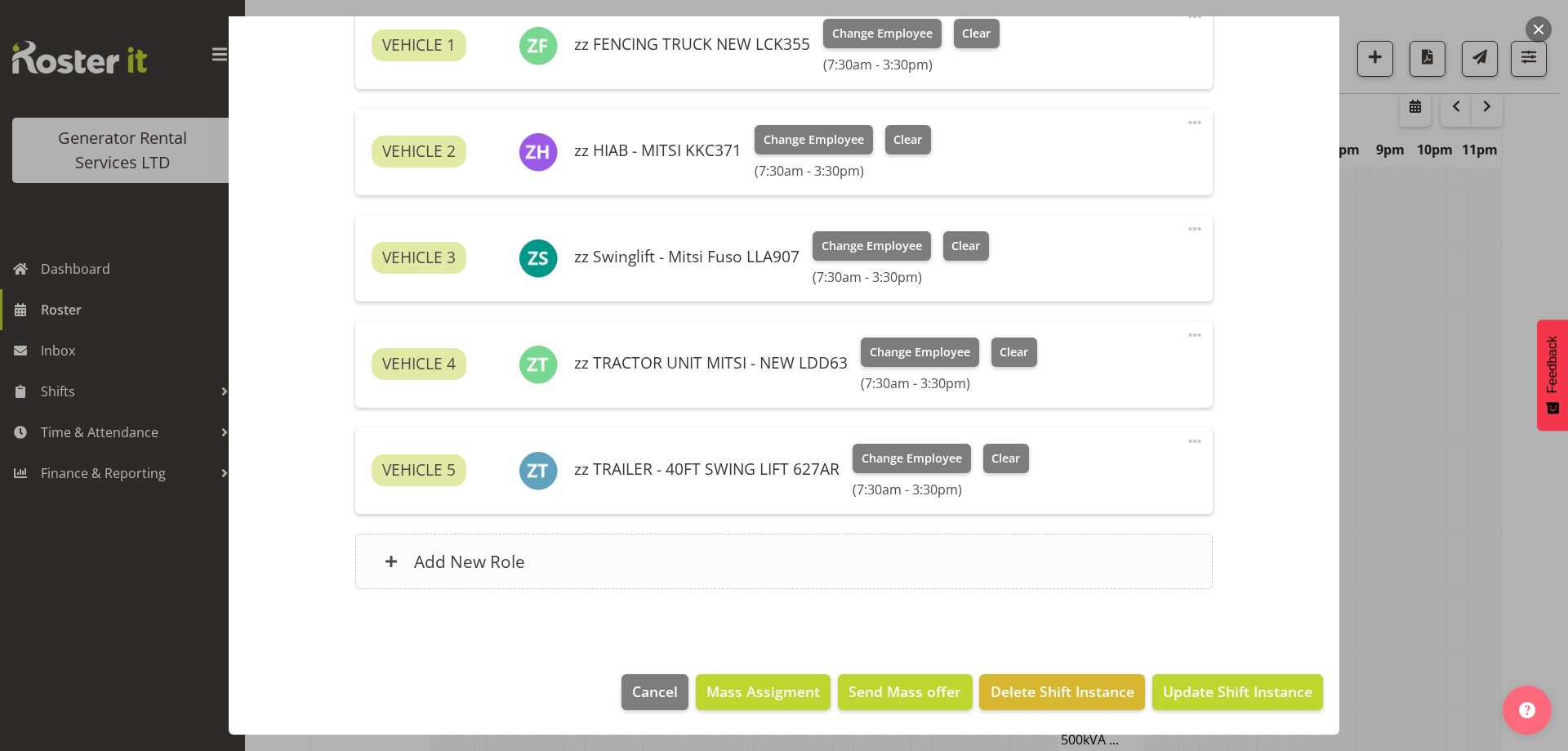
click at [659, 570] on div "Add New Role" at bounding box center [783, 561] width 857 height 55
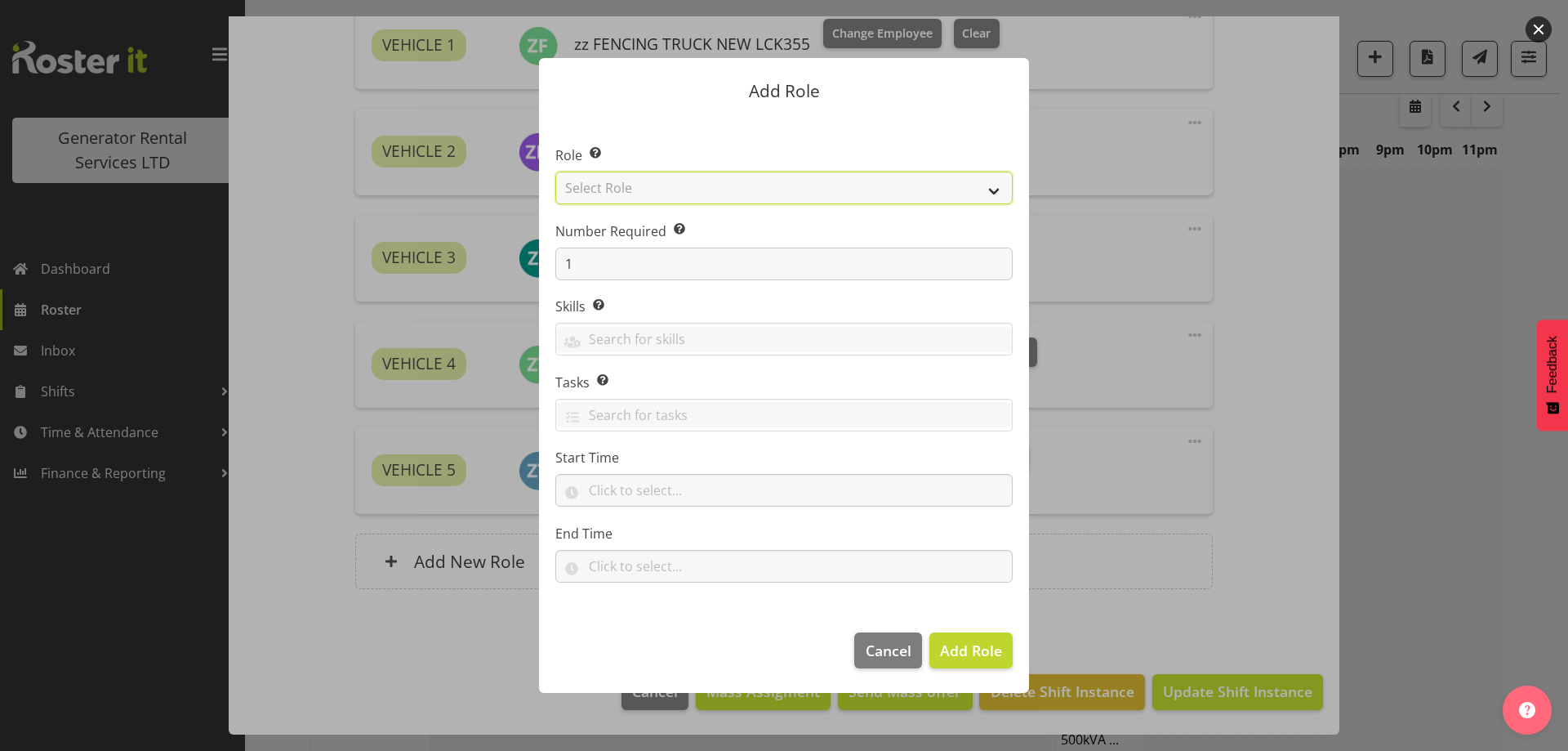
click at [629, 181] on select "Select Role Account Manager Electrician Engineering GM HSEQ manager MECH Mechan…" at bounding box center [784, 187] width 457 height 32
select select "20"
click at [555, 172] on select "Select Role Account Manager Electrician Engineering GM HSEQ manager MECH Mechan…" at bounding box center [784, 187] width 457 height 32
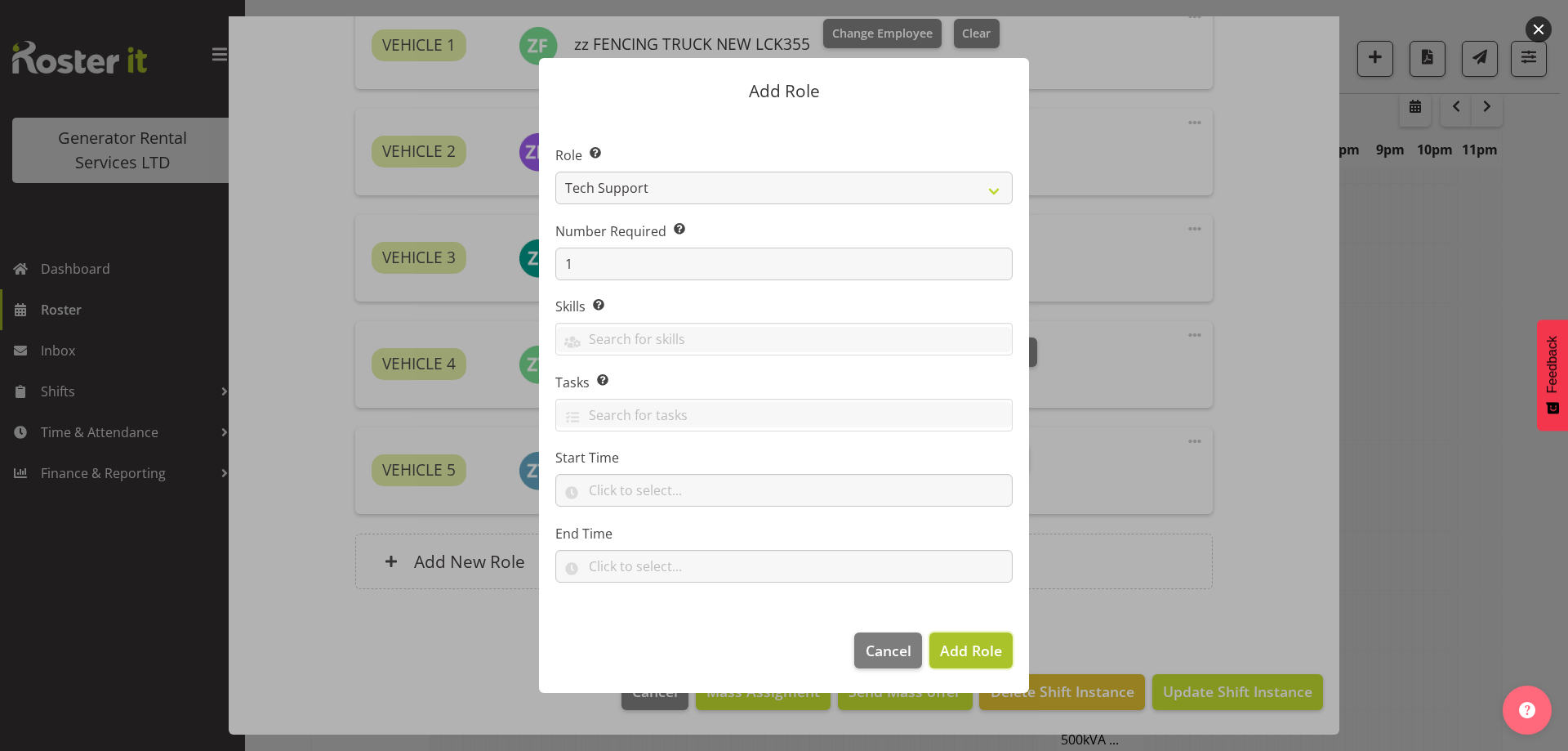
click at [964, 649] on span "Add Role" at bounding box center [970, 650] width 62 height 19
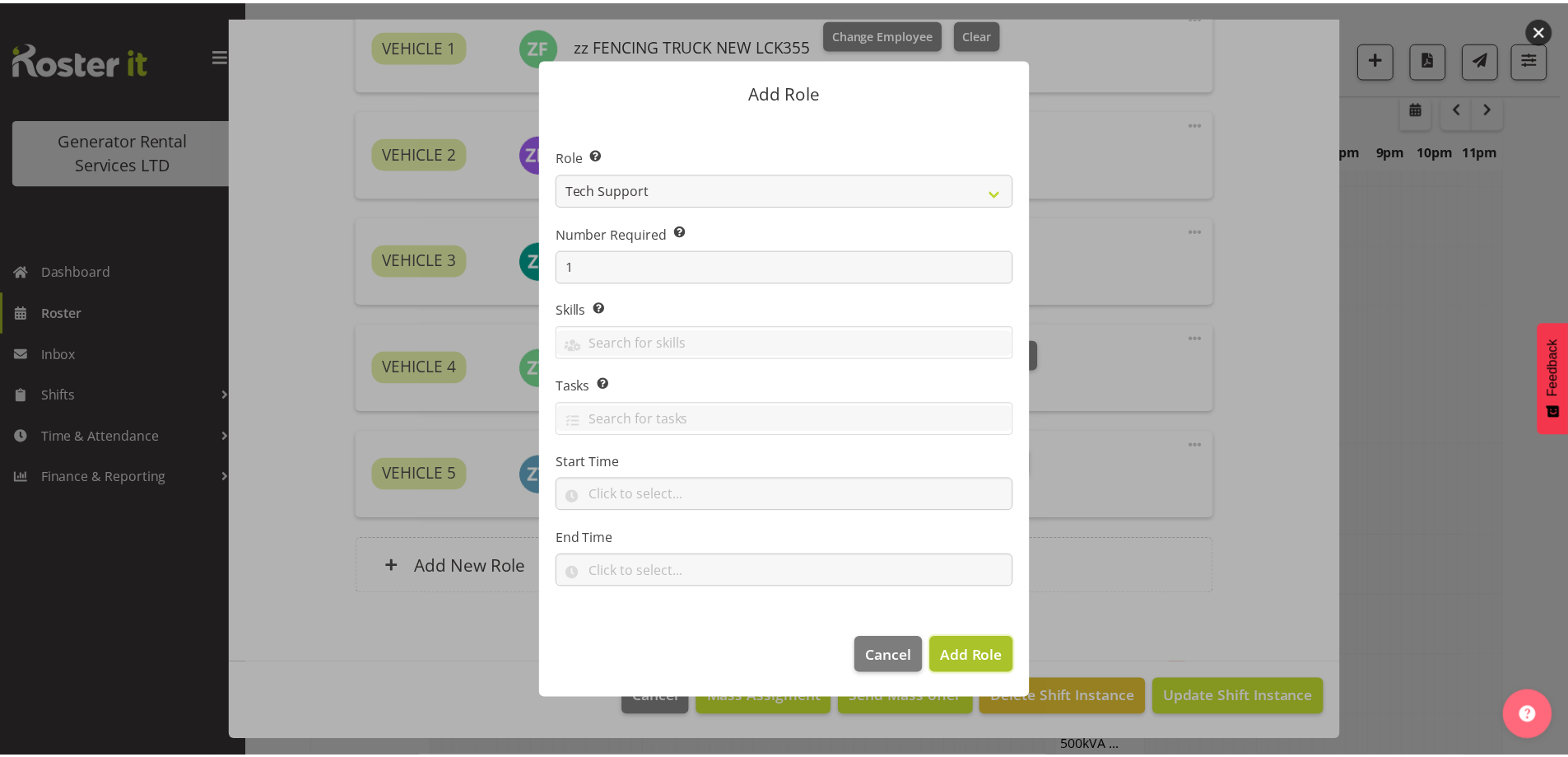
scroll to position [1786, 0]
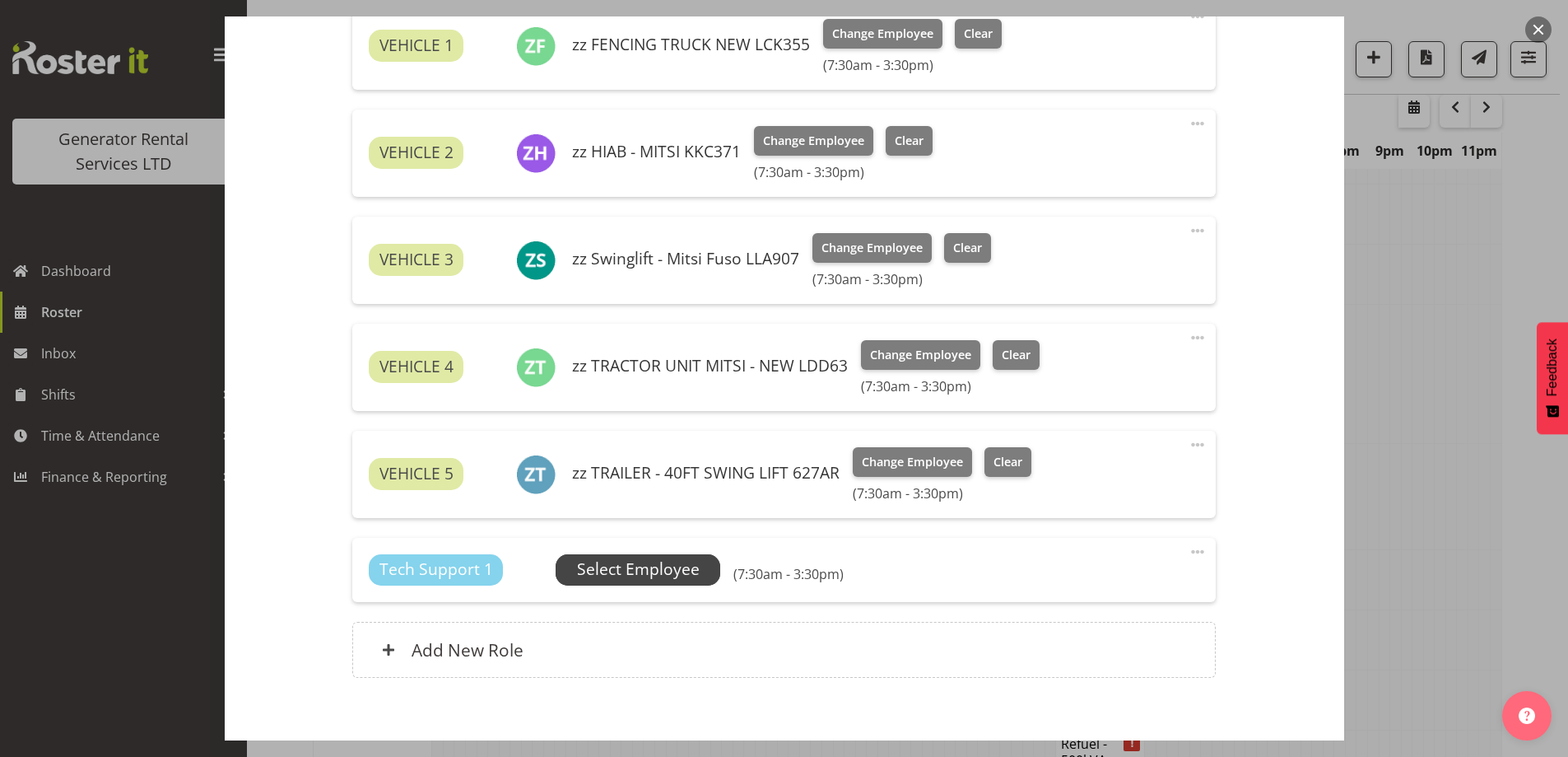
click at [661, 564] on span "Select Employee" at bounding box center [639, 569] width 123 height 24
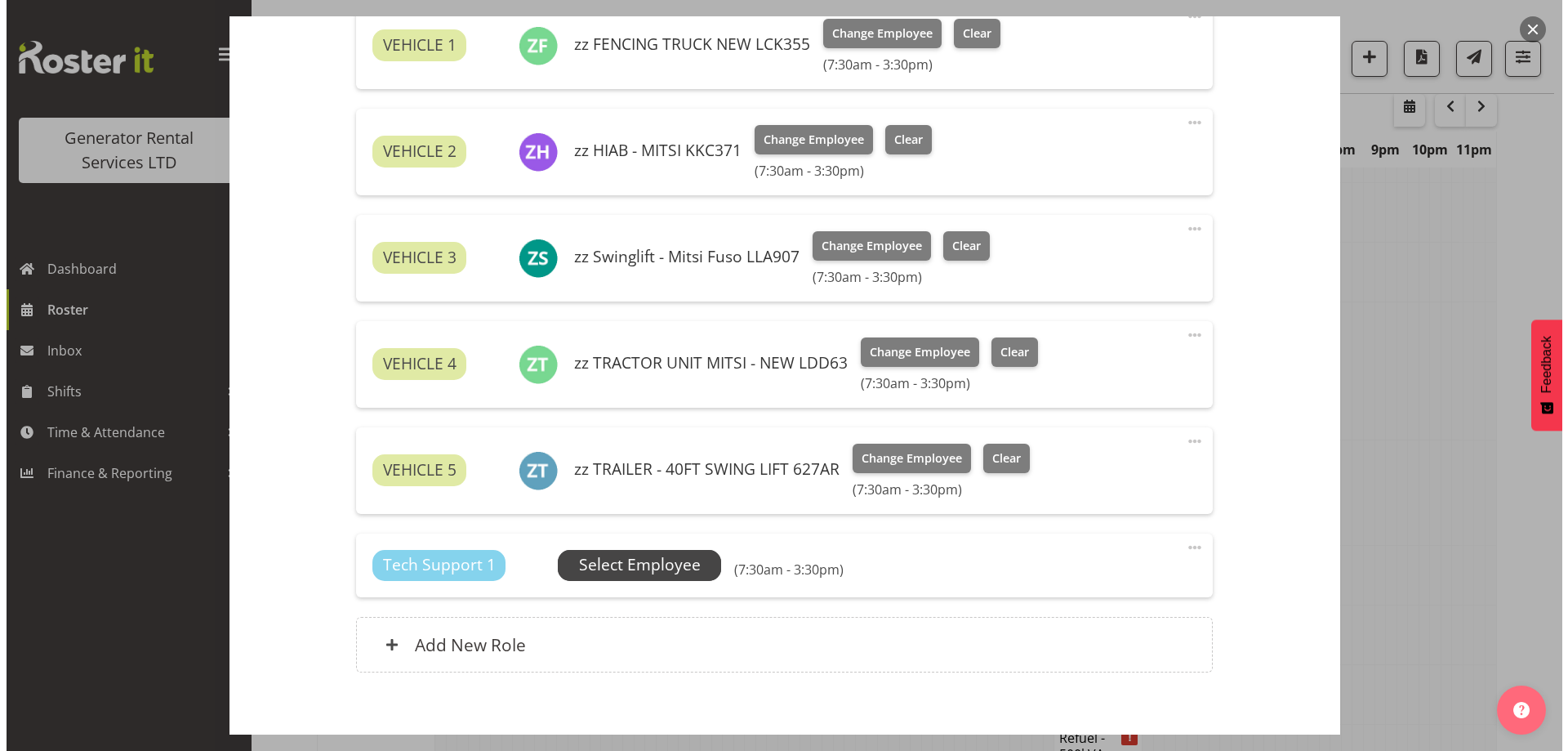
scroll to position [1756, 0]
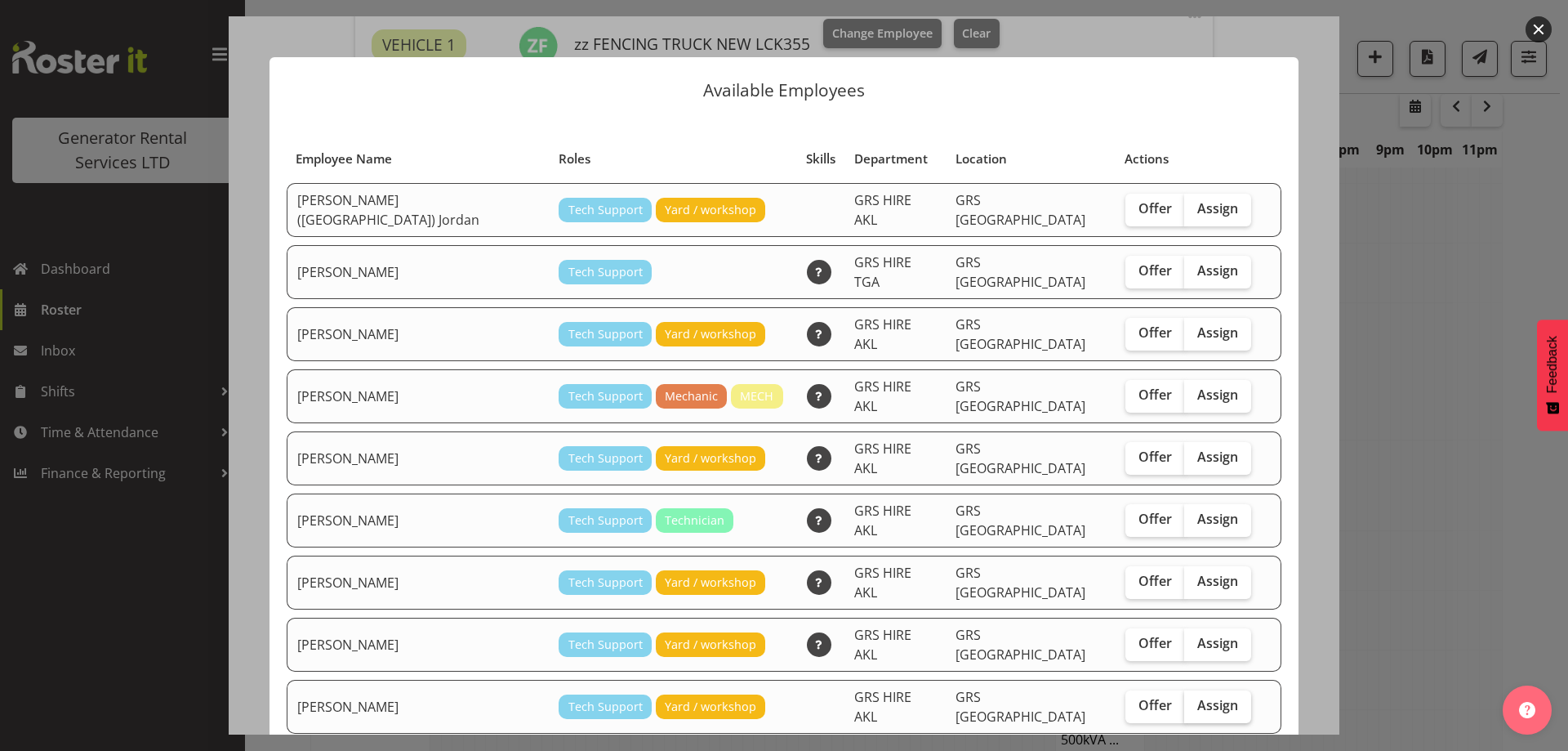
click at [1197, 697] on span "Assign" at bounding box center [1218, 705] width 41 height 17
click at [1184, 700] on input "Assign" at bounding box center [1190, 706] width 11 height 11
checkbox input "true"
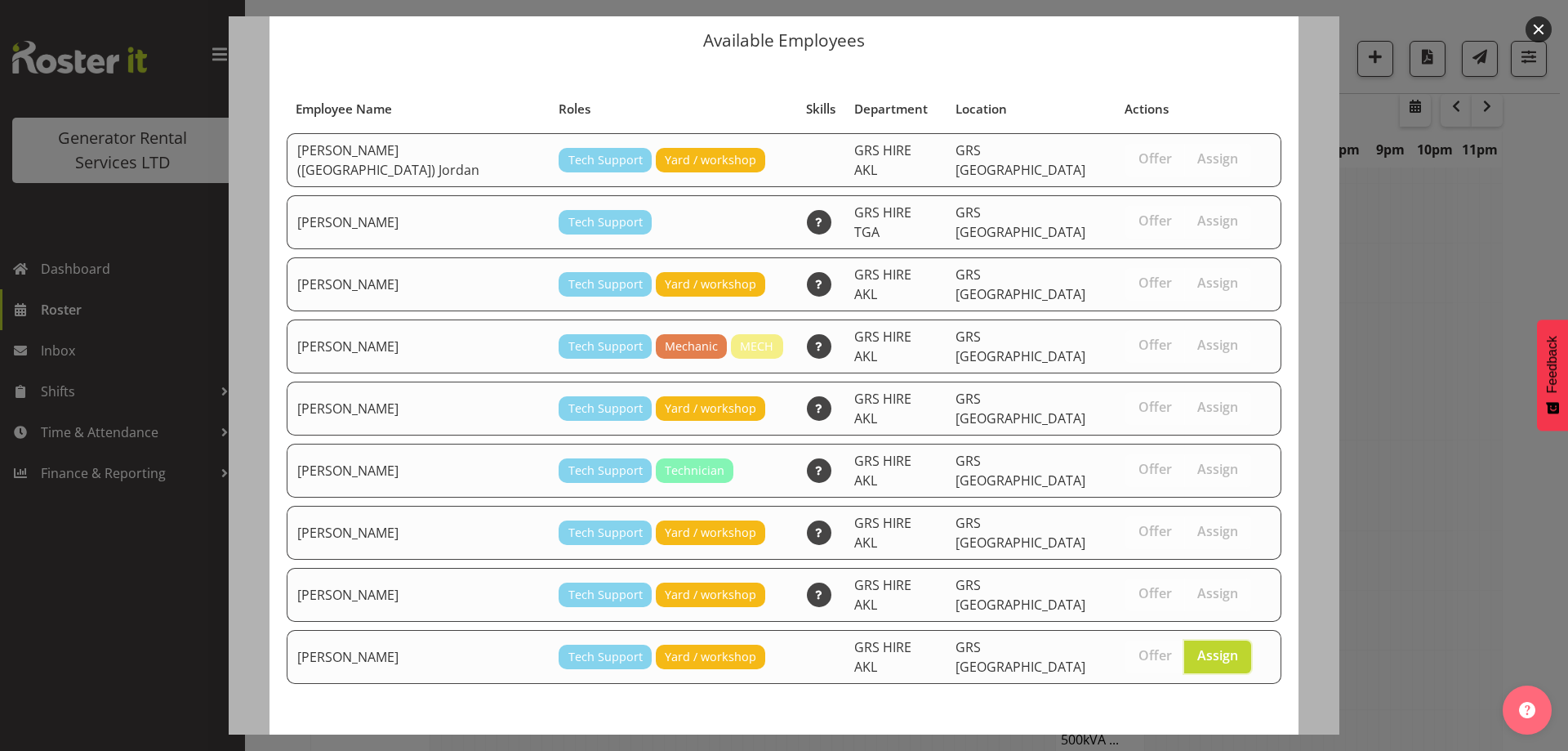
scroll to position [62, 0]
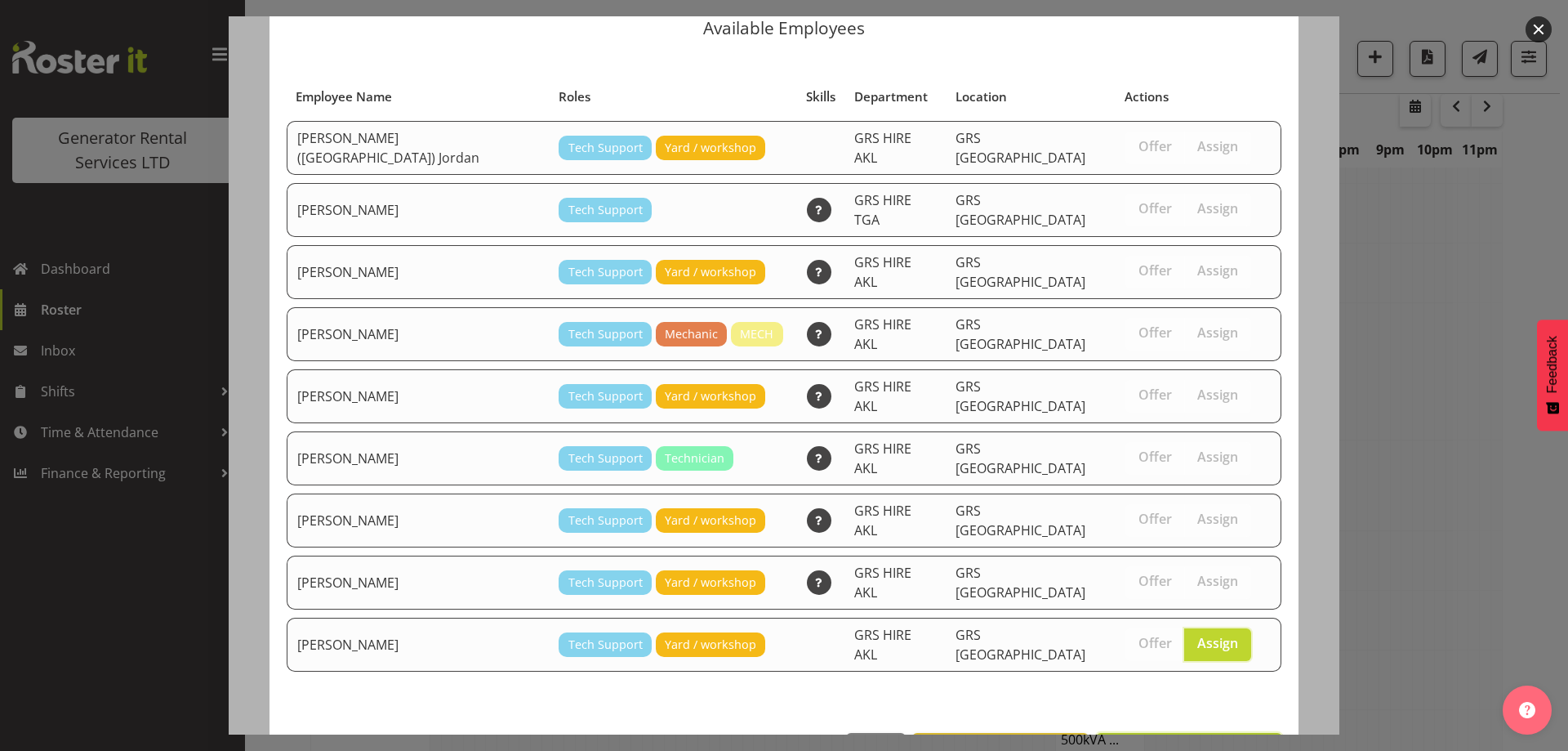
click at [1179, 733] on button "Assign [PERSON_NAME]" at bounding box center [1189, 750] width 186 height 36
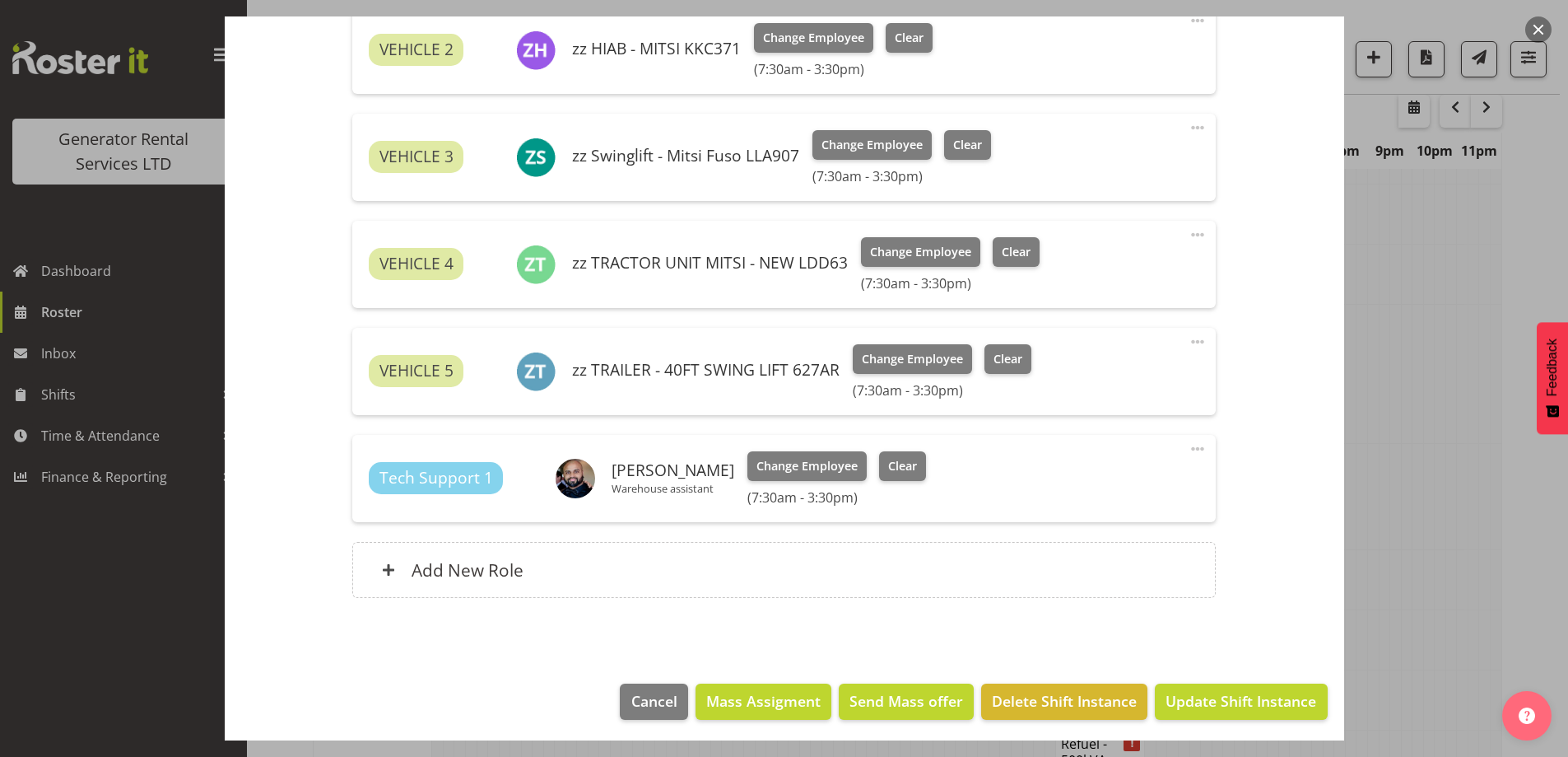
scroll to position [1255, 0]
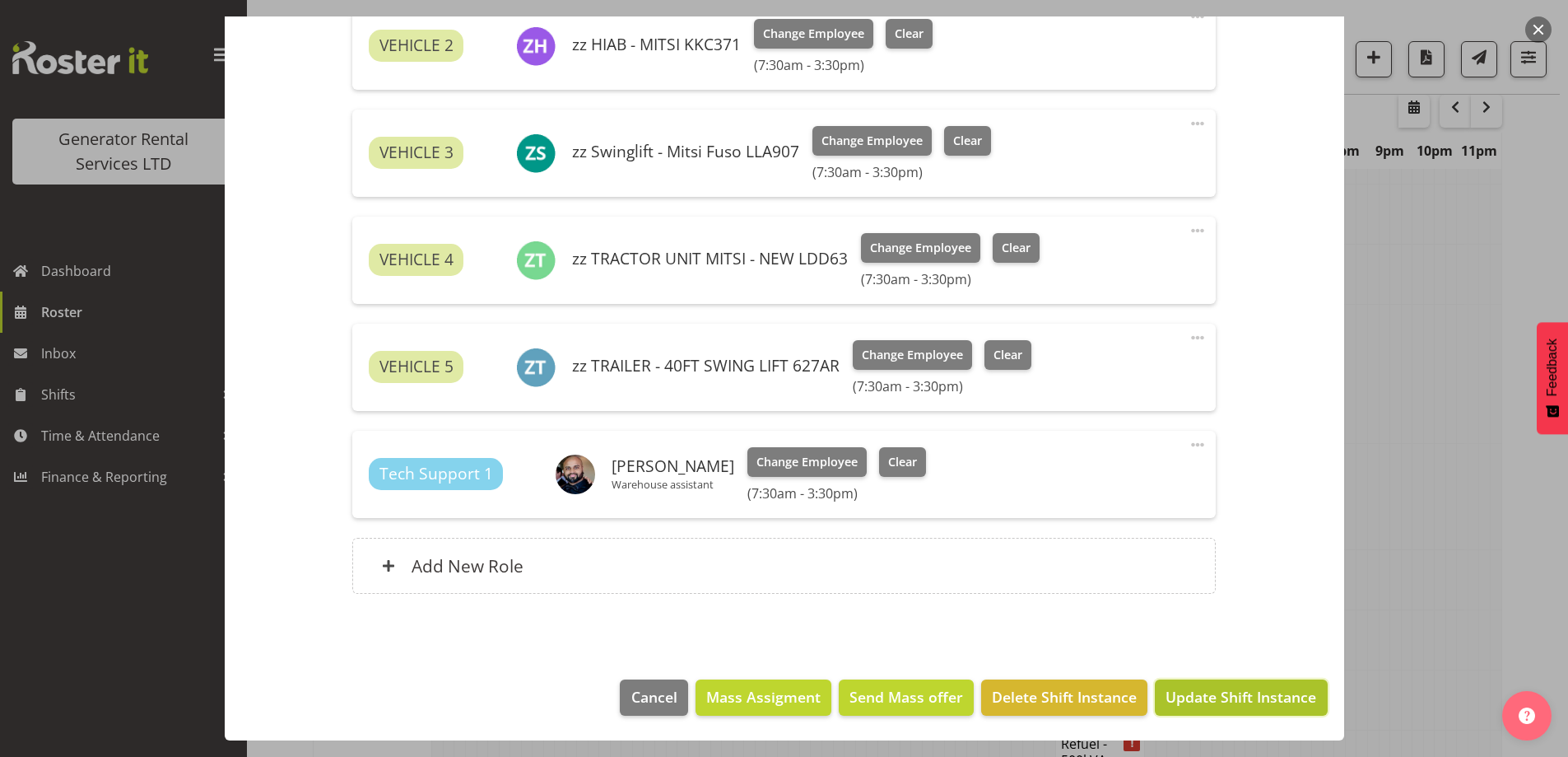
click at [1203, 700] on span "Update Shift Instance" at bounding box center [1241, 696] width 151 height 21
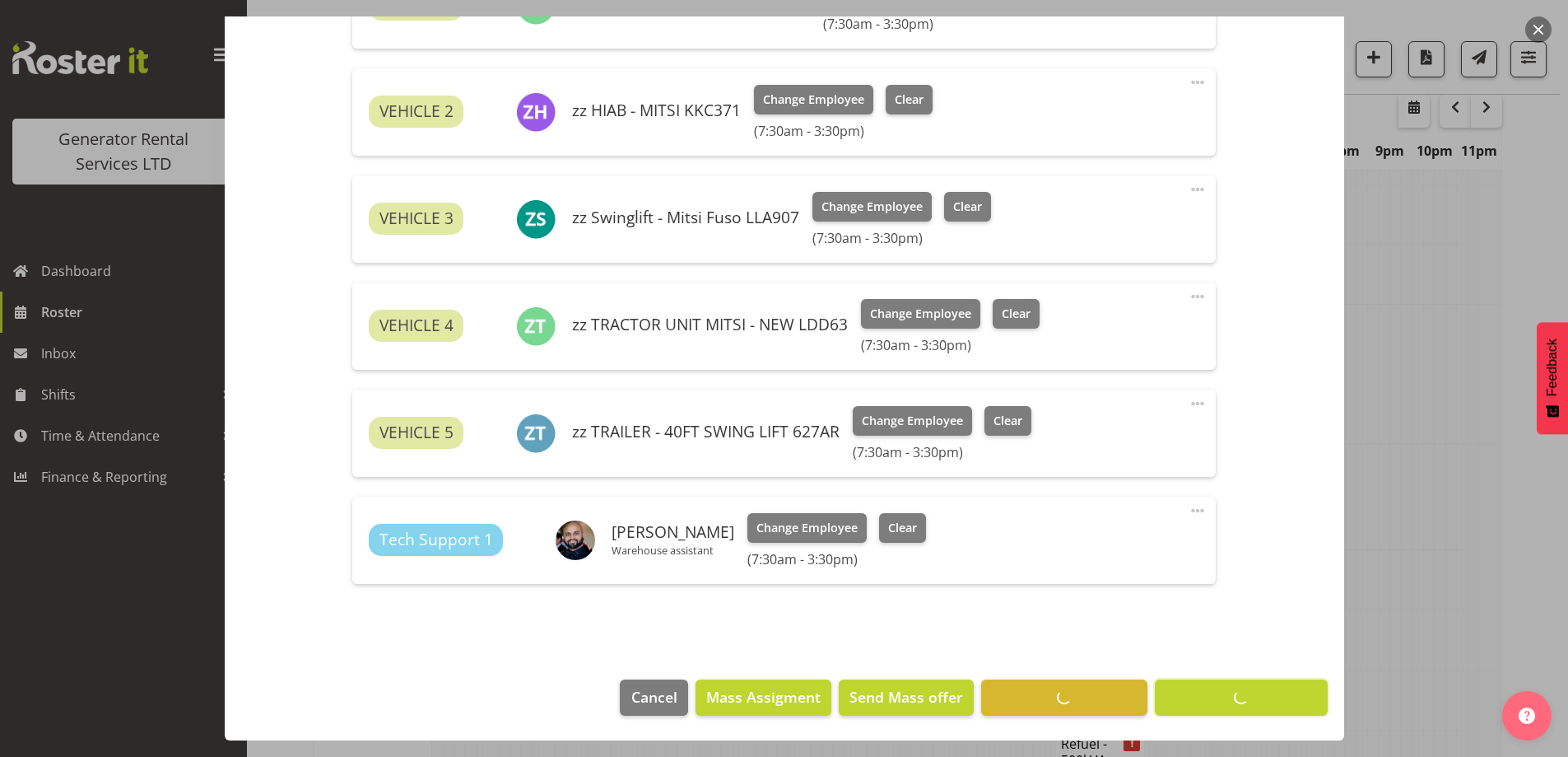
scroll to position [58, 0]
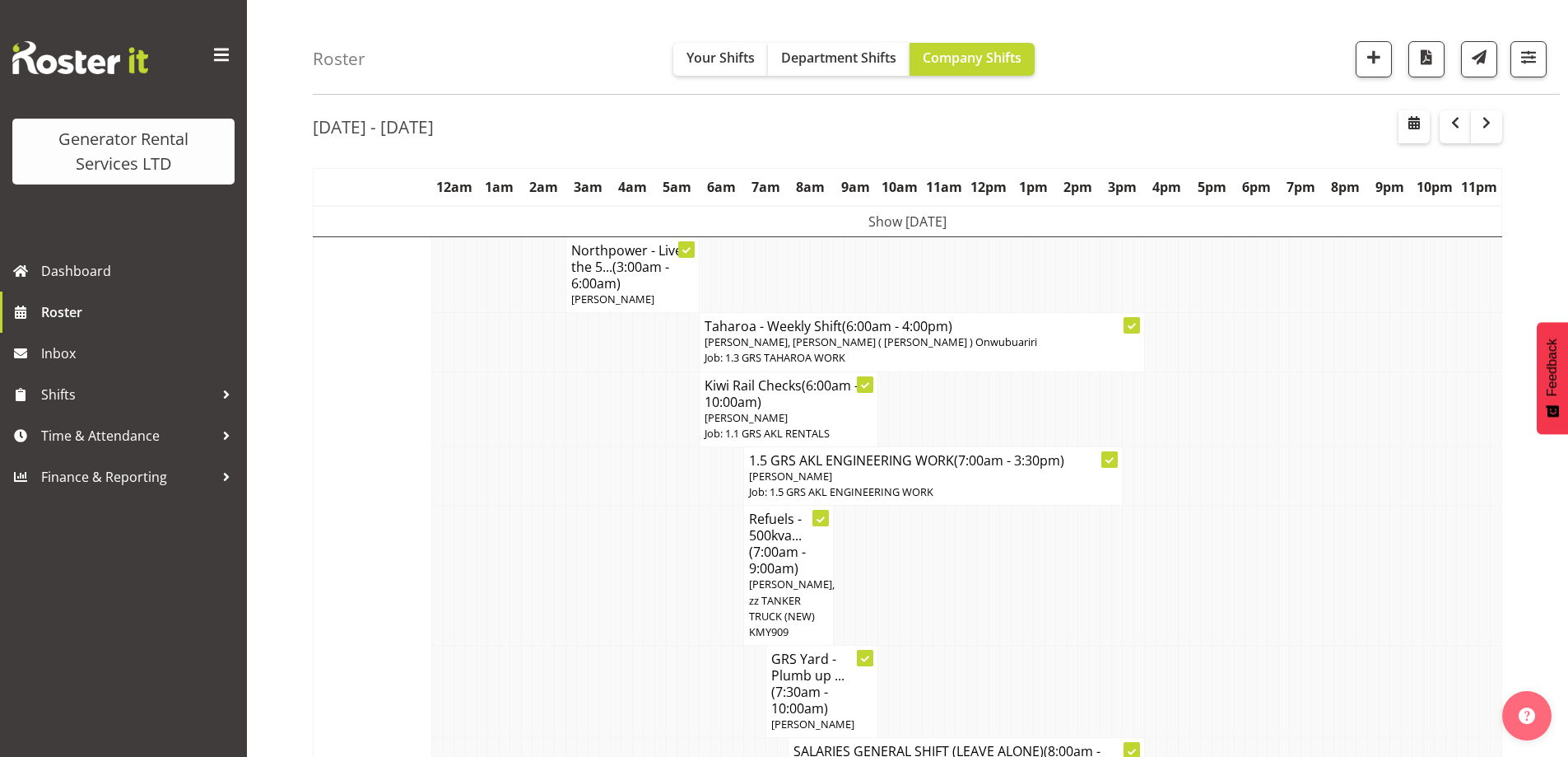
click at [720, 705] on td at bounding box center [716, 691] width 11 height 92
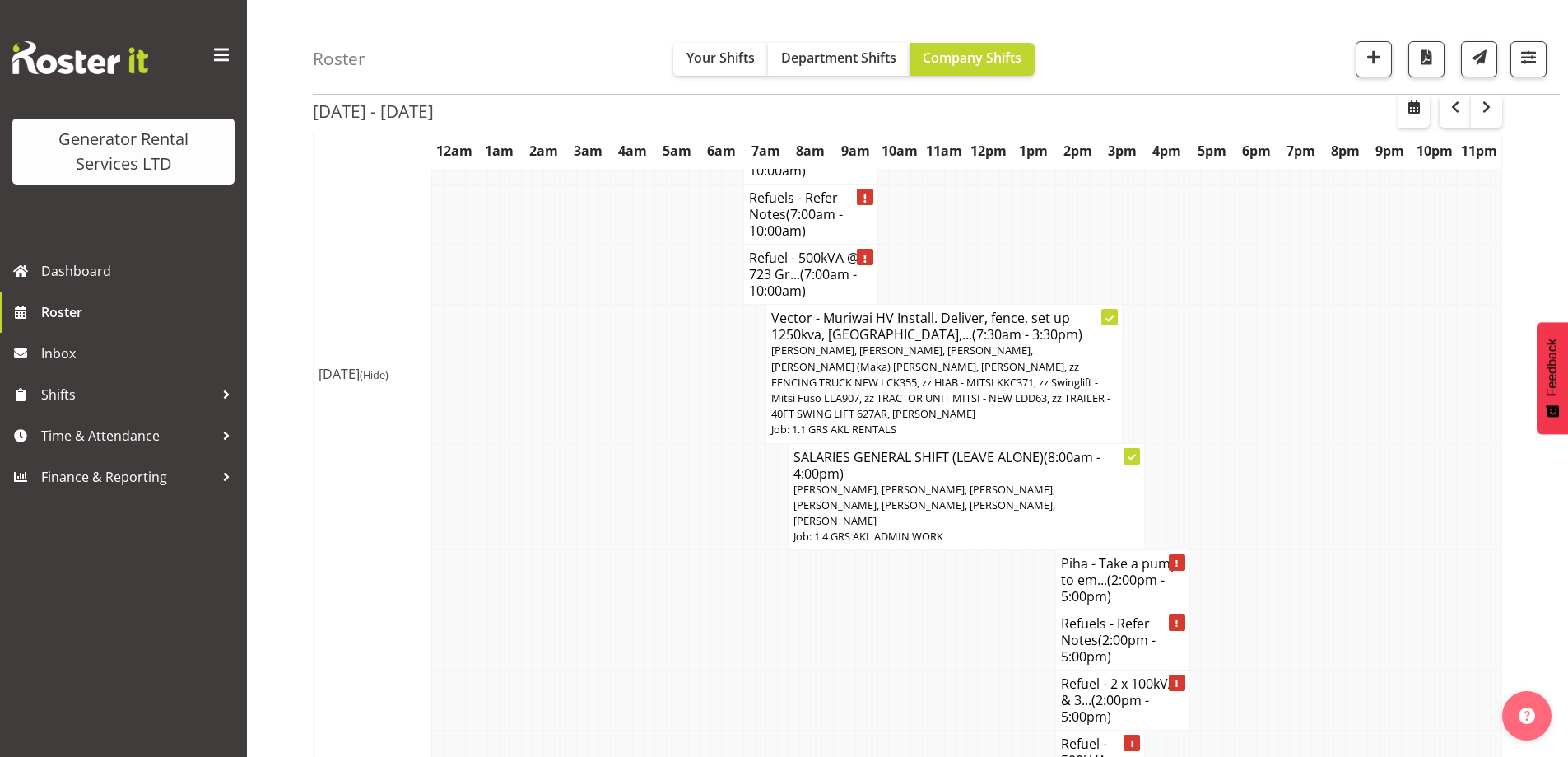
scroll to position [1869, 0]
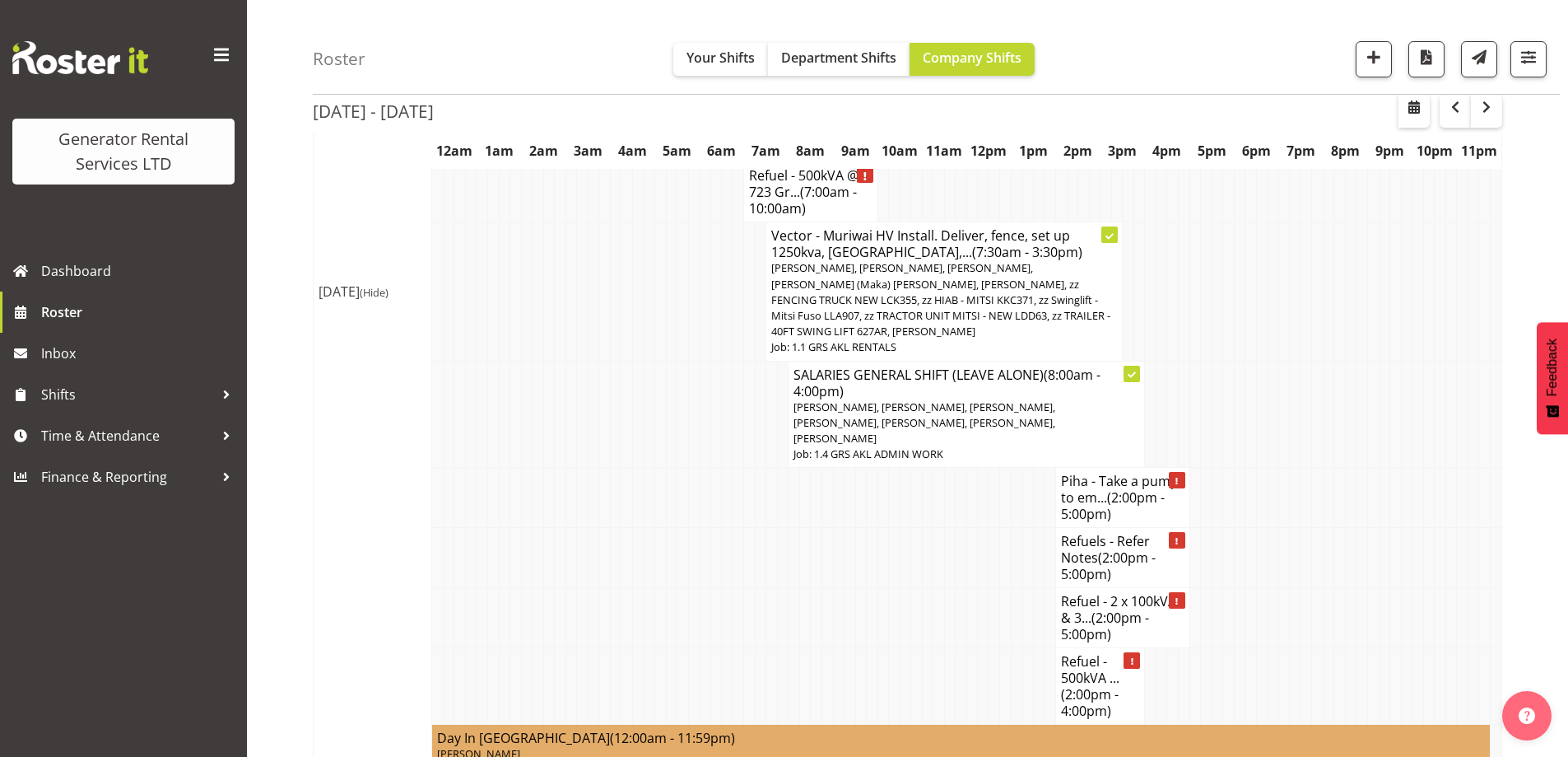
click at [844, 588] on td at bounding box center [850, 618] width 11 height 60
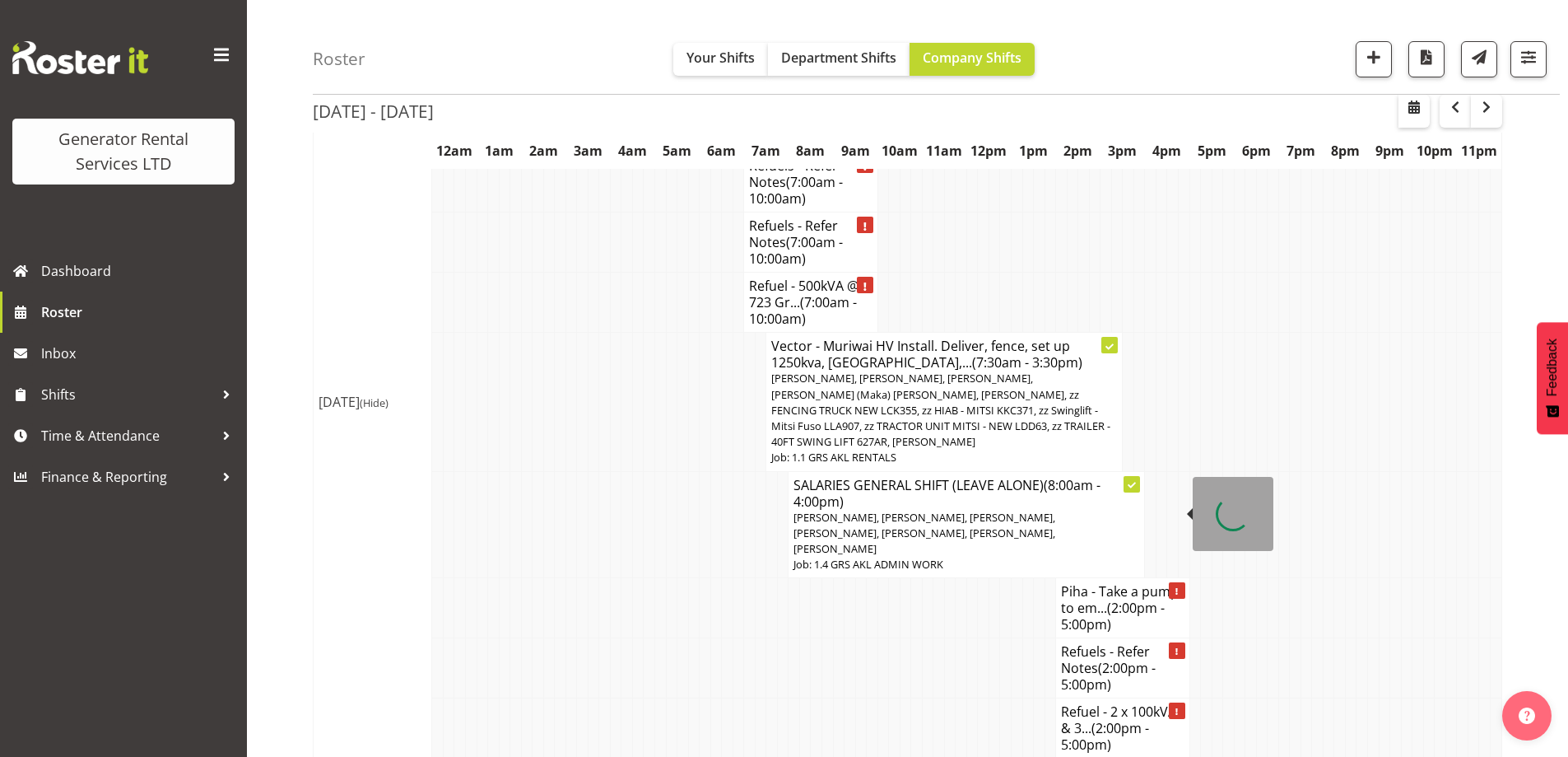
scroll to position [1540, 0]
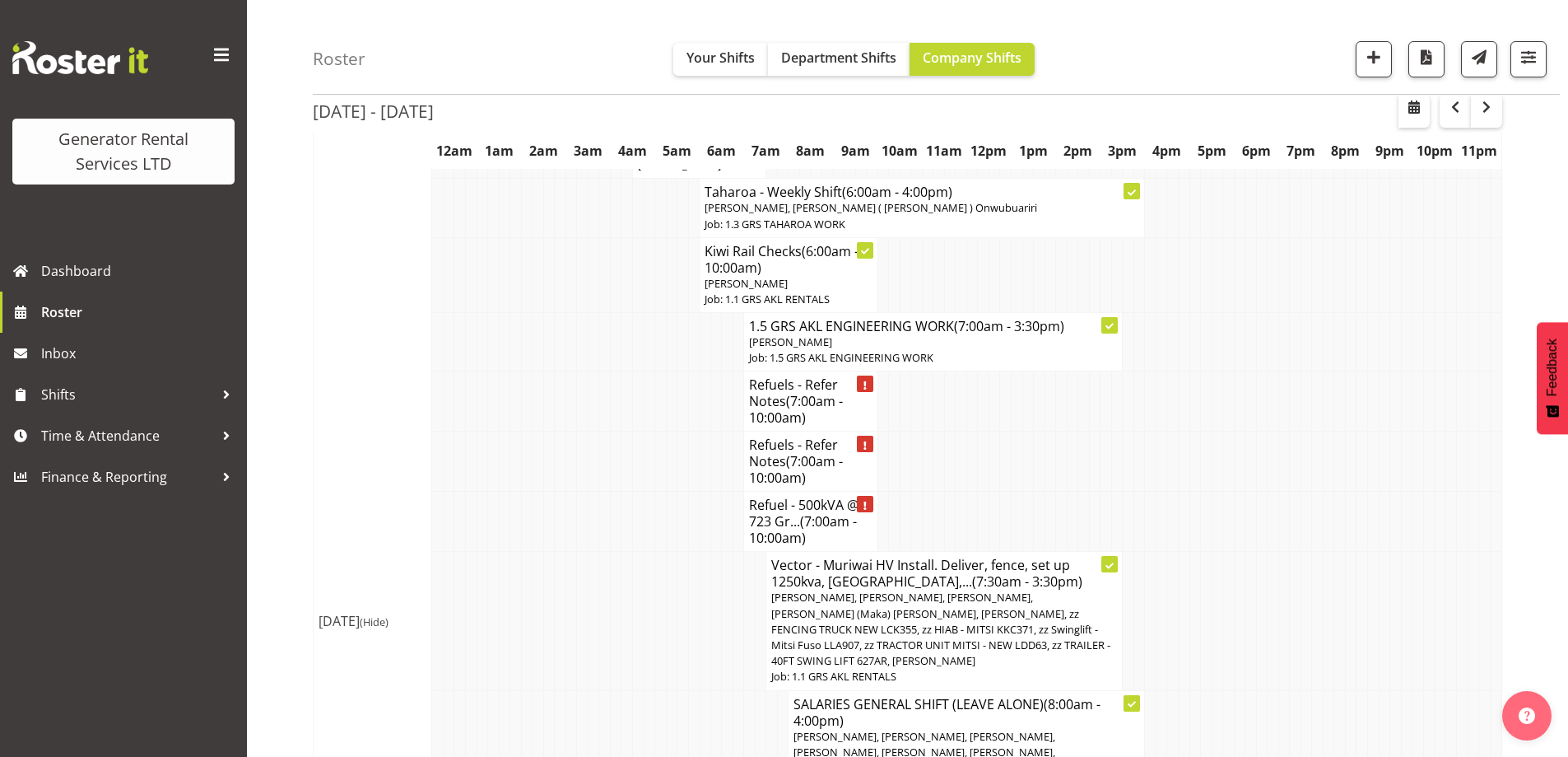
click at [649, 432] on td at bounding box center [649, 461] width 11 height 60
click at [556, 492] on td at bounding box center [560, 522] width 11 height 60
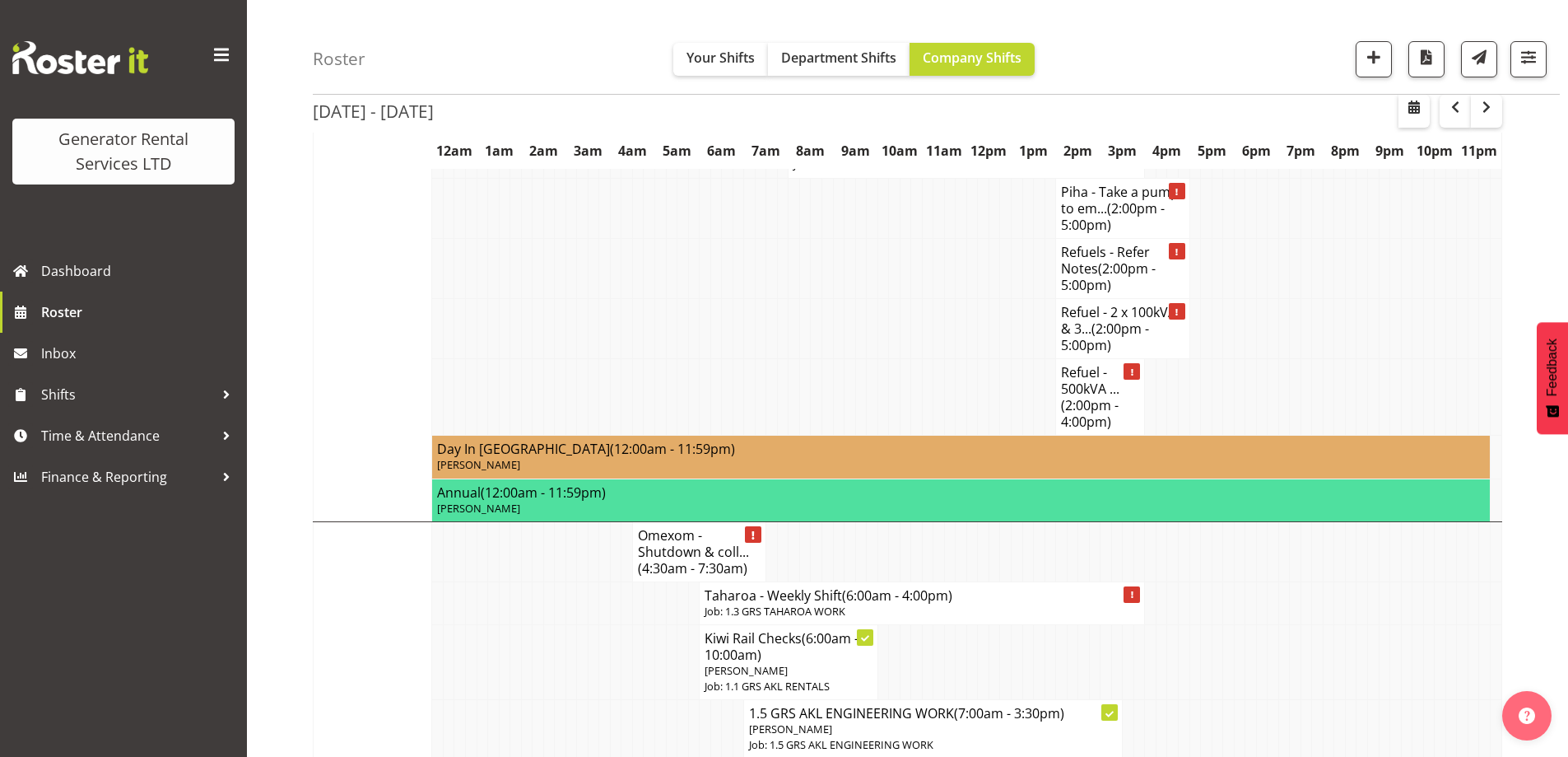
scroll to position [2198, 0]
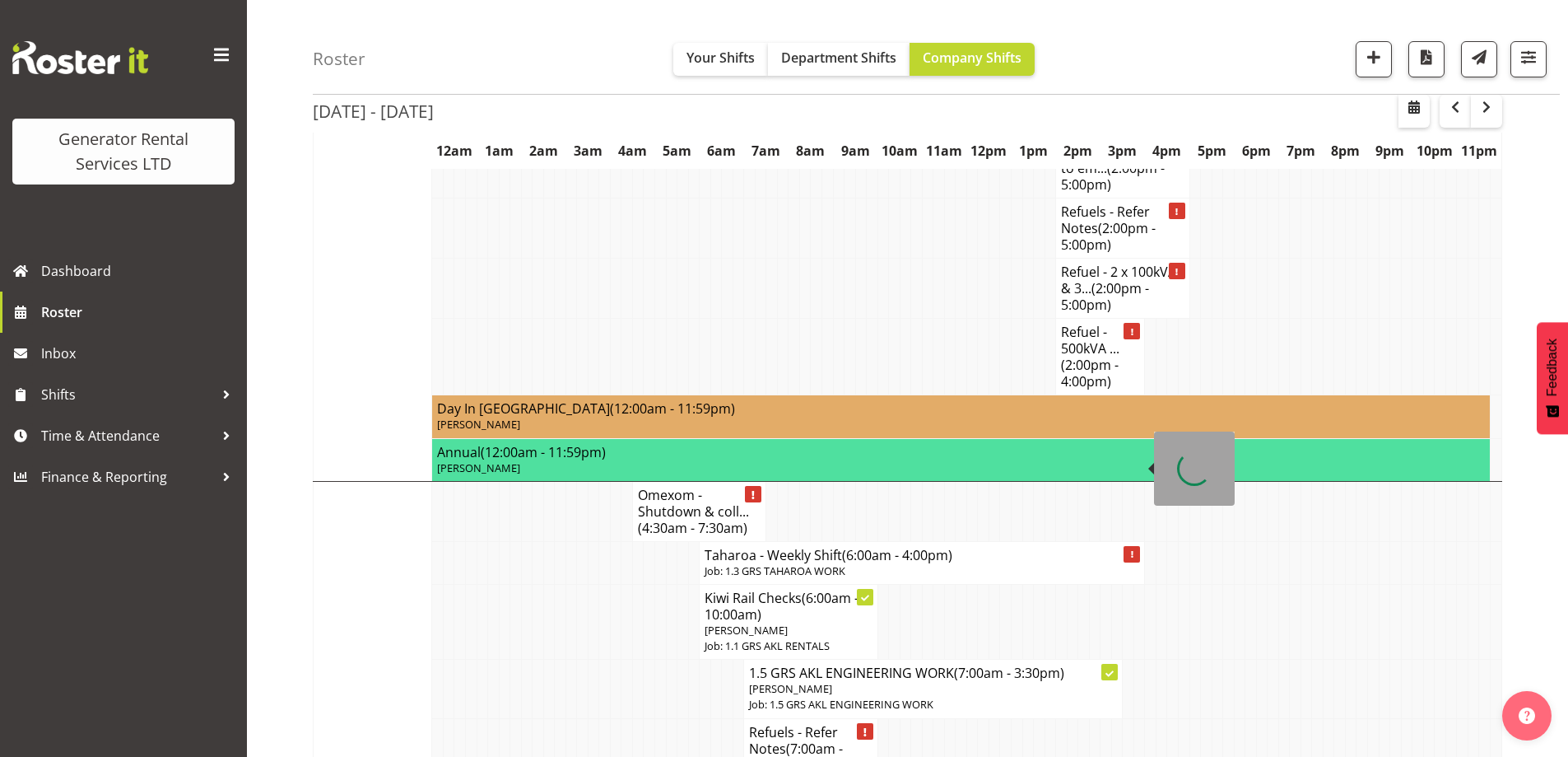
click at [833, 547] on h4 "Taharoa - Weekly Shift (6:00am - 4:00pm)" at bounding box center [921, 555] width 434 height 17
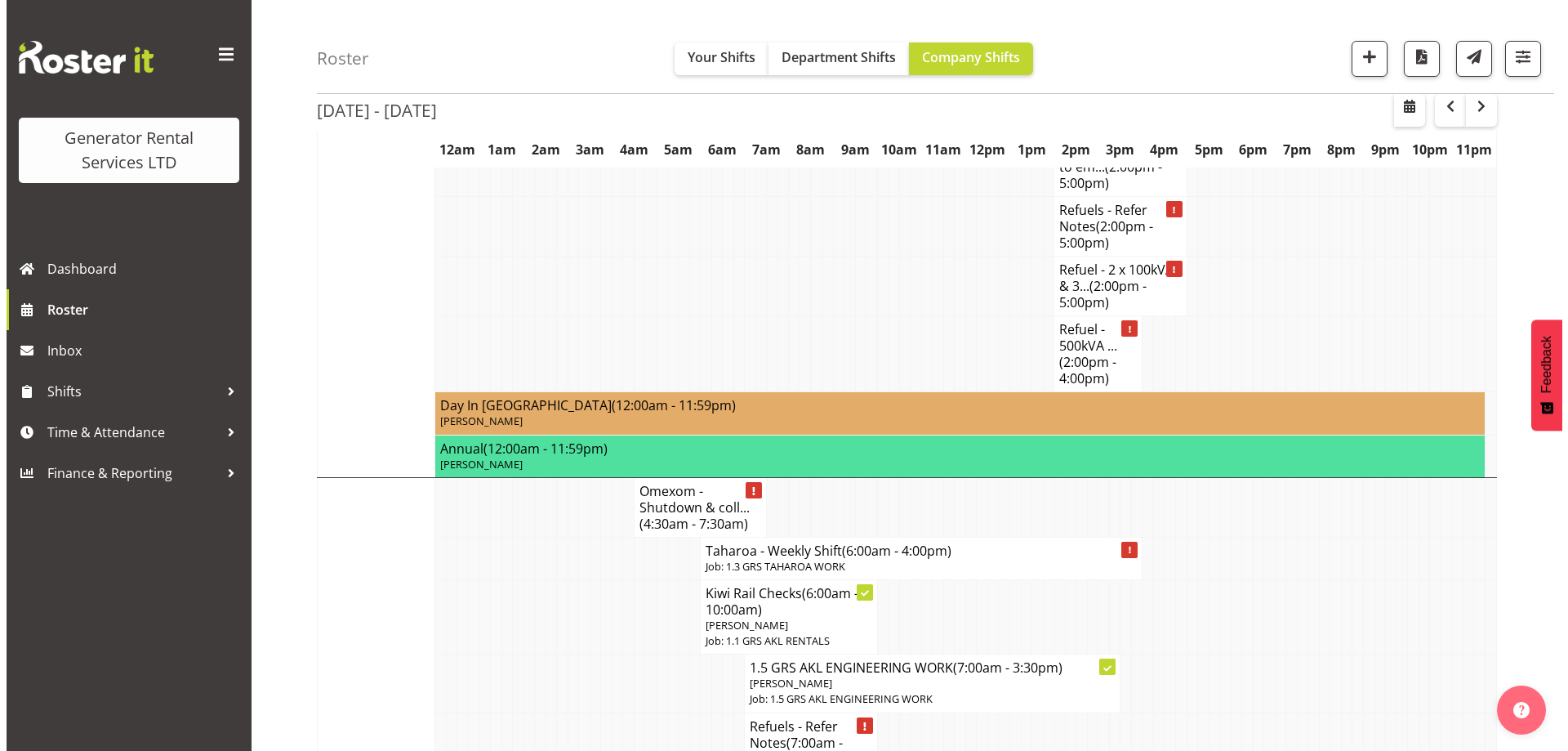
scroll to position [2164, 0]
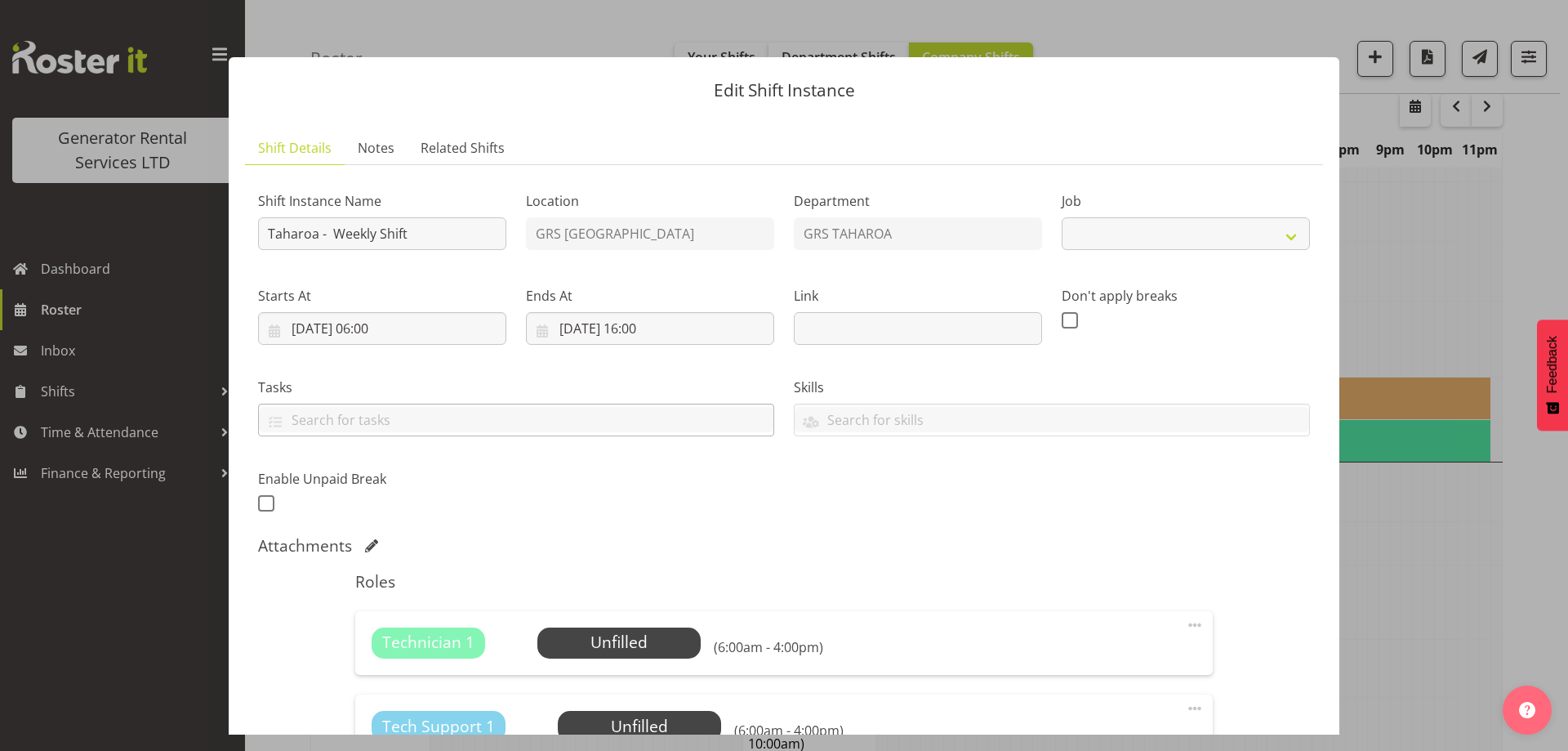
select select "874"
click at [659, 667] on div "Technician 1 Unfilled Select Employee (6:00am - 4:00pm) Edit Cover Role Delete" at bounding box center [783, 642] width 857 height 64
click at [659, 645] on span "Select Employee" at bounding box center [619, 642] width 122 height 24
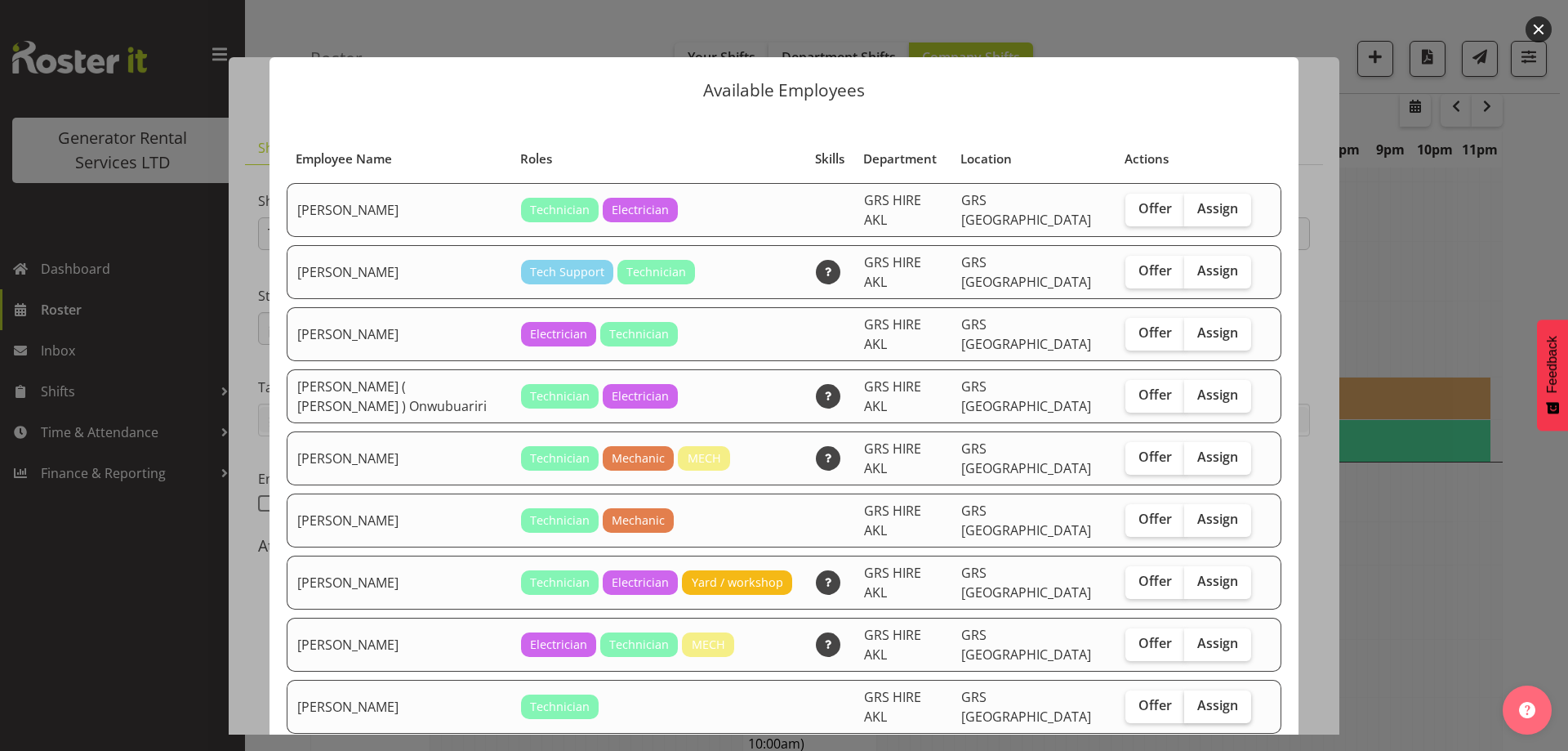
click at [1200, 697] on span "Assign" at bounding box center [1218, 705] width 41 height 17
click at [1194, 700] on input "Assign" at bounding box center [1190, 706] width 11 height 11
checkbox input "true"
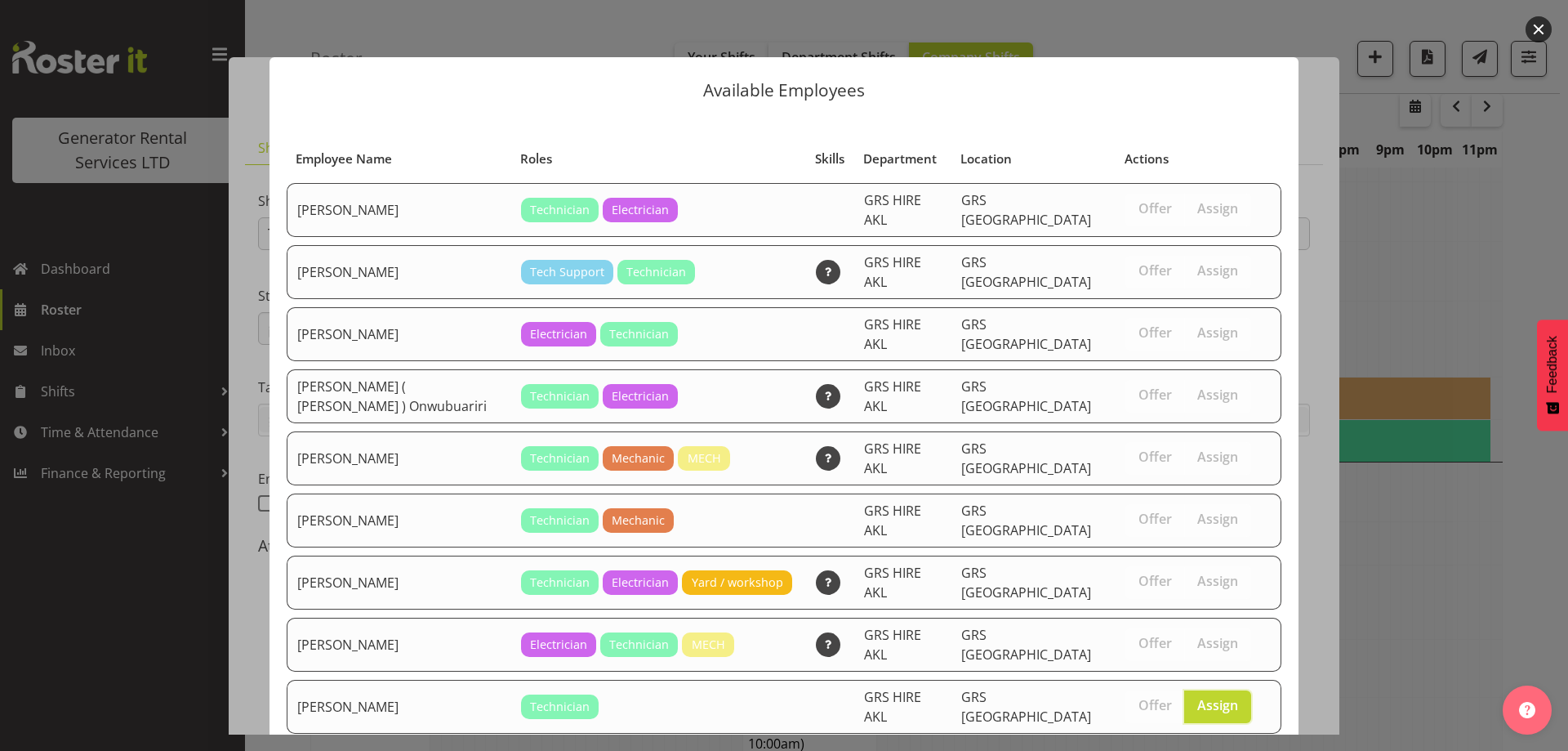
scroll to position [62, 0]
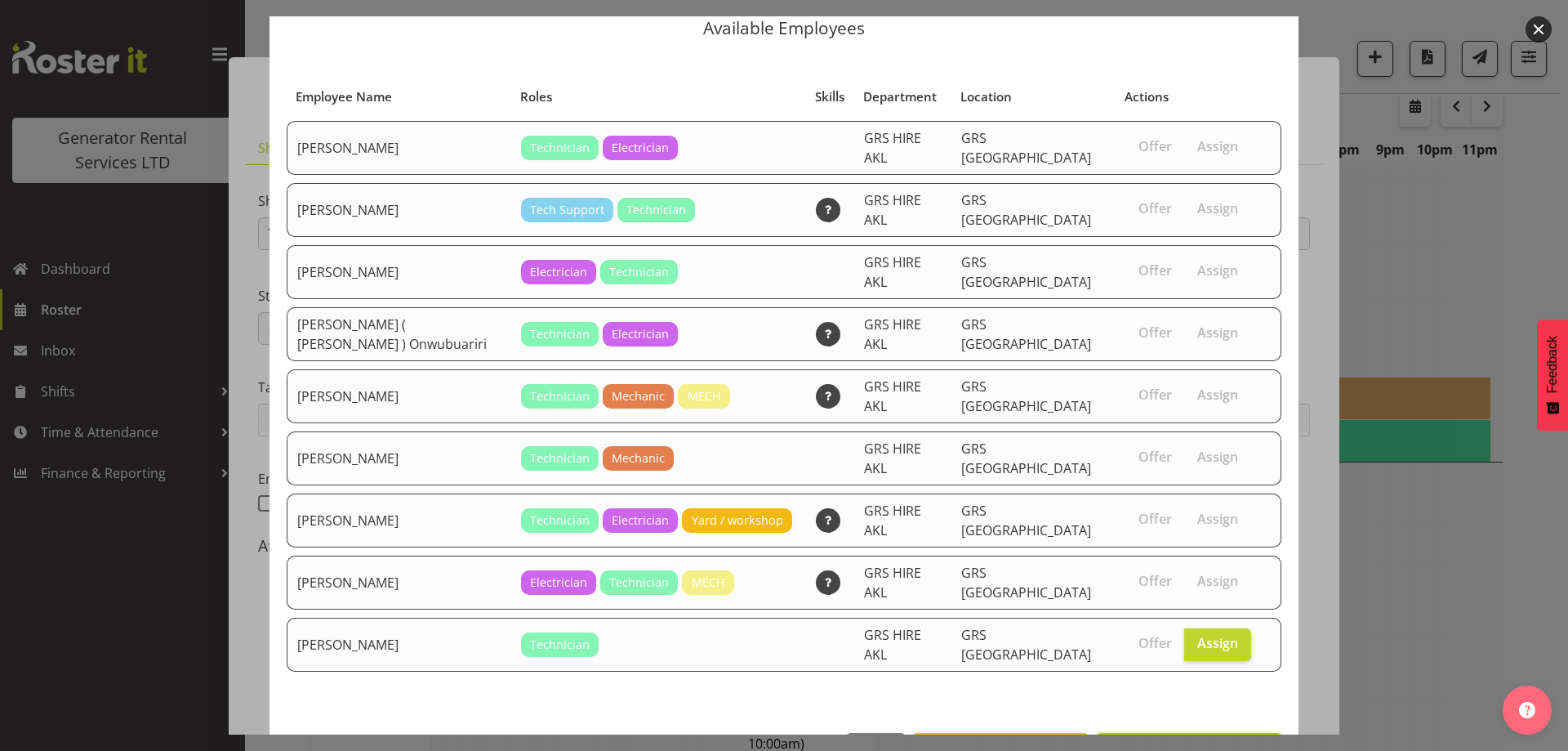
click at [1203, 741] on span "Assign [PERSON_NAME]" at bounding box center [1189, 750] width 165 height 19
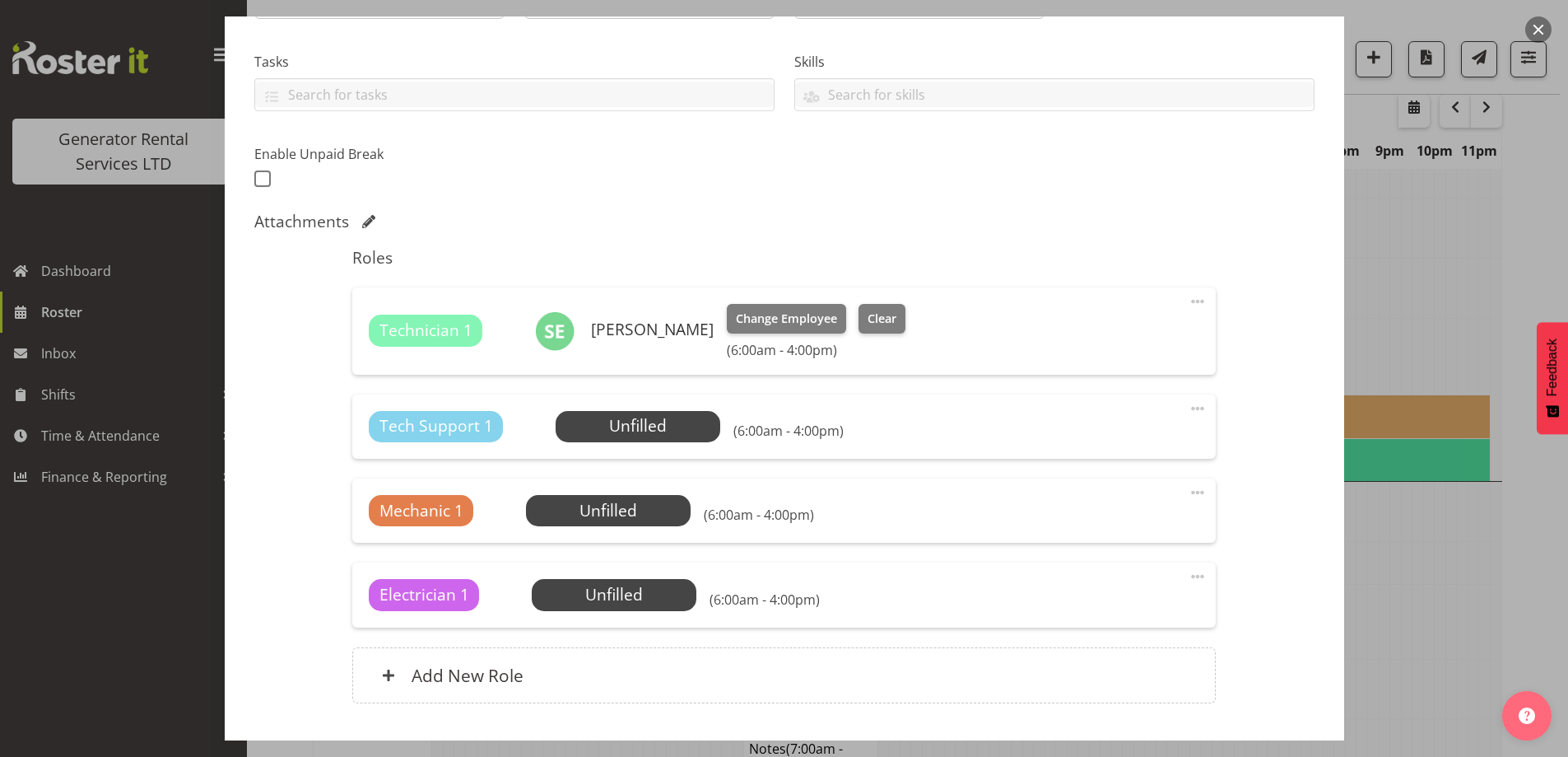
scroll to position [329, 0]
click at [665, 595] on span "Select Employee" at bounding box center [614, 594] width 123 height 24
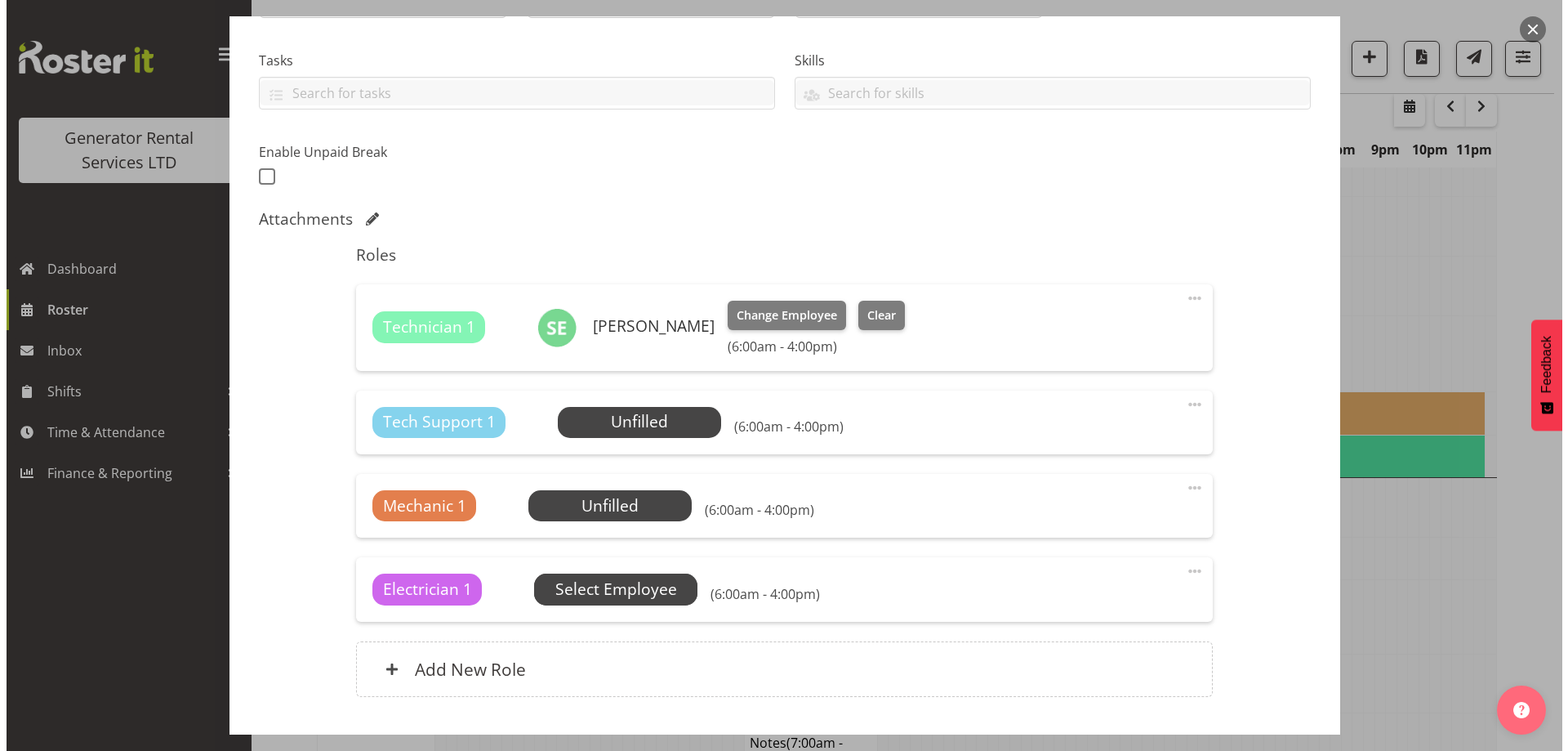
scroll to position [2164, 0]
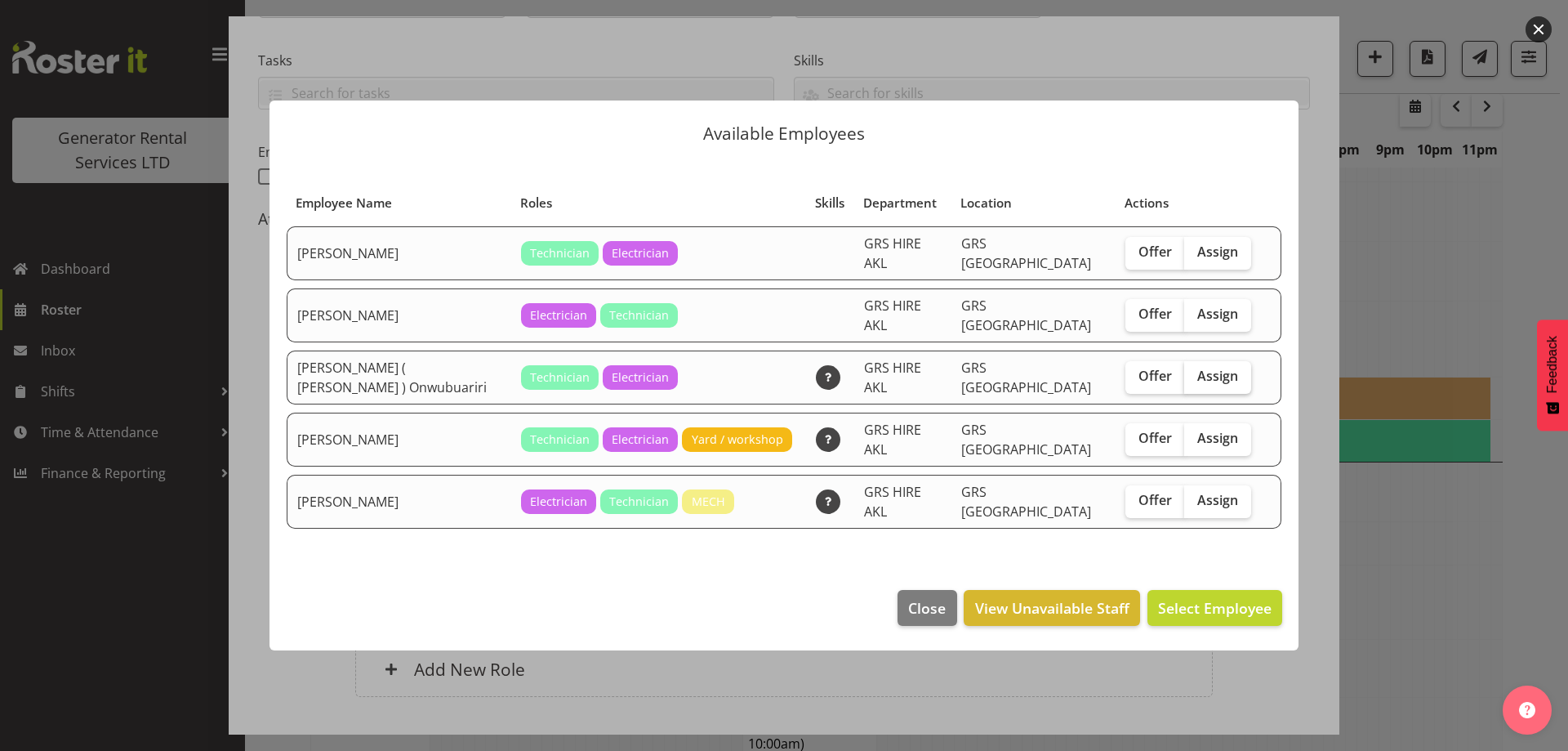
click at [1218, 376] on span "Assign" at bounding box center [1218, 376] width 41 height 17
click at [1194, 376] on input "Assign" at bounding box center [1190, 376] width 11 height 11
checkbox input "true"
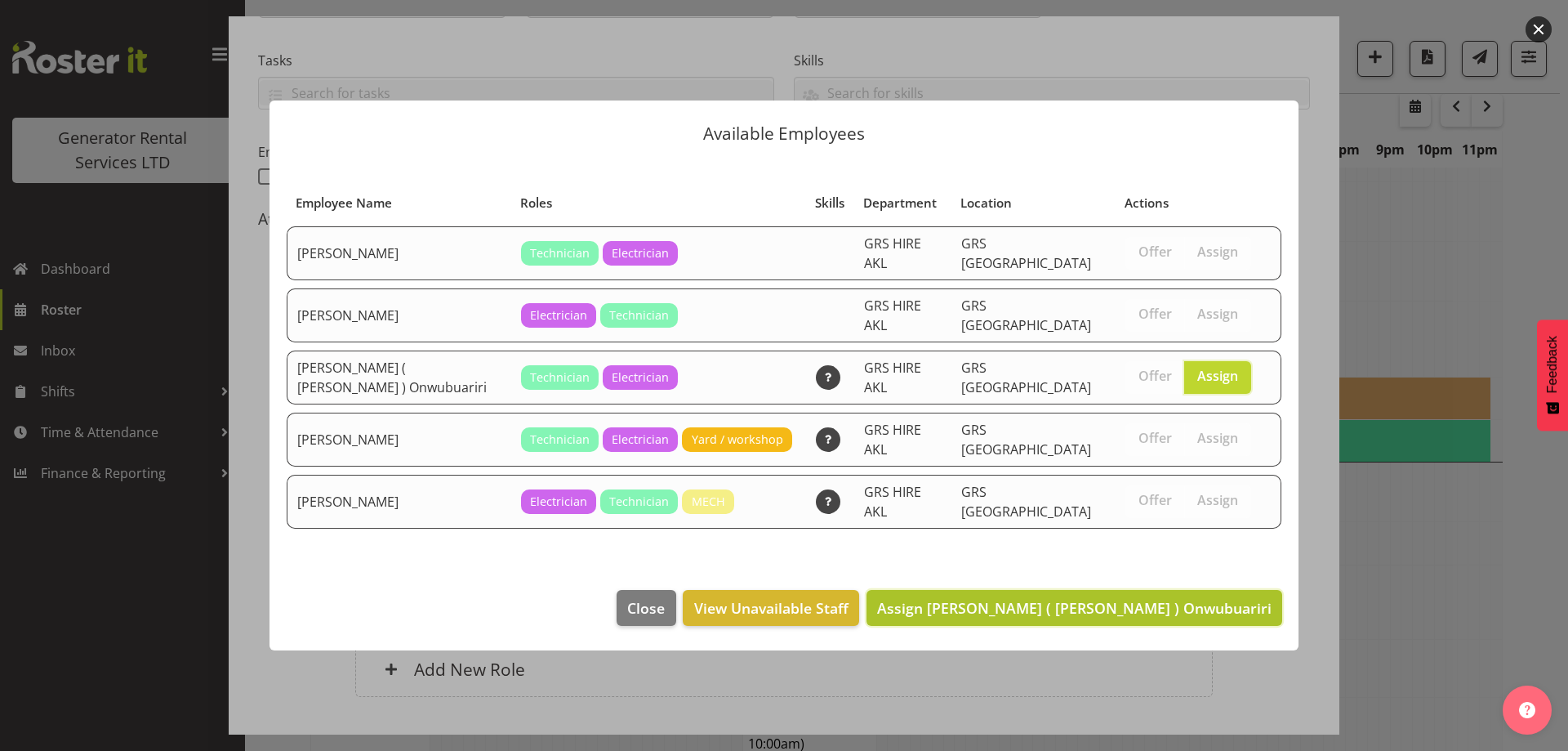
click at [1205, 598] on span "Assign [PERSON_NAME] ( [PERSON_NAME] ) Onwubuariri" at bounding box center [1075, 607] width 395 height 19
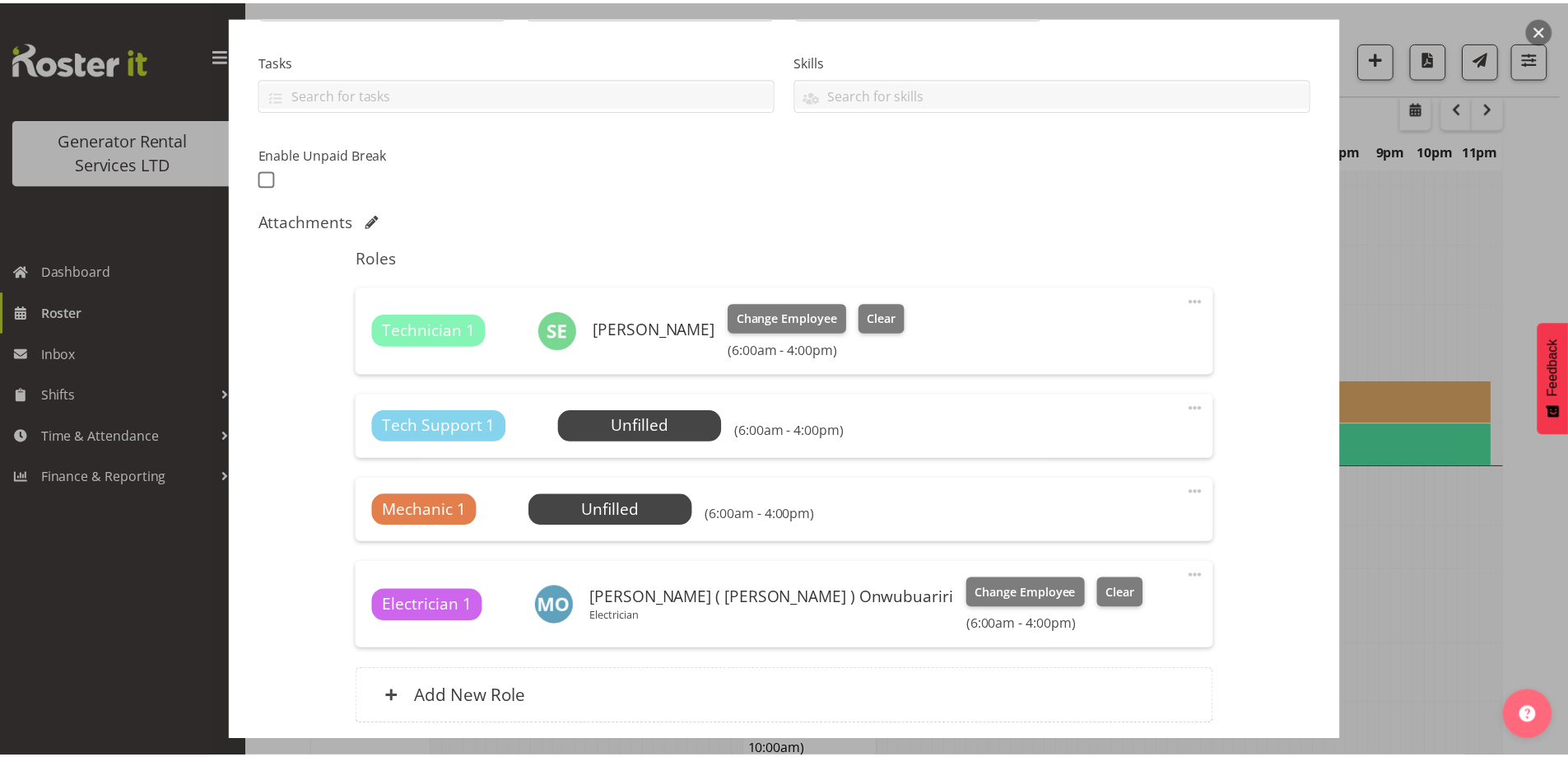
scroll to position [2198, 0]
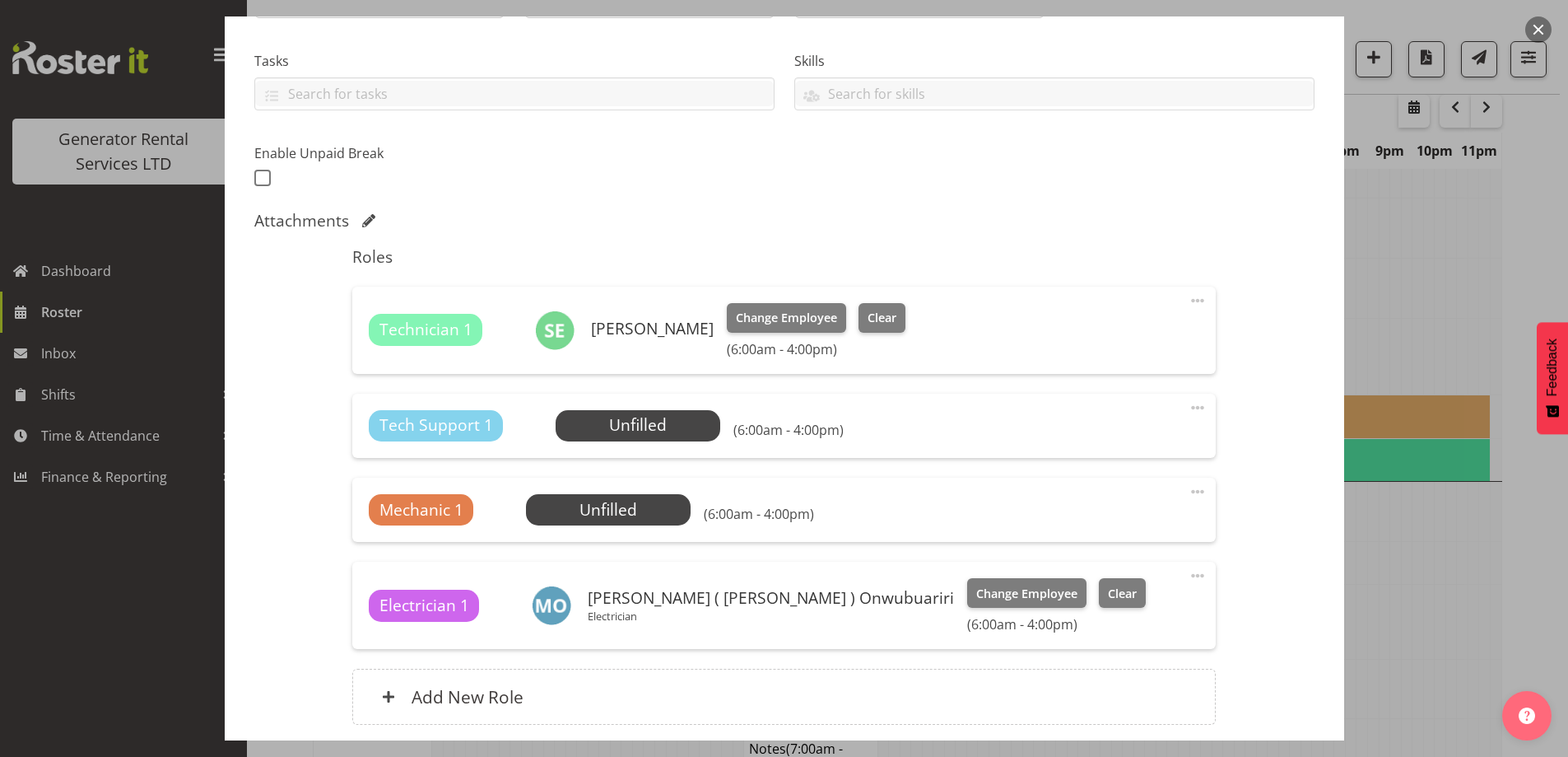
click at [1196, 411] on div "Tech Support 1 Unfilled Select Employee (6:00am - 4:00pm) Edit Cover Role Delete" at bounding box center [784, 425] width 863 height 64
click at [1188, 413] on span at bounding box center [1197, 407] width 20 height 20
click at [1147, 513] on link "Delete" at bounding box center [1128, 507] width 158 height 30
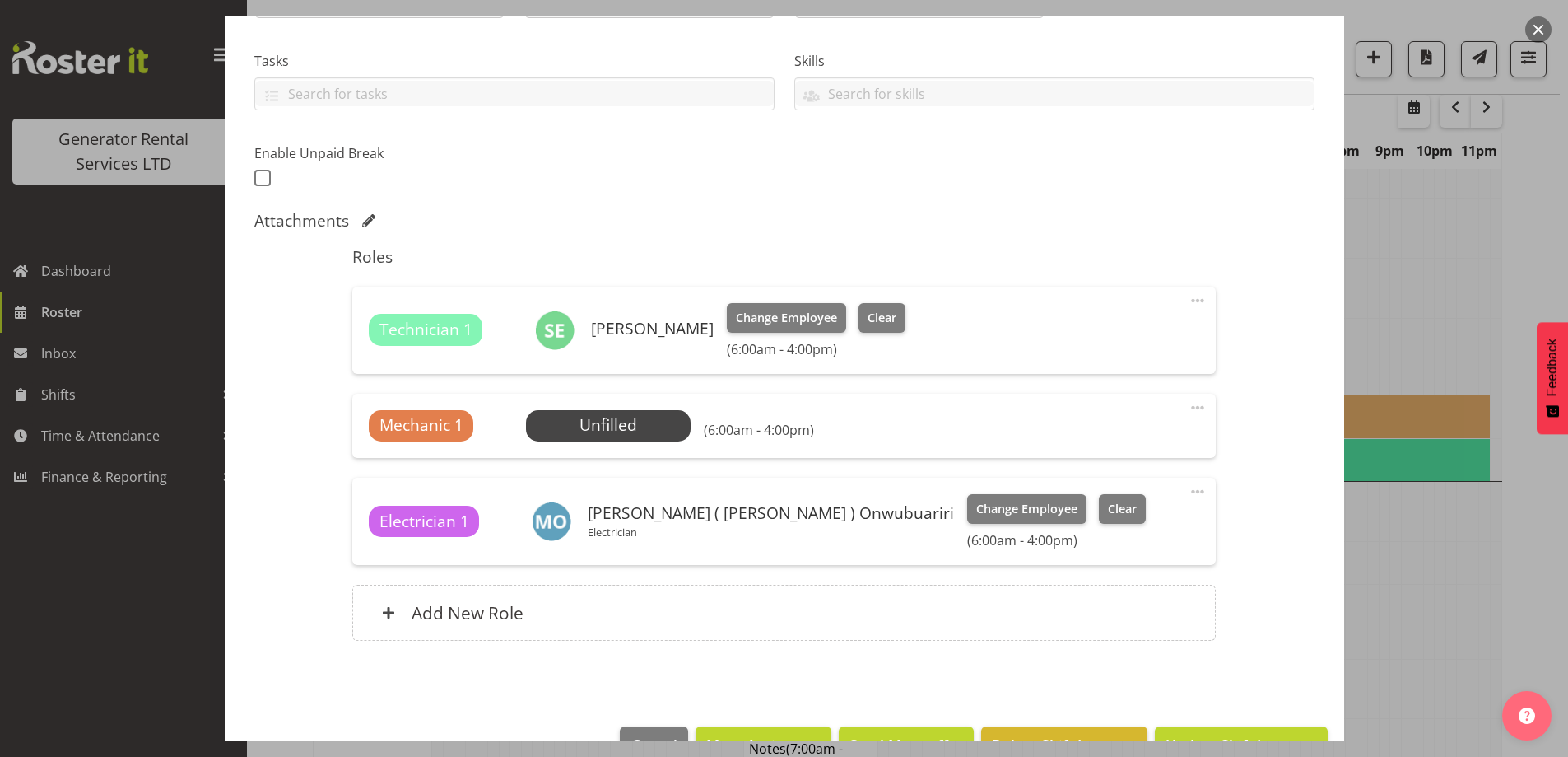
click at [1188, 410] on span at bounding box center [1197, 407] width 20 height 20
click at [1141, 512] on link "Delete" at bounding box center [1128, 507] width 158 height 30
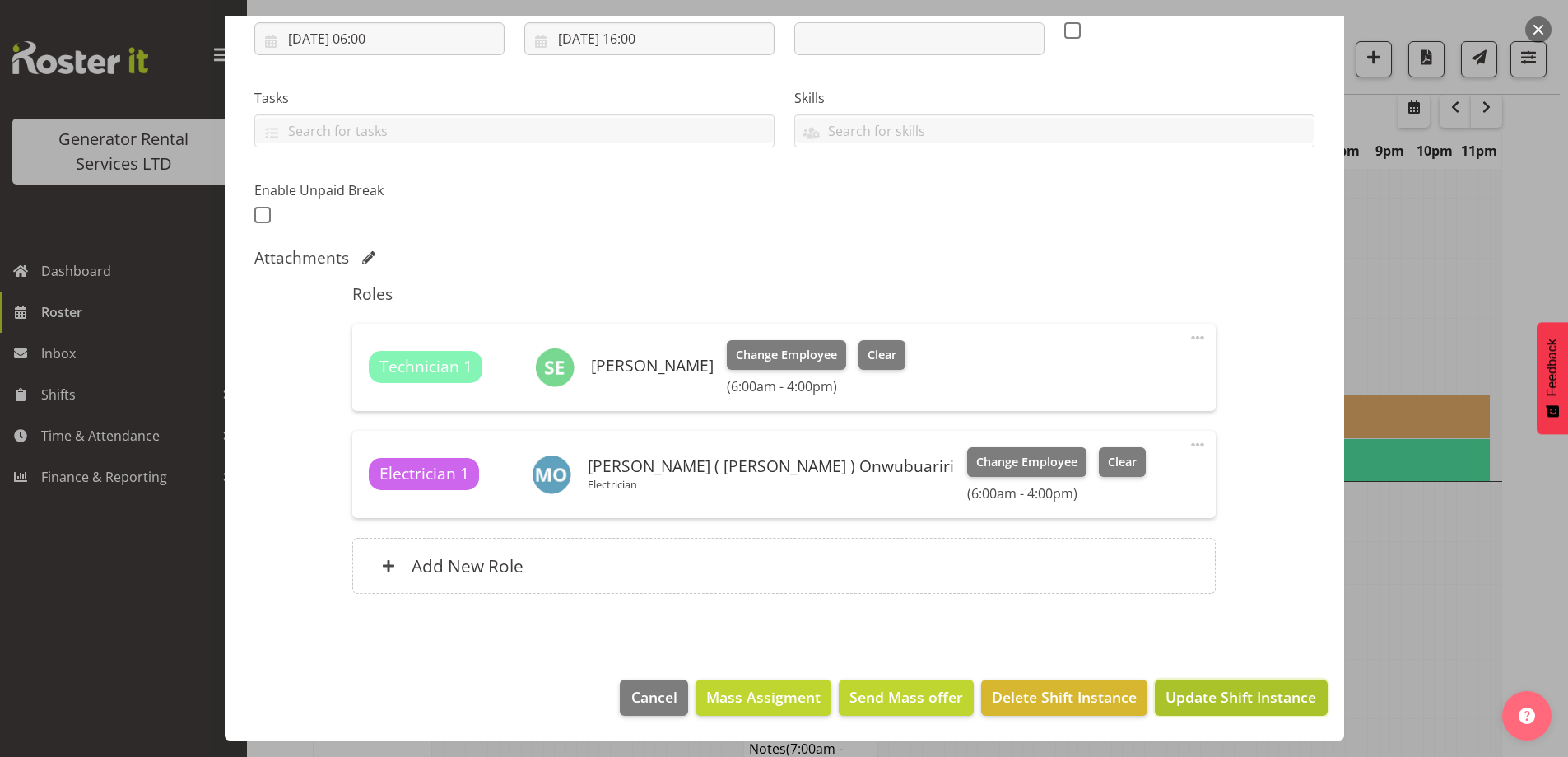
click at [1166, 700] on span "Update Shift Instance" at bounding box center [1241, 696] width 151 height 21
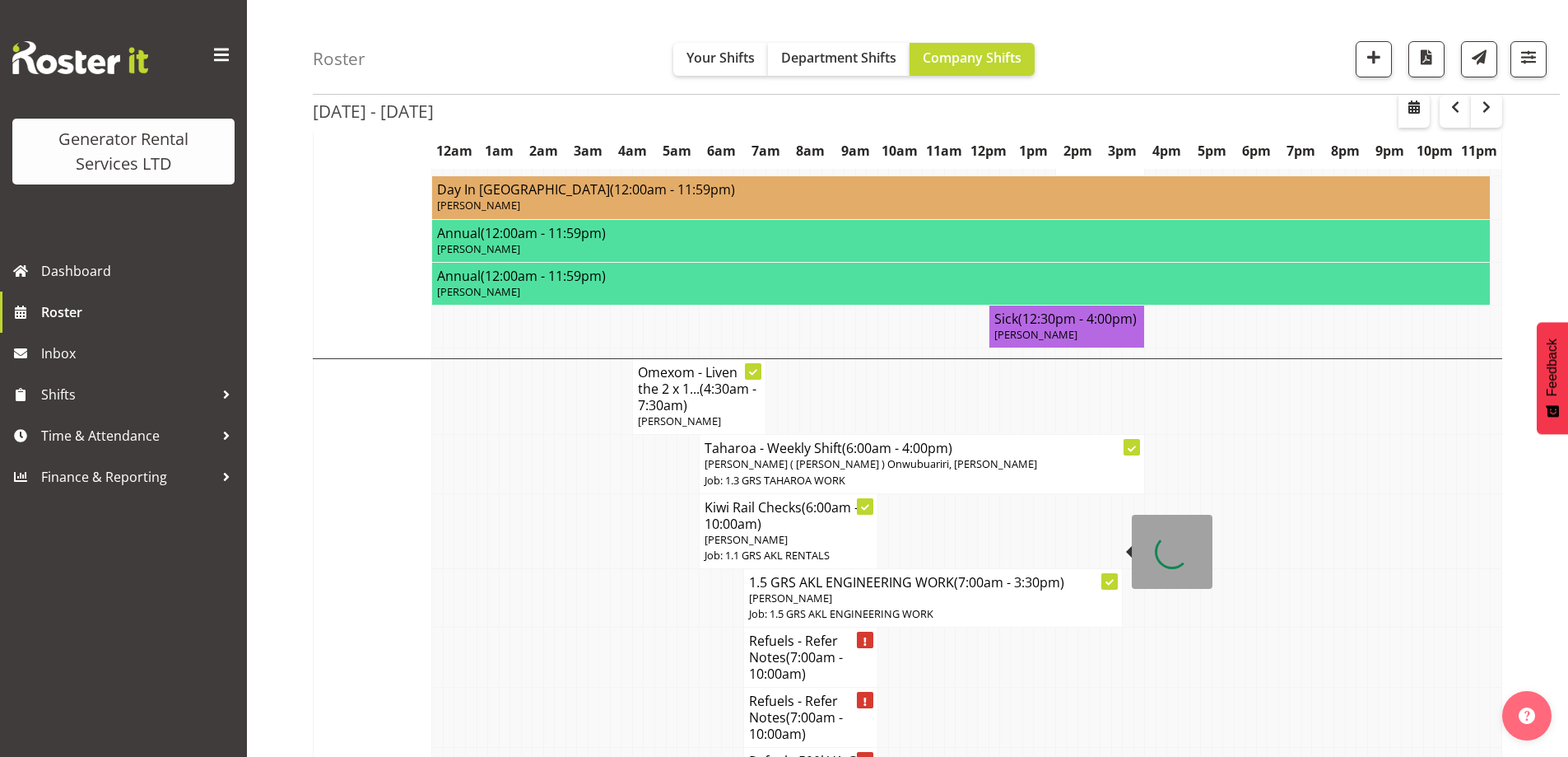
scroll to position [1293, 0]
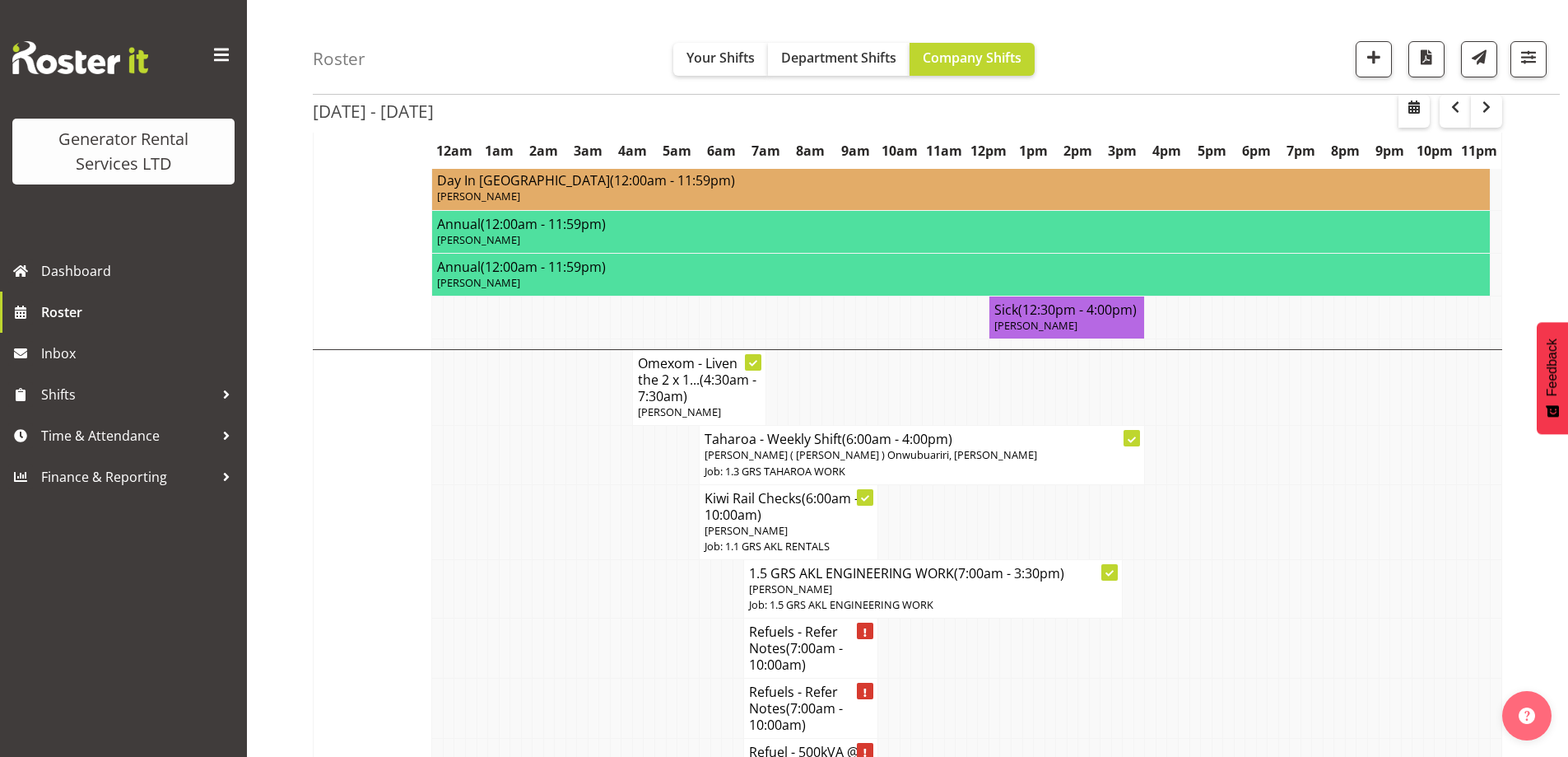
click at [670, 560] on td at bounding box center [671, 589] width 11 height 59
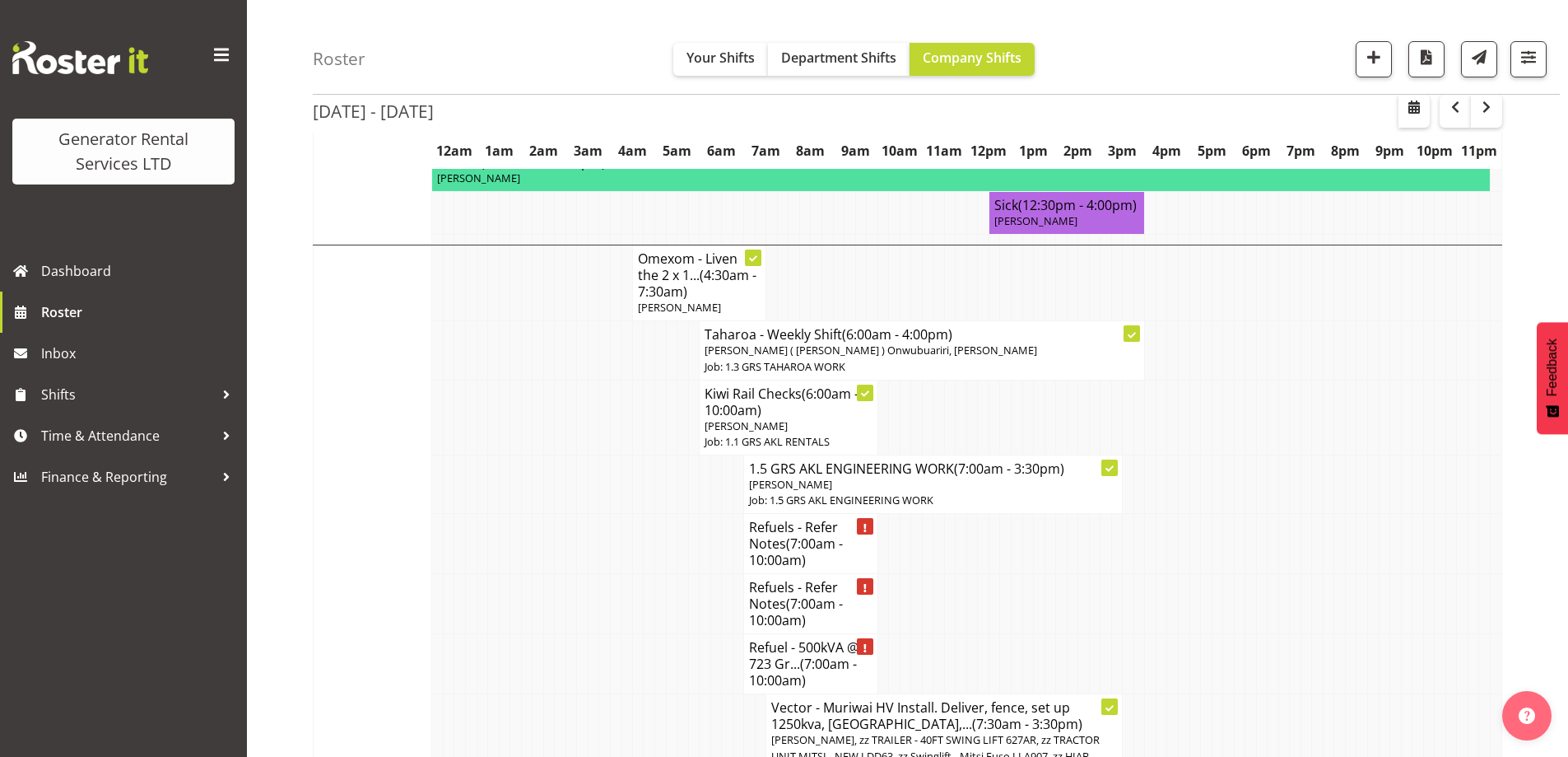
scroll to position [1540, 0]
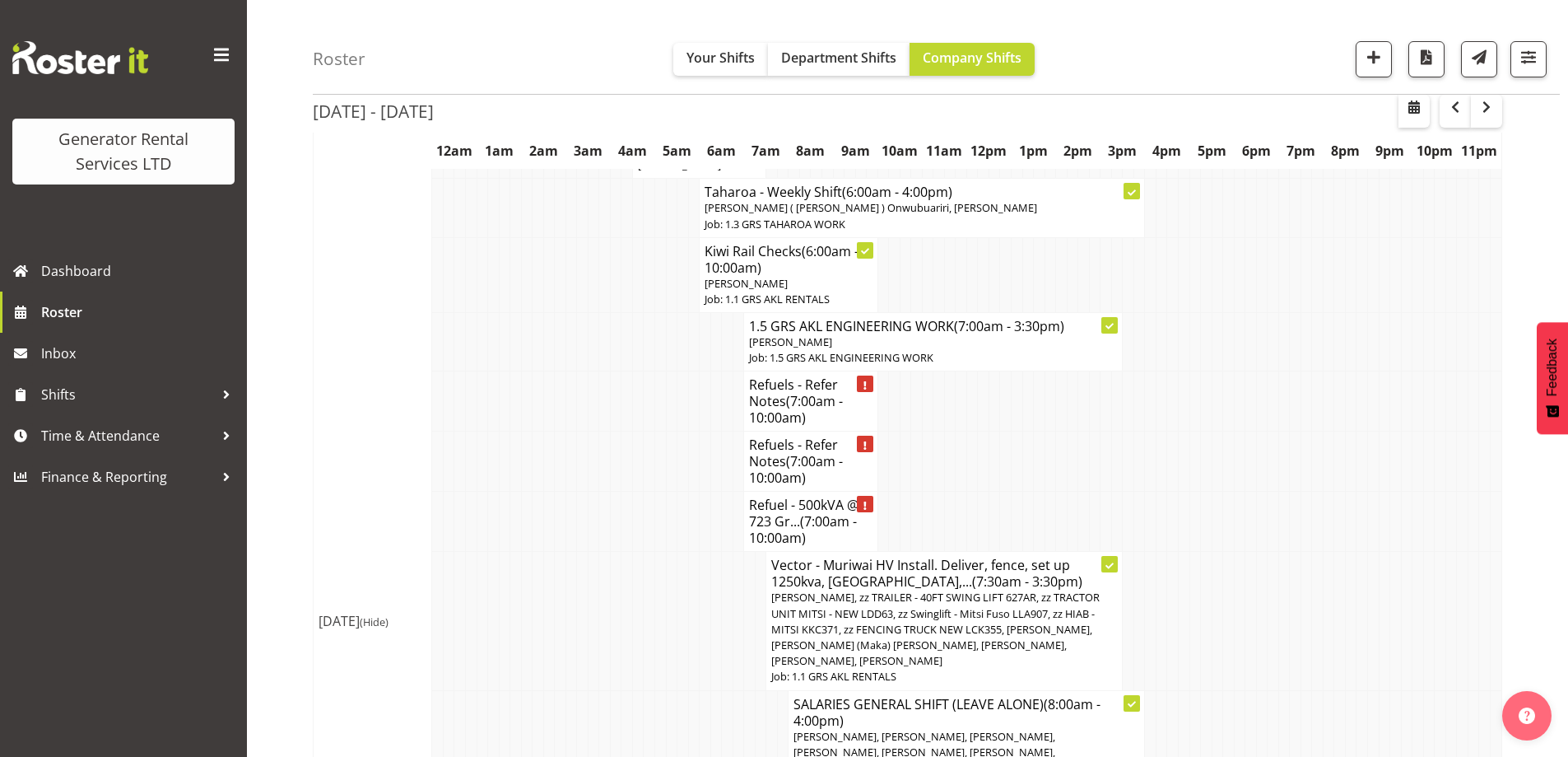
click at [555, 587] on td at bounding box center [560, 620] width 11 height 139
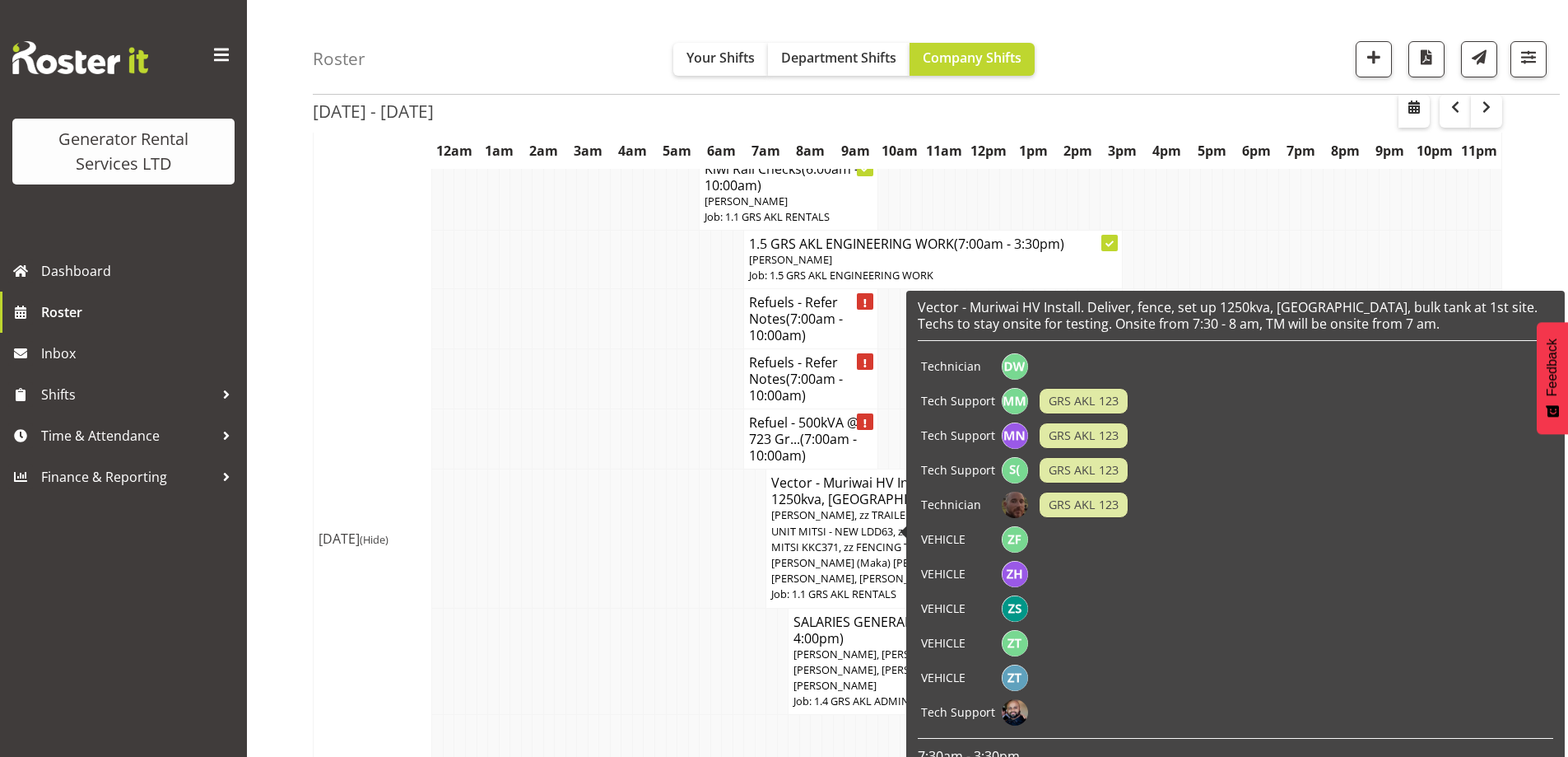
click at [545, 519] on td at bounding box center [548, 538] width 11 height 139
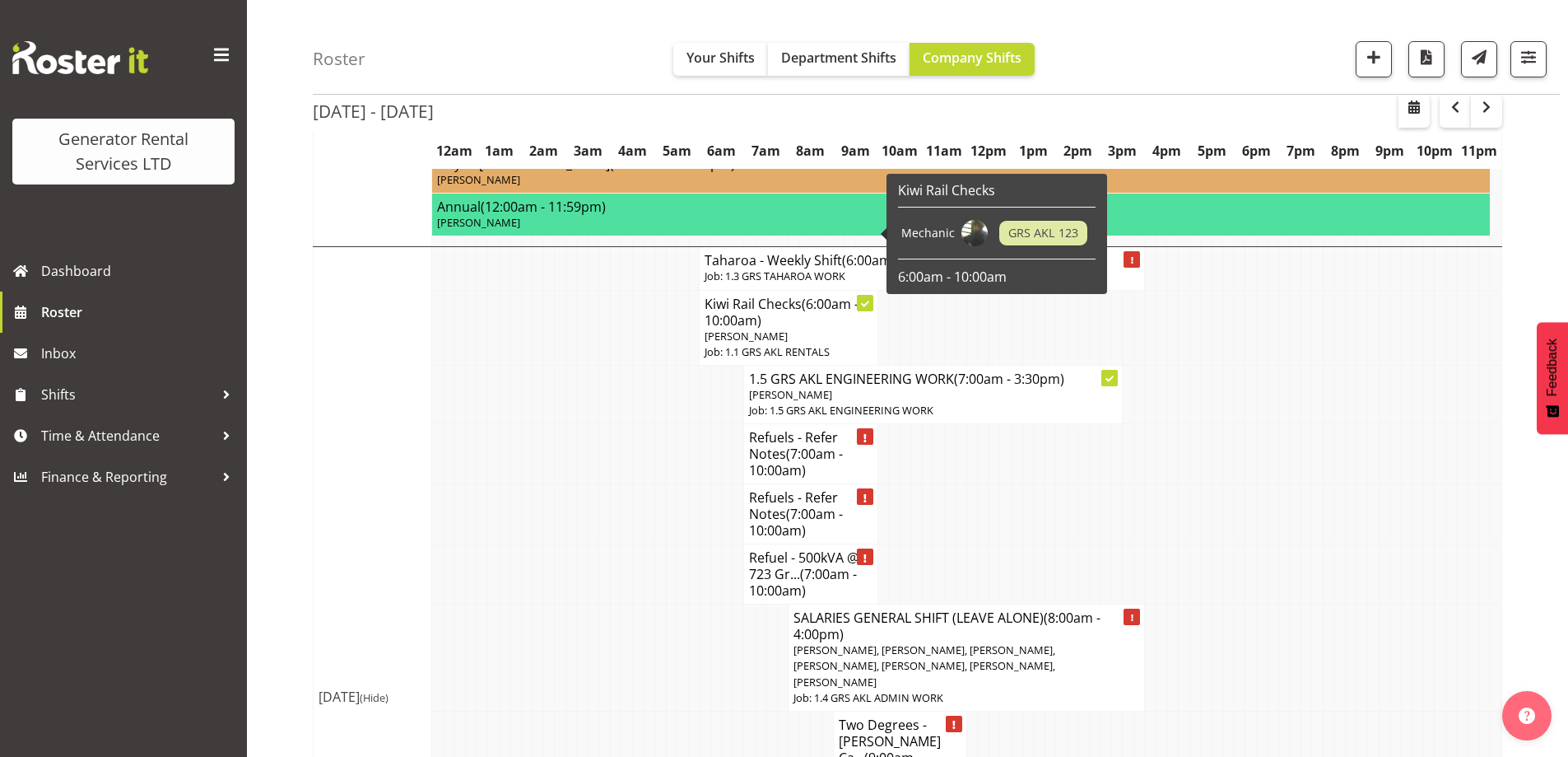
scroll to position [3433, 0]
